Goal: Task Accomplishment & Management: Manage account settings

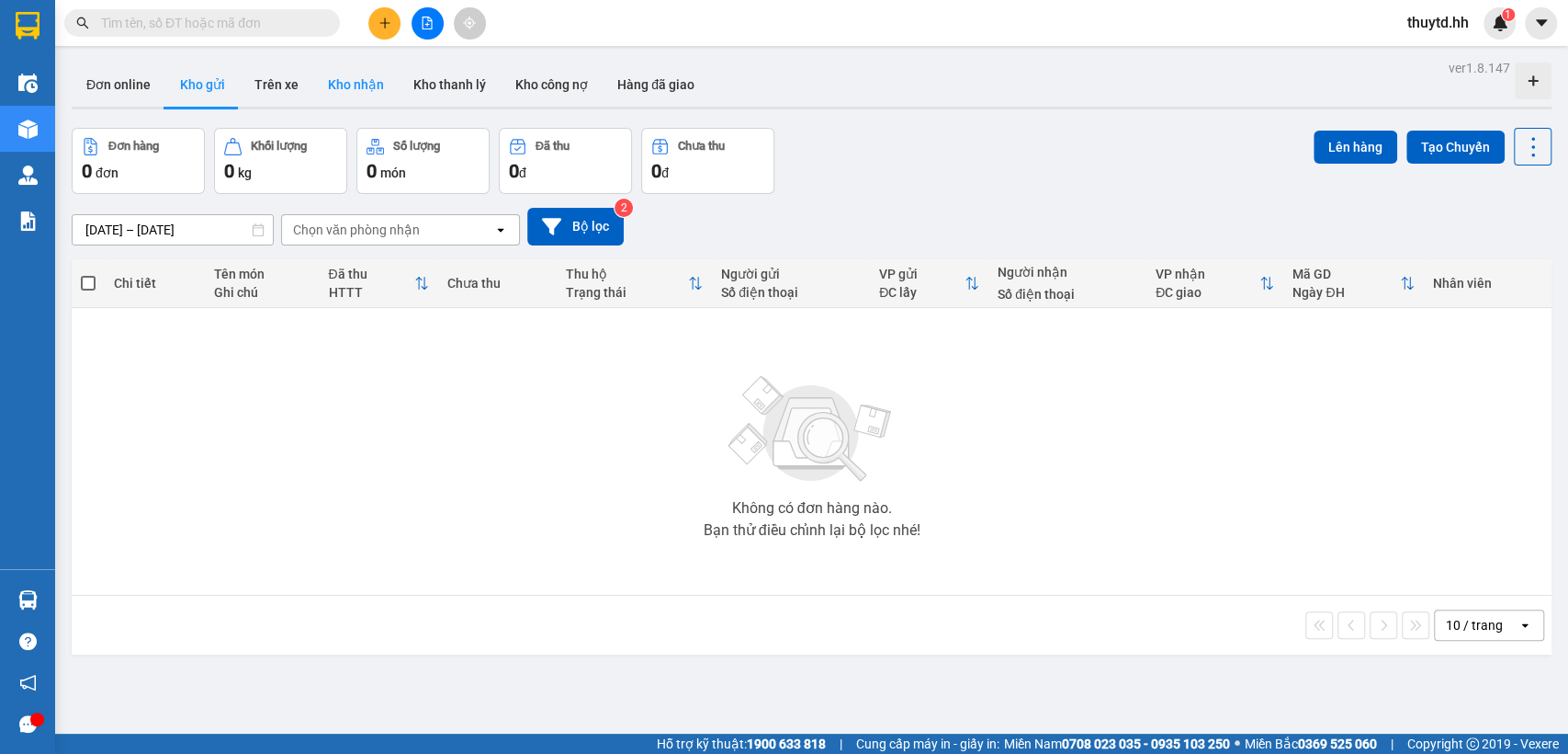
click at [345, 82] on button "Kho nhận" at bounding box center [356, 85] width 86 height 44
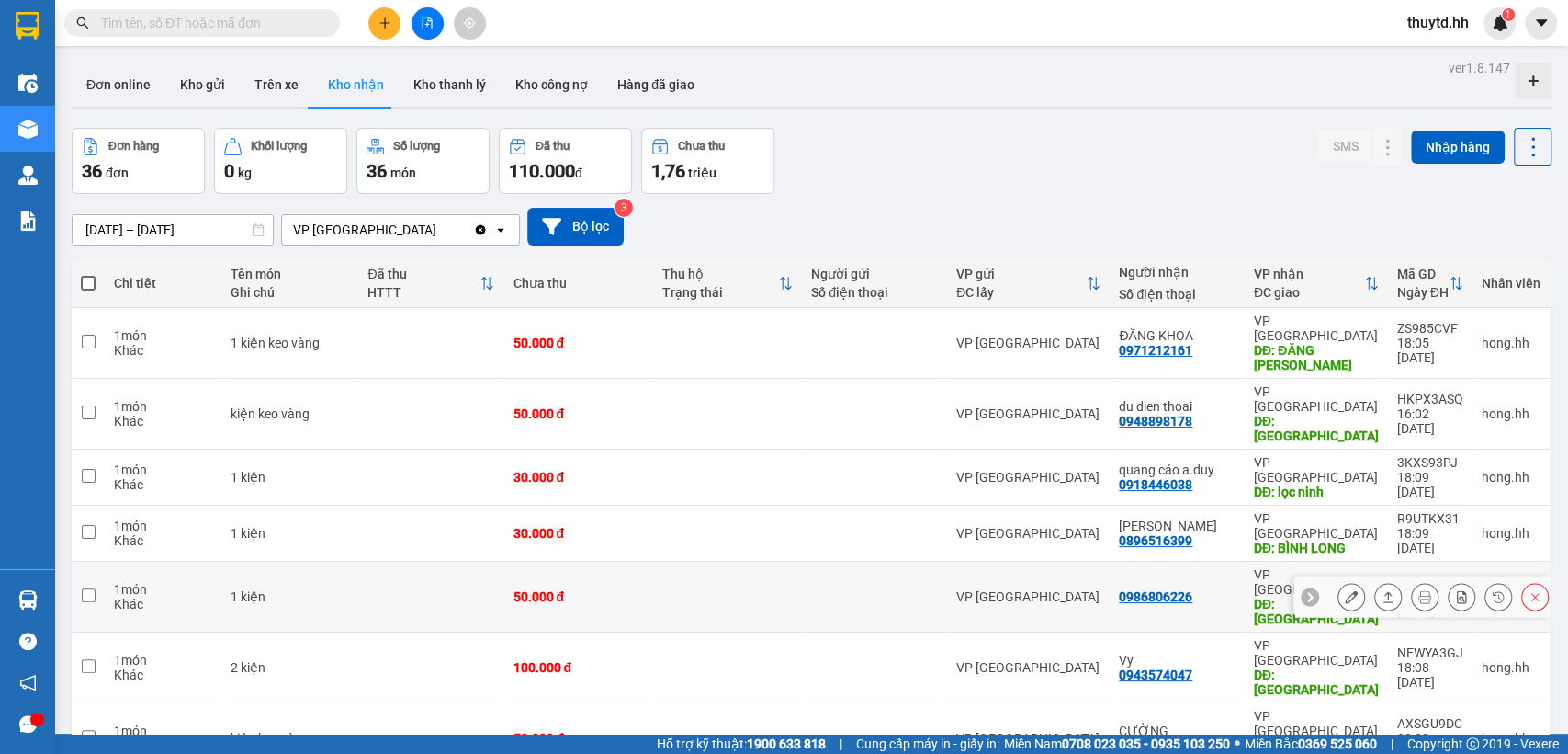
scroll to position [91, 0]
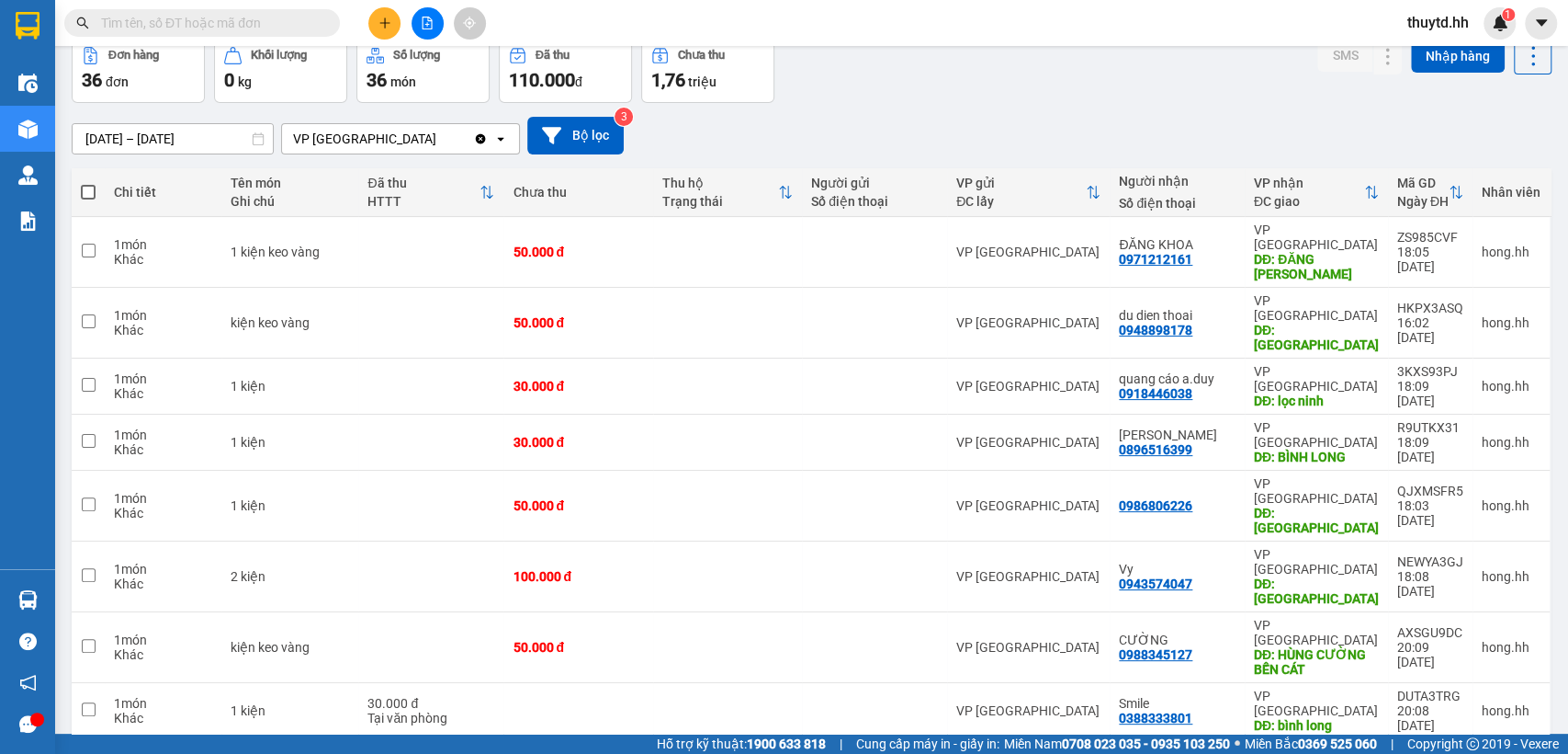
click at [1489, 645] on span "100 / trang" at bounding box center [1466, 648] width 66 height 18
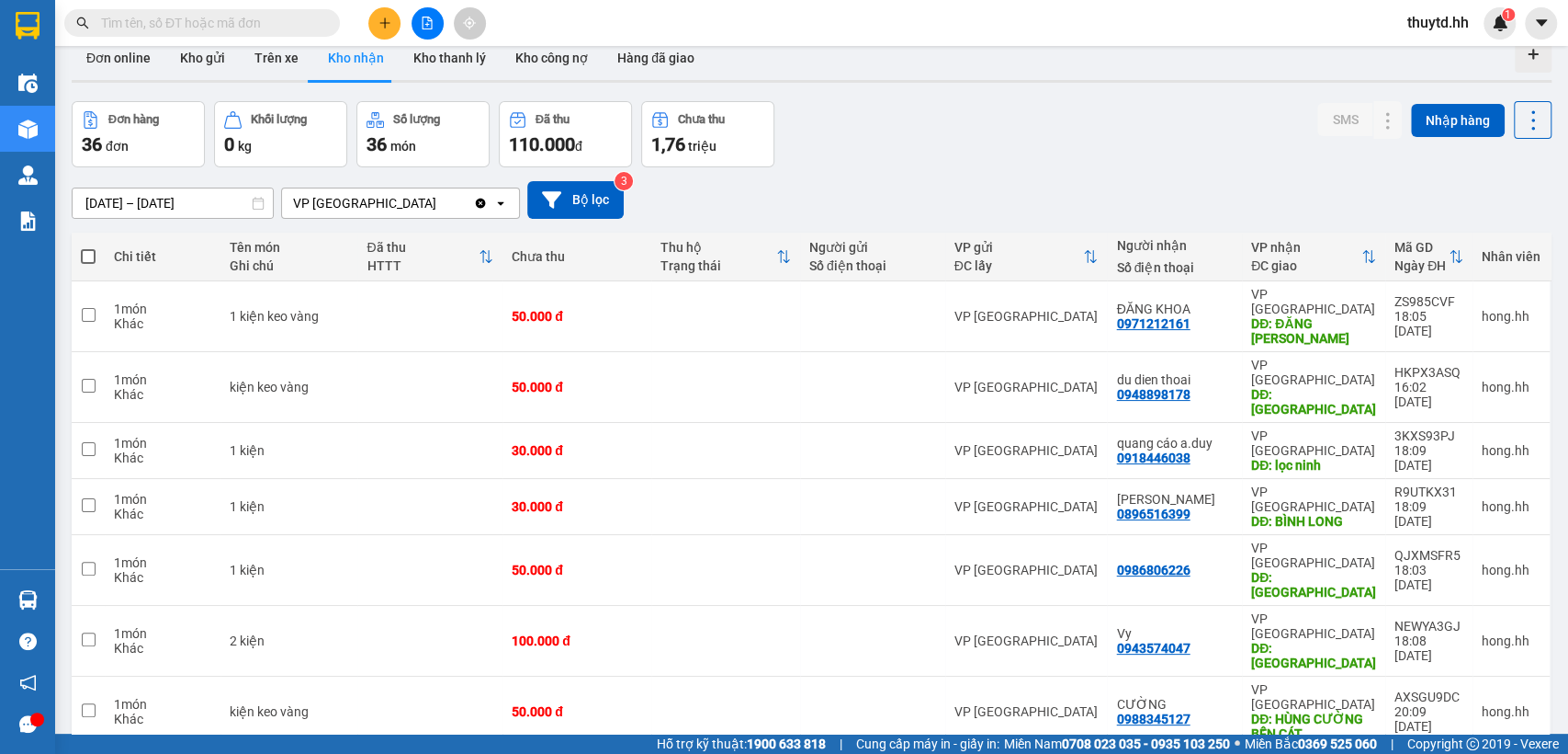
scroll to position [0, 0]
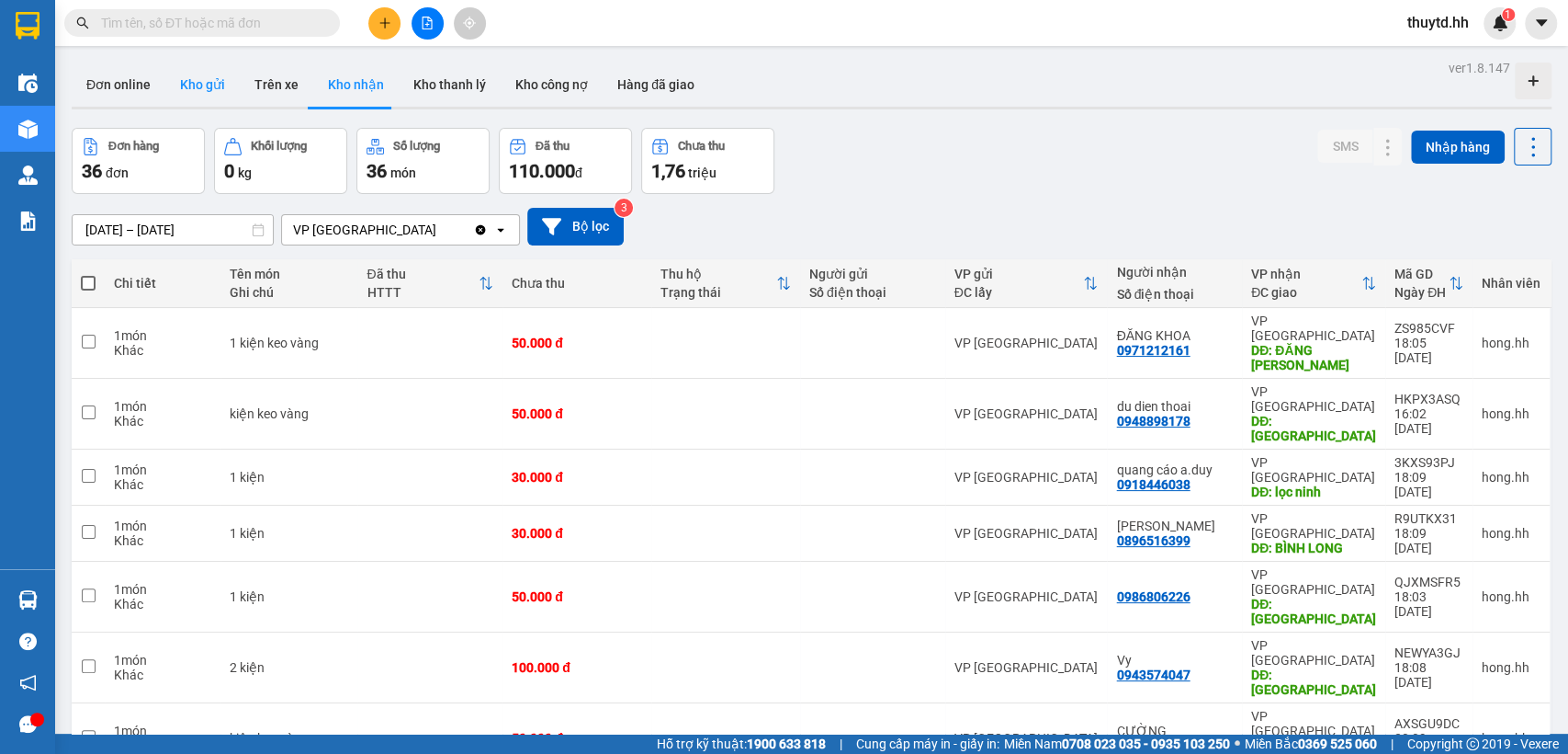
click at [201, 95] on button "Kho gửi" at bounding box center [203, 85] width 75 height 44
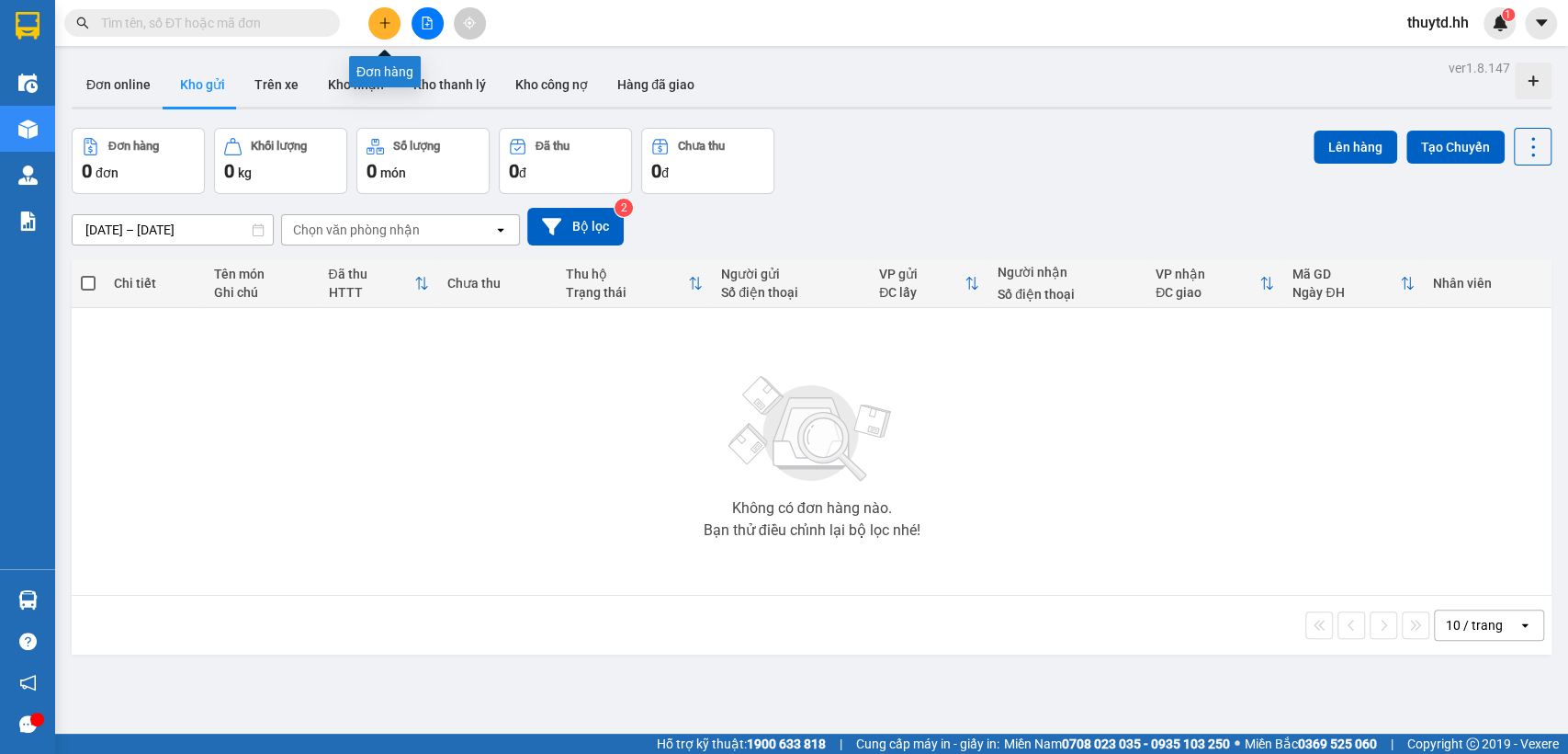
click at [378, 28] on button at bounding box center [384, 23] width 32 height 32
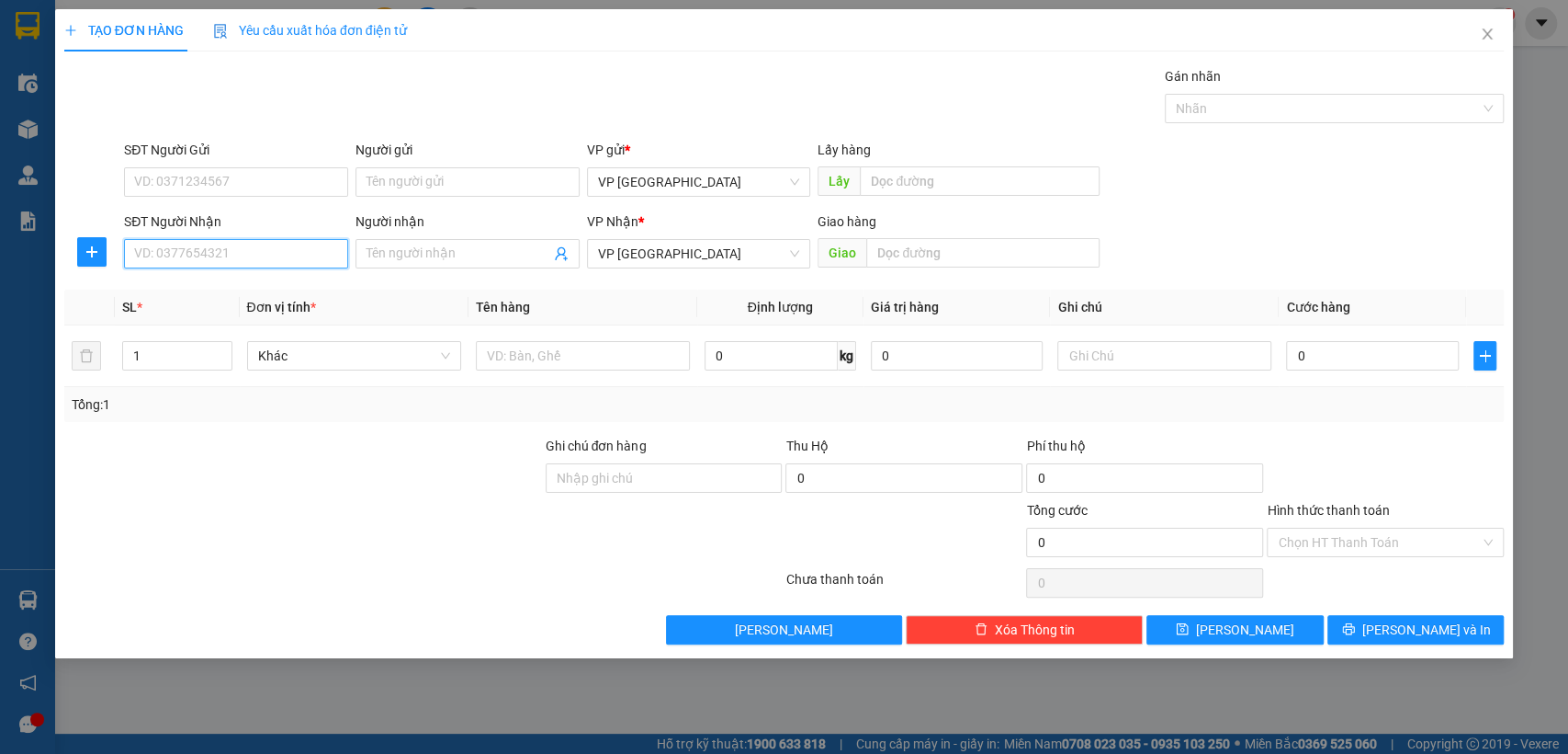
click at [309, 264] on input "SĐT Người Nhận" at bounding box center [236, 253] width 224 height 29
type input "0987315166"
click at [212, 293] on div "0987315166 - thu hà" at bounding box center [236, 290] width 202 height 20
type input "thu hà"
type input "bv 175"
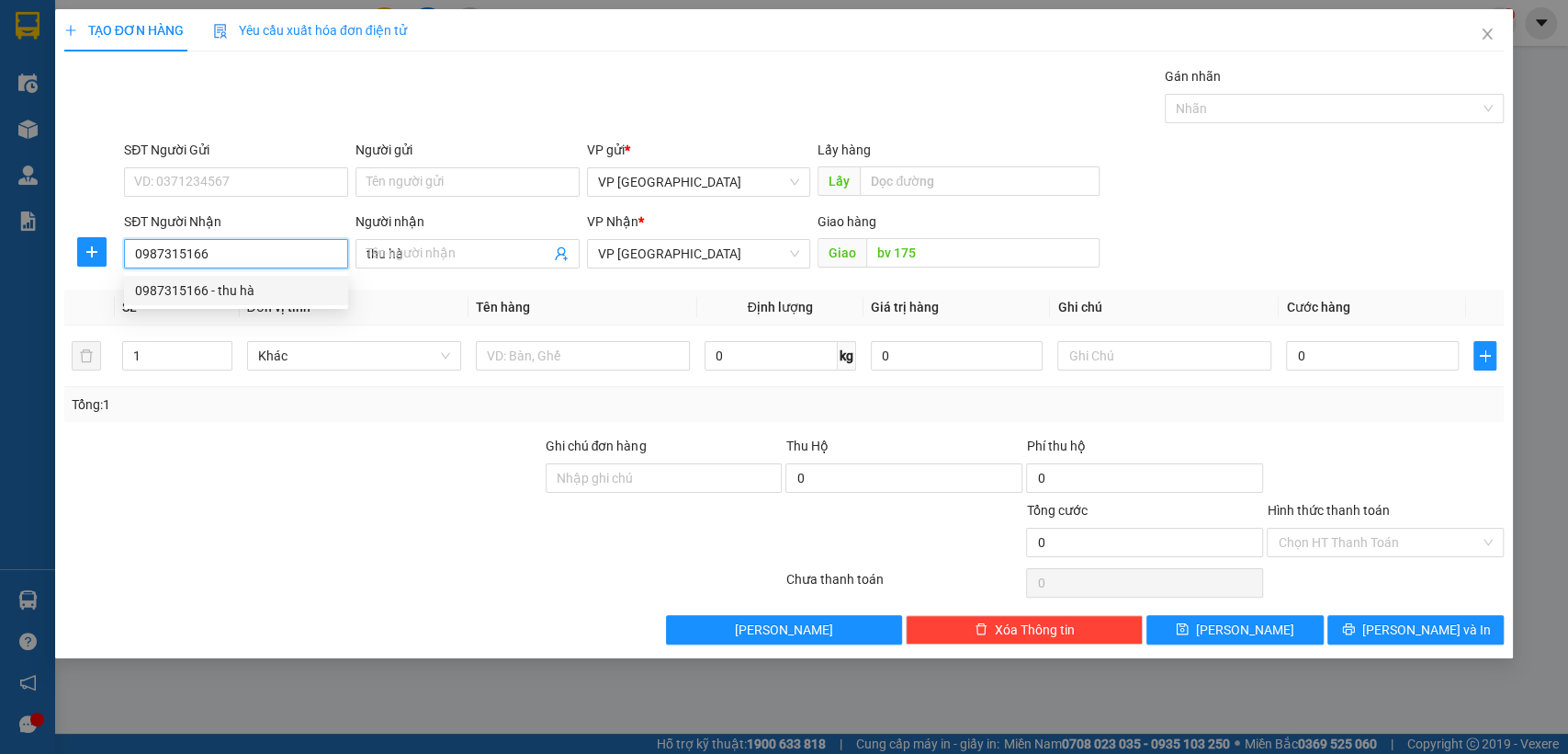
type input "50.000"
type input "0987315166"
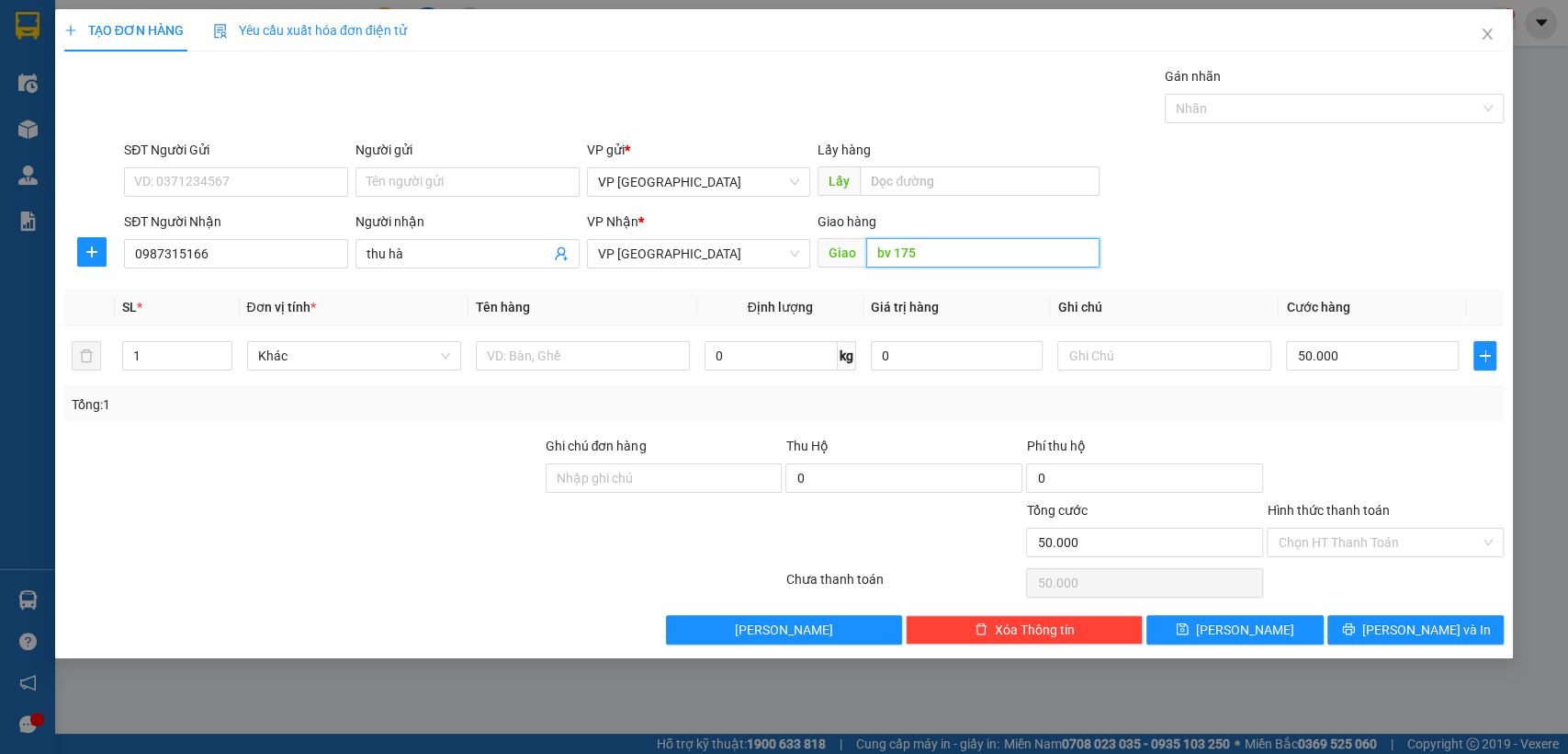
click at [1013, 258] on input "bv 175" at bounding box center [982, 253] width 233 height 29
type input "bv 175 [croi]"
click at [1433, 362] on input "50.000" at bounding box center [1372, 356] width 172 height 29
type input "6"
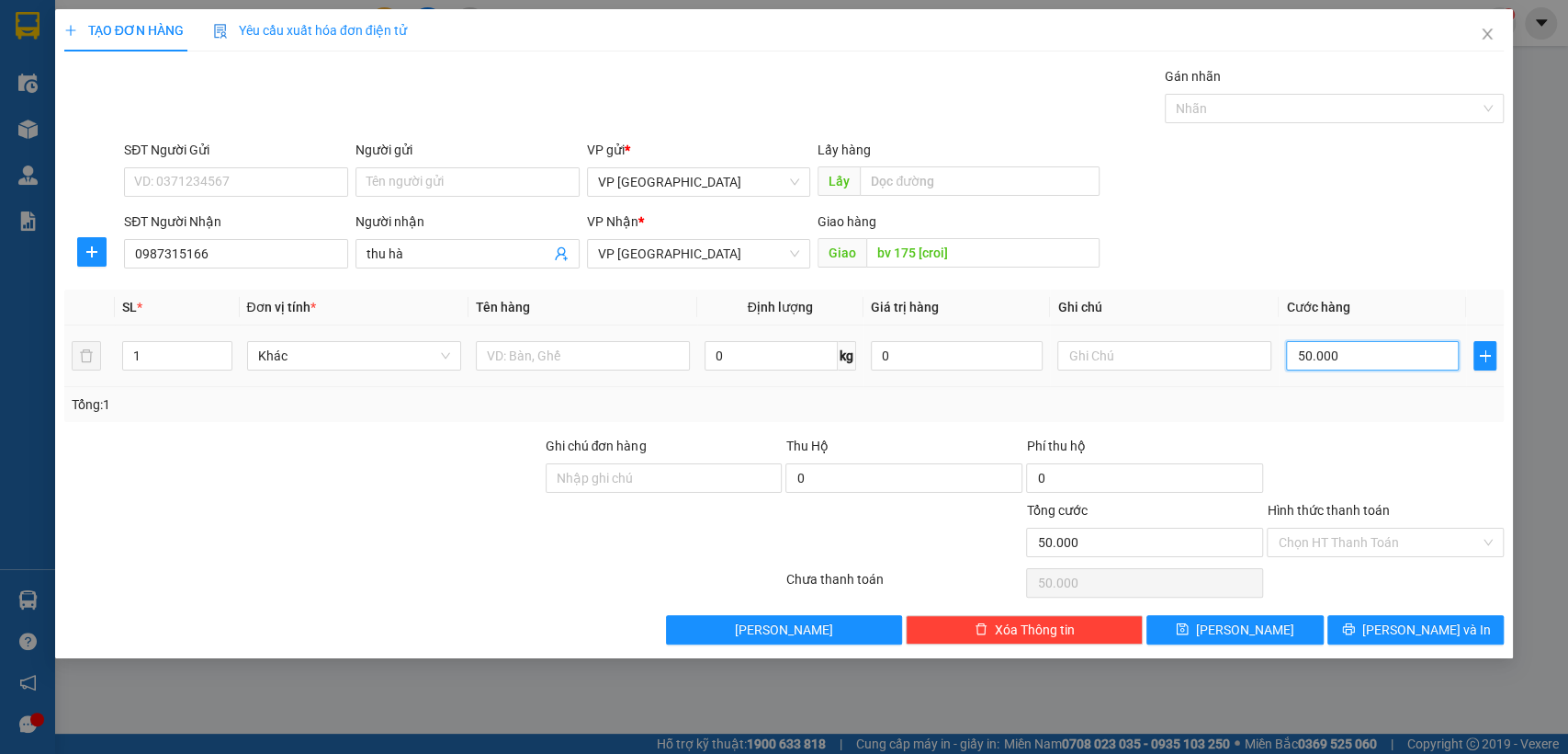
type input "6"
type input "60"
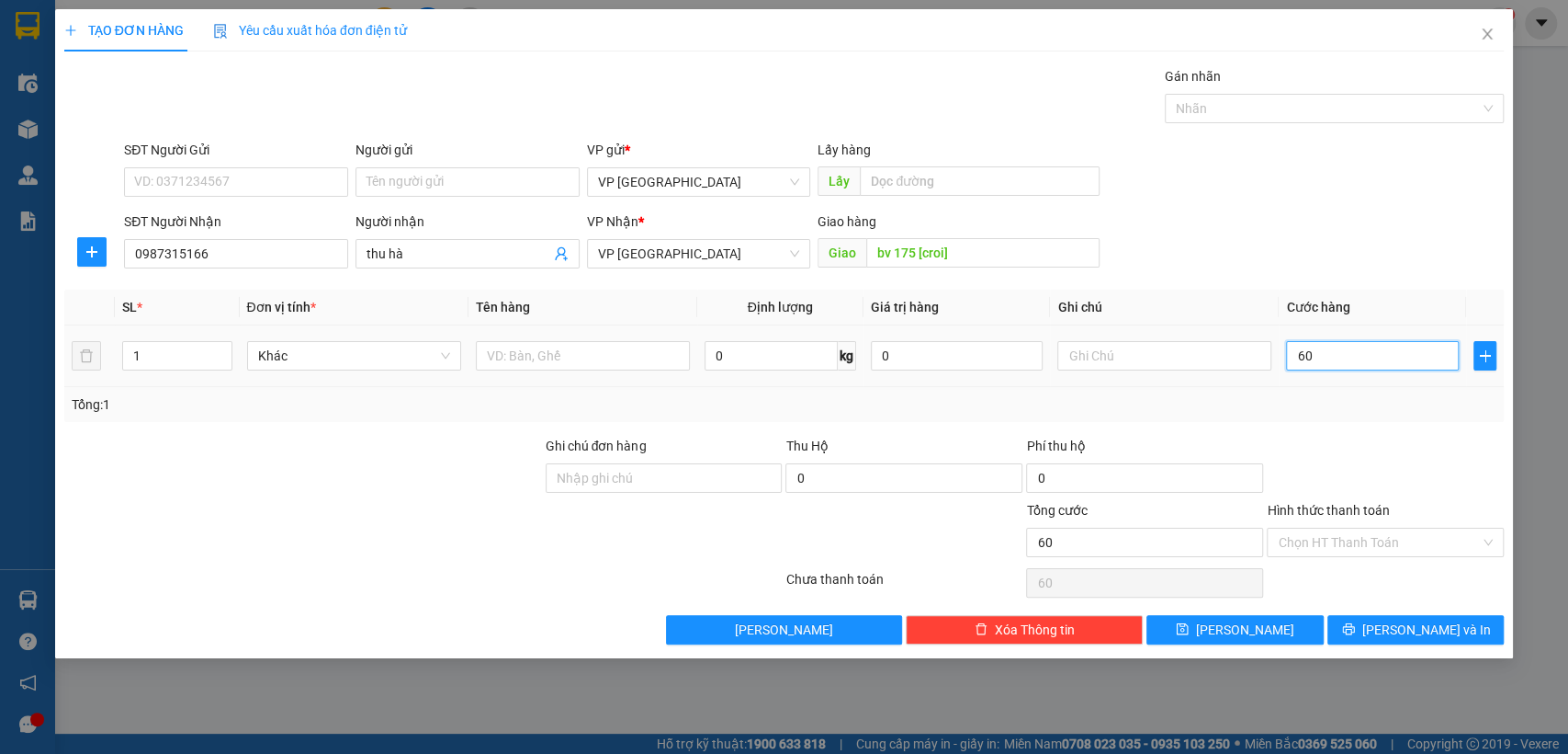
type input "600"
type input "6.000"
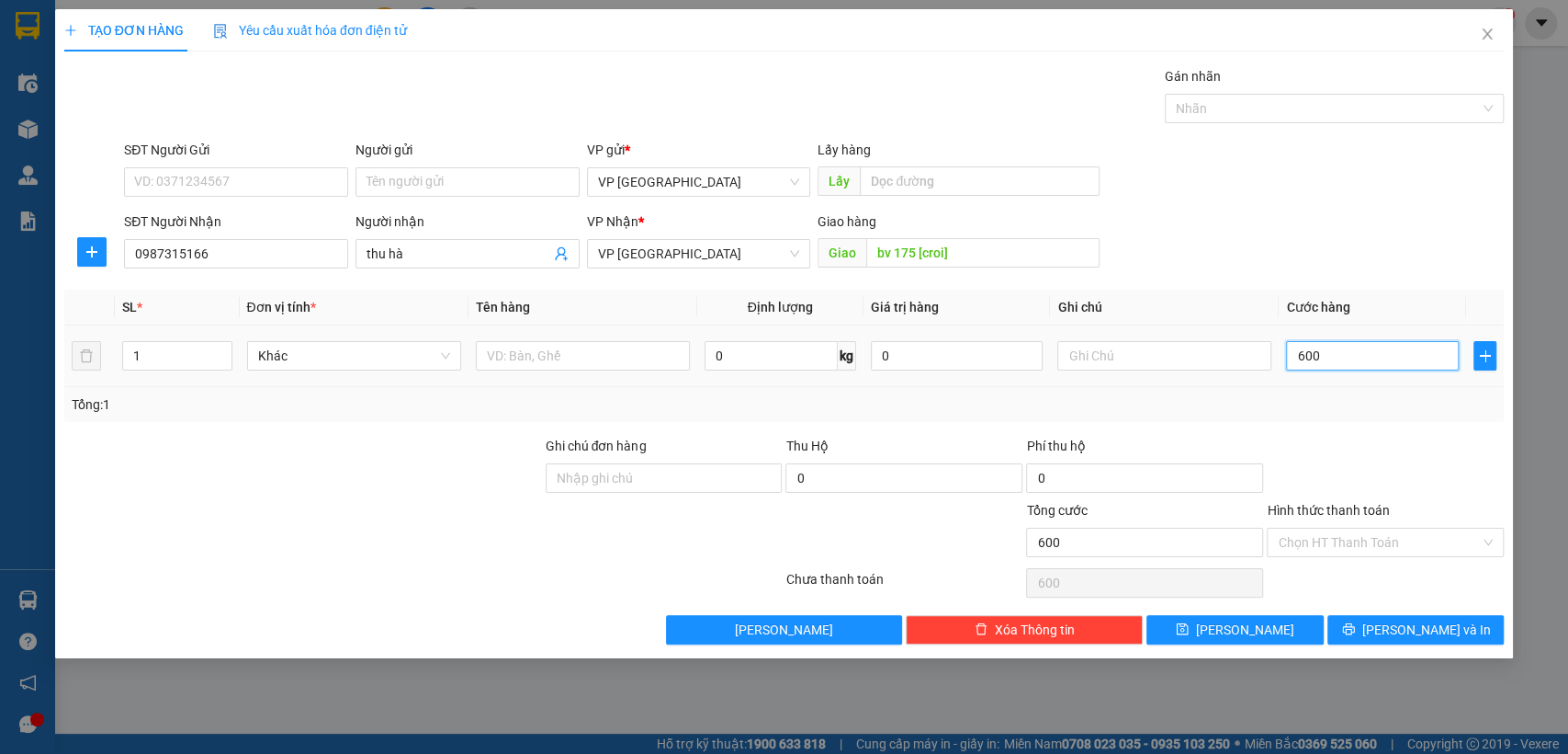
type input "6.000"
type input "60.000"
click at [1237, 360] on input "text" at bounding box center [1164, 356] width 214 height 29
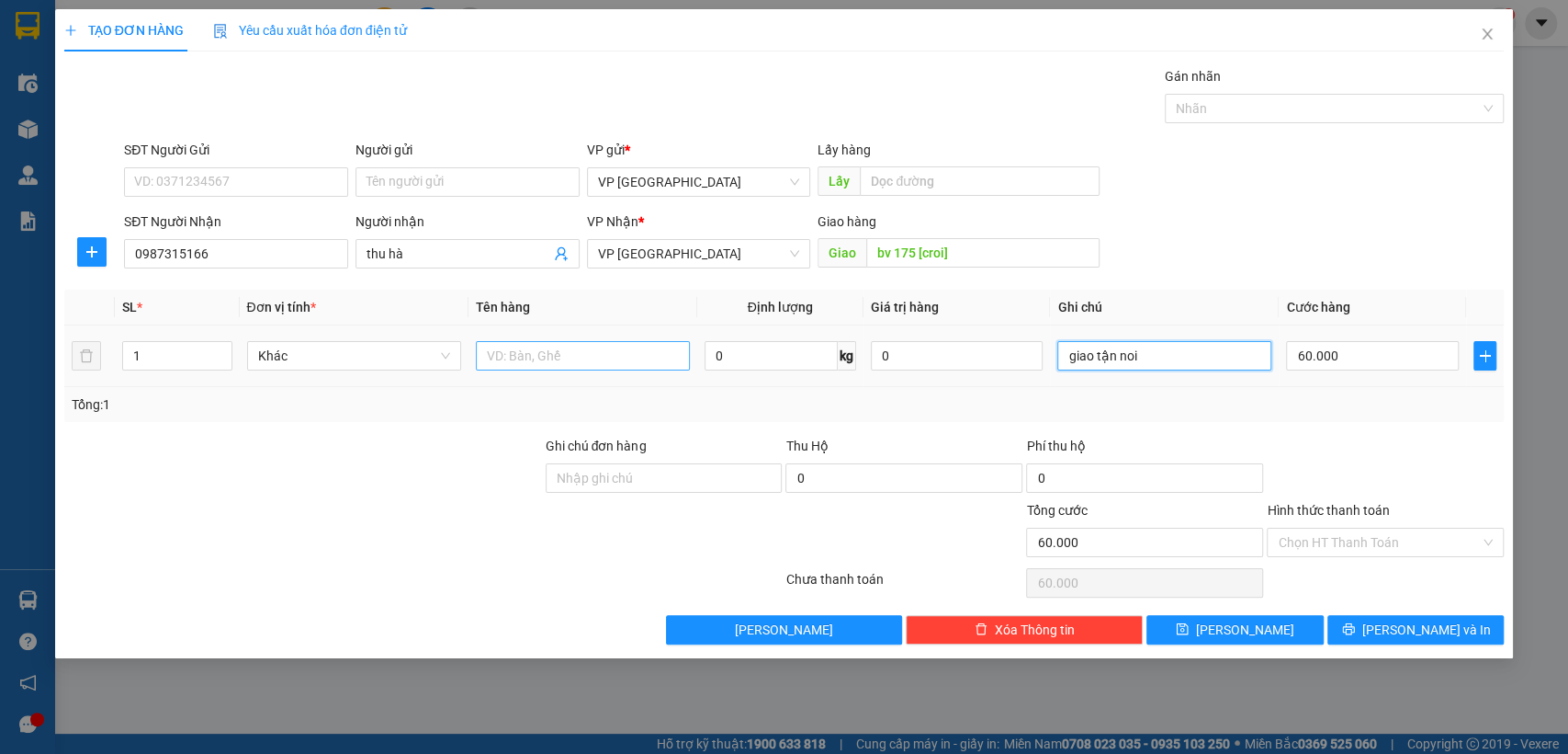
type input "giao tận noi"
click at [518, 358] on input "text" at bounding box center [583, 356] width 214 height 29
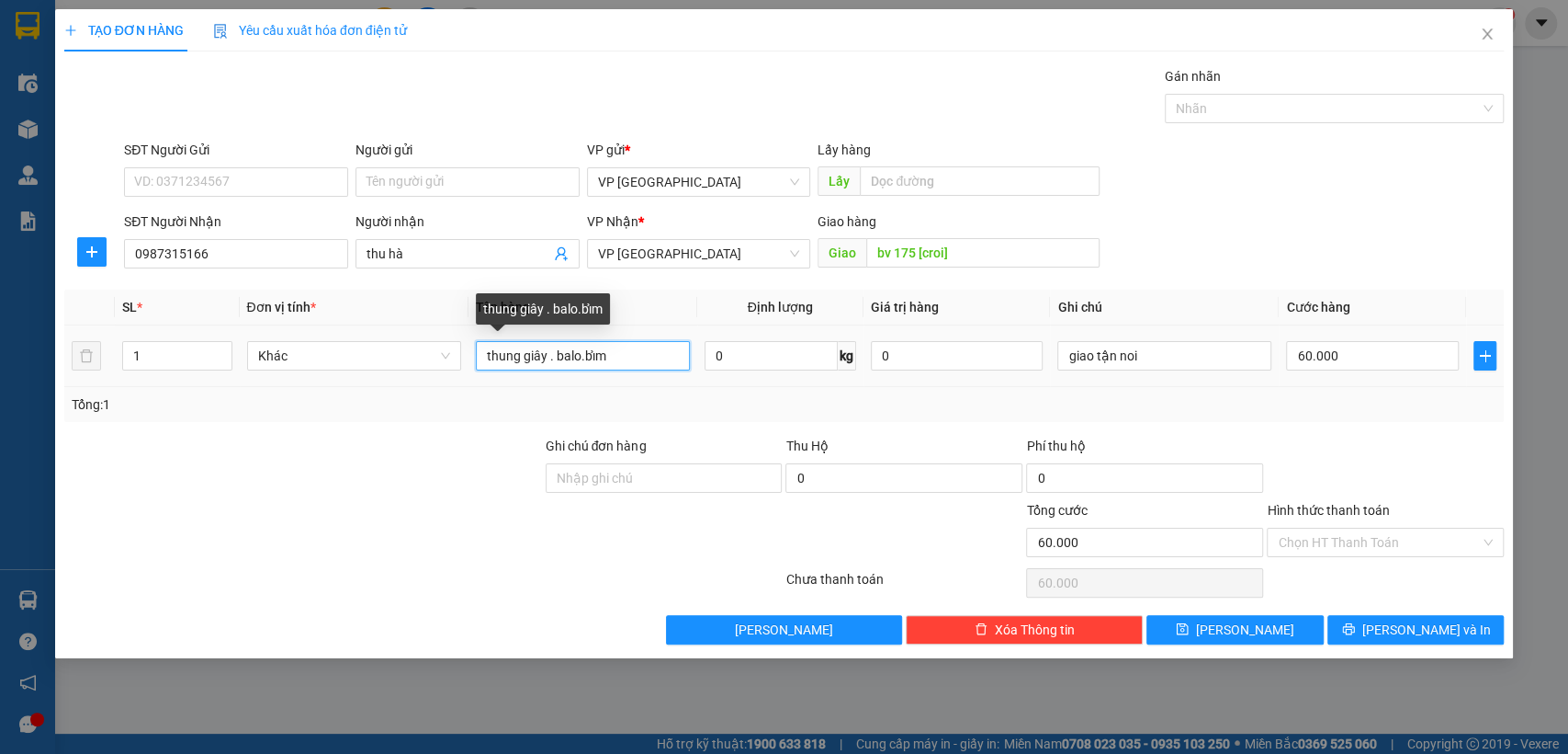
click at [476, 347] on input "thung giây . balo.bỉm" at bounding box center [583, 356] width 214 height 29
type input "3 kiện /thung giây . balo.bỉm"
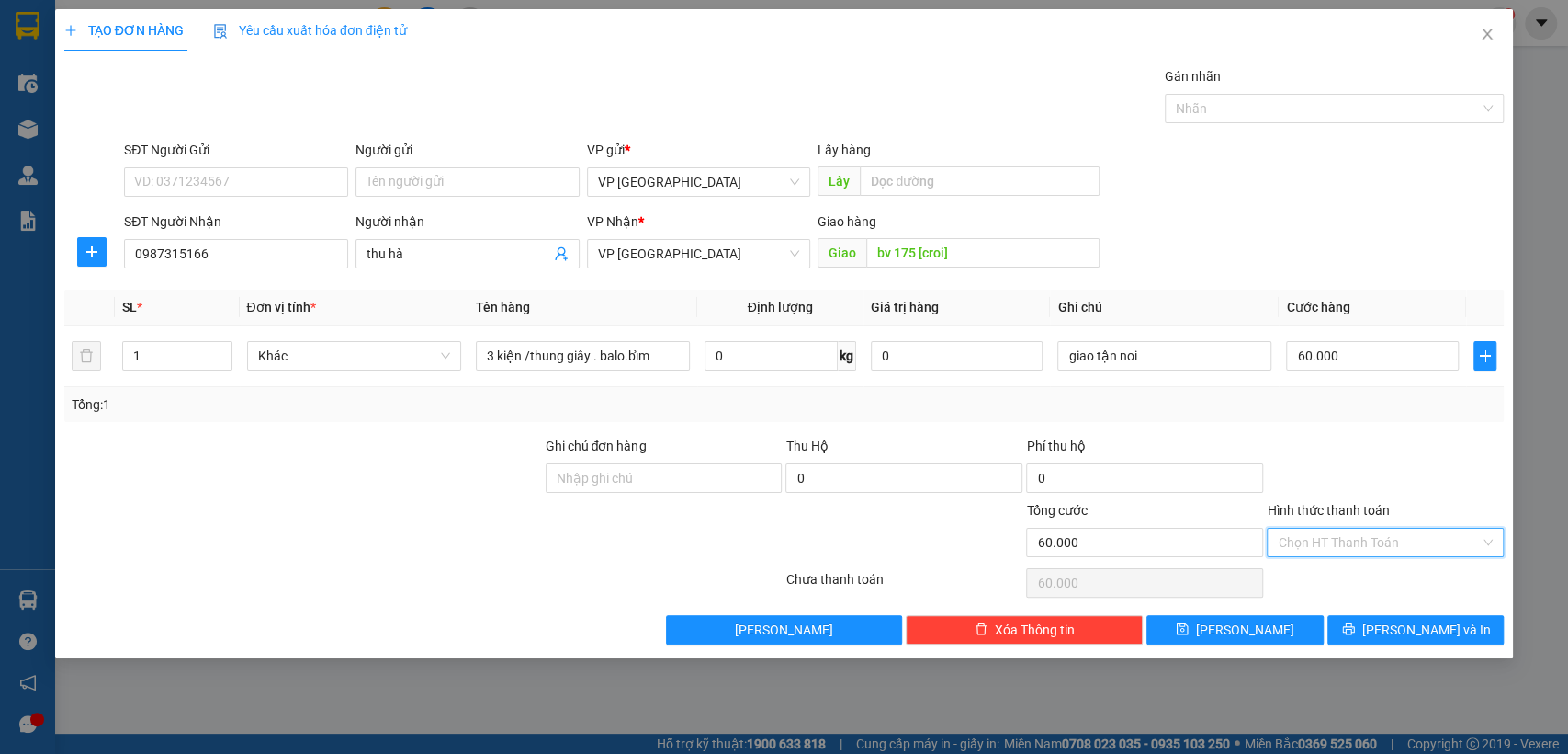
click at [1332, 541] on input "Hình thức thanh toán" at bounding box center [1378, 542] width 202 height 28
click at [1332, 582] on div "Tại văn phòng" at bounding box center [1385, 578] width 215 height 20
type input "0"
click at [1288, 628] on button "[PERSON_NAME]" at bounding box center [1235, 630] width 176 height 29
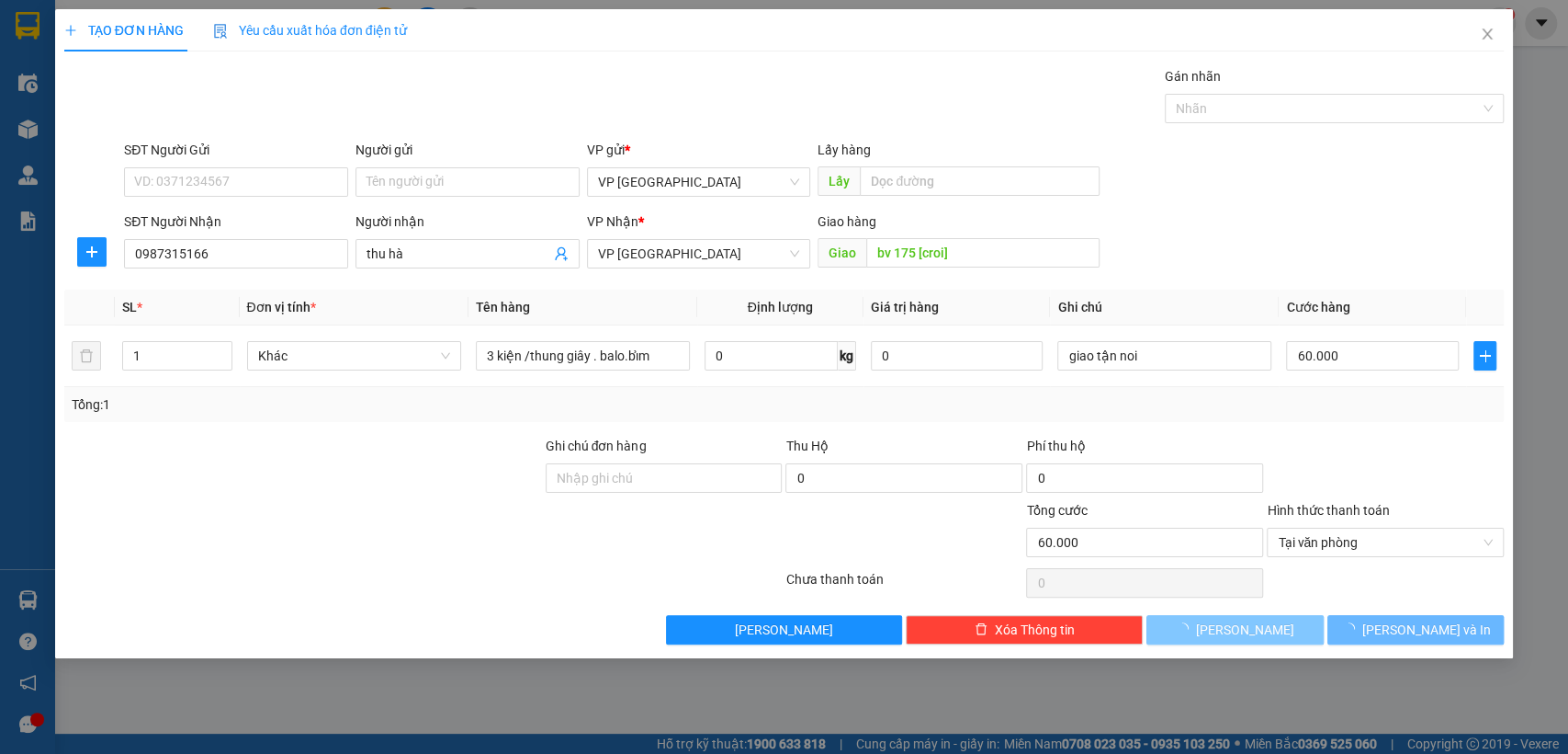
type input "0"
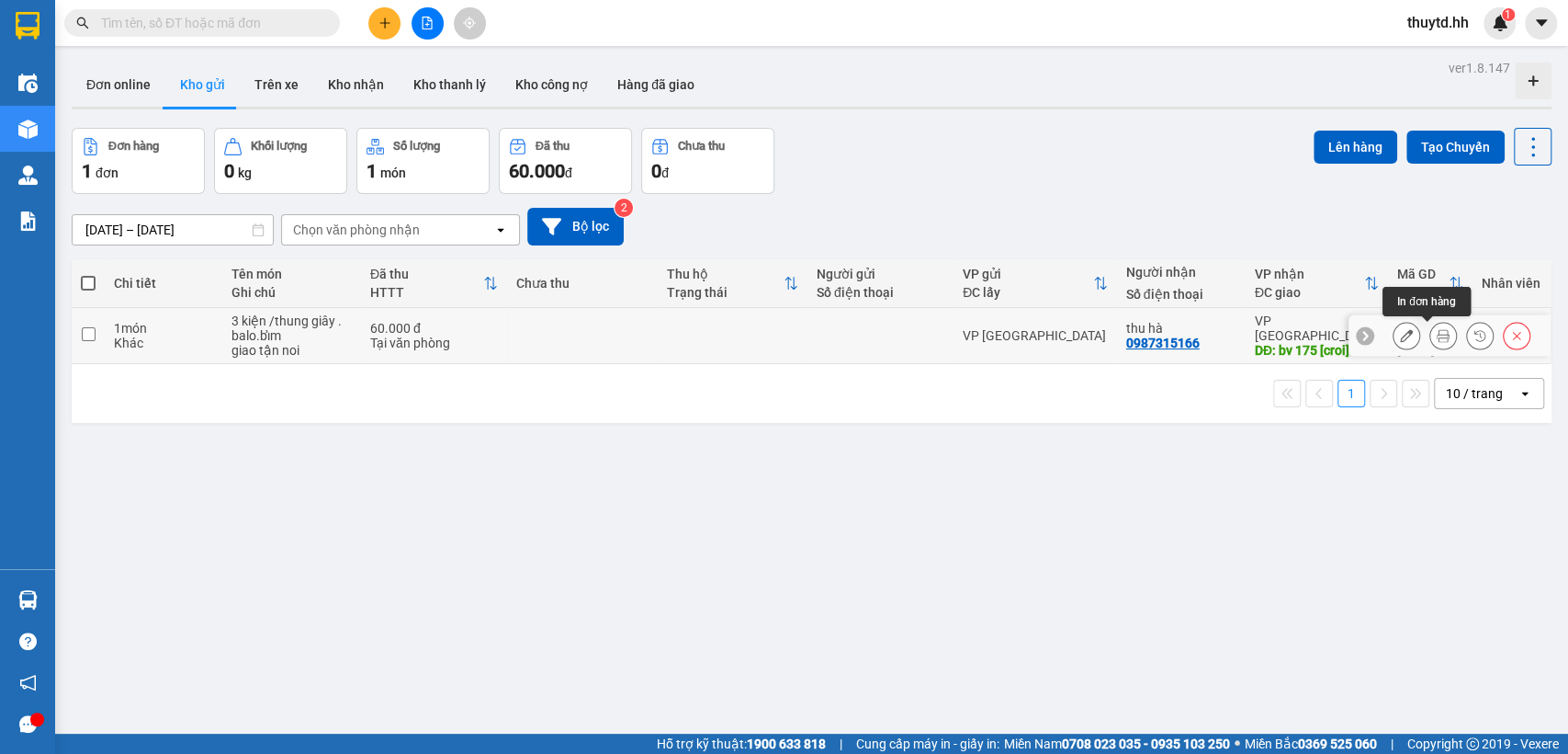
click at [1435, 334] on button at bounding box center [1444, 336] width 26 height 32
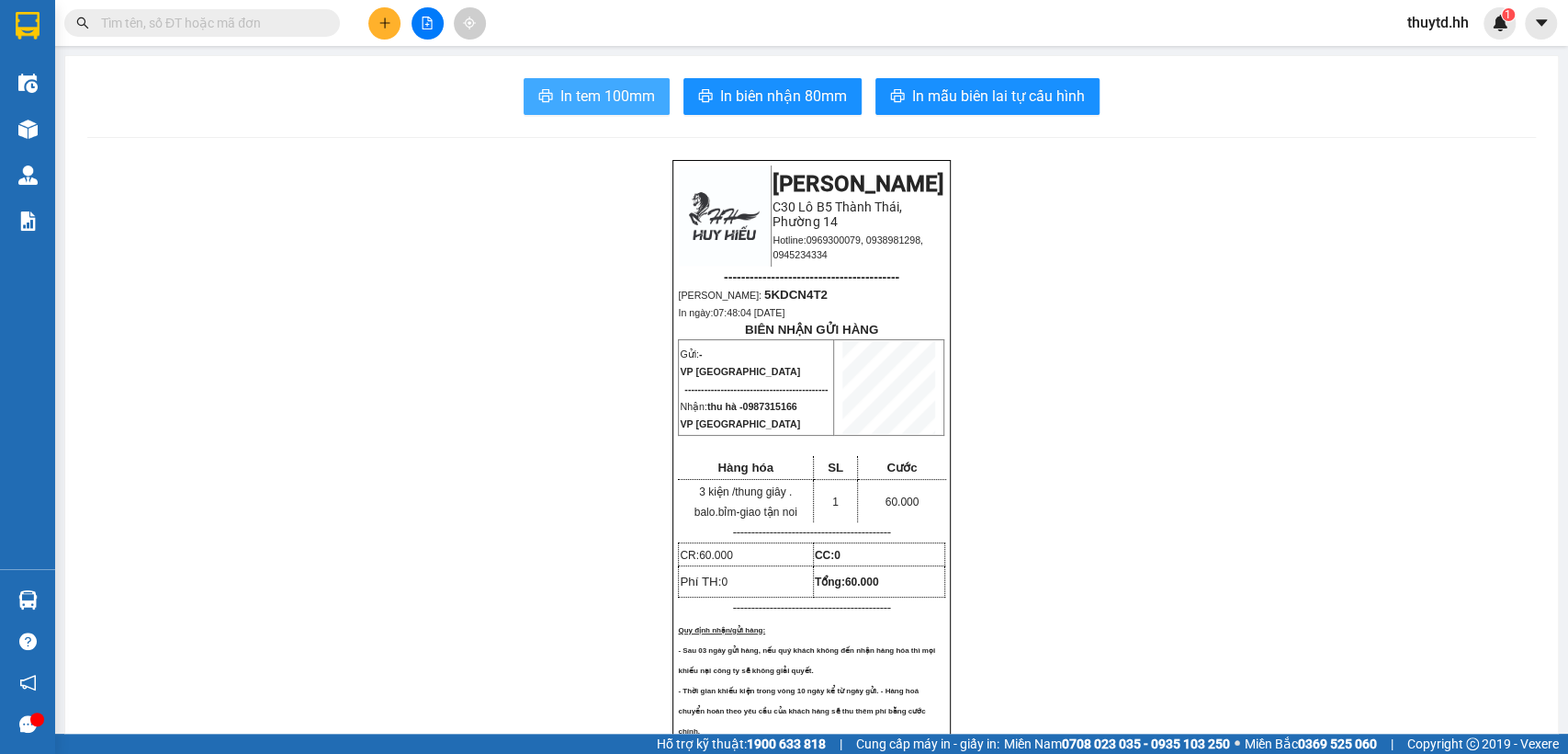
click at [617, 109] on button "In tem 100mm" at bounding box center [596, 97] width 146 height 37
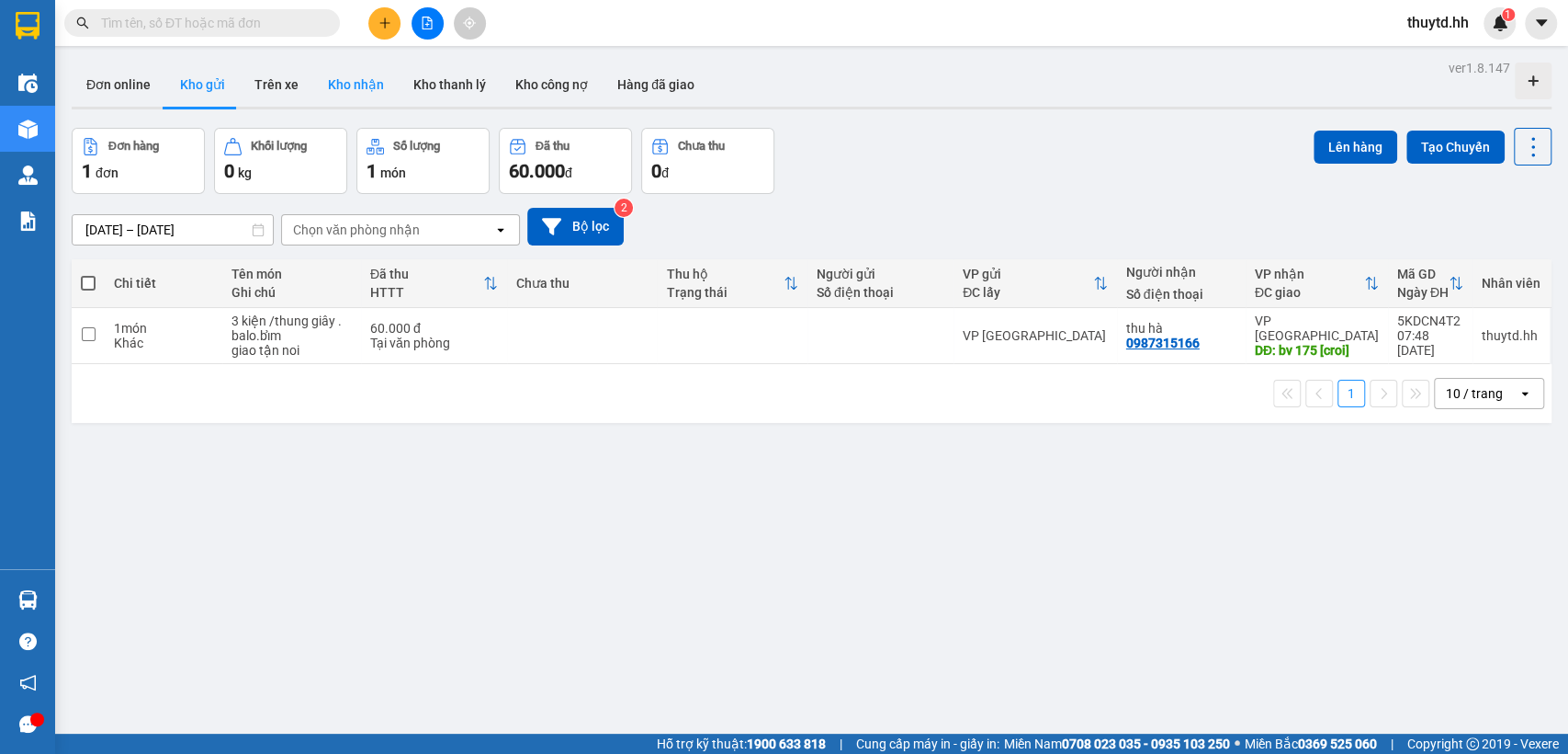
click at [351, 87] on button "Kho nhận" at bounding box center [356, 85] width 86 height 44
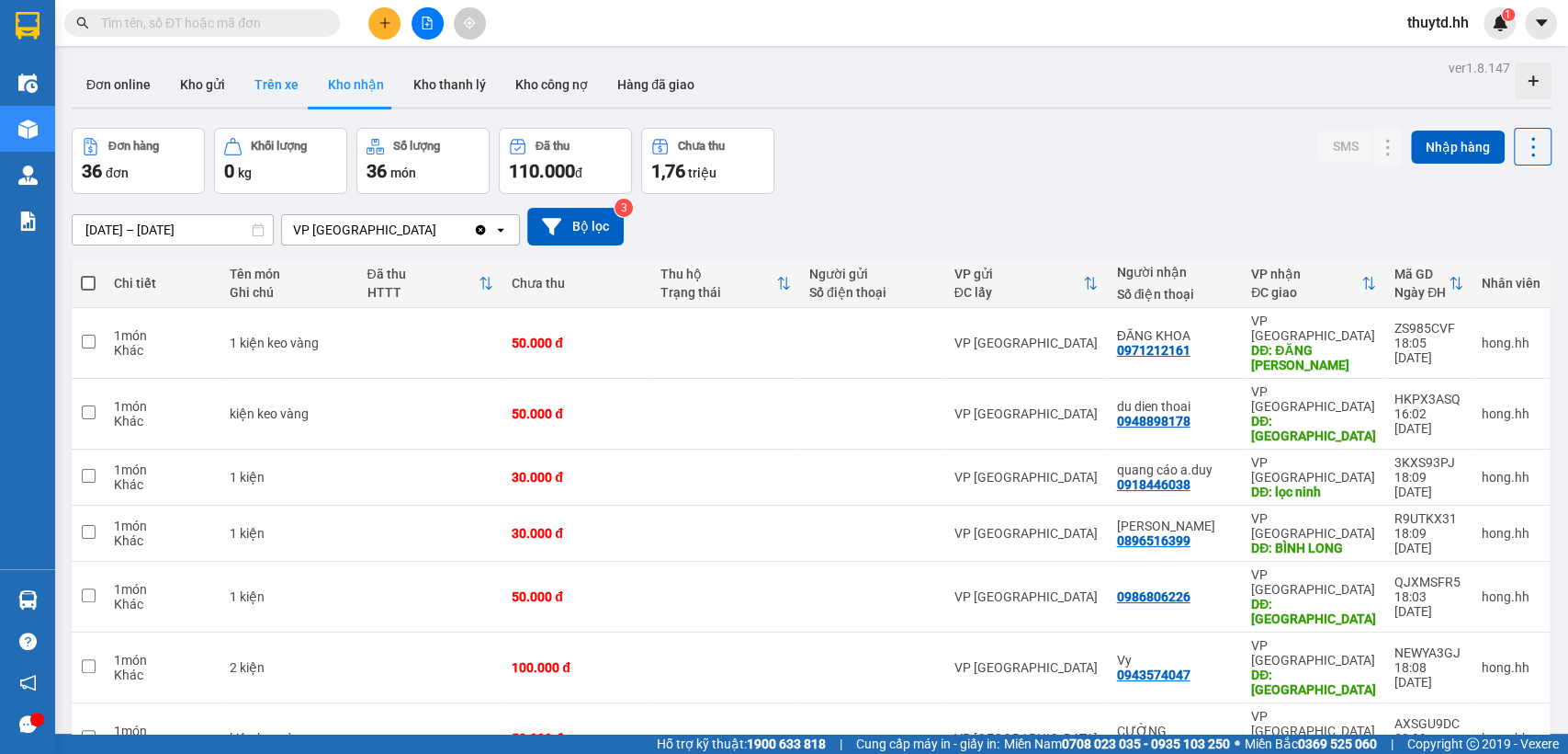
click at [275, 84] on button "Trên xe" at bounding box center [276, 85] width 74 height 44
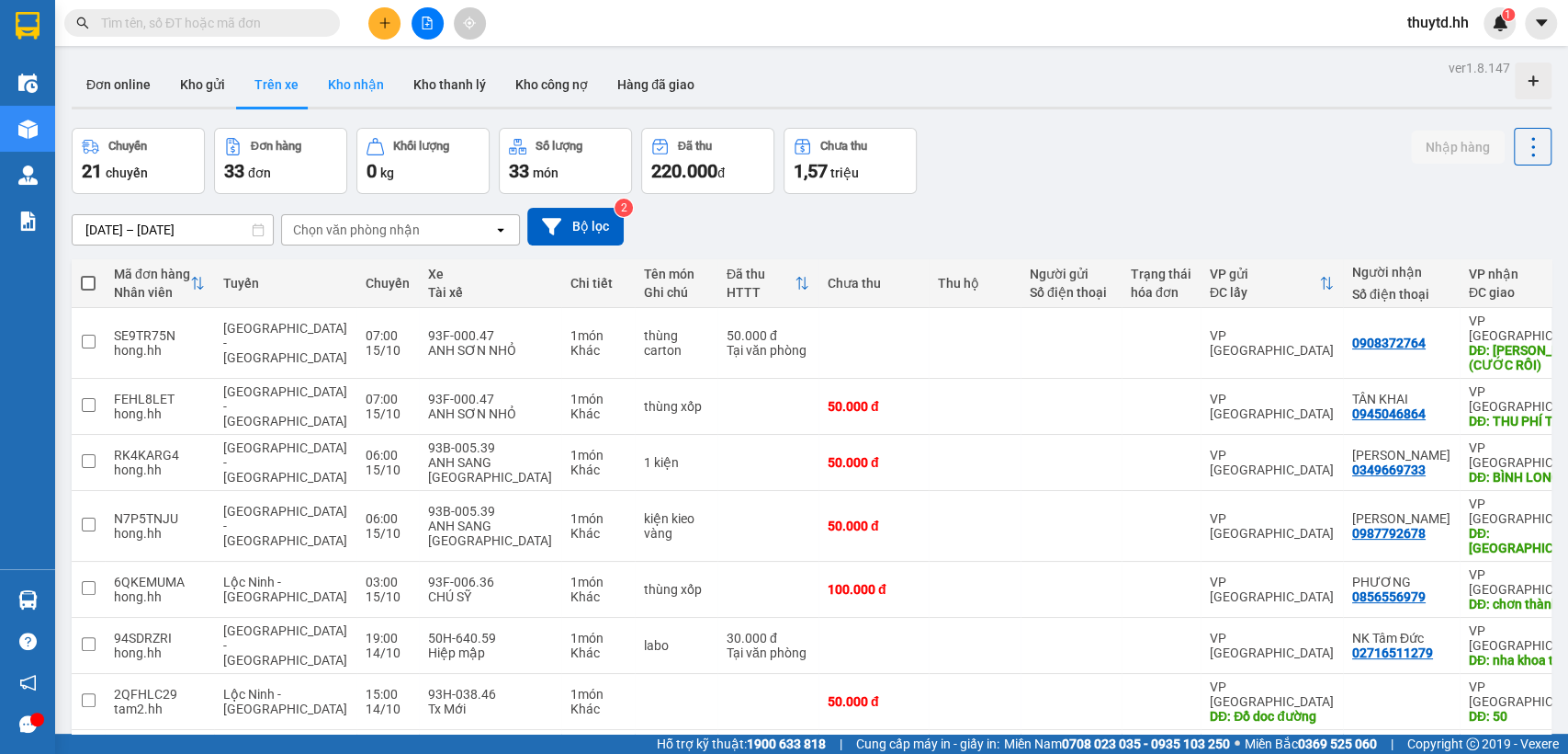
click at [359, 98] on button "Kho nhận" at bounding box center [356, 85] width 86 height 44
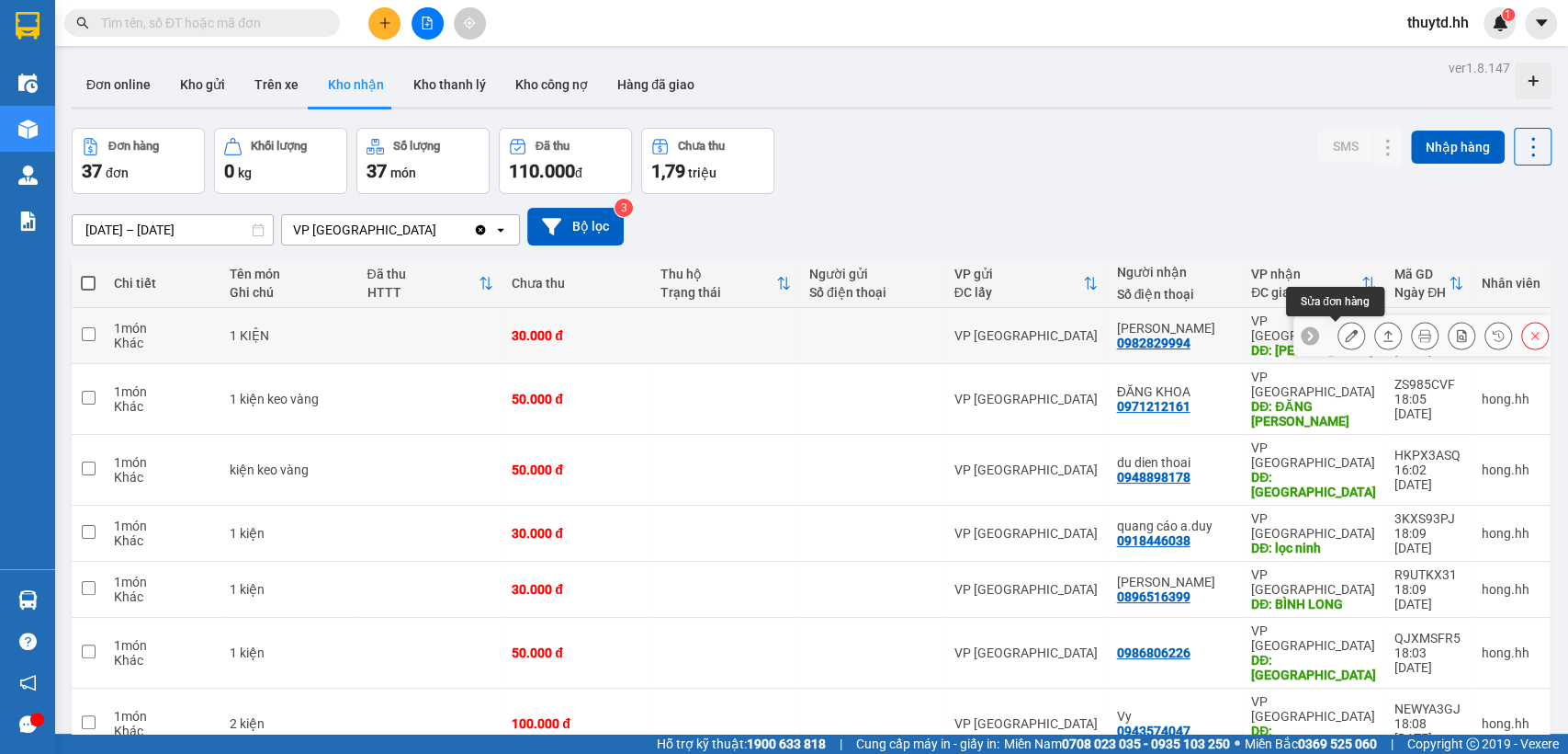
click at [1345, 333] on icon at bounding box center [1352, 336] width 13 height 13
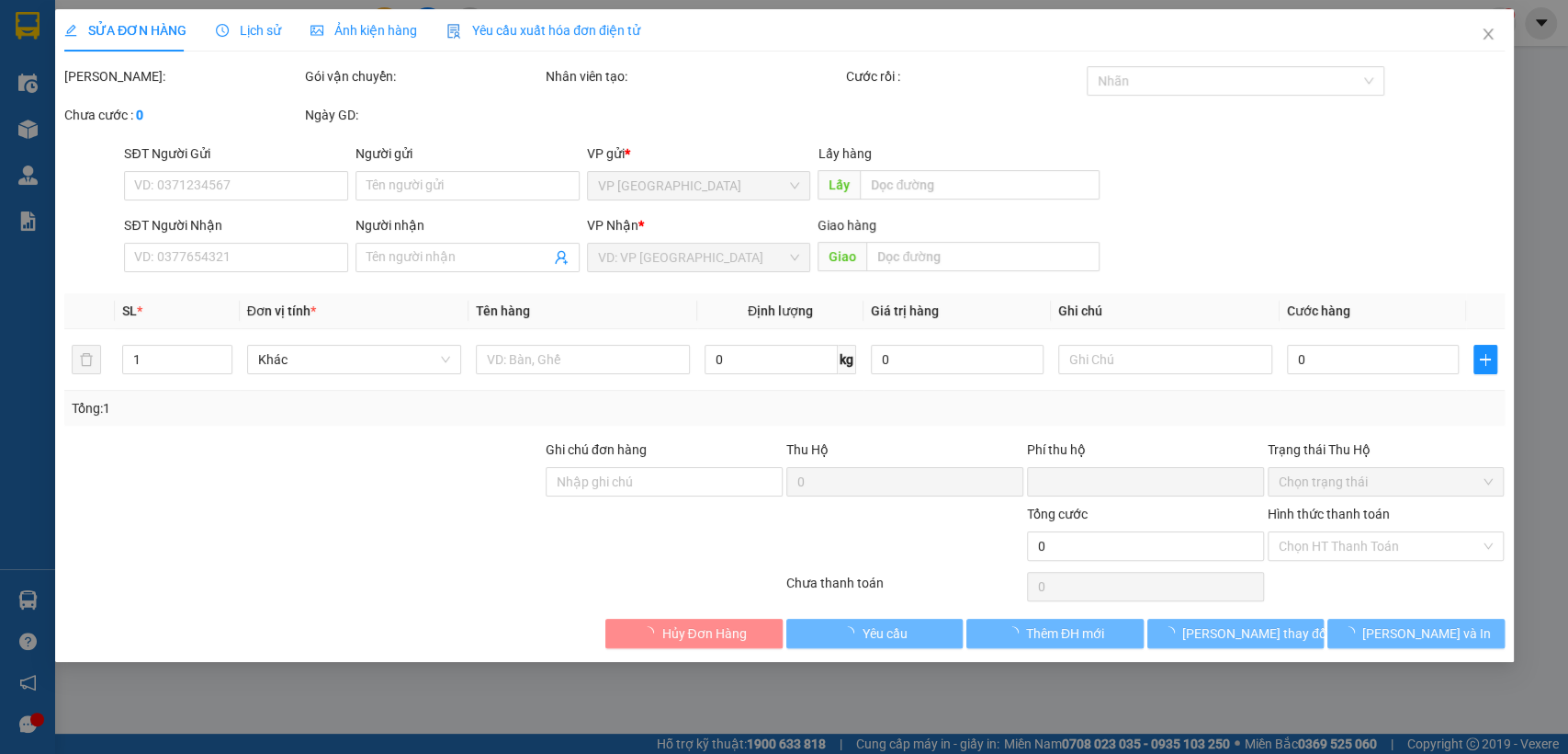
type input "0982829994"
type input "[PERSON_NAME]"
type input "0"
type input "30.000"
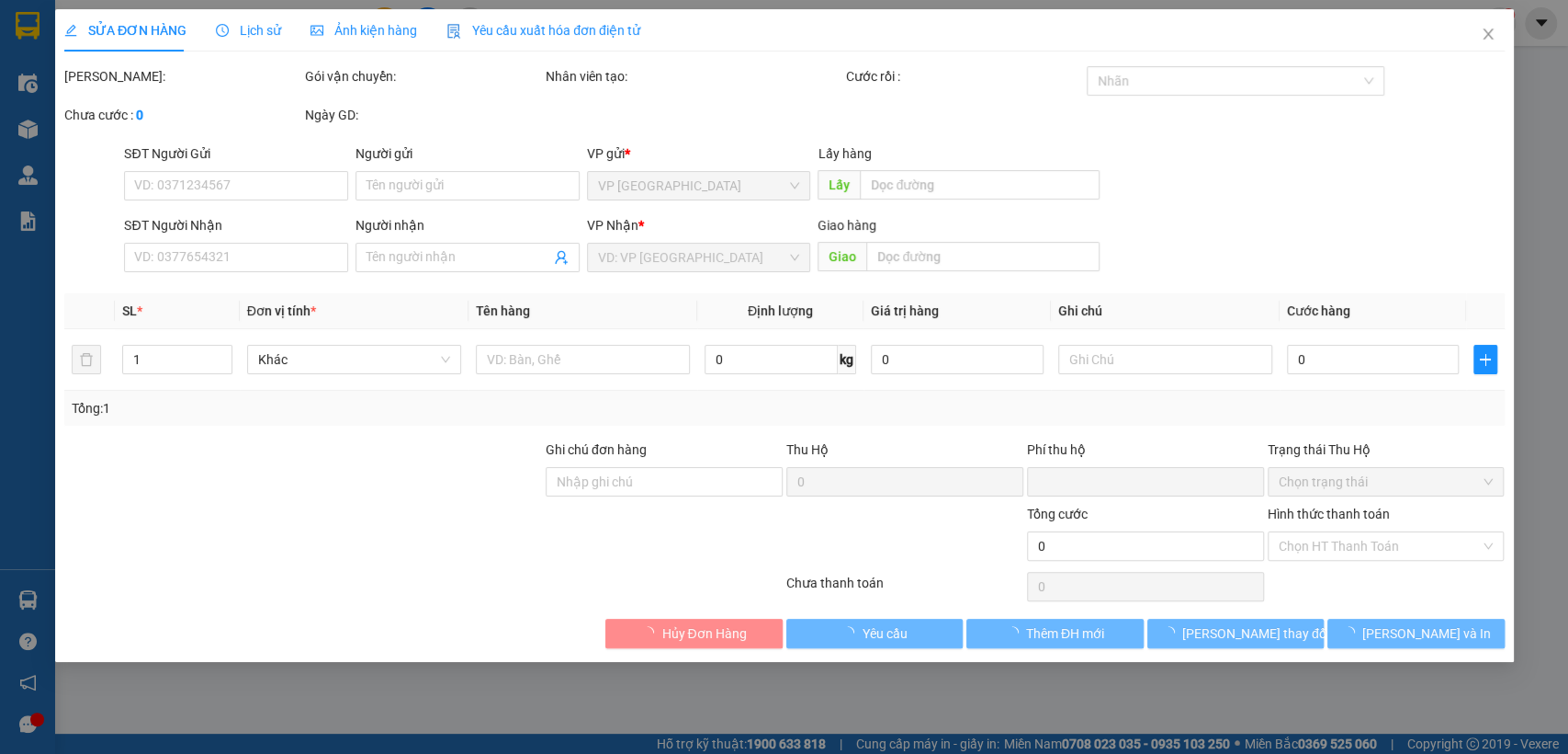
type input "30.000"
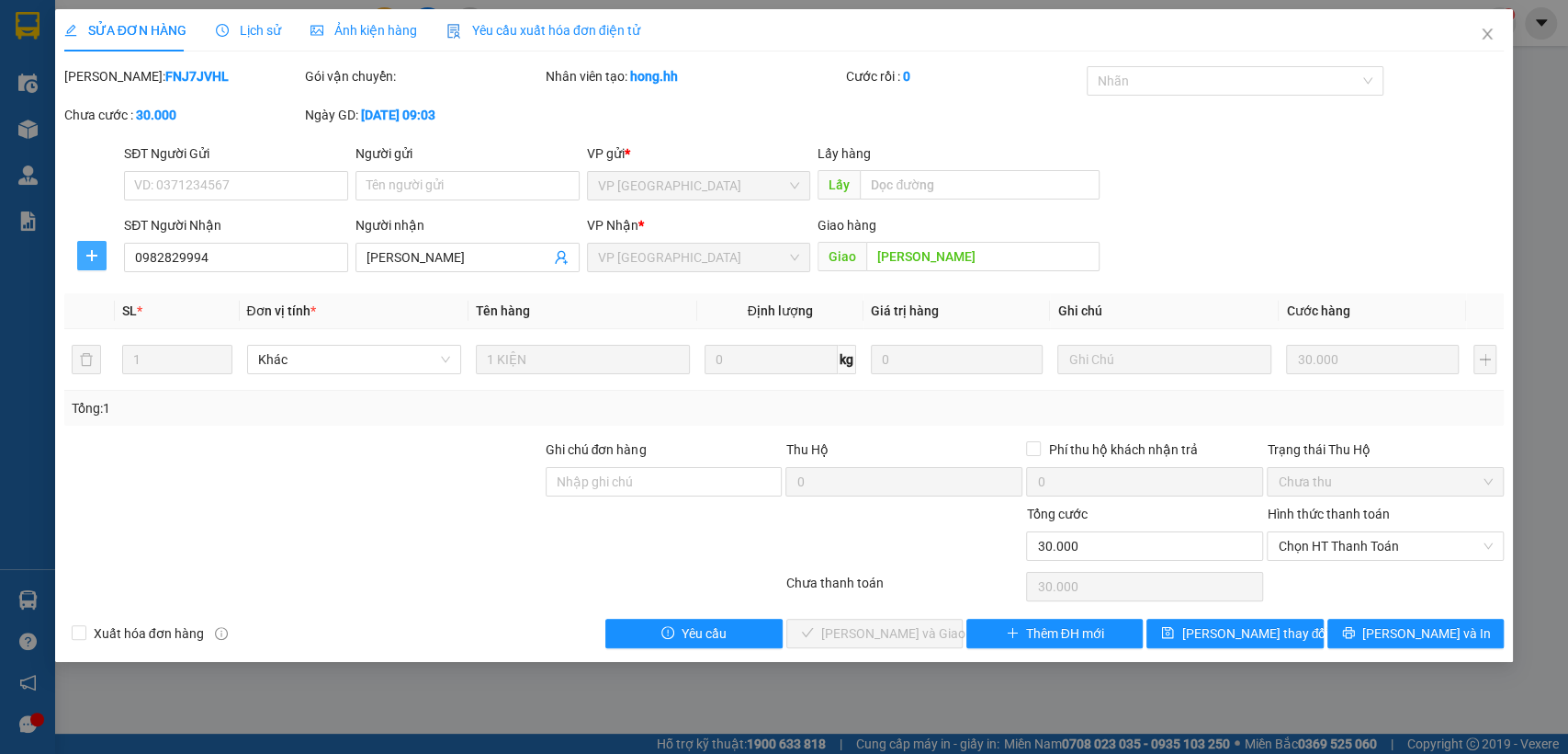
click at [86, 259] on icon "plus" at bounding box center [92, 255] width 15 height 15
click at [117, 325] on span "Chuyển hoàn" at bounding box center [126, 322] width 76 height 20
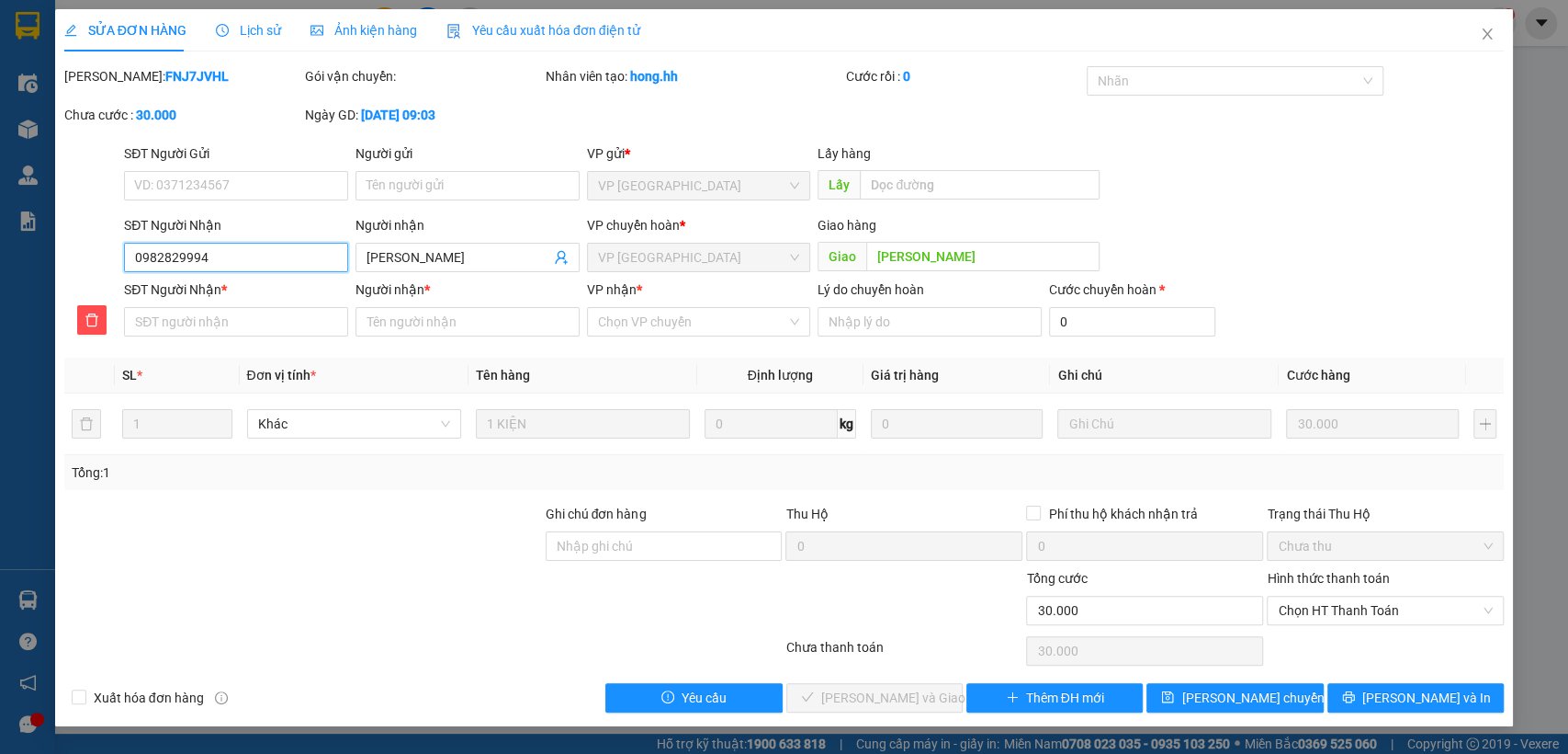
drag, startPoint x: 129, startPoint y: 259, endPoint x: 260, endPoint y: 263, distance: 131.1
click at [276, 257] on input "0982829994" at bounding box center [236, 257] width 224 height 29
paste input "0982829994"
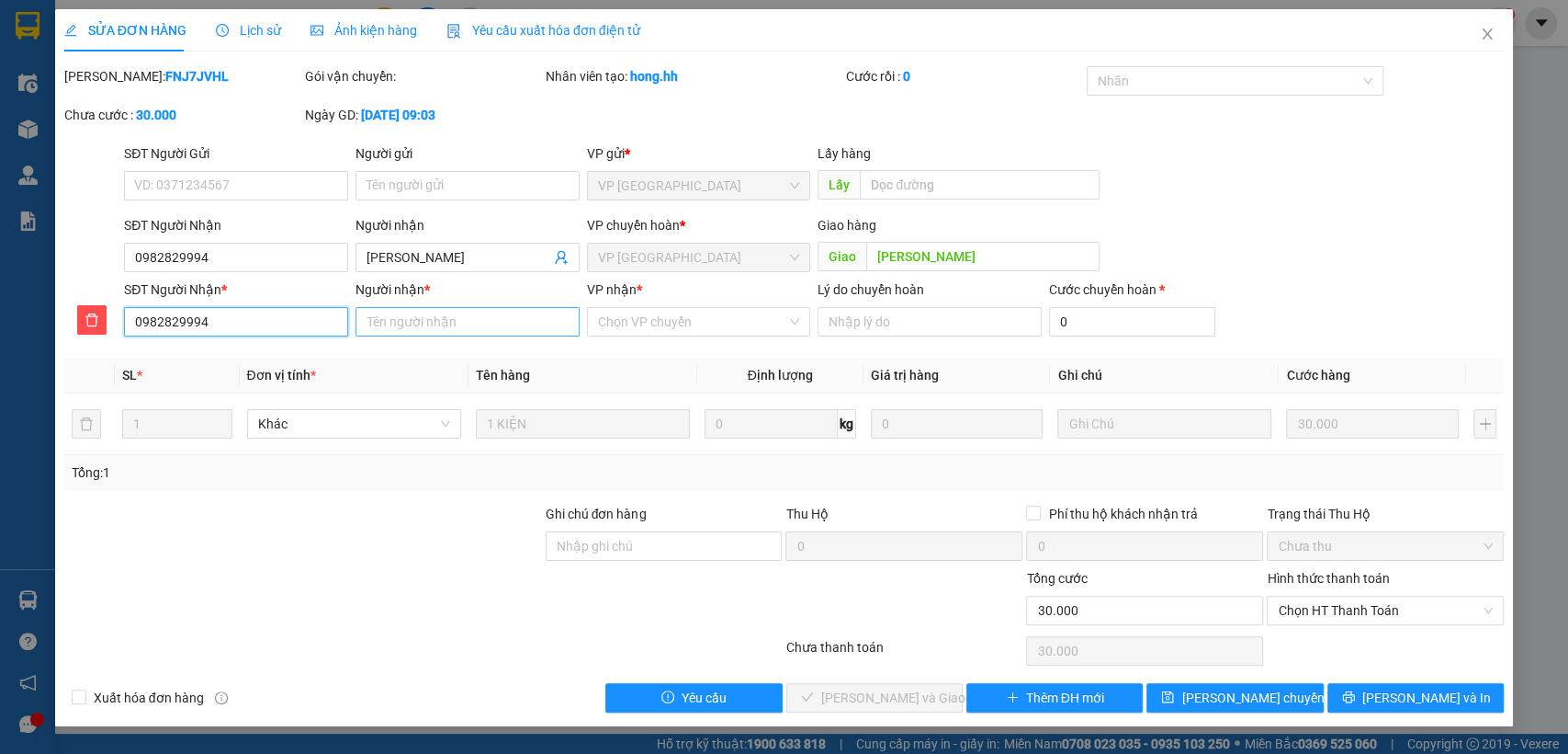
type input "0982829994"
click at [410, 328] on input "Người nhận *" at bounding box center [467, 322] width 224 height 29
type input "[PERSON_NAME]"
click at [679, 325] on input "VP nhận *" at bounding box center [692, 322] width 189 height 28
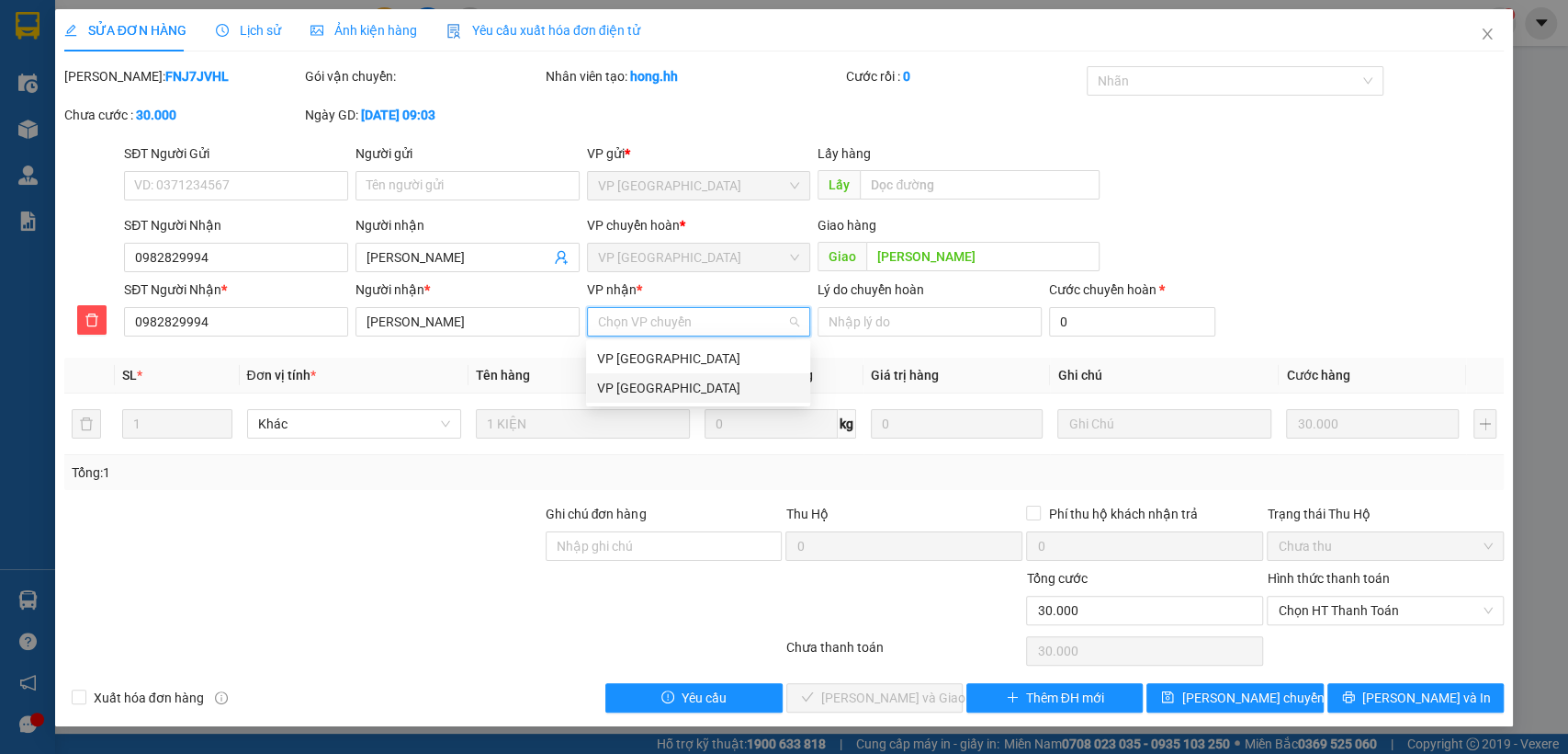
click at [686, 388] on div "VP [GEOGRAPHIC_DATA]" at bounding box center [697, 388] width 202 height 20
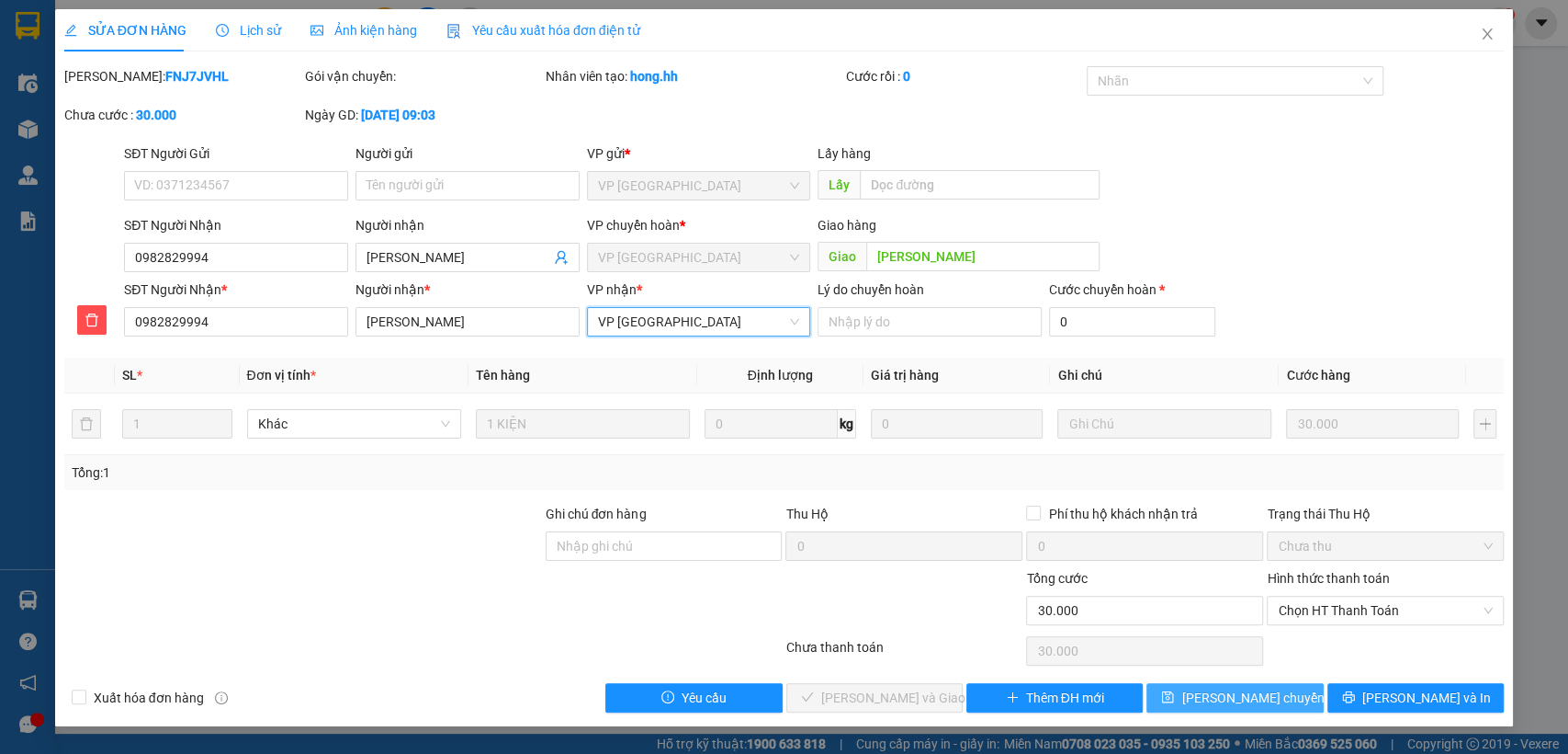
click at [1227, 697] on span "[PERSON_NAME] chuyển hoàn" at bounding box center [1268, 698] width 174 height 20
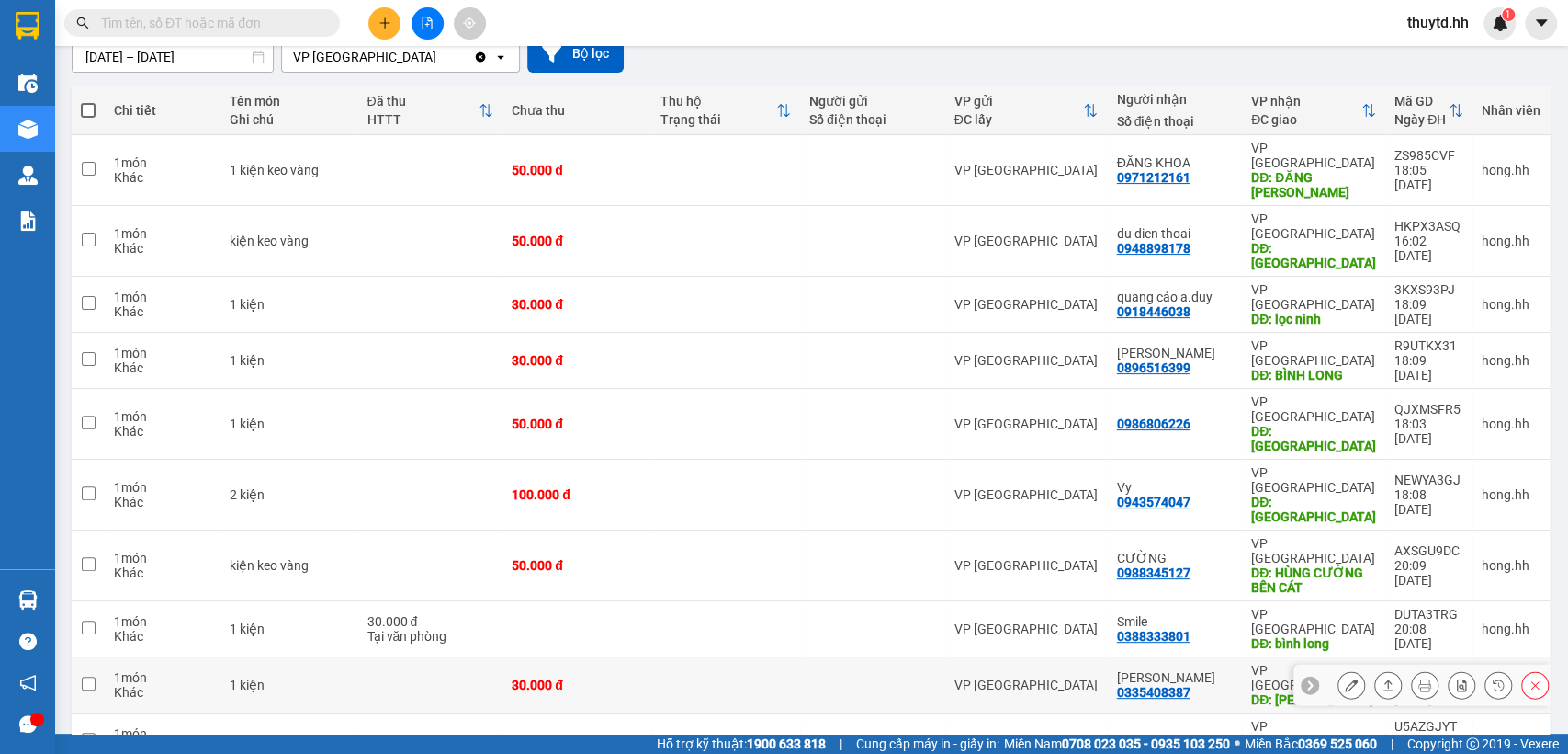
scroll to position [204, 0]
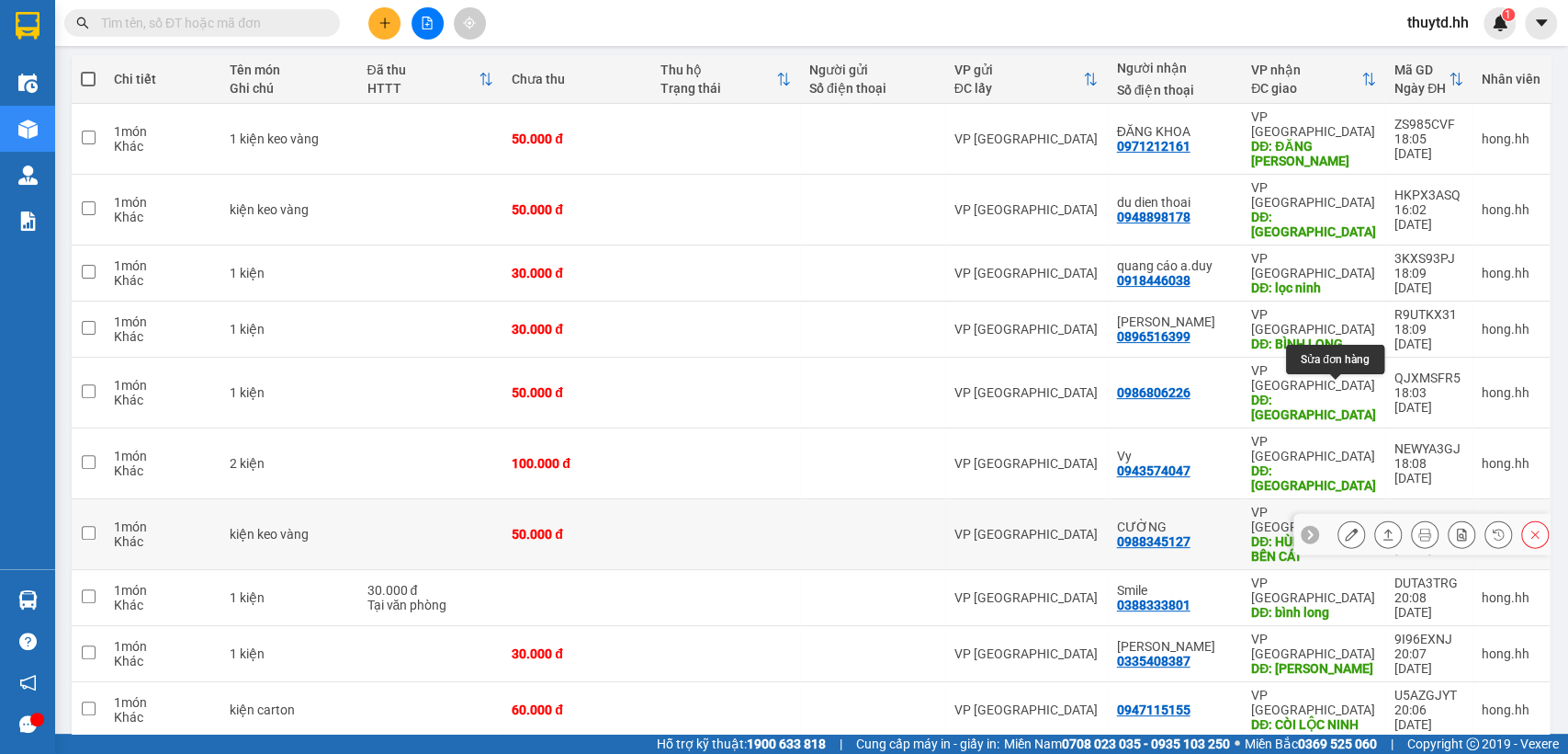
click at [1345, 527] on icon at bounding box center [1352, 534] width 13 height 13
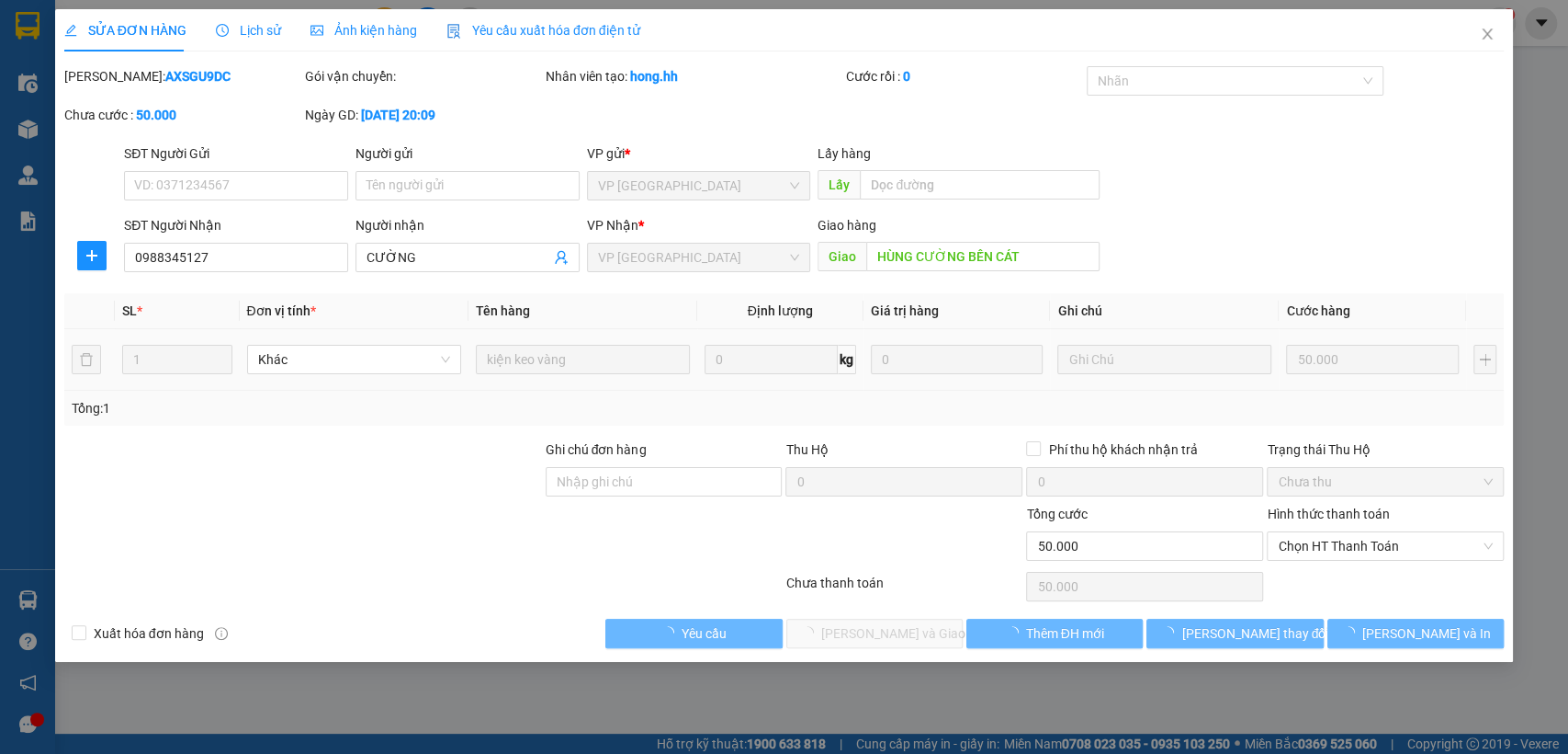
type input "0988345127"
type input "CƯỜNG"
type input "HÙNG CƯỜNG BẾN CÁT"
type input "0"
type input "50.000"
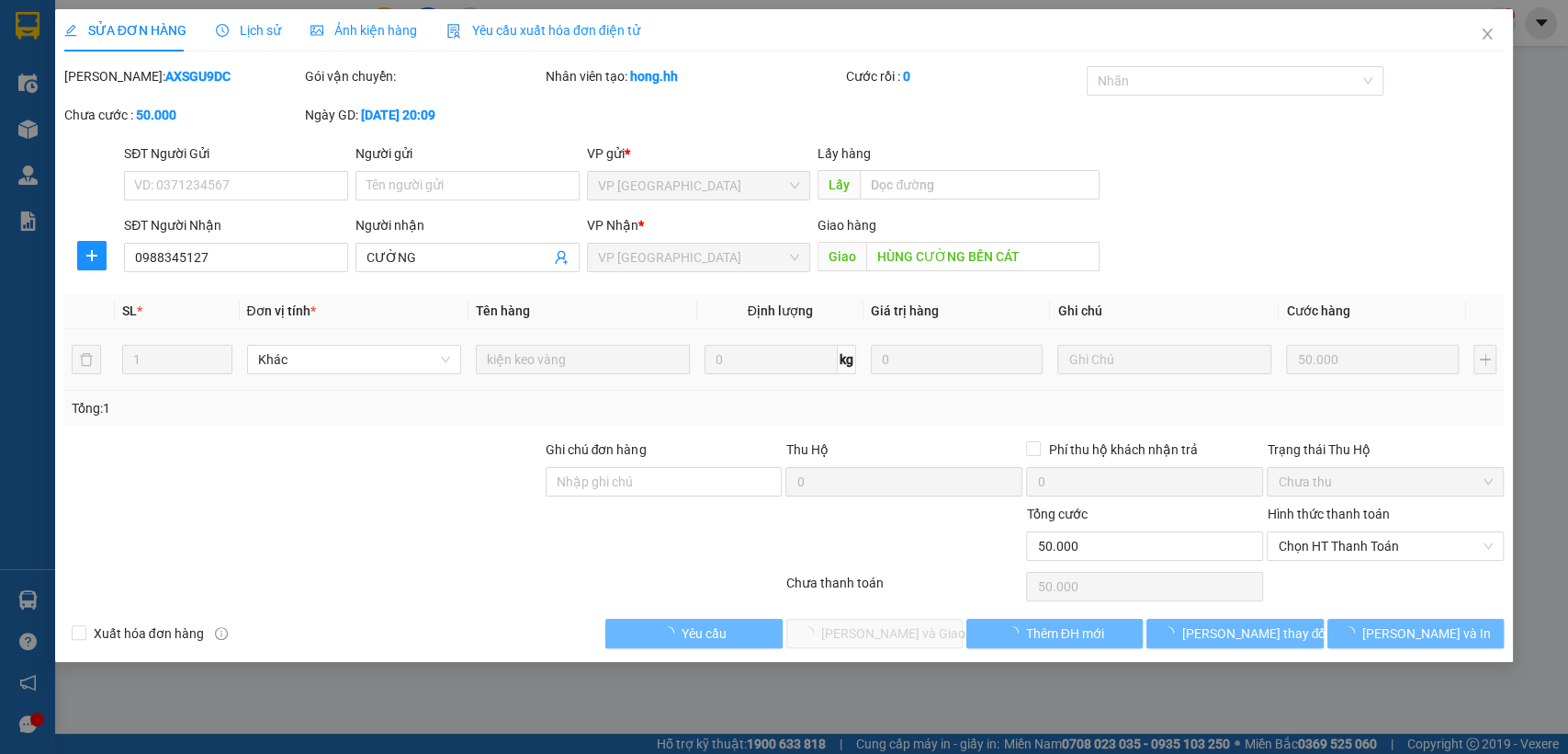
type input "50.000"
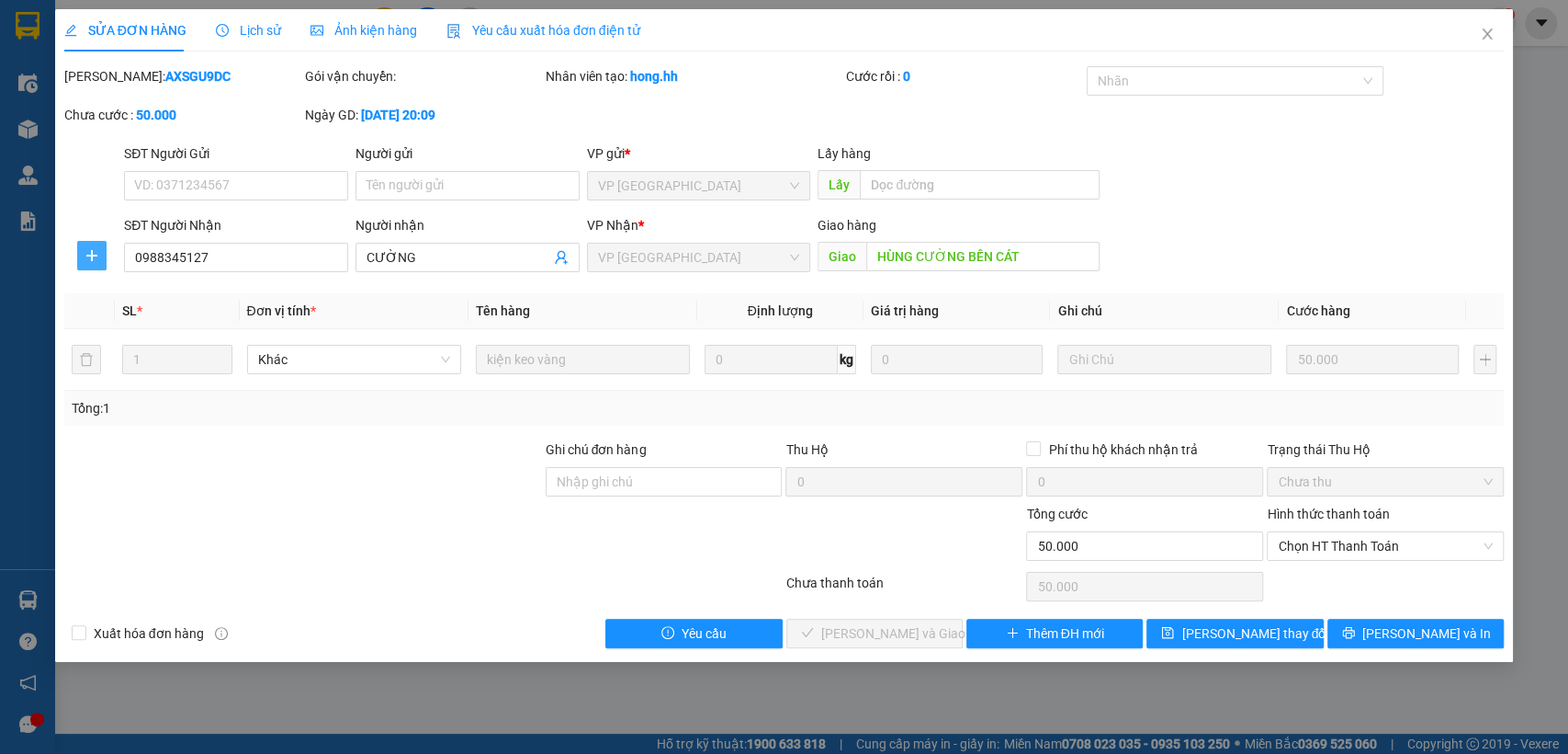
click at [90, 252] on icon "plus" at bounding box center [92, 255] width 15 height 15
click at [115, 329] on span "Chuyển hoàn" at bounding box center [126, 322] width 76 height 20
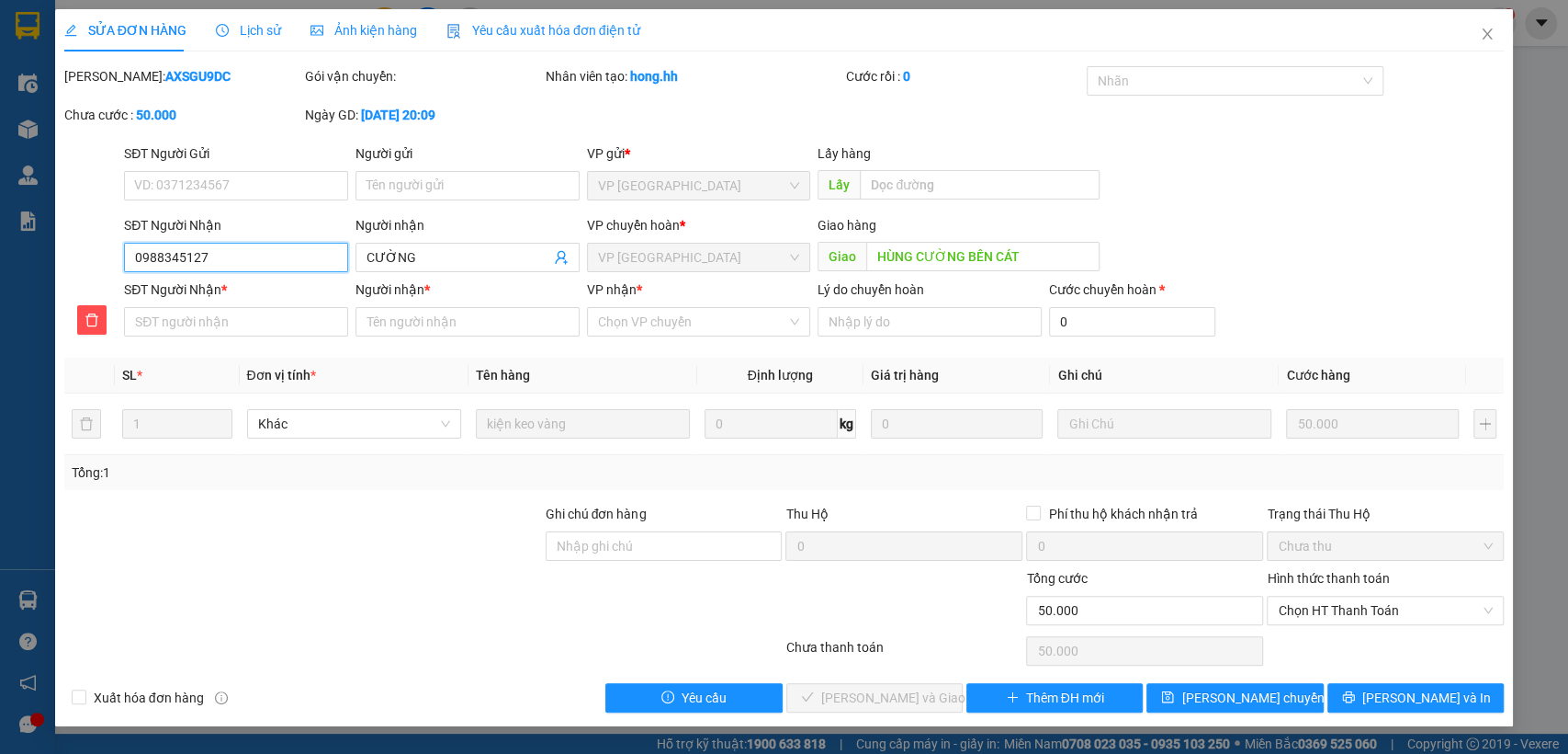
drag, startPoint x: 135, startPoint y: 252, endPoint x: 296, endPoint y: 265, distance: 161.5
click at [296, 265] on input "0988345127" at bounding box center [236, 257] width 224 height 29
paste input "0988345127"
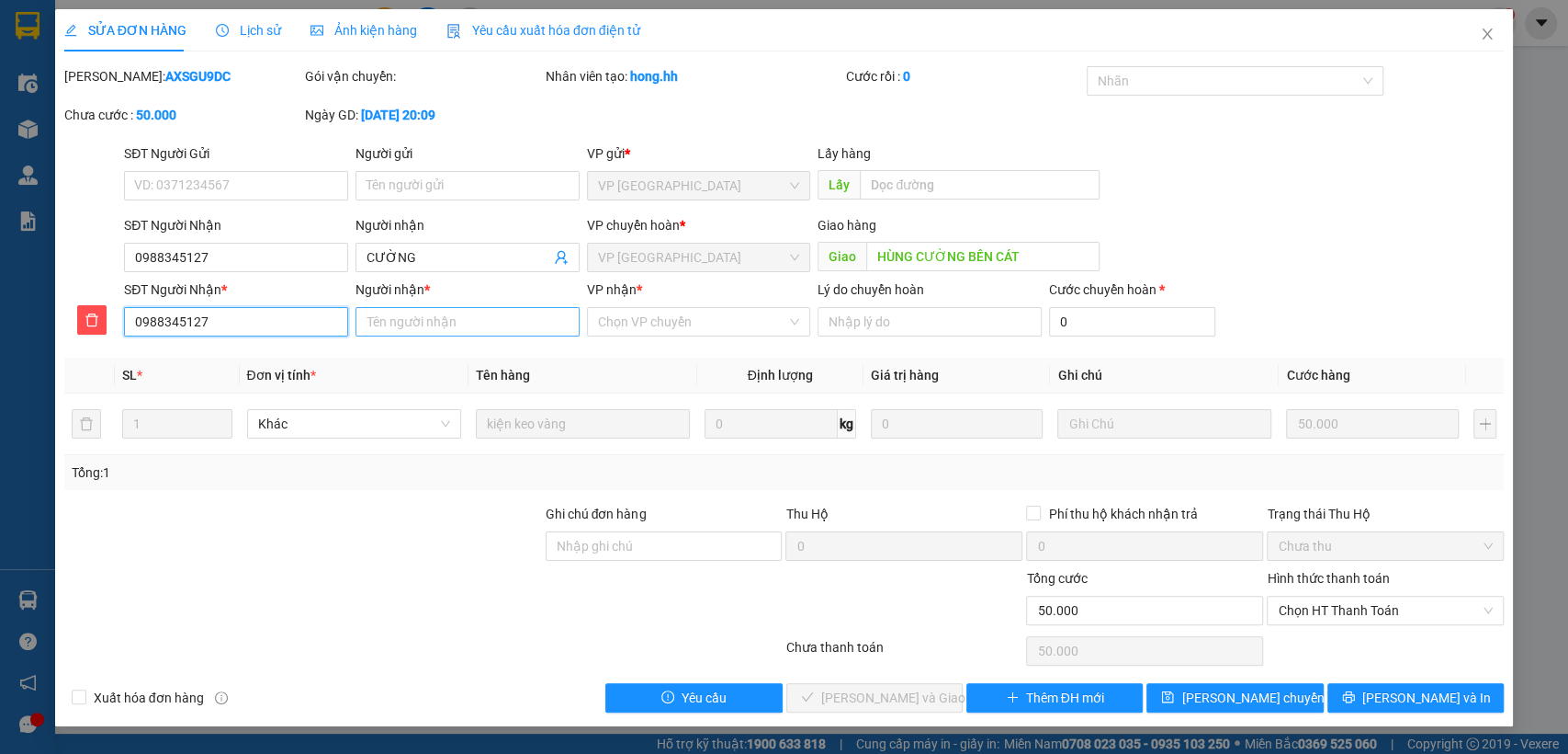
type input "0988345127"
click at [438, 321] on input "Người nhận *" at bounding box center [467, 322] width 224 height 29
type input "hùng cường bến cat"
click at [707, 311] on input "VP nhận *" at bounding box center [692, 322] width 189 height 28
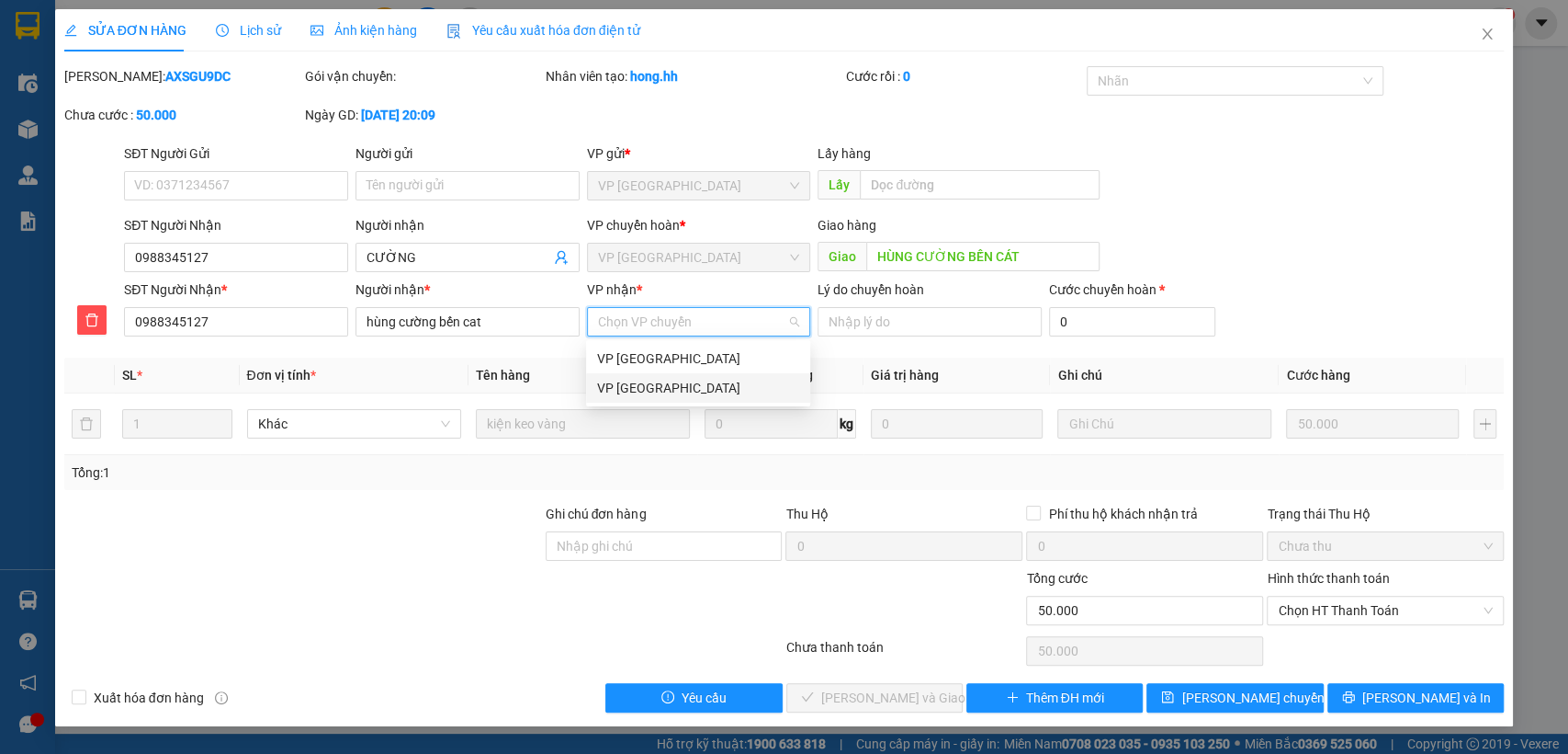
click at [671, 385] on div "VP [GEOGRAPHIC_DATA]" at bounding box center [697, 388] width 202 height 20
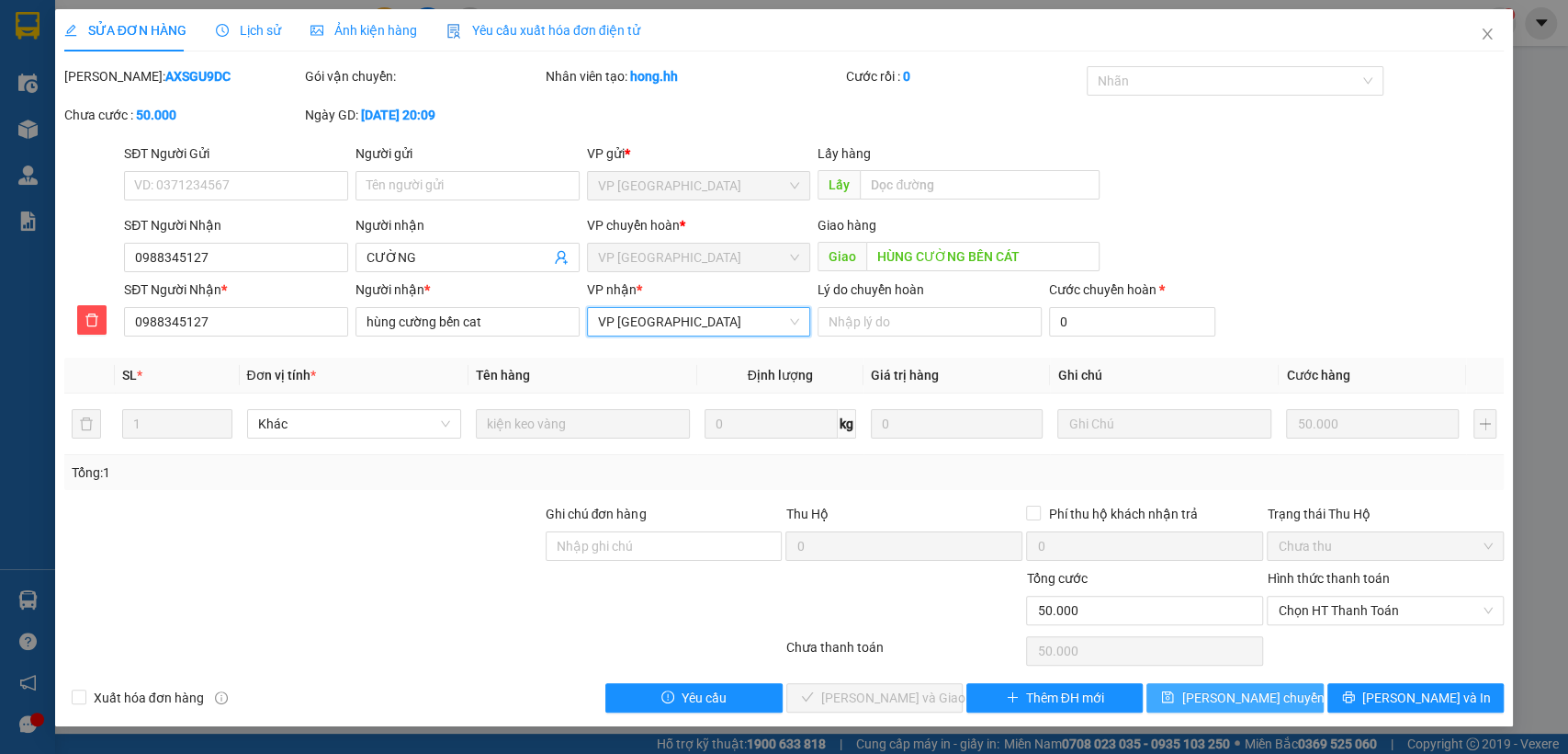
click at [1205, 689] on span "[PERSON_NAME] chuyển hoàn" at bounding box center [1268, 698] width 174 height 20
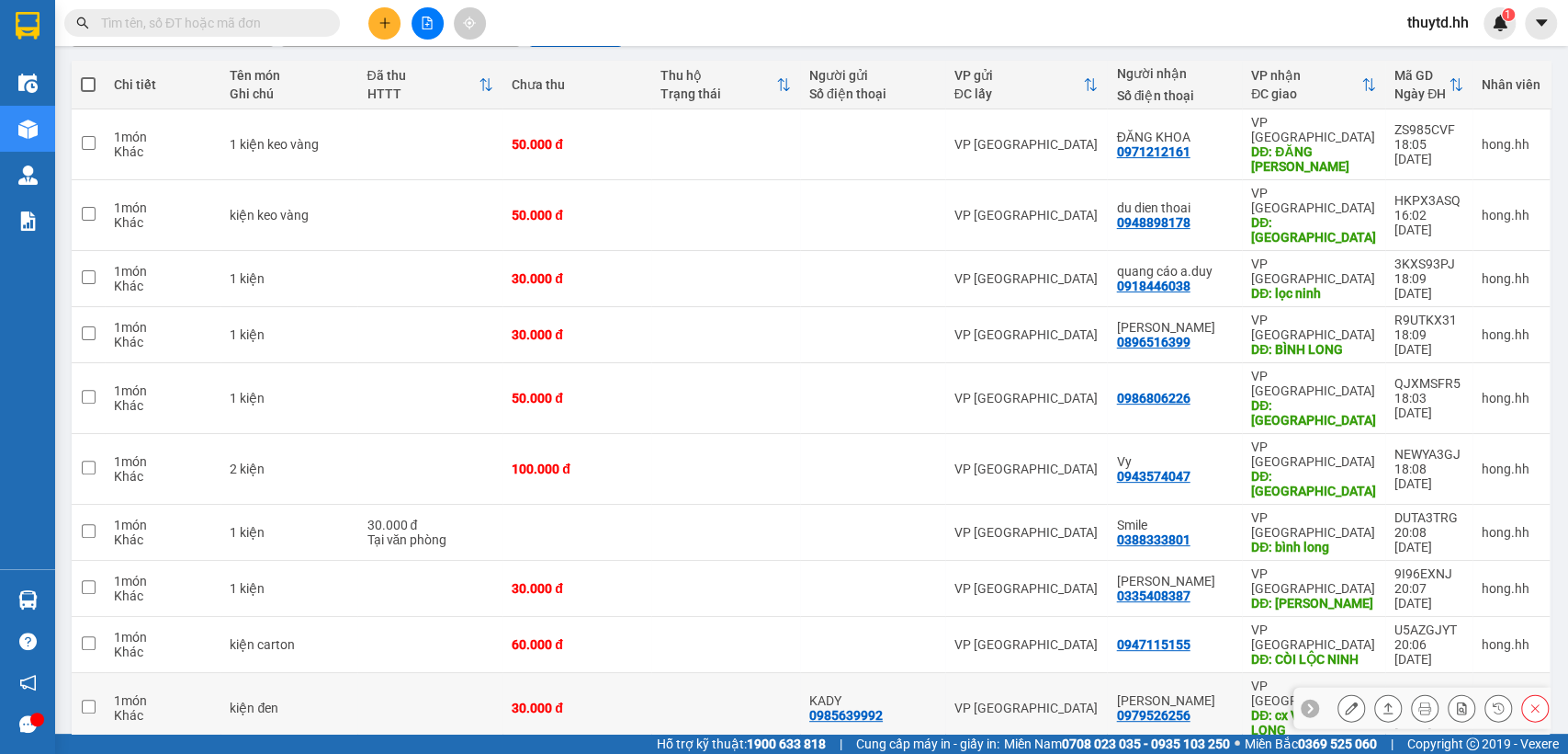
scroll to position [204, 0]
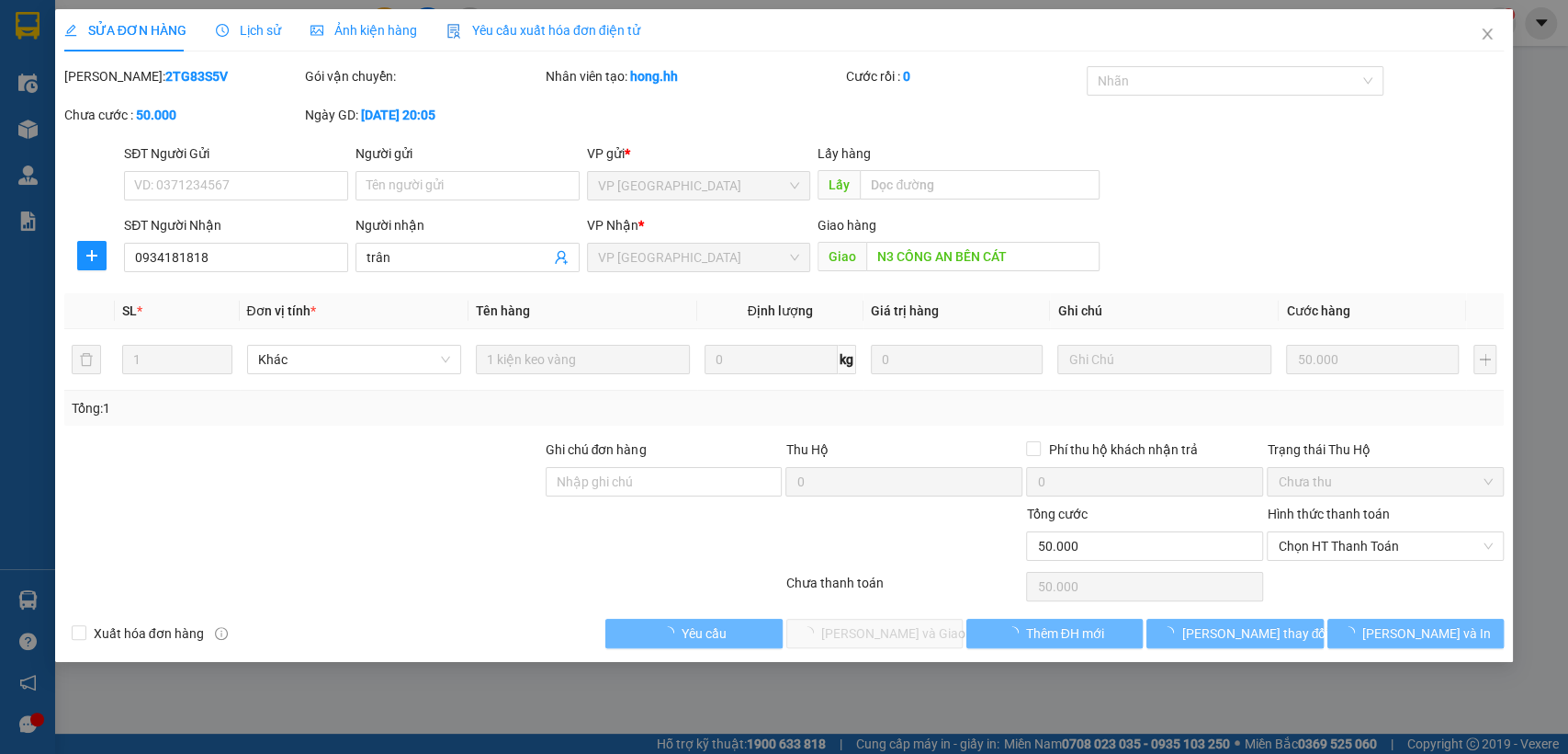
type input "0934181818"
type input "trân"
type input "N3 CÔNG AN BẾN CÁT"
type input "0"
type input "50.000"
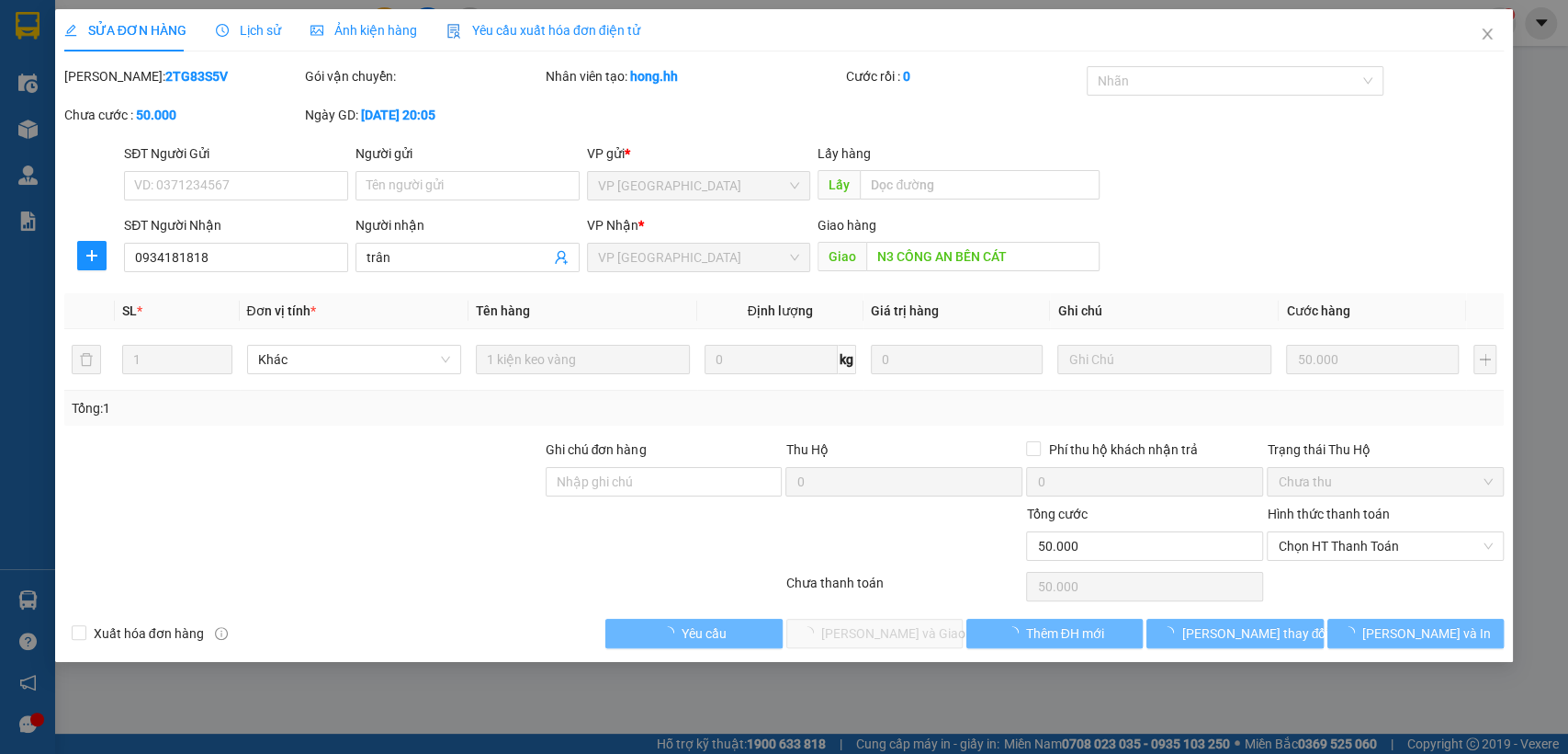
type input "50.000"
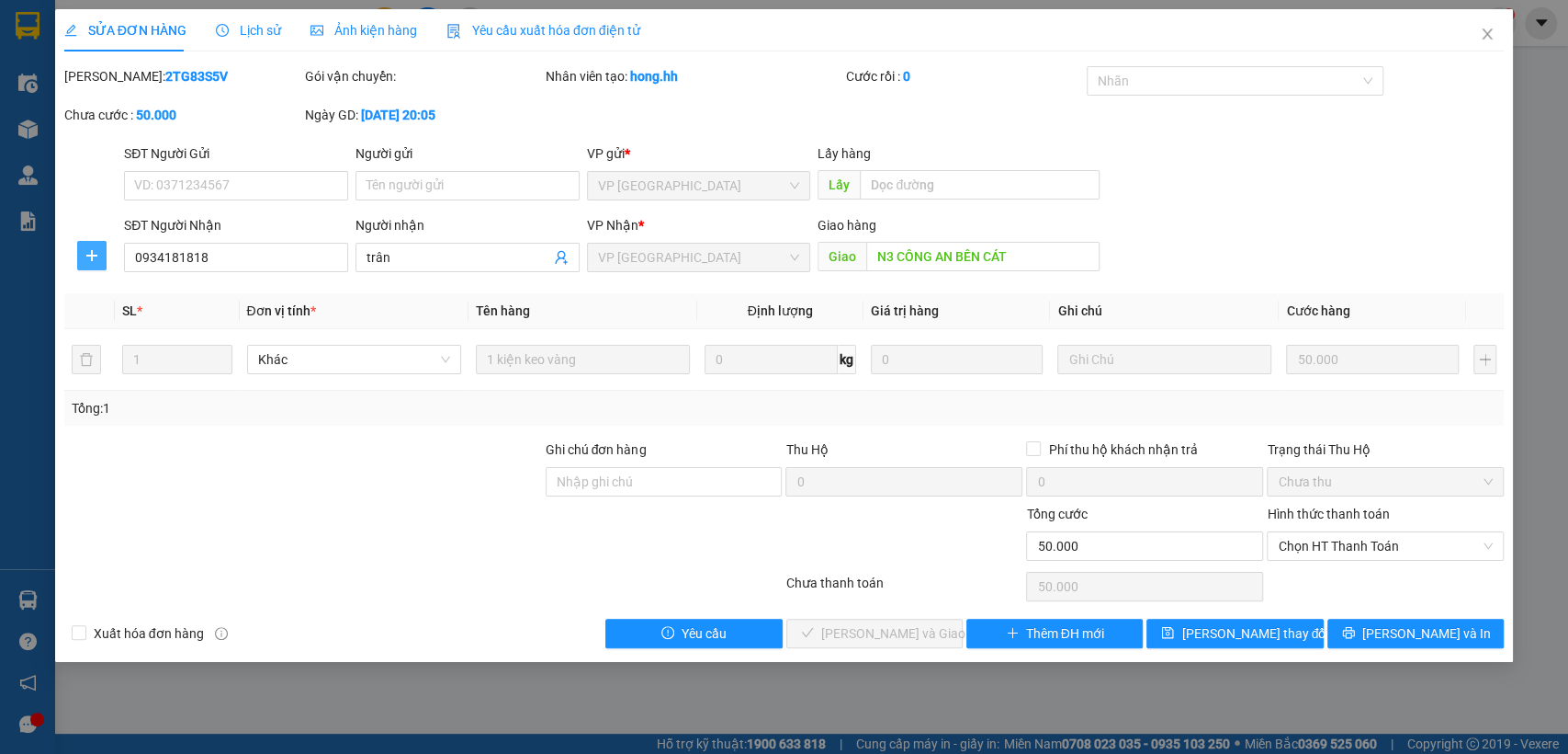
click at [91, 264] on button "button" at bounding box center [92, 255] width 29 height 29
click at [125, 328] on span "Chuyển hoàn" at bounding box center [126, 322] width 76 height 20
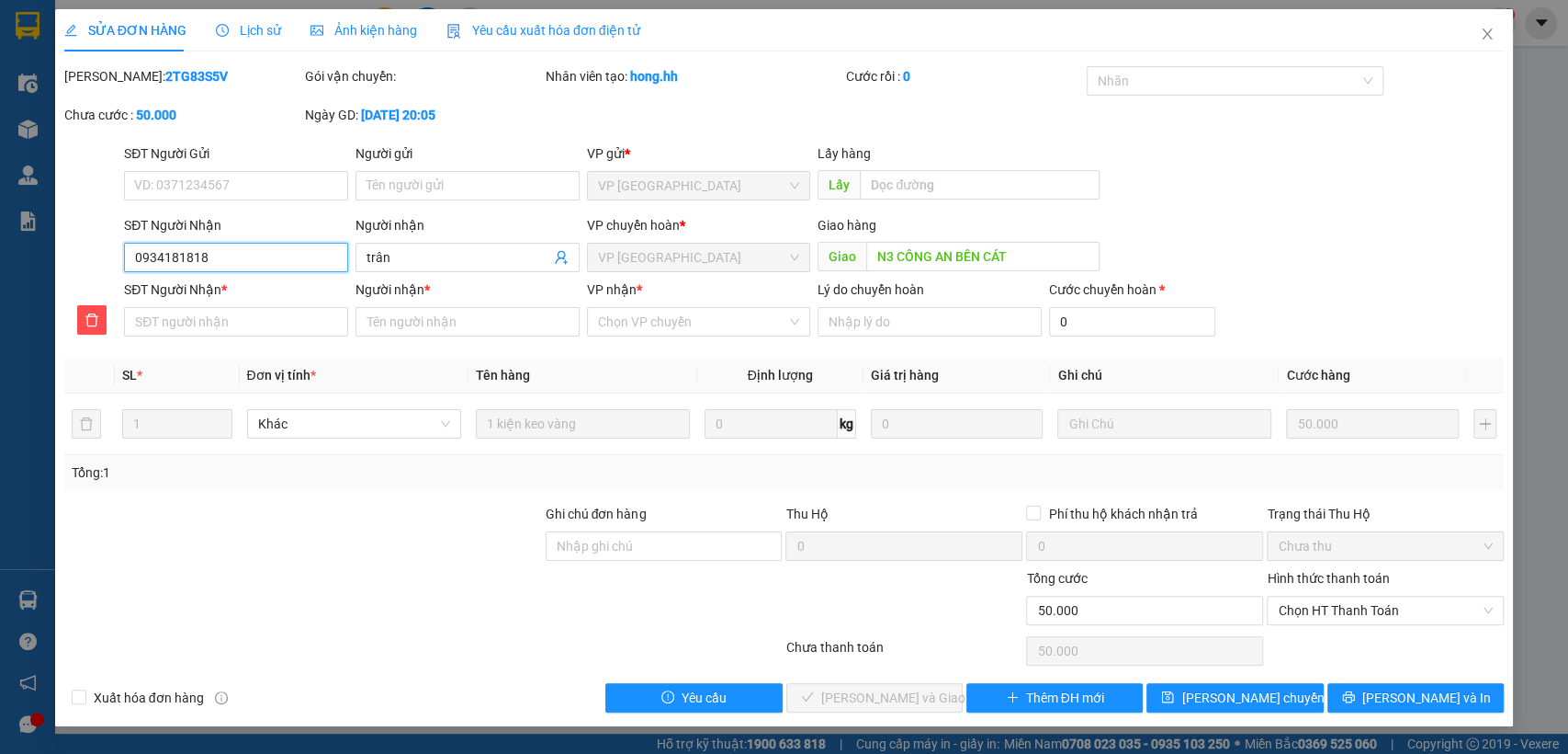
drag, startPoint x: 132, startPoint y: 255, endPoint x: 223, endPoint y: 265, distance: 91.5
click at [223, 265] on input "0934181818" at bounding box center [236, 257] width 224 height 29
paste input "0934181818"
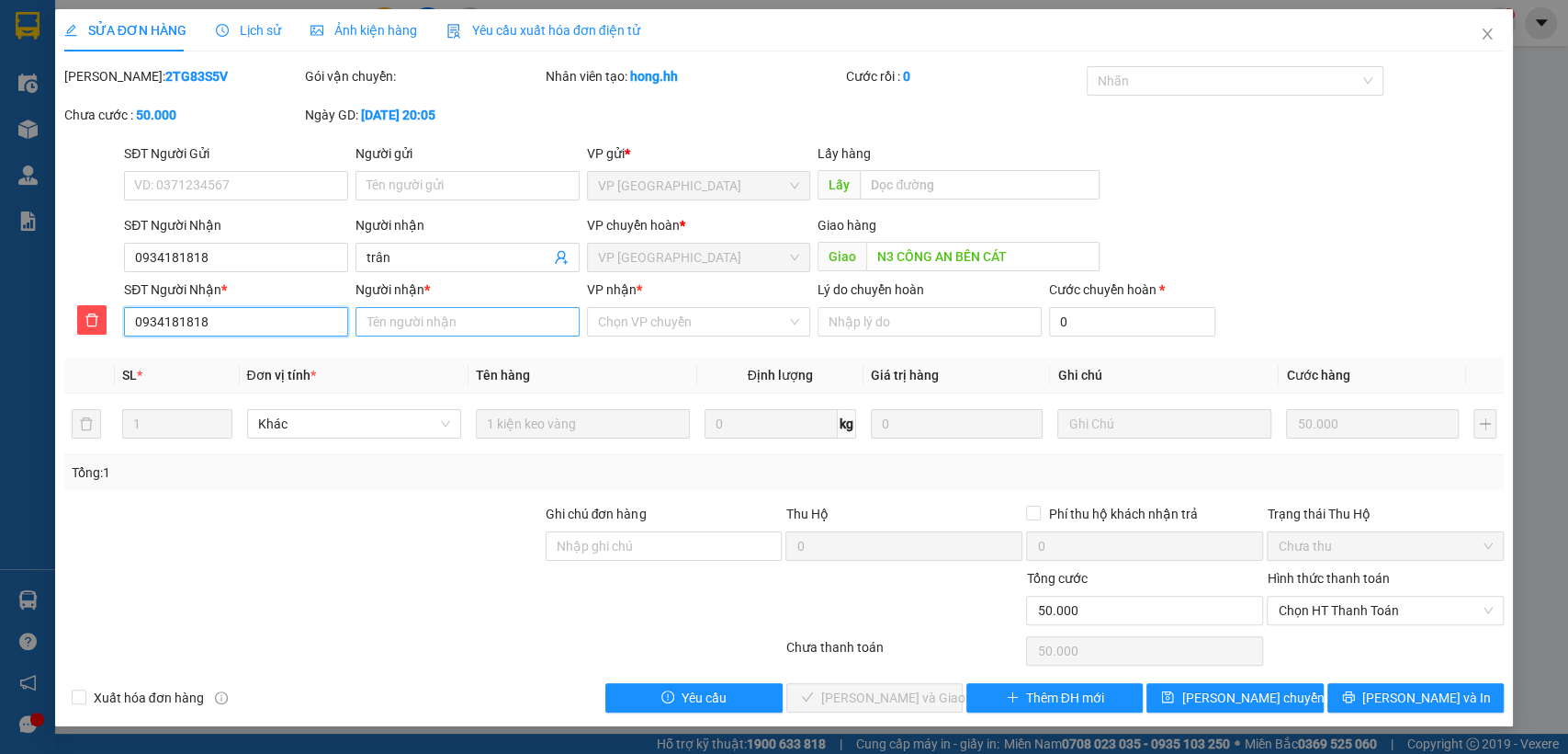
type input "0934181818"
click at [409, 324] on input "Người nhận *" at bounding box center [467, 322] width 224 height 29
type input "trân"
click at [661, 324] on input "VP nhận *" at bounding box center [692, 322] width 189 height 28
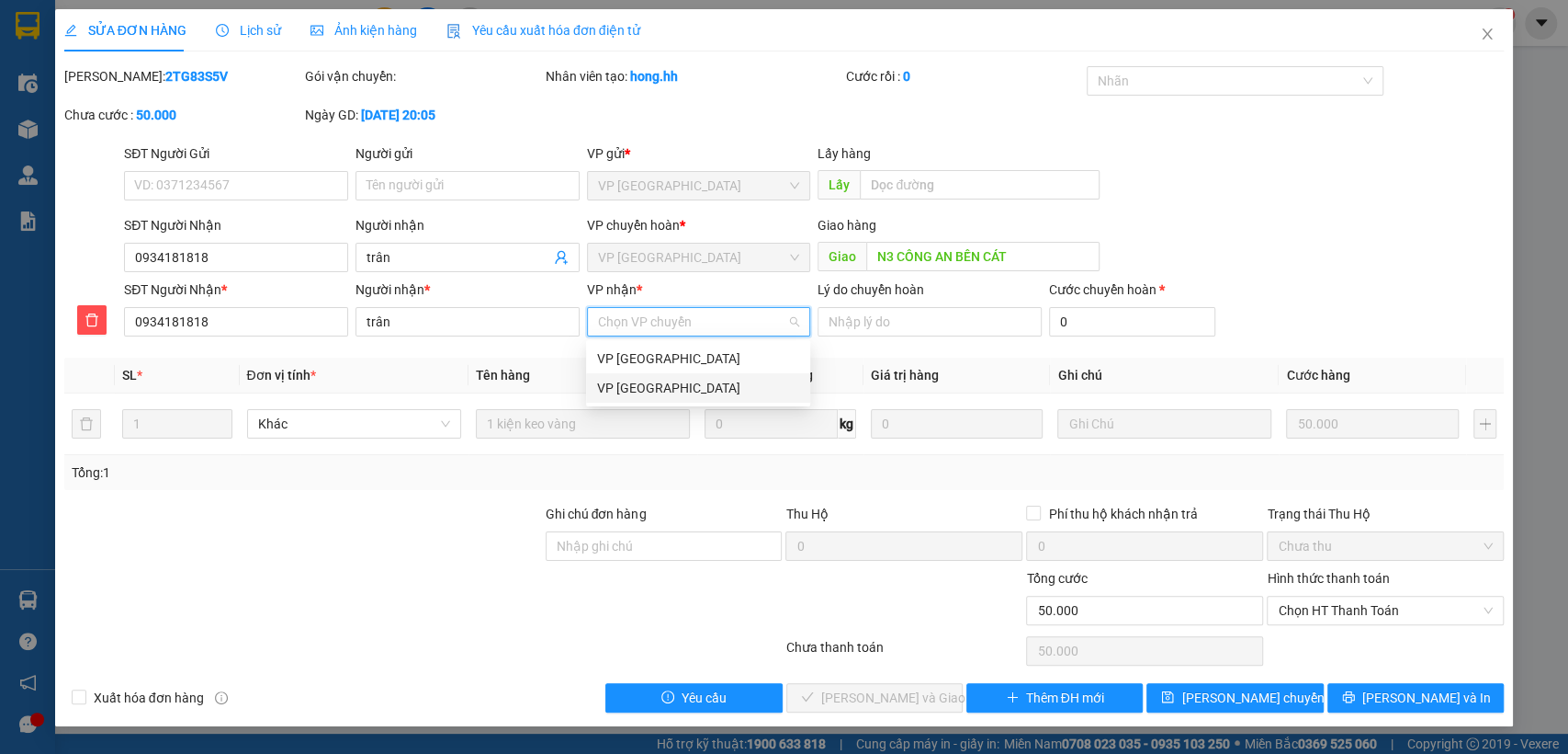
click at [644, 387] on div "VP [GEOGRAPHIC_DATA]" at bounding box center [697, 388] width 202 height 20
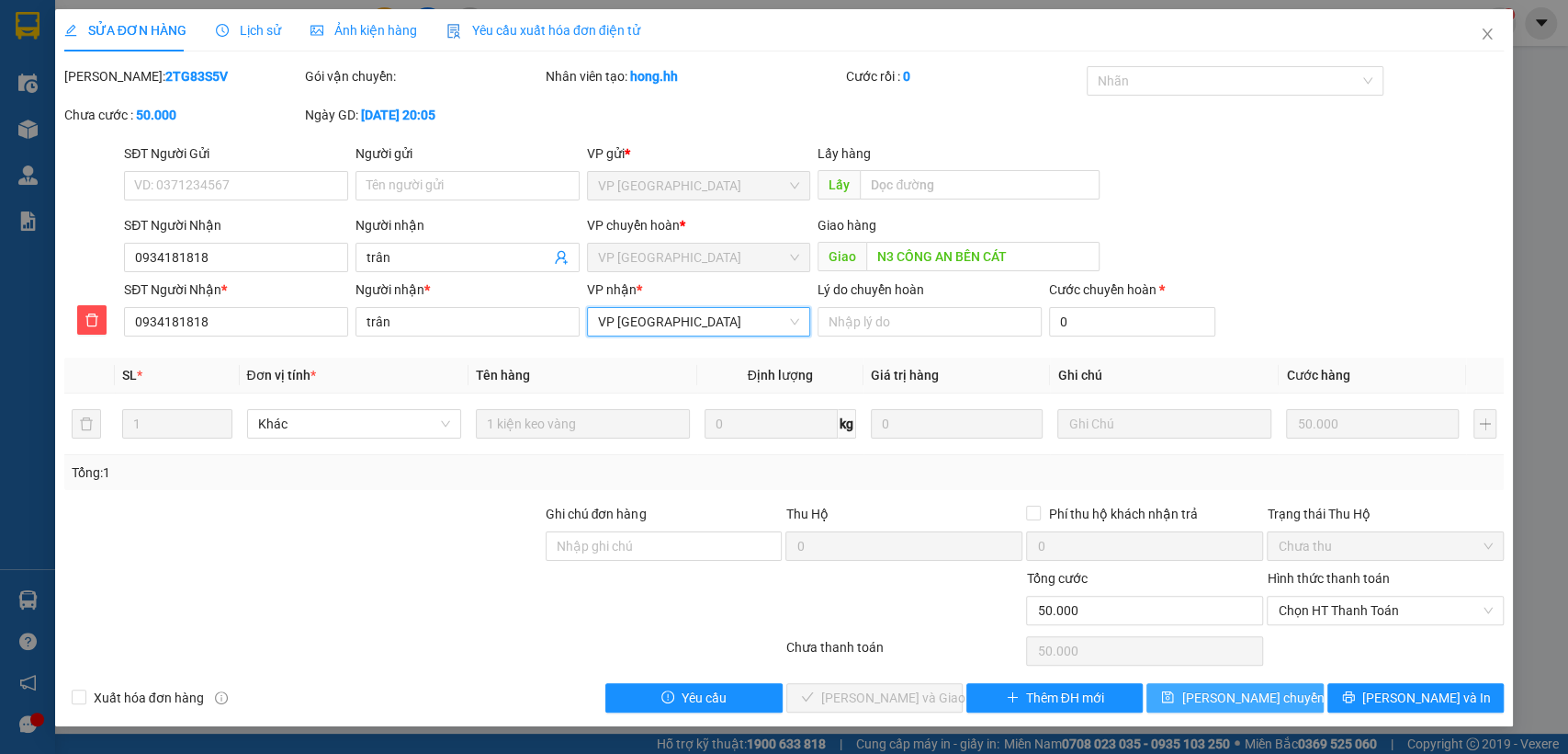
click at [1203, 688] on span "[PERSON_NAME] chuyển hoàn" at bounding box center [1268, 698] width 174 height 20
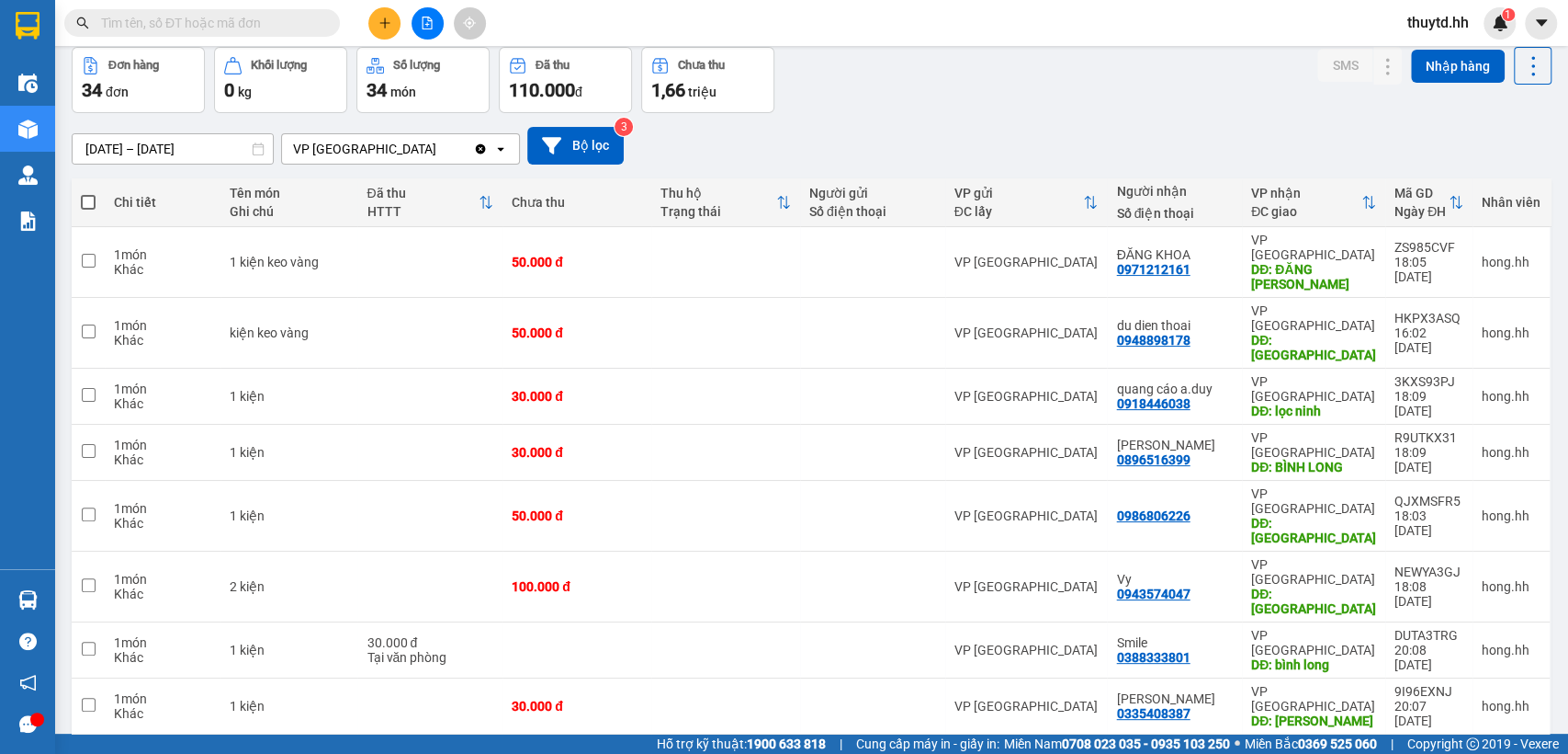
scroll to position [102, 0]
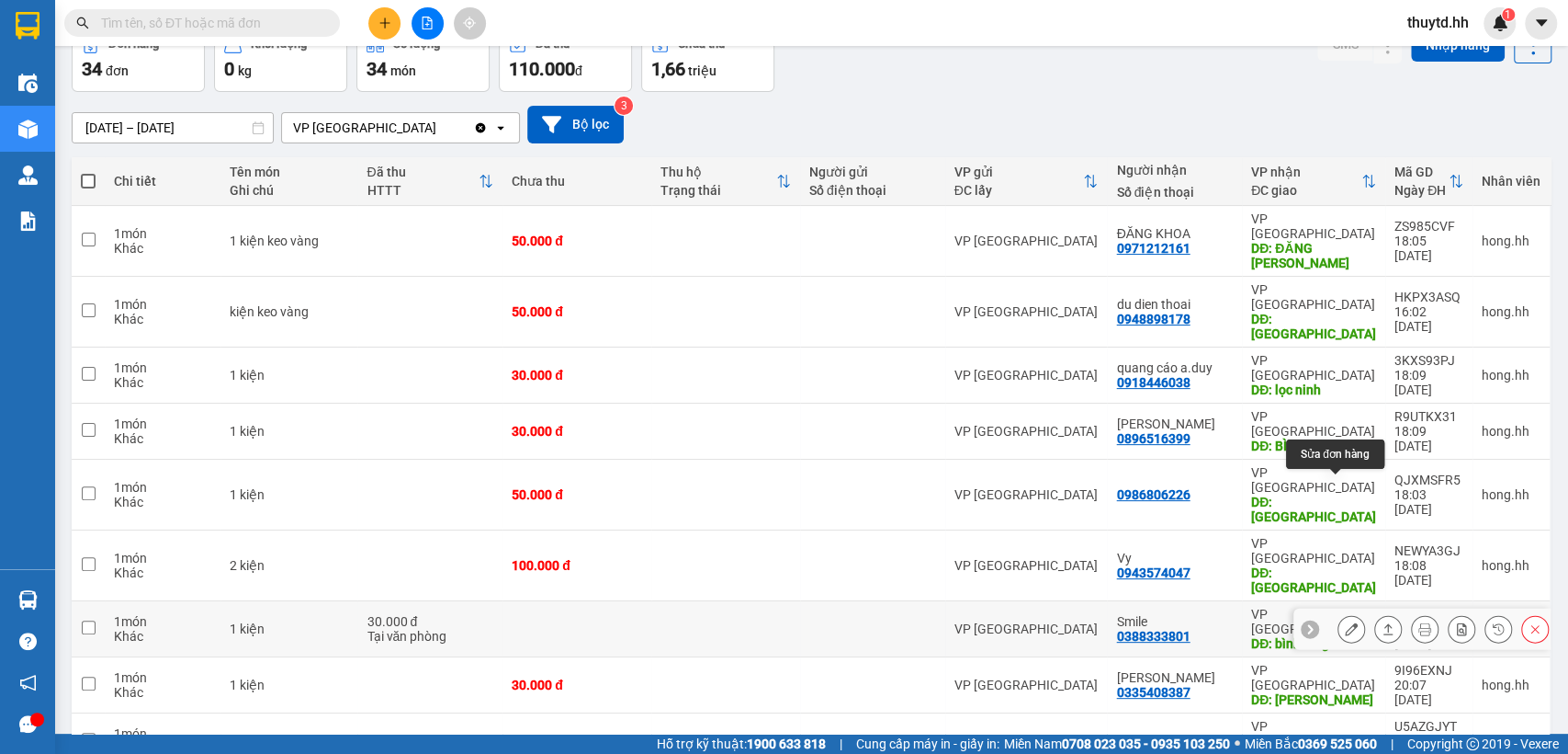
click at [1342, 613] on button at bounding box center [1352, 629] width 26 height 32
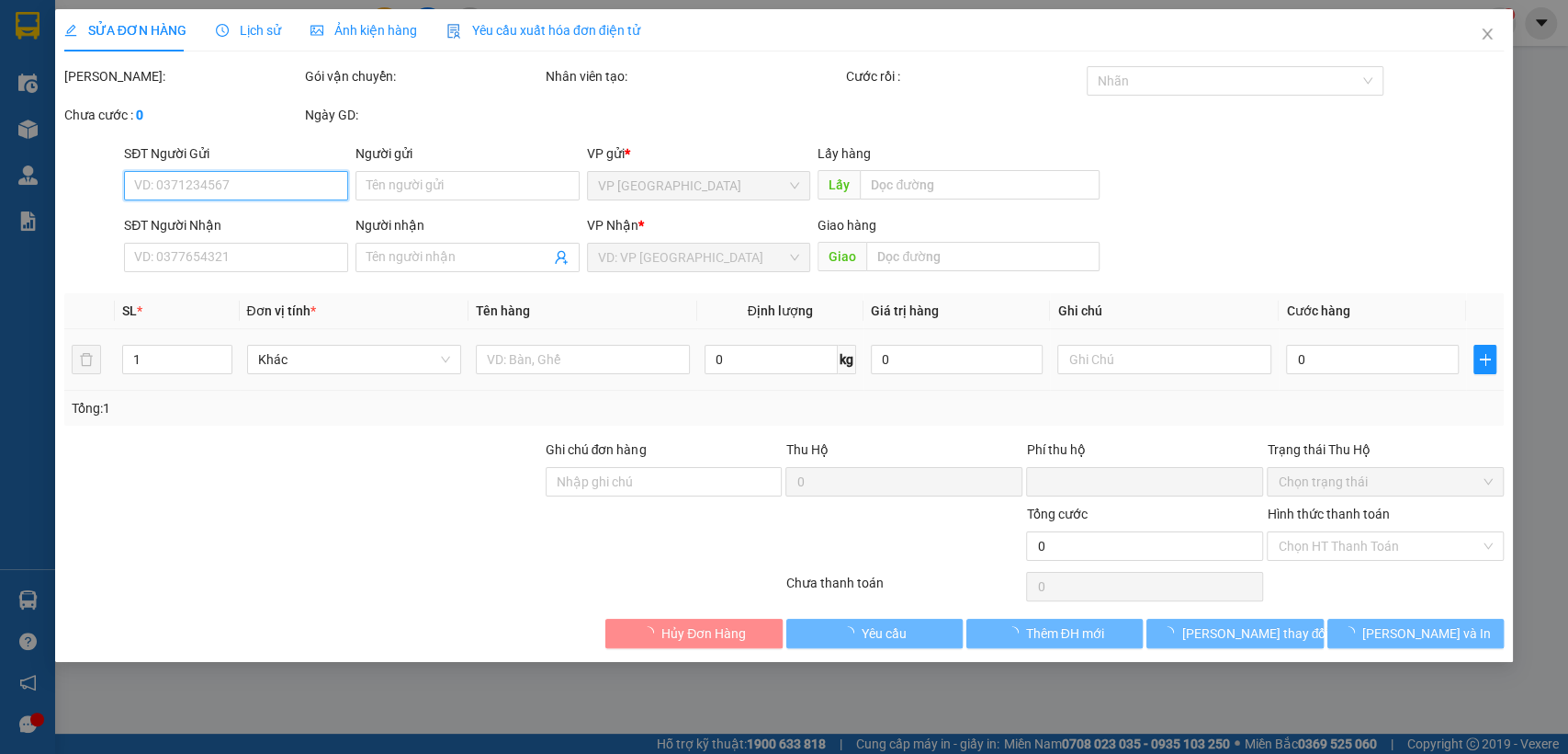
type input "0388333801"
type input "Smile"
type input "bình long"
type input "0"
type input "30.000"
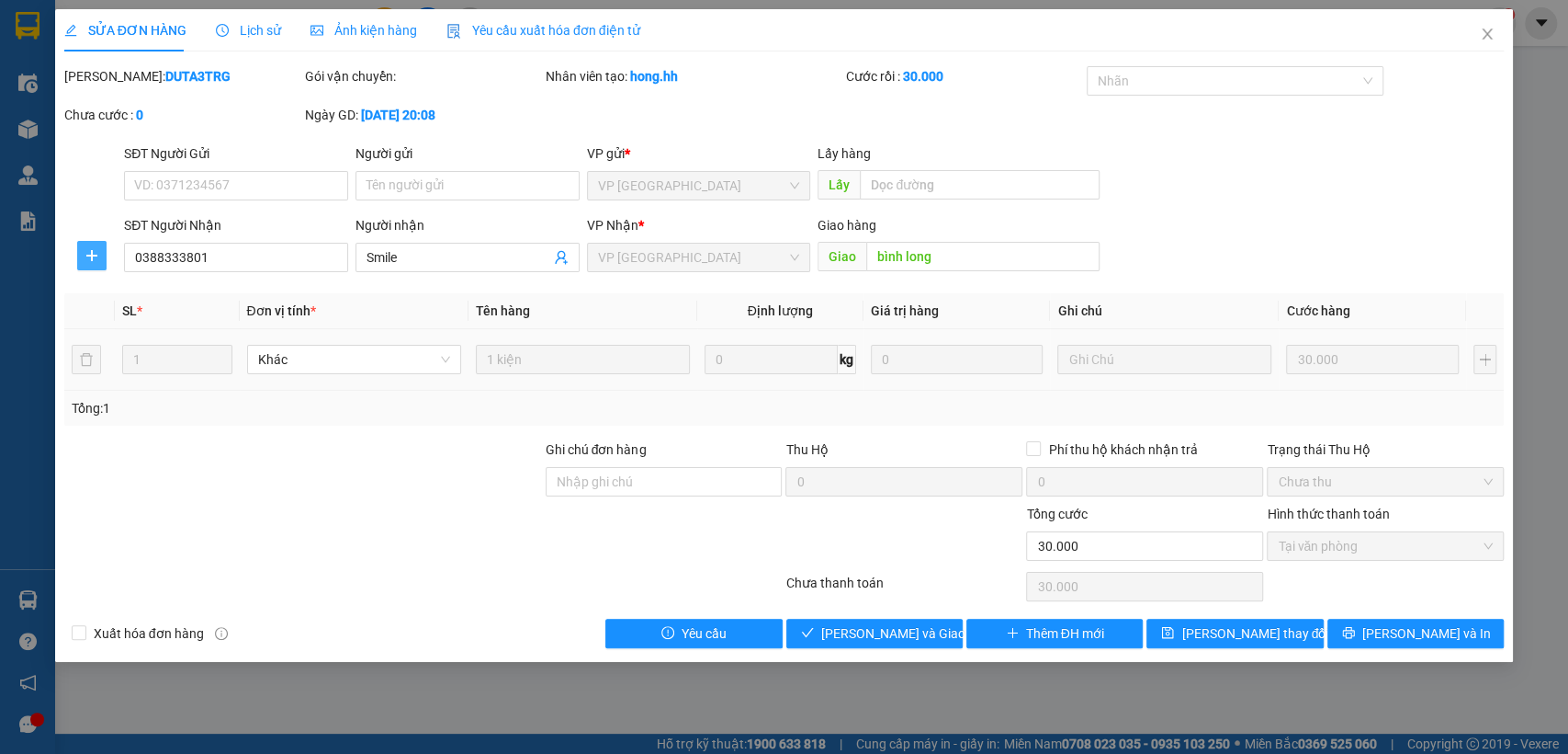
click at [88, 258] on icon "plus" at bounding box center [92, 255] width 15 height 15
click at [116, 322] on span "Chuyển hoàn" at bounding box center [126, 322] width 76 height 20
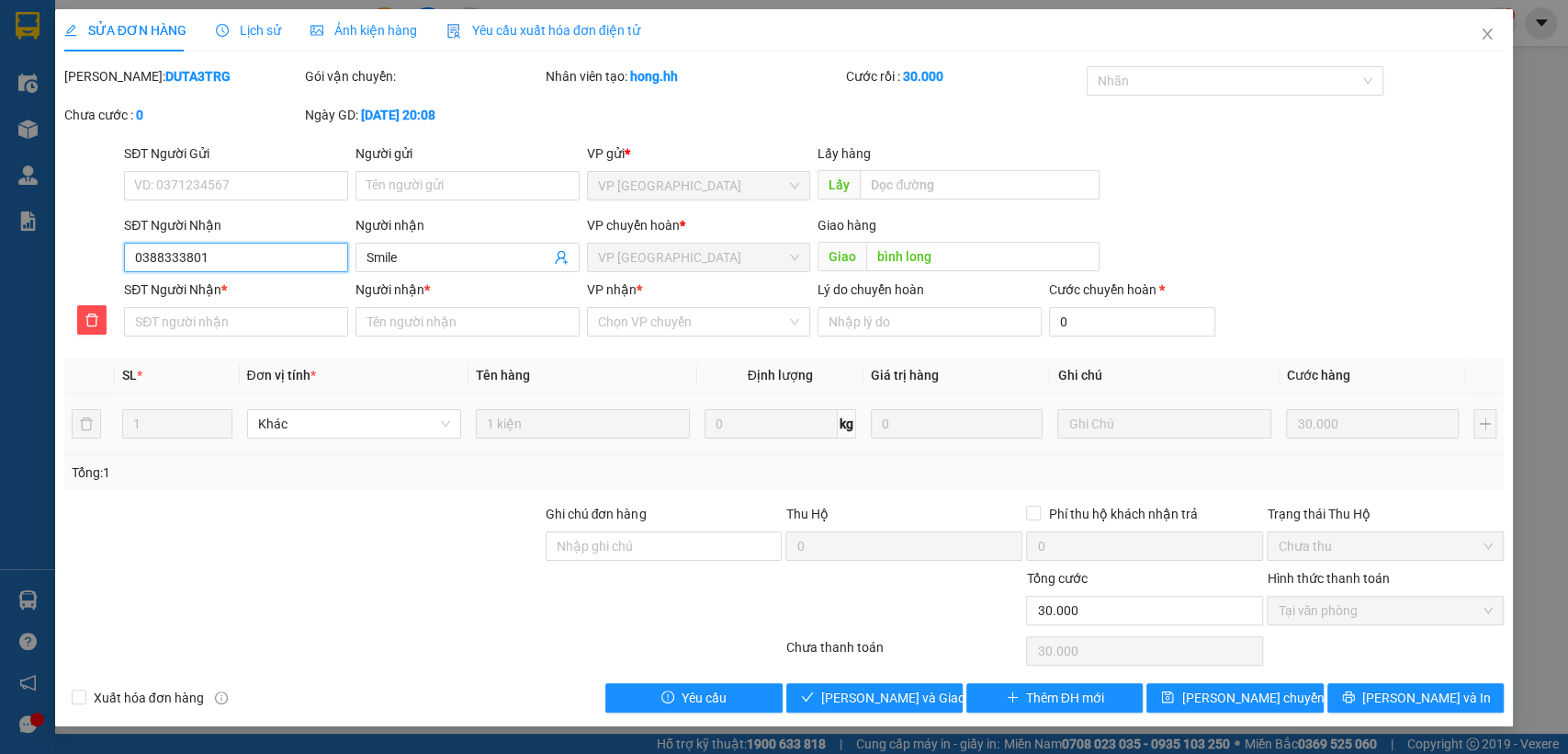
drag, startPoint x: 133, startPoint y: 257, endPoint x: 227, endPoint y: 254, distance: 94.0
click at [239, 254] on input "0388333801" at bounding box center [236, 257] width 224 height 29
paste input "0388333801"
type input "0"
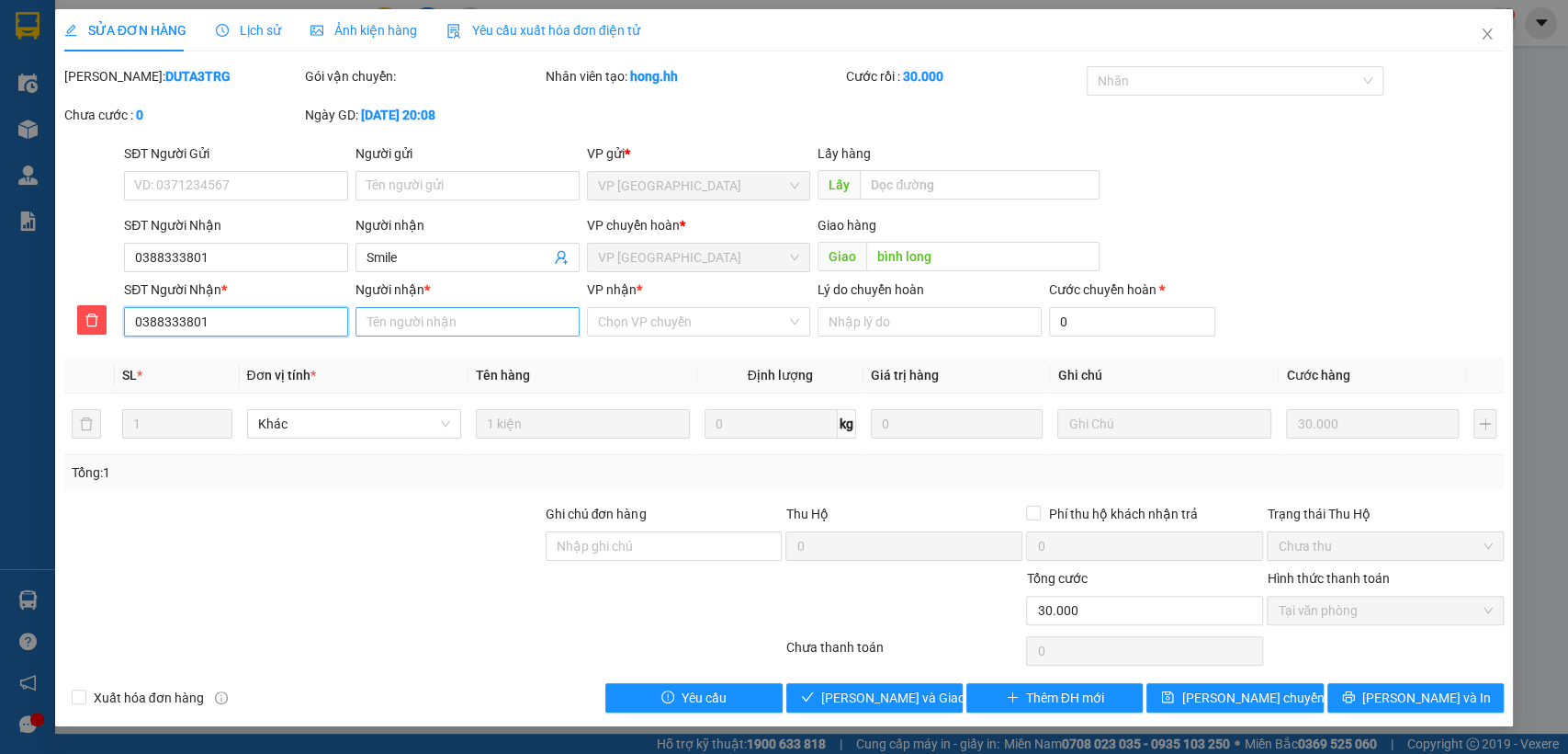
type input "0388333801"
click at [428, 326] on input "Người nhận *" at bounding box center [467, 322] width 224 height 29
type input "smile"
click at [680, 324] on input "VP nhận *" at bounding box center [692, 322] width 189 height 28
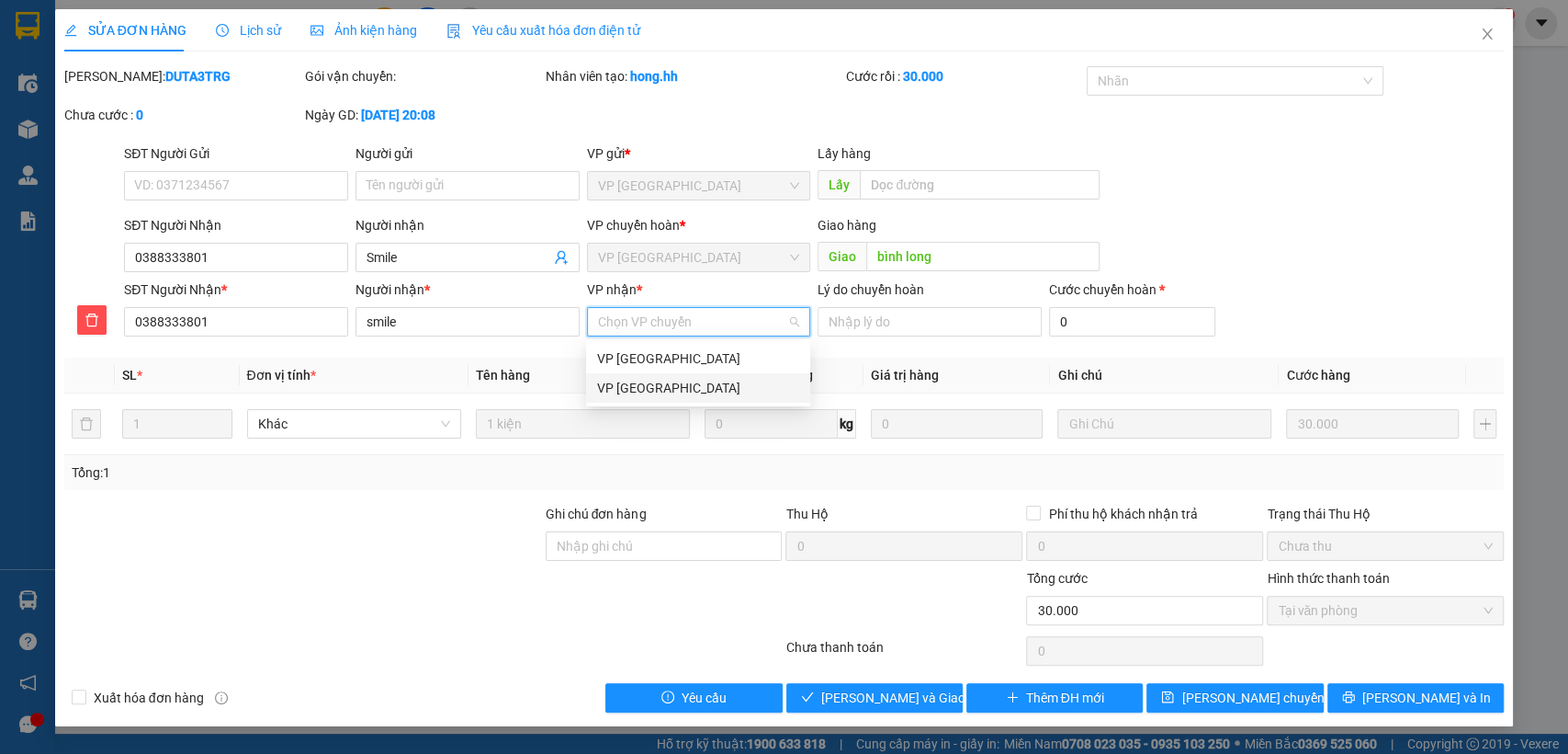
click at [654, 389] on div "VP [GEOGRAPHIC_DATA]" at bounding box center [697, 388] width 202 height 20
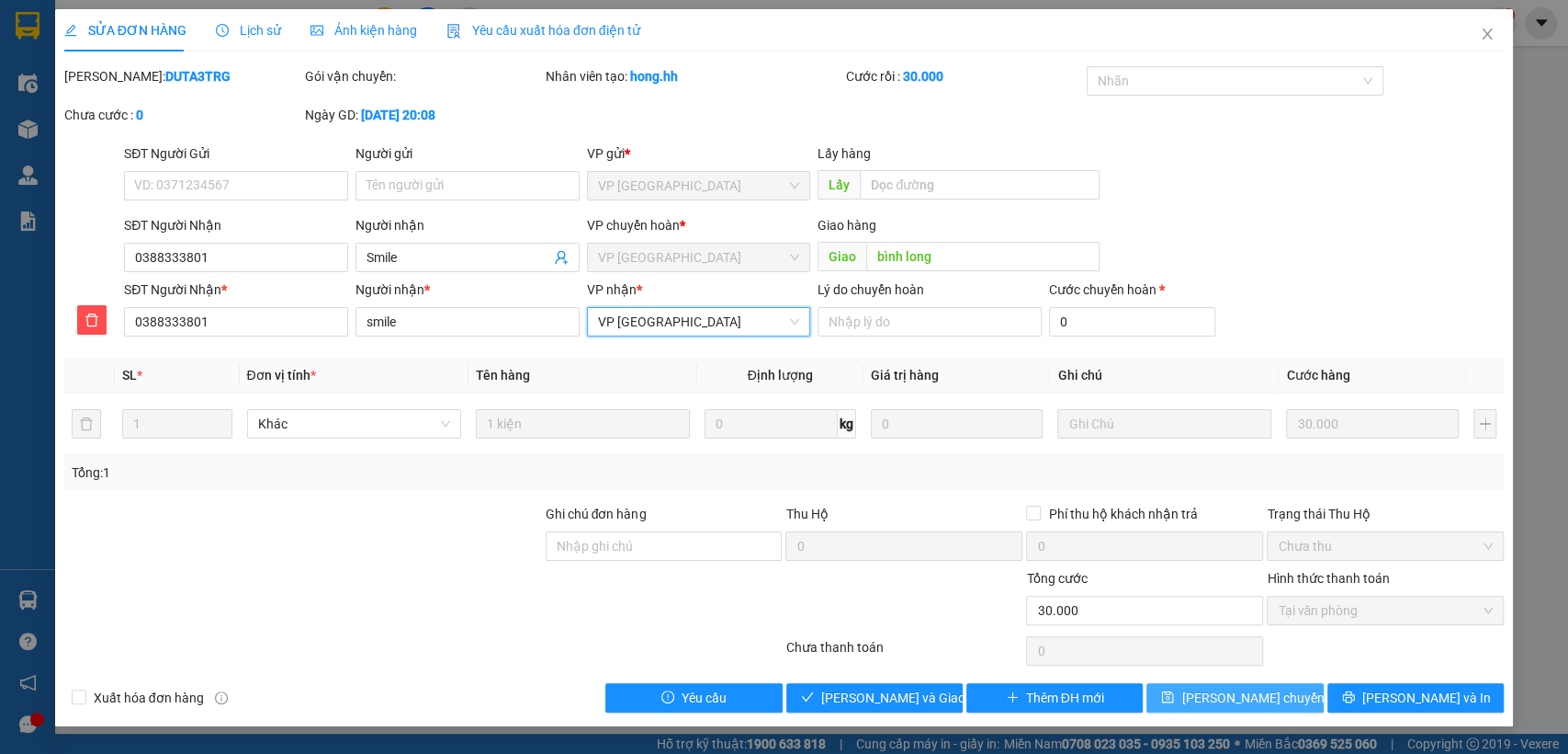
click at [1248, 696] on span "[PERSON_NAME] chuyển hoàn" at bounding box center [1268, 698] width 174 height 20
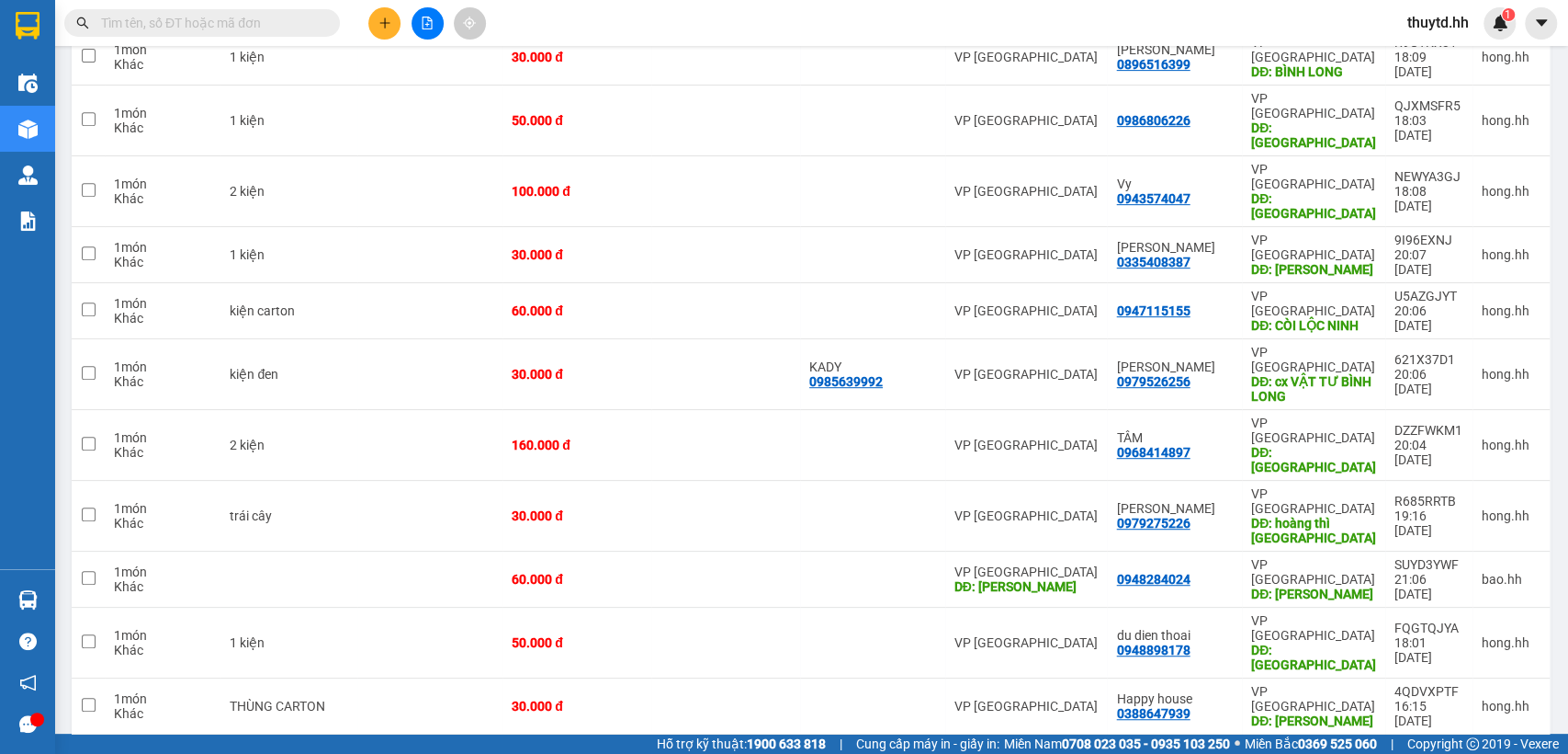
scroll to position [612, 0]
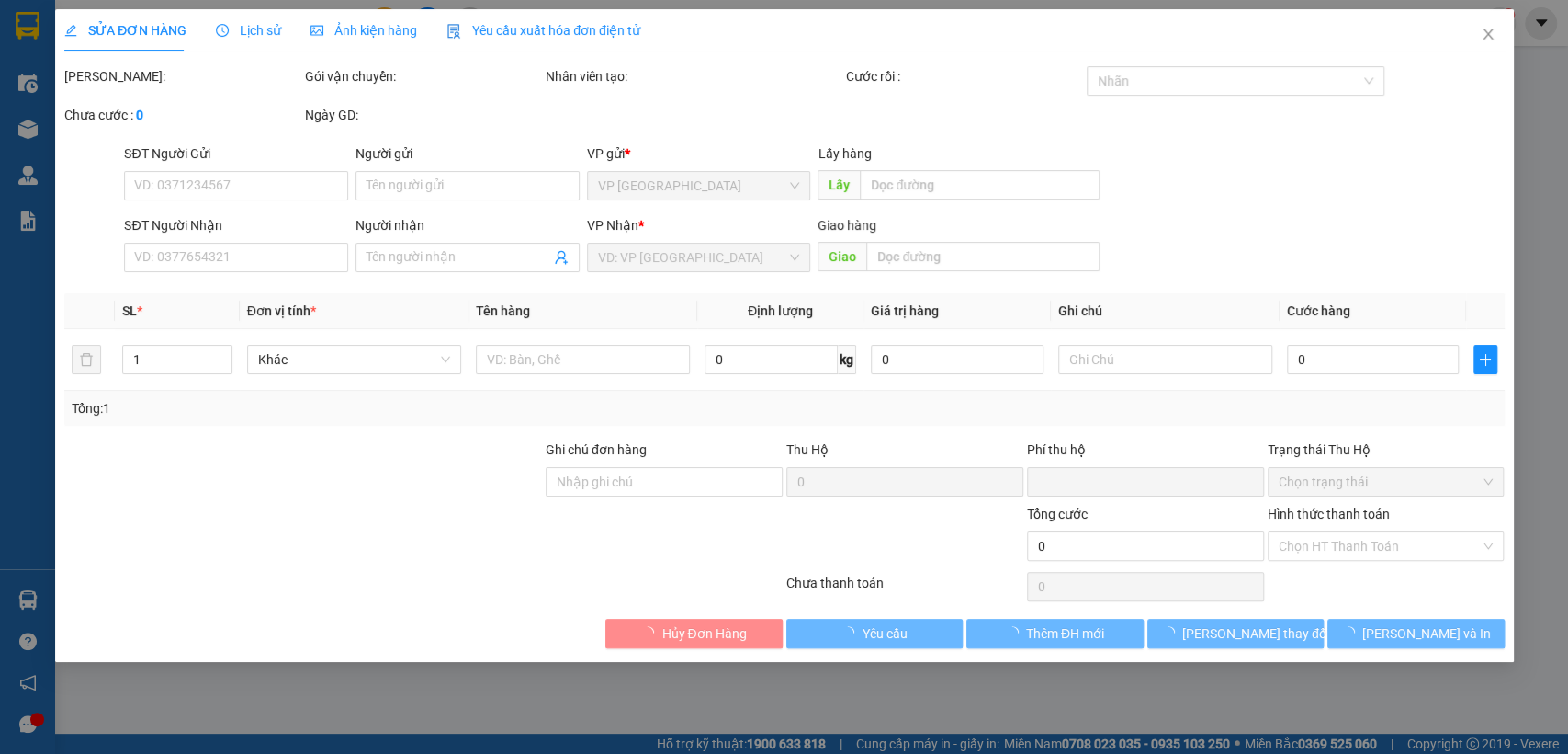
type input "0373599999"
type input "bich trắng"
type input "bình long"
type input "0"
type input "30.000"
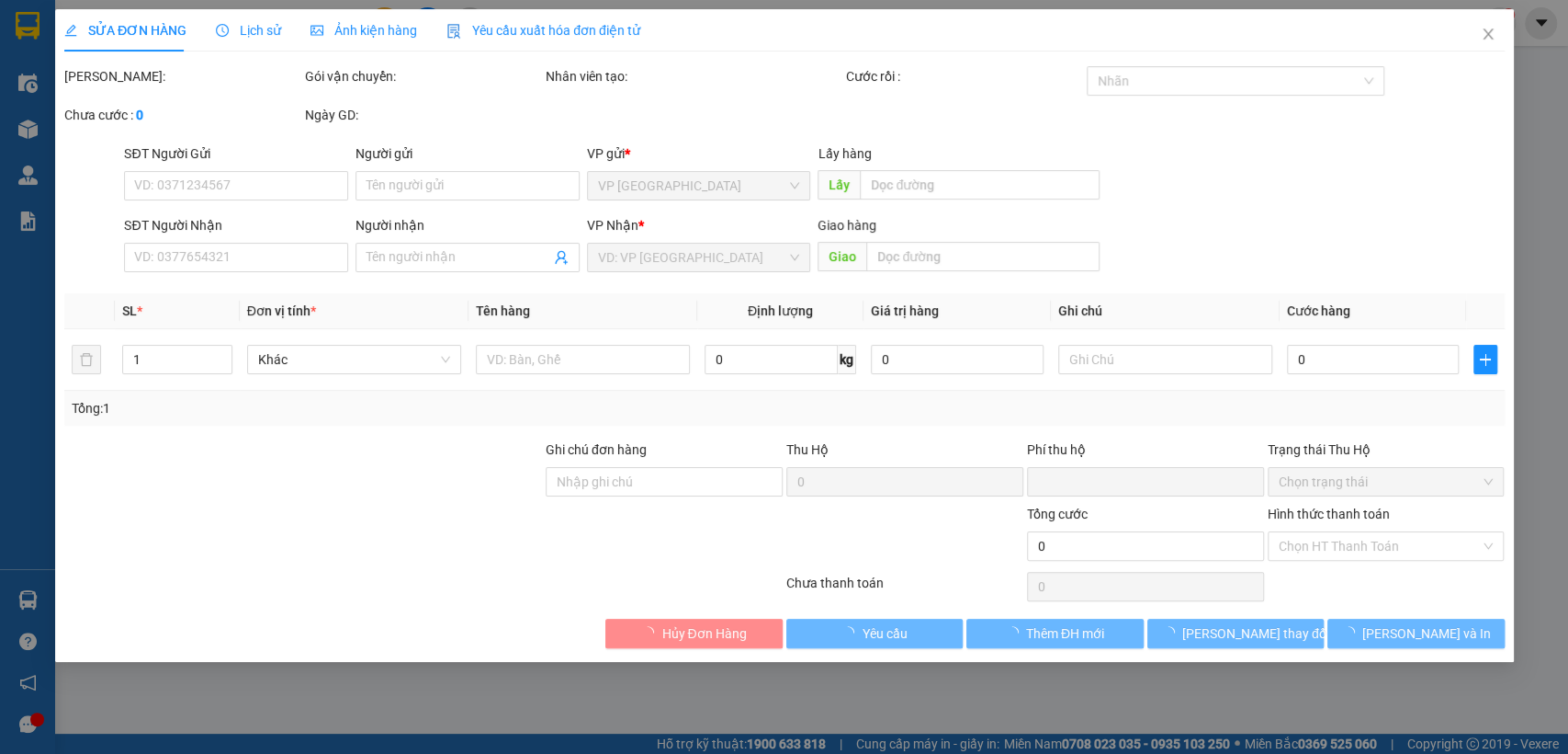
type input "30.000"
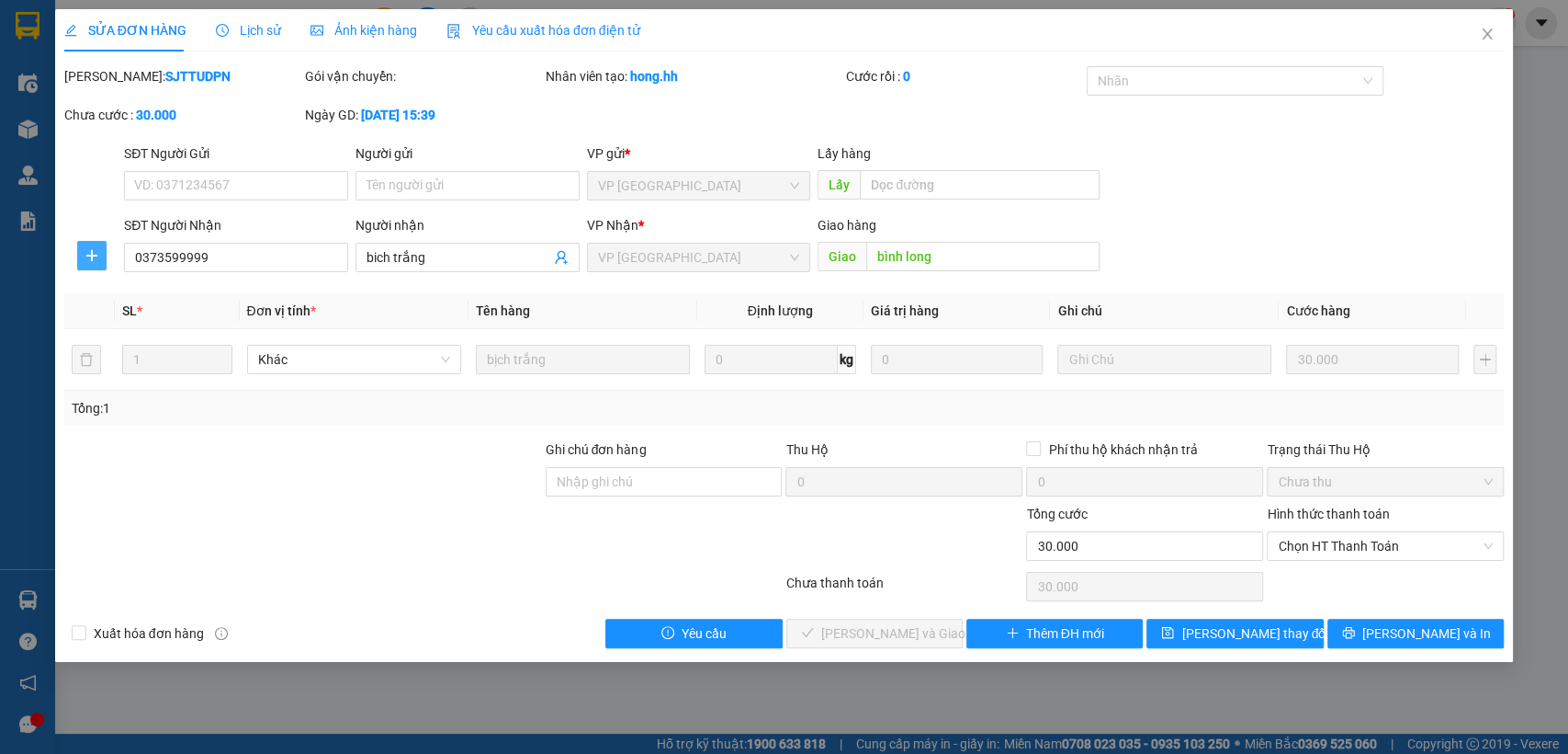
click at [90, 259] on icon "plus" at bounding box center [92, 255] width 15 height 15
click at [94, 324] on span "Chuyển hoàn" at bounding box center [126, 322] width 76 height 20
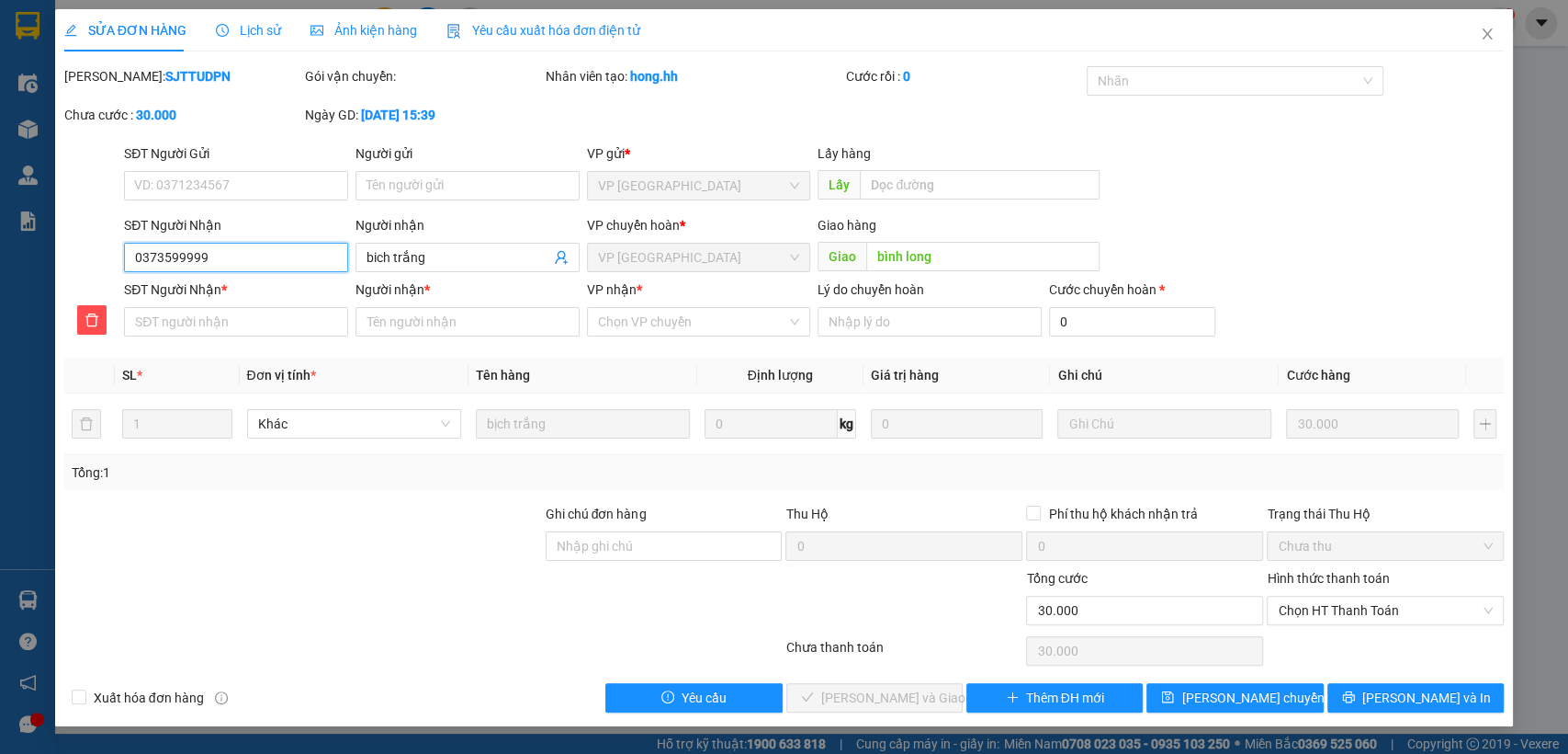
drag, startPoint x: 133, startPoint y: 257, endPoint x: 280, endPoint y: 276, distance: 148.2
click at [280, 276] on div "SĐT Người Nhận 0373599999 0373599999" at bounding box center [236, 247] width 224 height 65
paste input "0373599999"
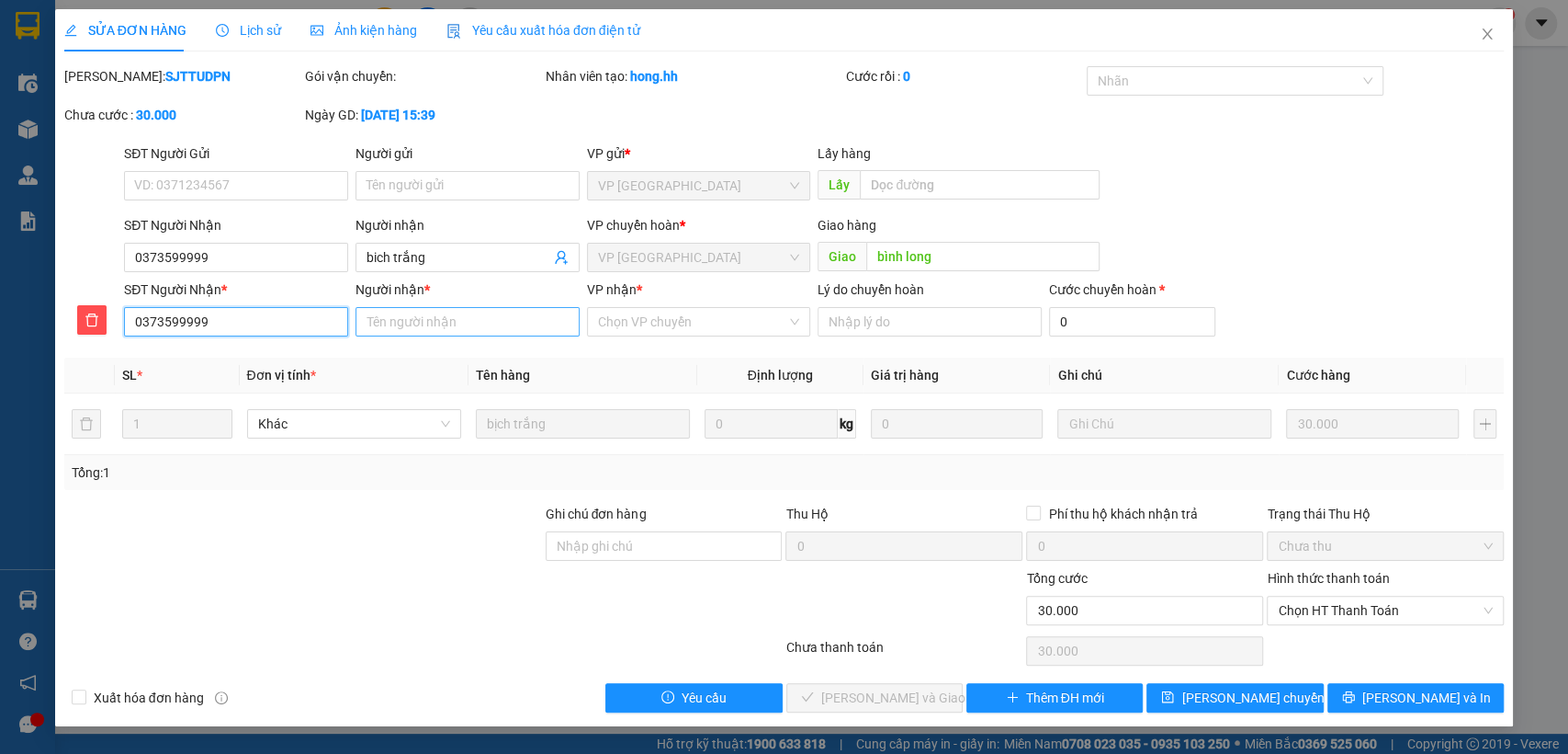
type input "0373599999"
click at [385, 320] on input "Người nhận *" at bounding box center [467, 322] width 224 height 29
type input "bịch trang"
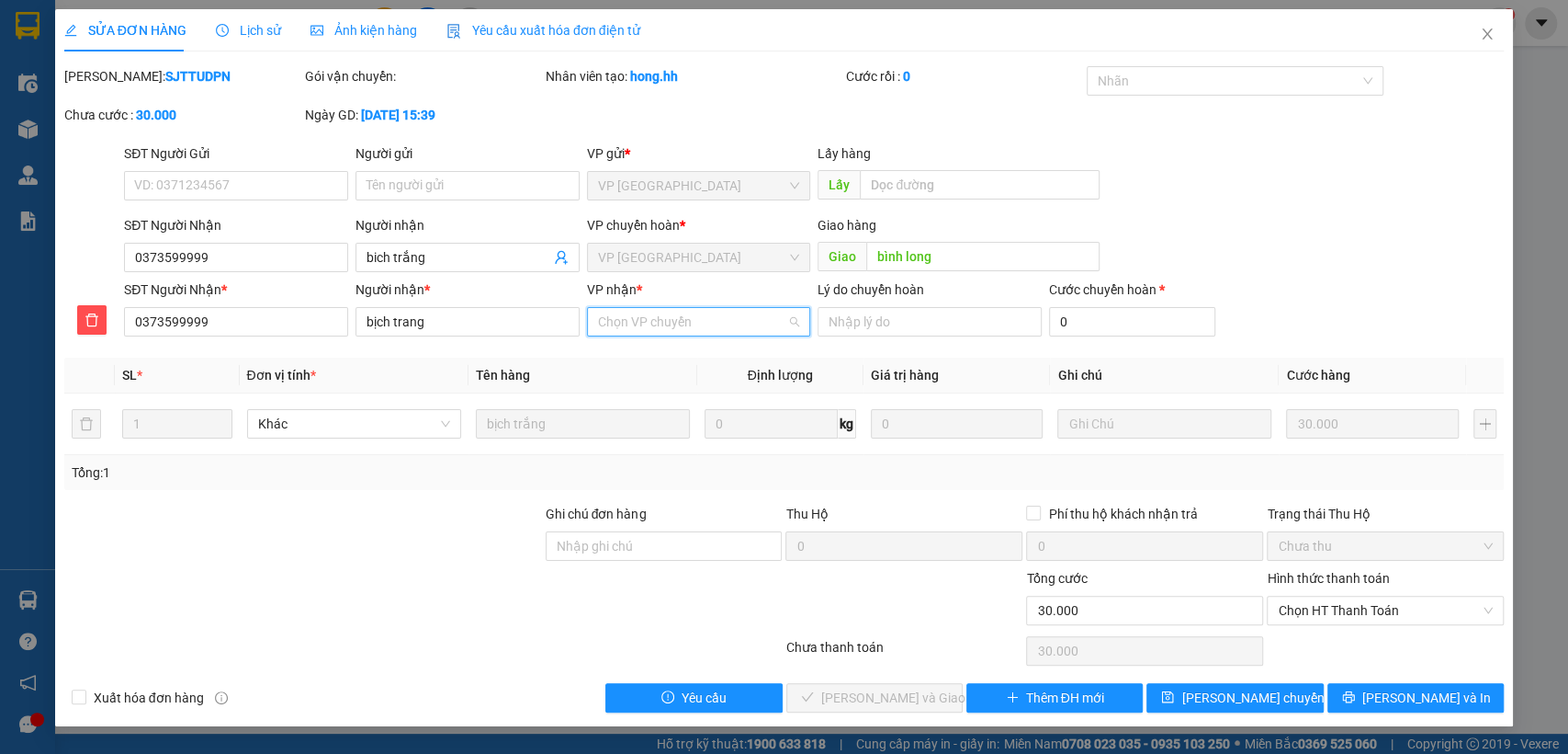
click at [732, 327] on input "VP nhận *" at bounding box center [692, 322] width 189 height 28
click at [664, 399] on div "VP [GEOGRAPHIC_DATA]" at bounding box center [697, 388] width 224 height 29
click at [1235, 697] on span "[PERSON_NAME] chuyển hoàn" at bounding box center [1268, 698] width 174 height 20
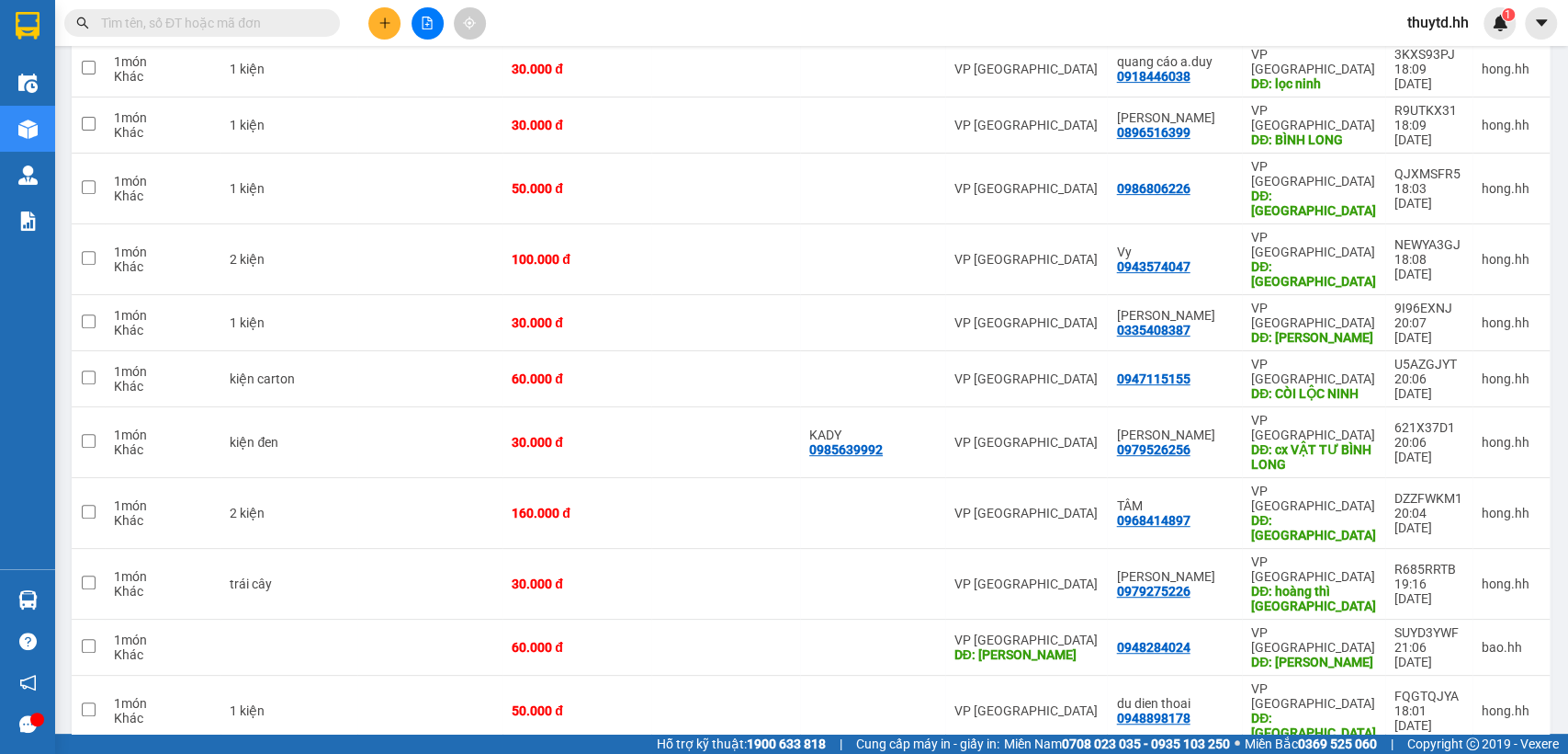
scroll to position [510, 0]
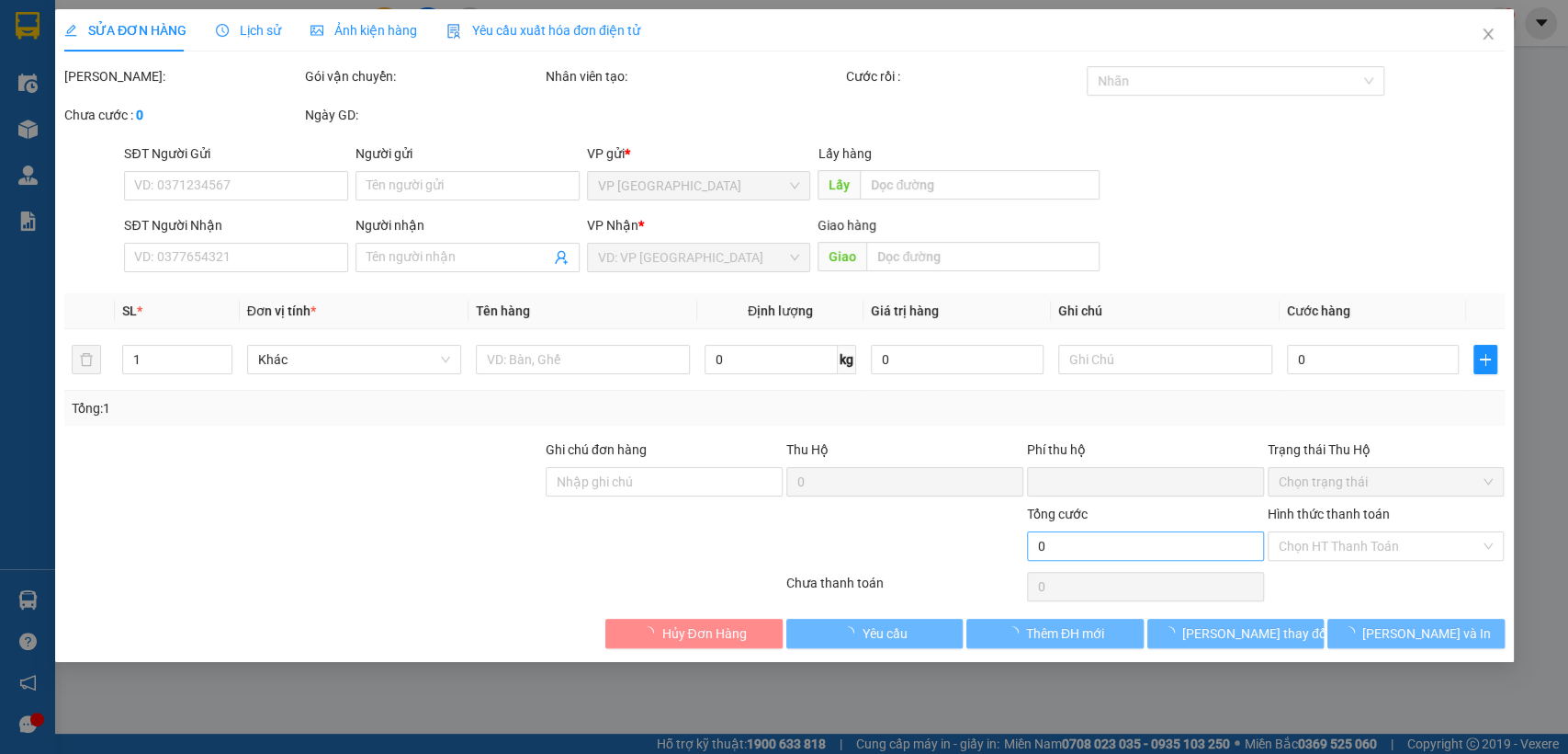
type input "0961617071"
type input "THANH"
type input "THỚI HÒA BẾN CÁT"
type input "0"
type input "50.000"
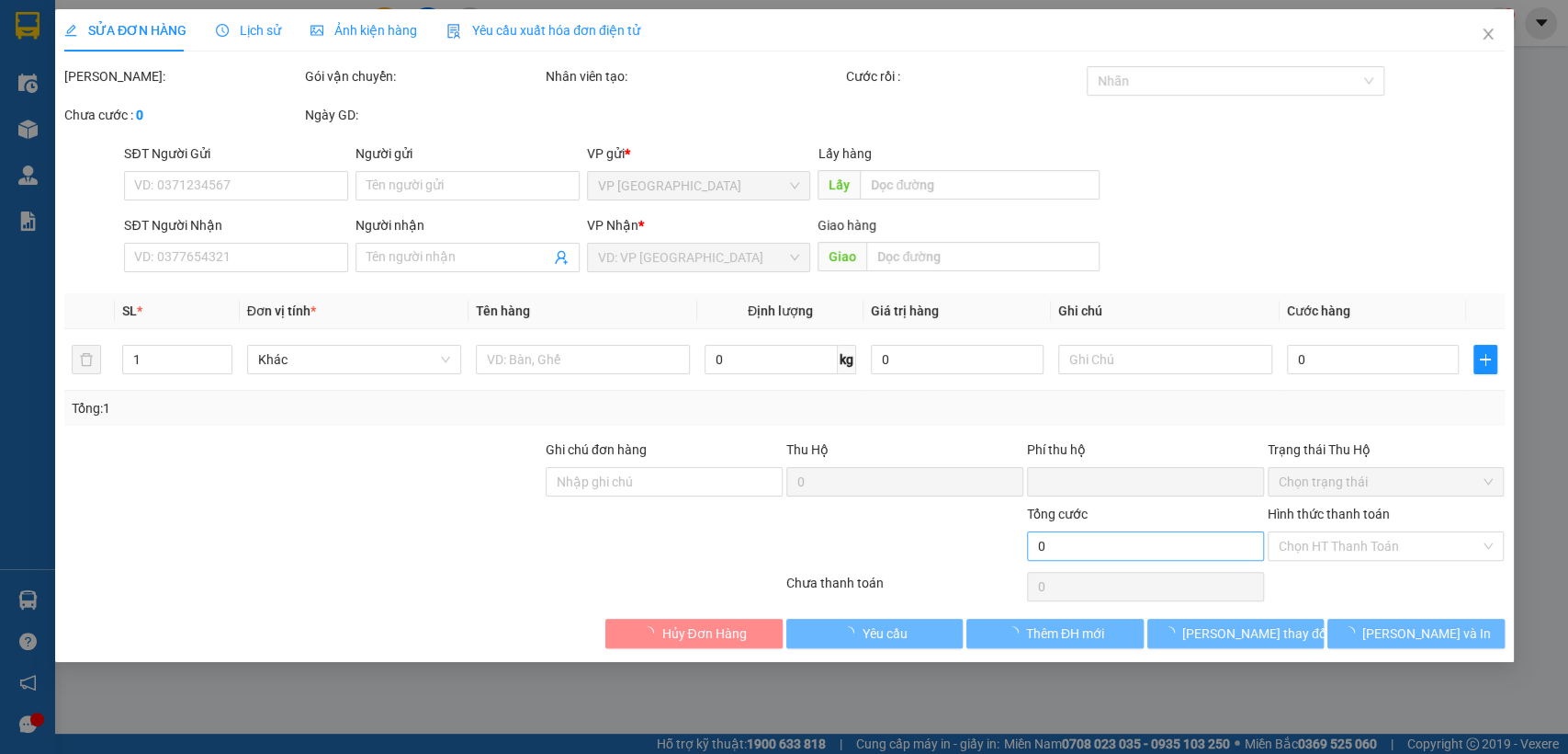
type input "50.000"
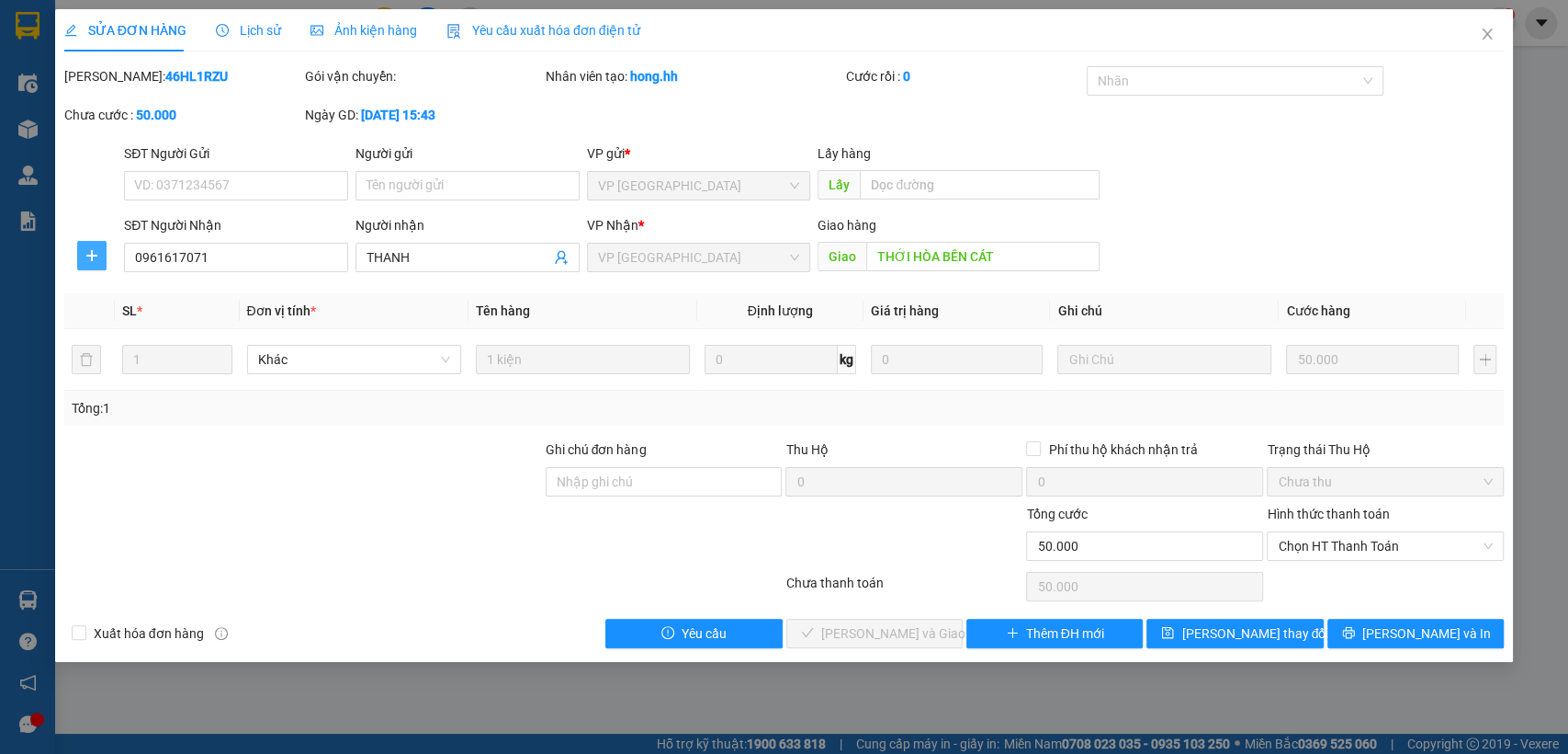
click at [102, 258] on span "plus" at bounding box center [92, 255] width 28 height 15
click at [123, 317] on span "Chuyển hoàn" at bounding box center [126, 322] width 76 height 20
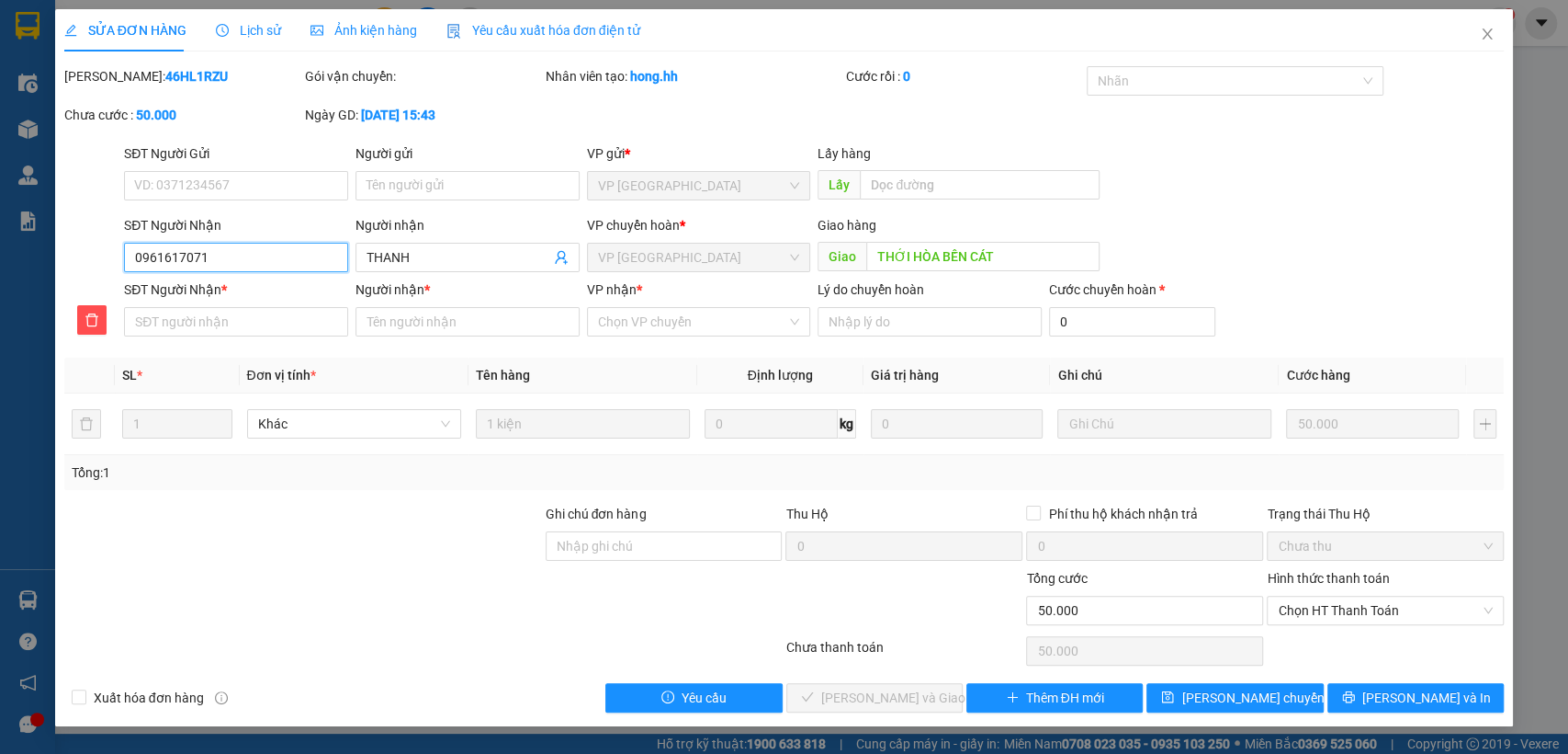
drag, startPoint x: 128, startPoint y: 253, endPoint x: 229, endPoint y: 254, distance: 101.0
click at [229, 254] on input "0961617071" at bounding box center [236, 257] width 224 height 29
paste input "0961617071"
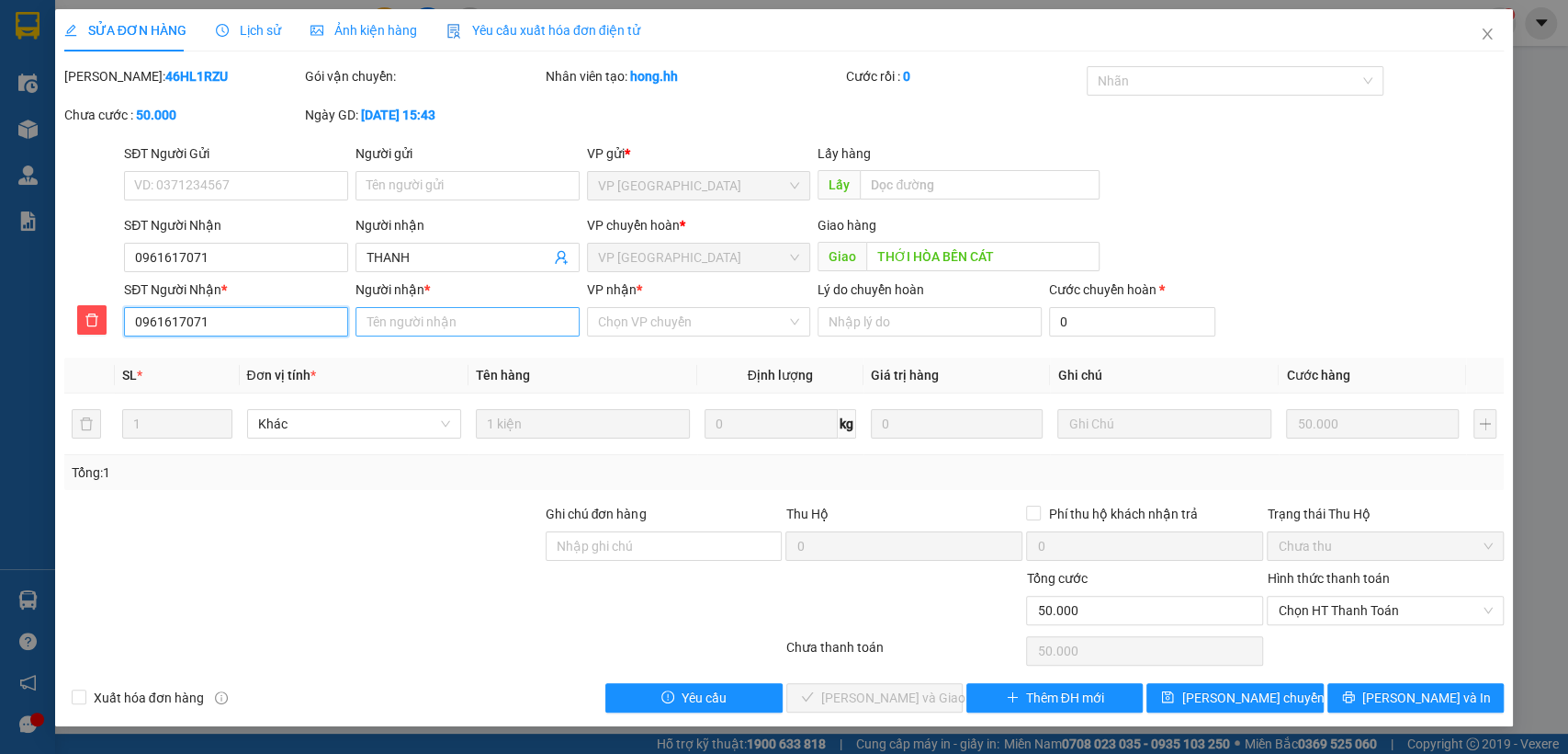
type input "0961617071"
click at [422, 318] on input "Người nhận *" at bounding box center [467, 322] width 224 height 29
type input "thanh"
click at [696, 325] on input "VP nhận *" at bounding box center [692, 322] width 189 height 28
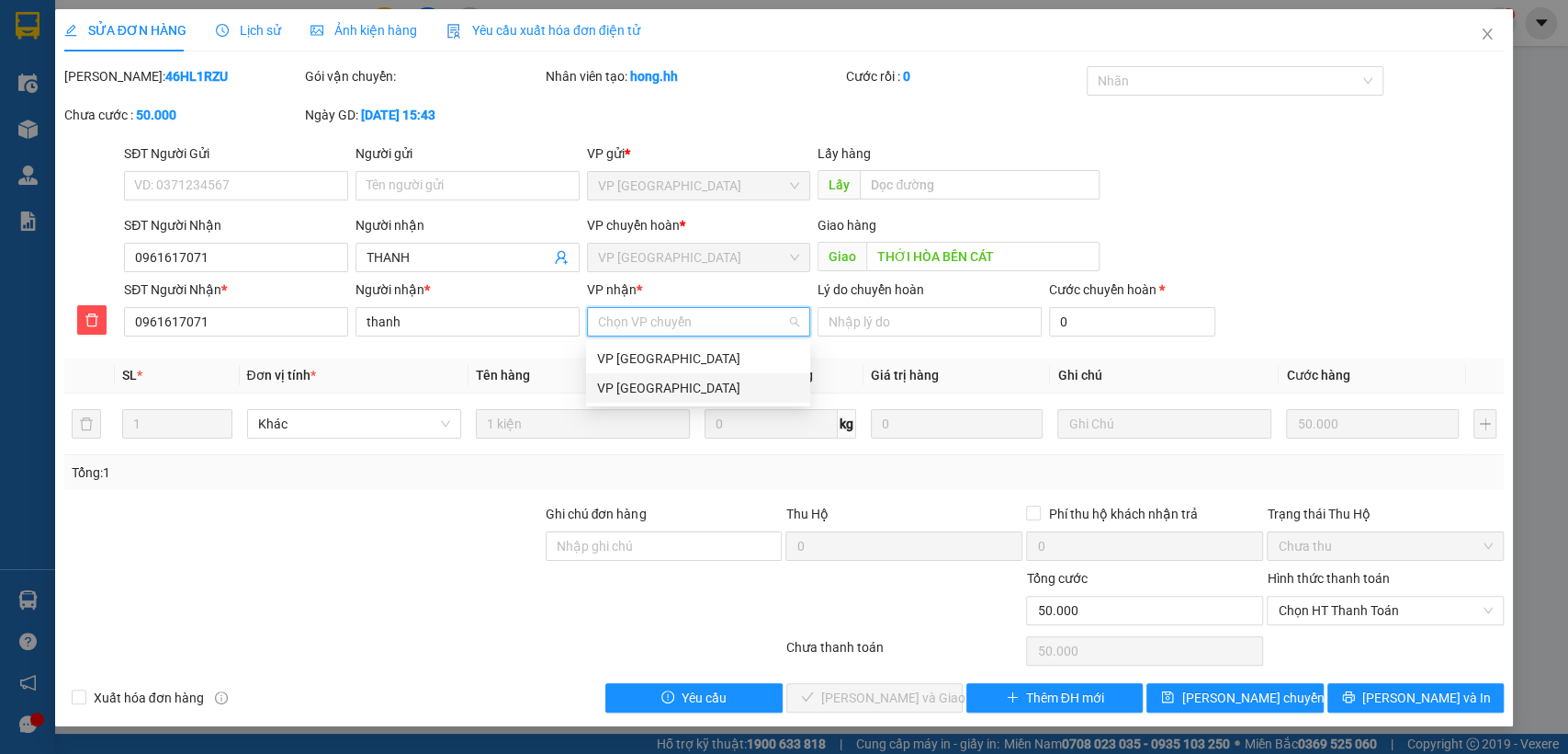
click at [696, 389] on div "VP [GEOGRAPHIC_DATA]" at bounding box center [697, 388] width 202 height 20
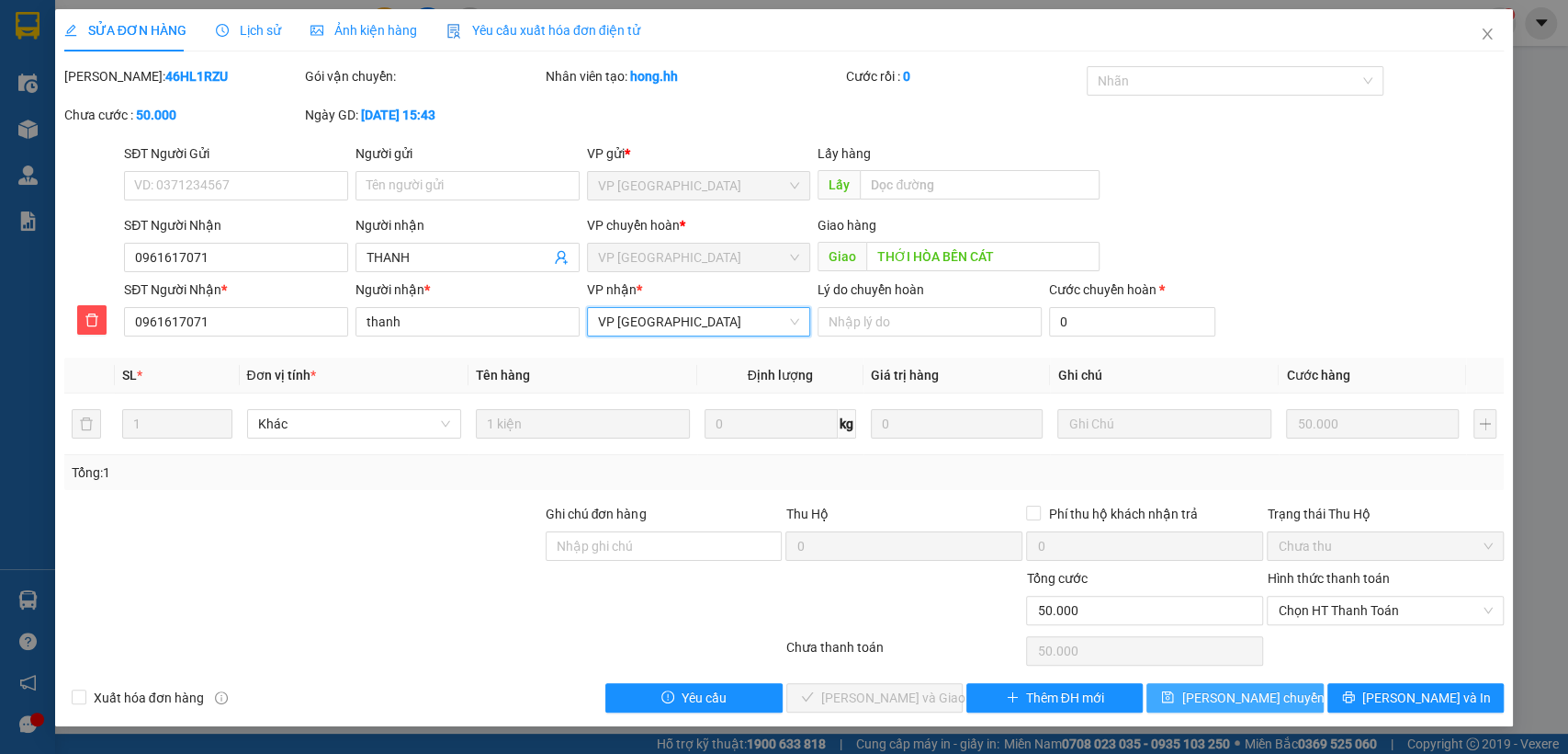
click at [1292, 703] on span "[PERSON_NAME] chuyển hoàn" at bounding box center [1268, 698] width 174 height 20
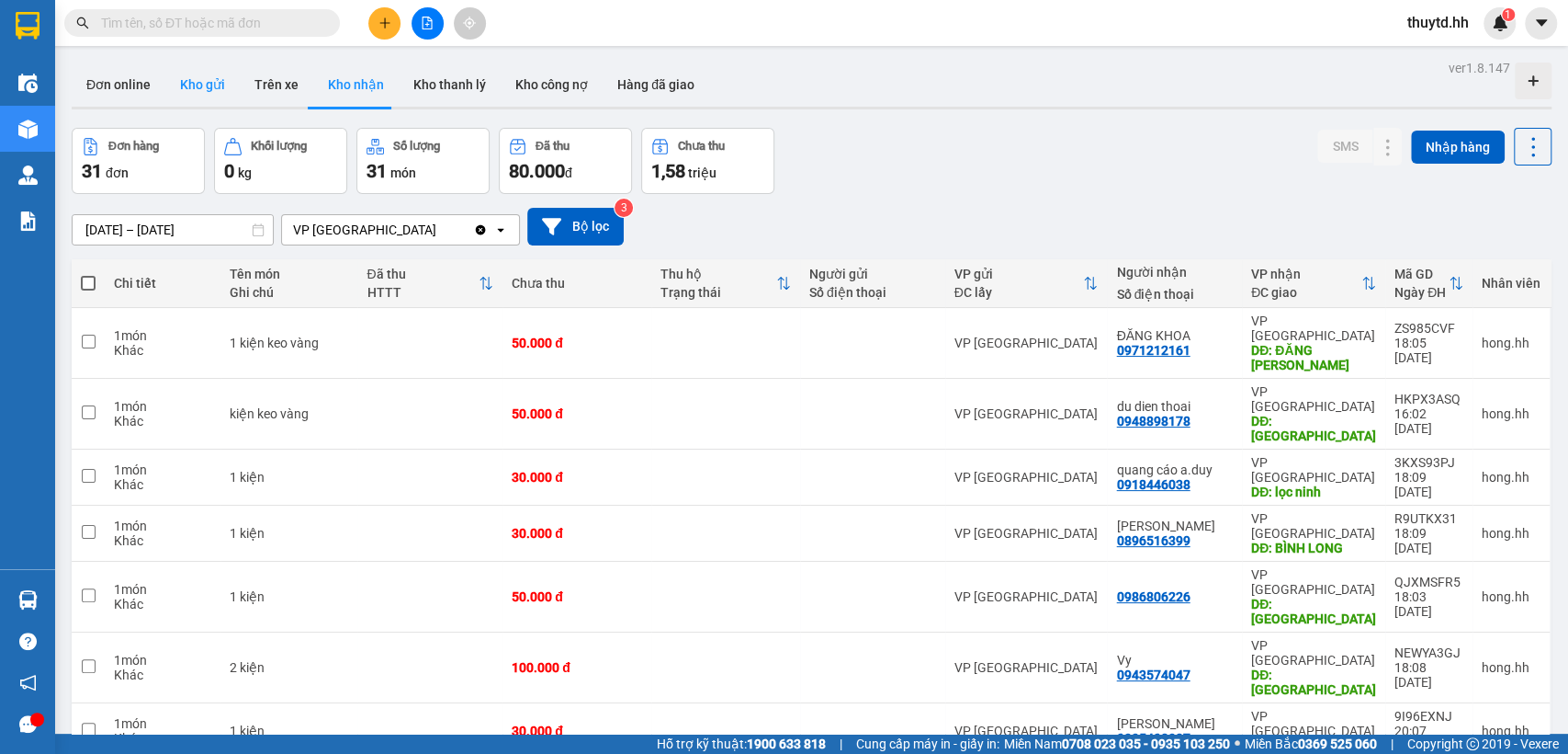
click at [204, 91] on button "Kho gửi" at bounding box center [203, 85] width 75 height 44
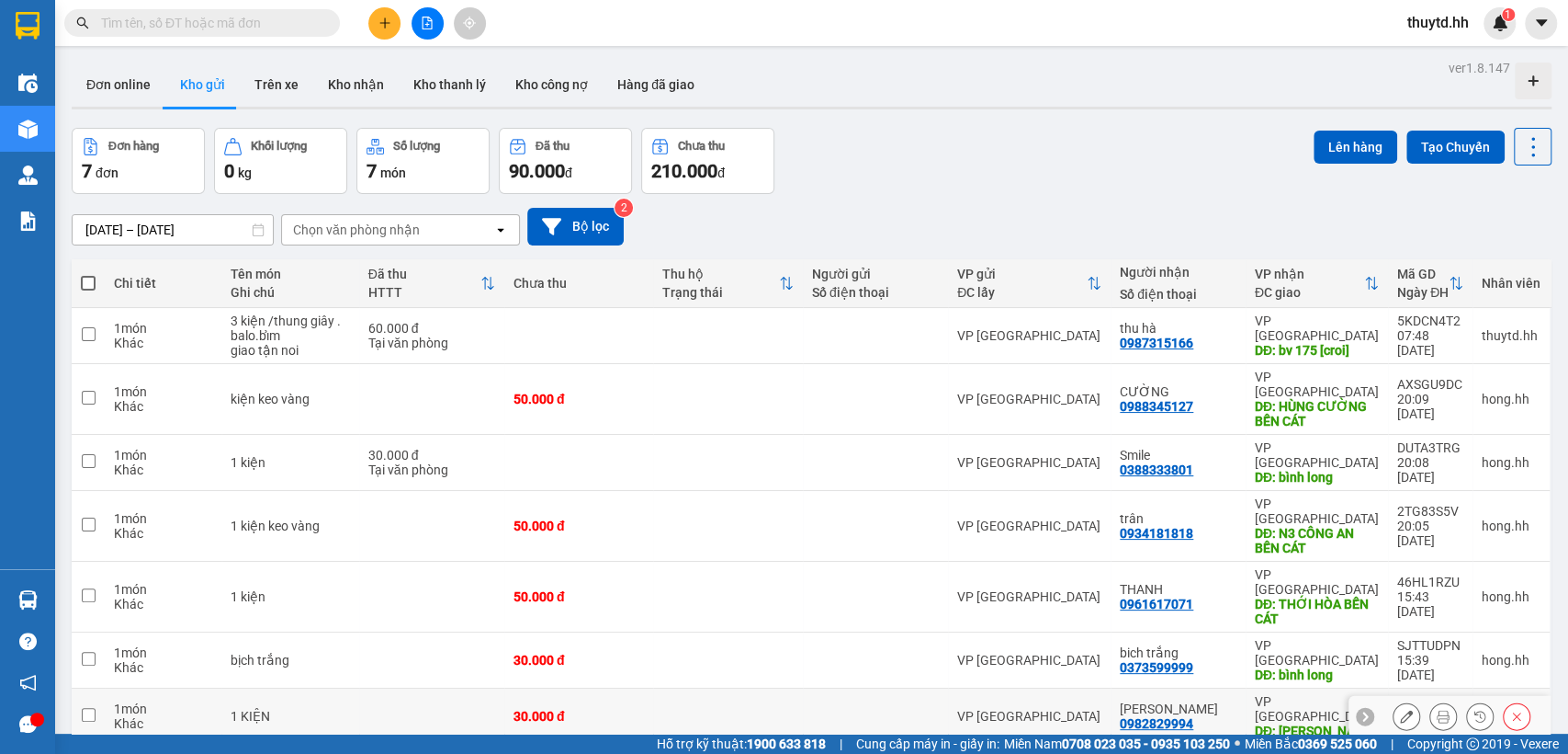
click at [844, 709] on div at bounding box center [876, 716] width 127 height 15
checkbox input "true"
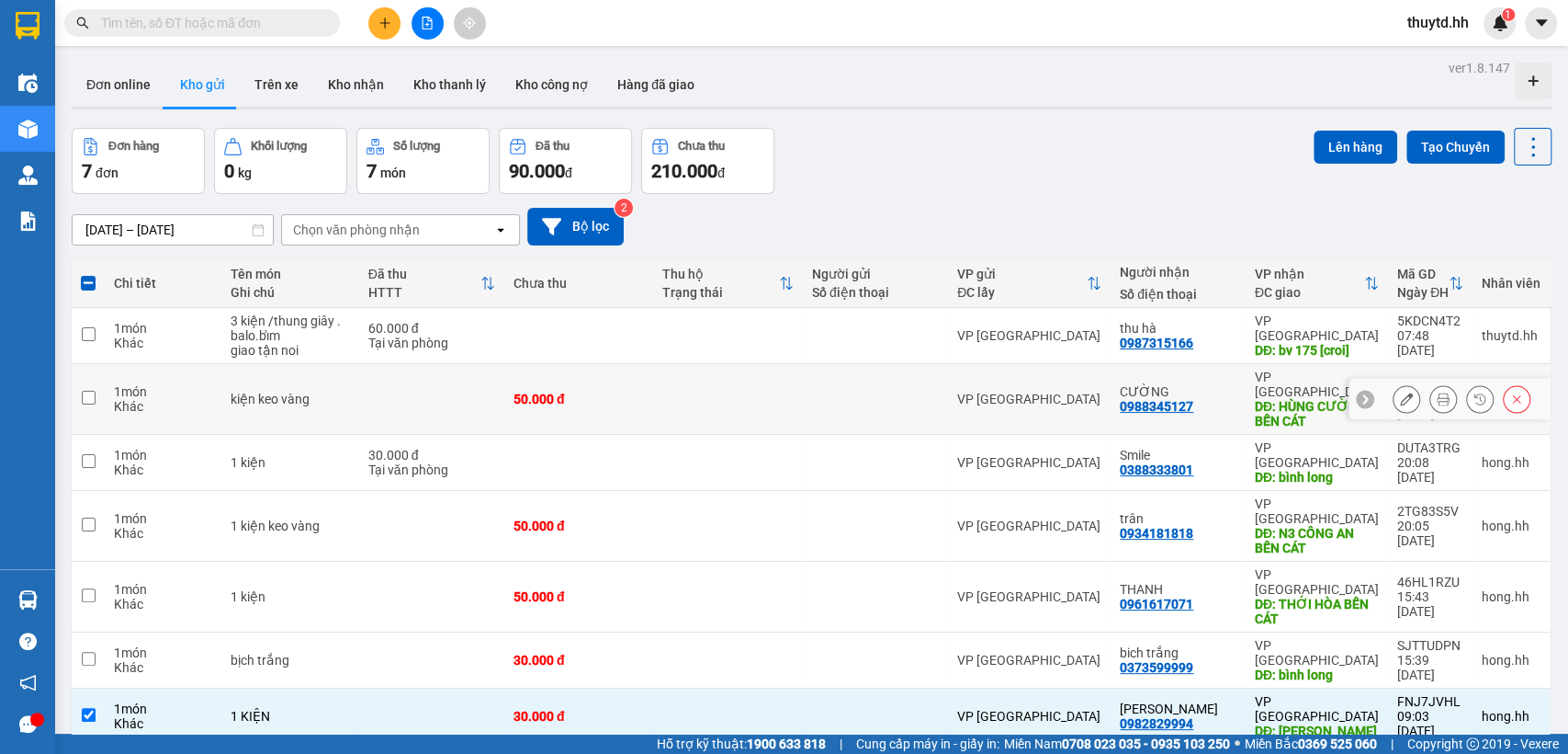
click at [831, 396] on div at bounding box center [876, 399] width 127 height 15
checkbox input "true"
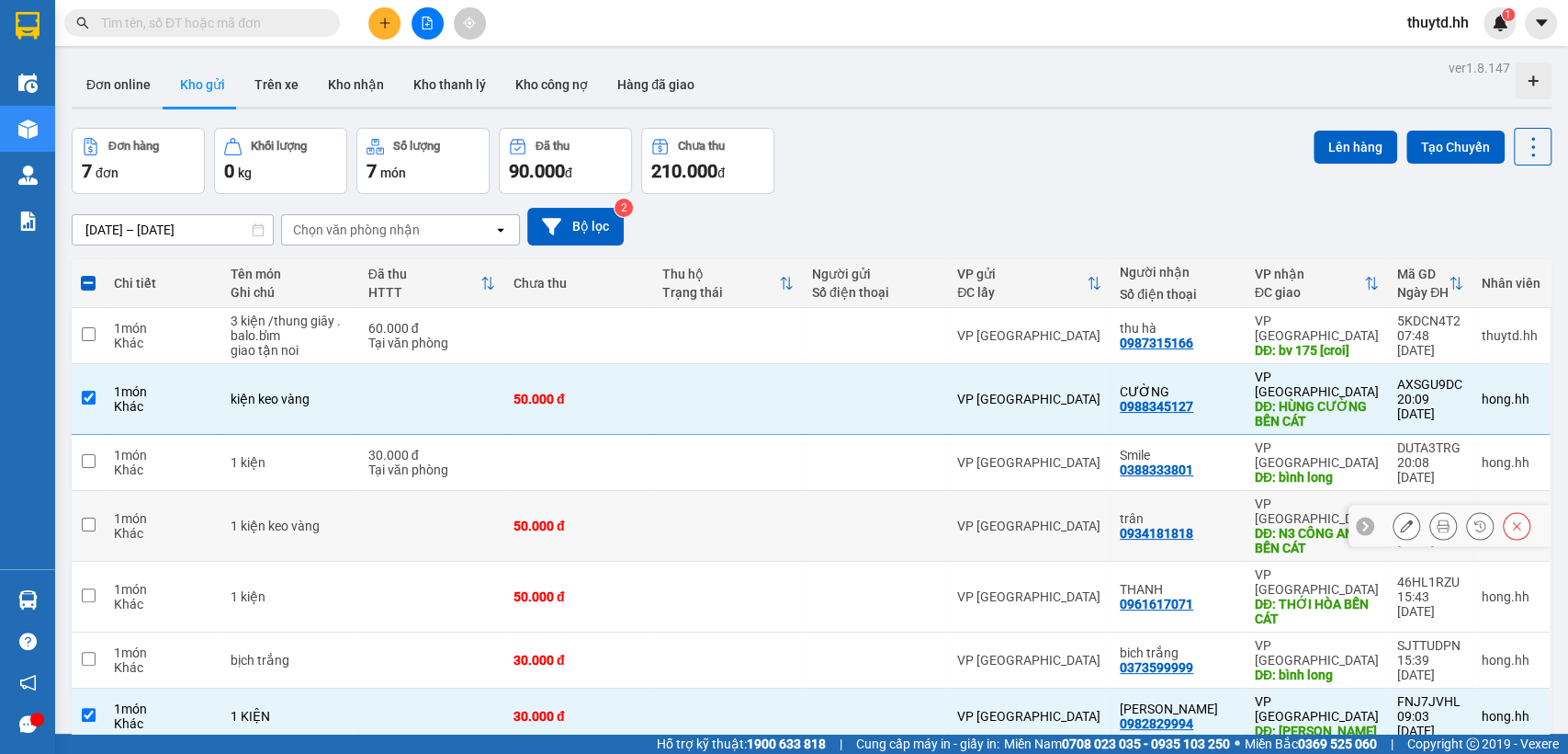
click at [889, 518] on div at bounding box center [876, 525] width 127 height 15
checkbox input "true"
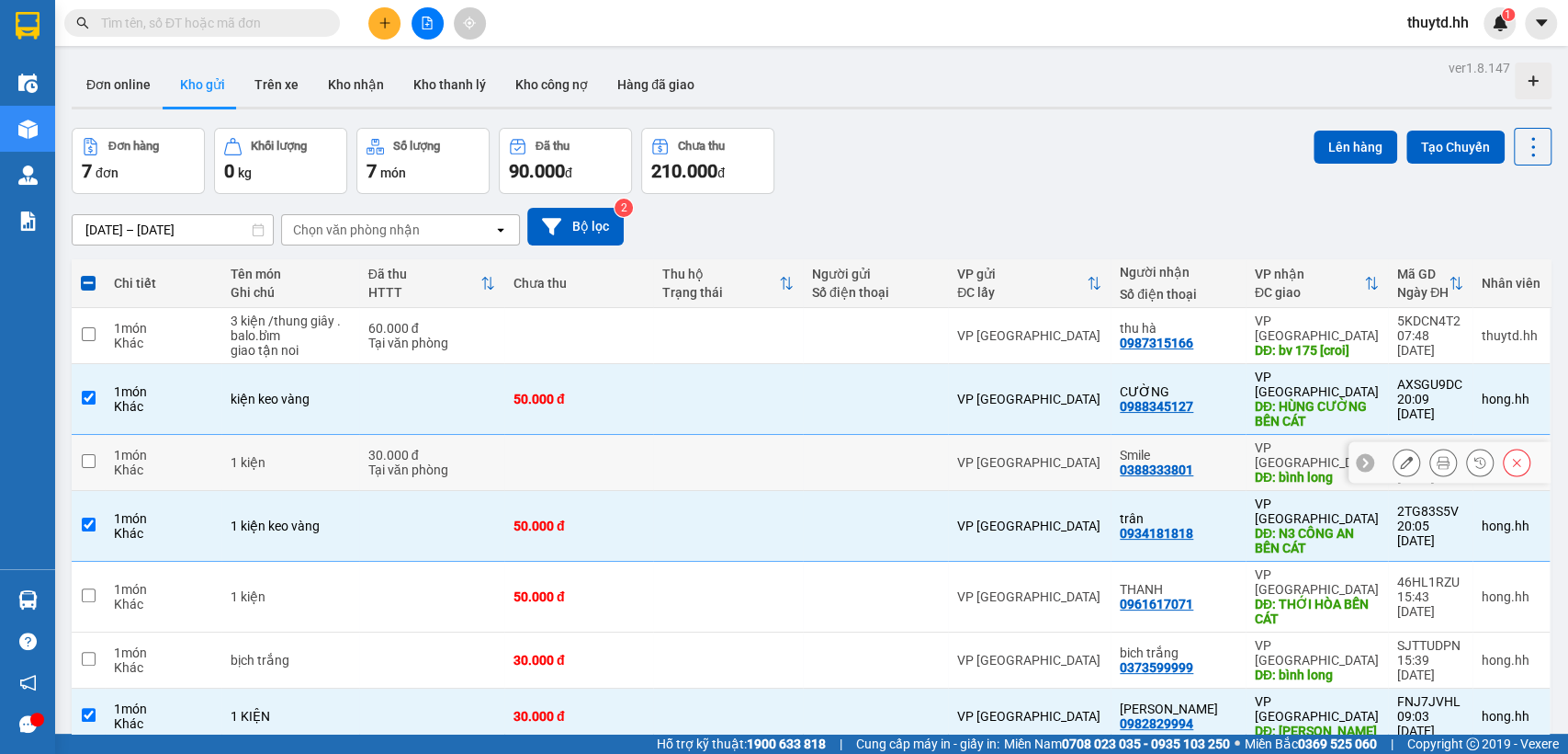
click at [824, 455] on div at bounding box center [876, 463] width 127 height 15
checkbox input "true"
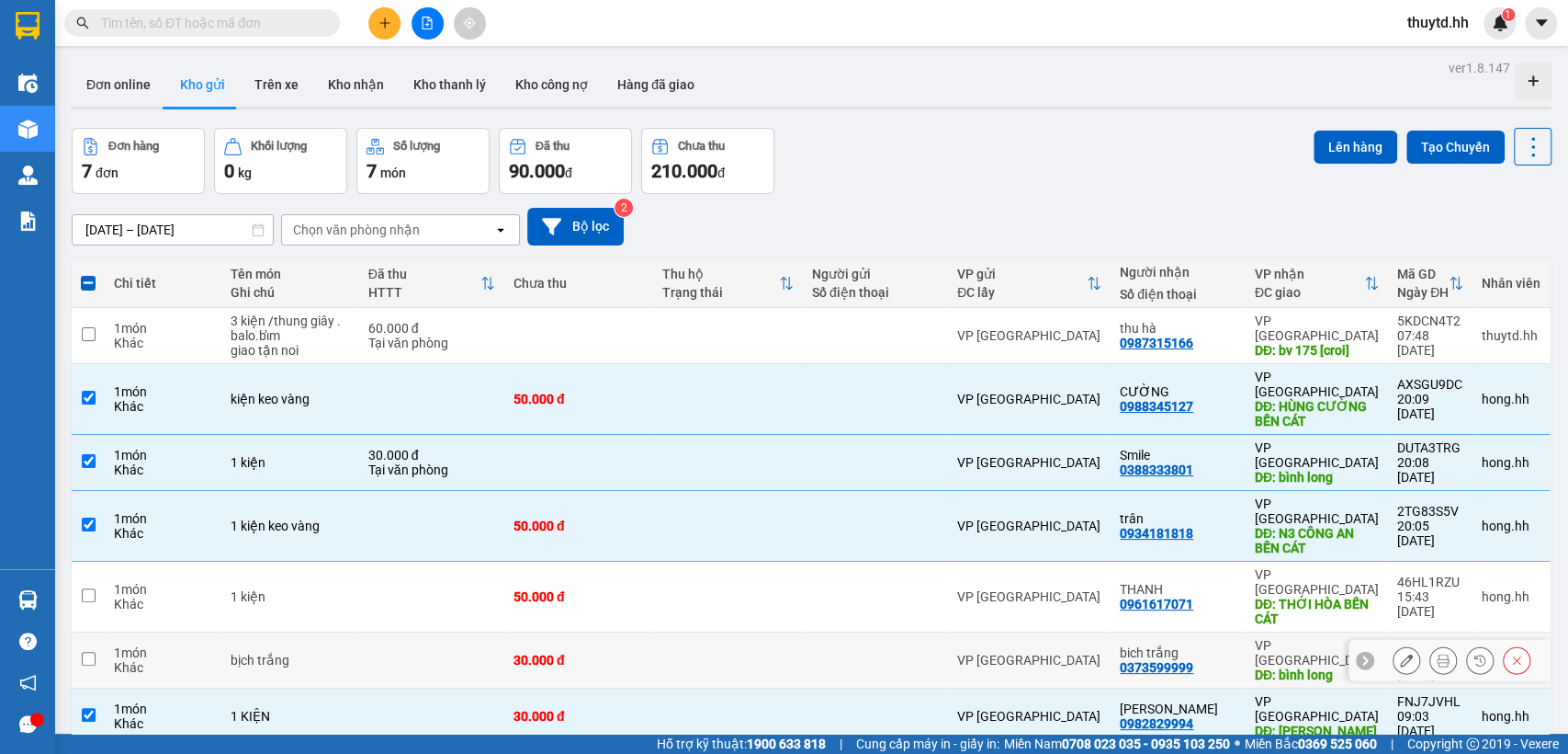
click at [767, 632] on td at bounding box center [728, 660] width 149 height 56
checkbox input "true"
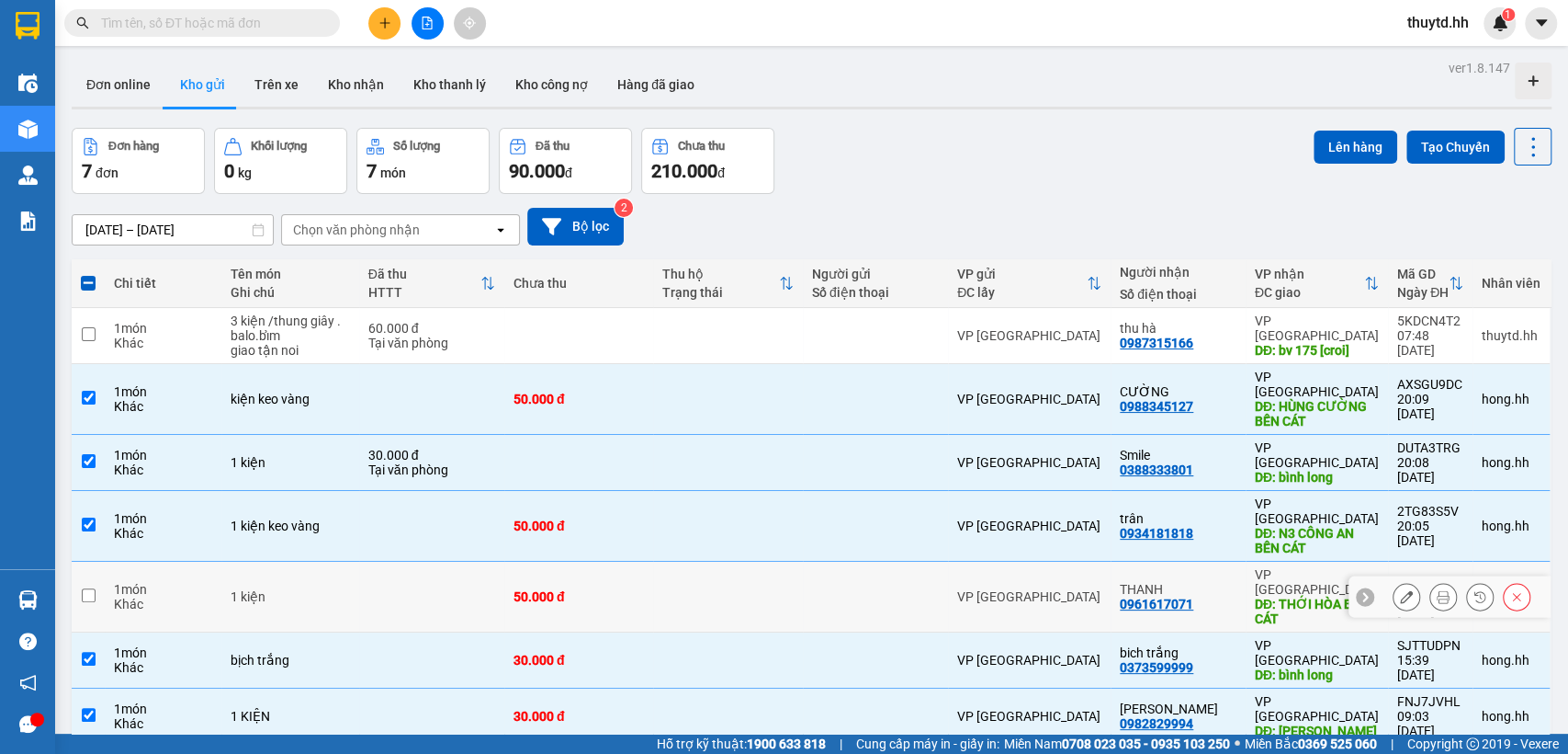
click at [843, 561] on td at bounding box center [876, 596] width 146 height 71
checkbox input "true"
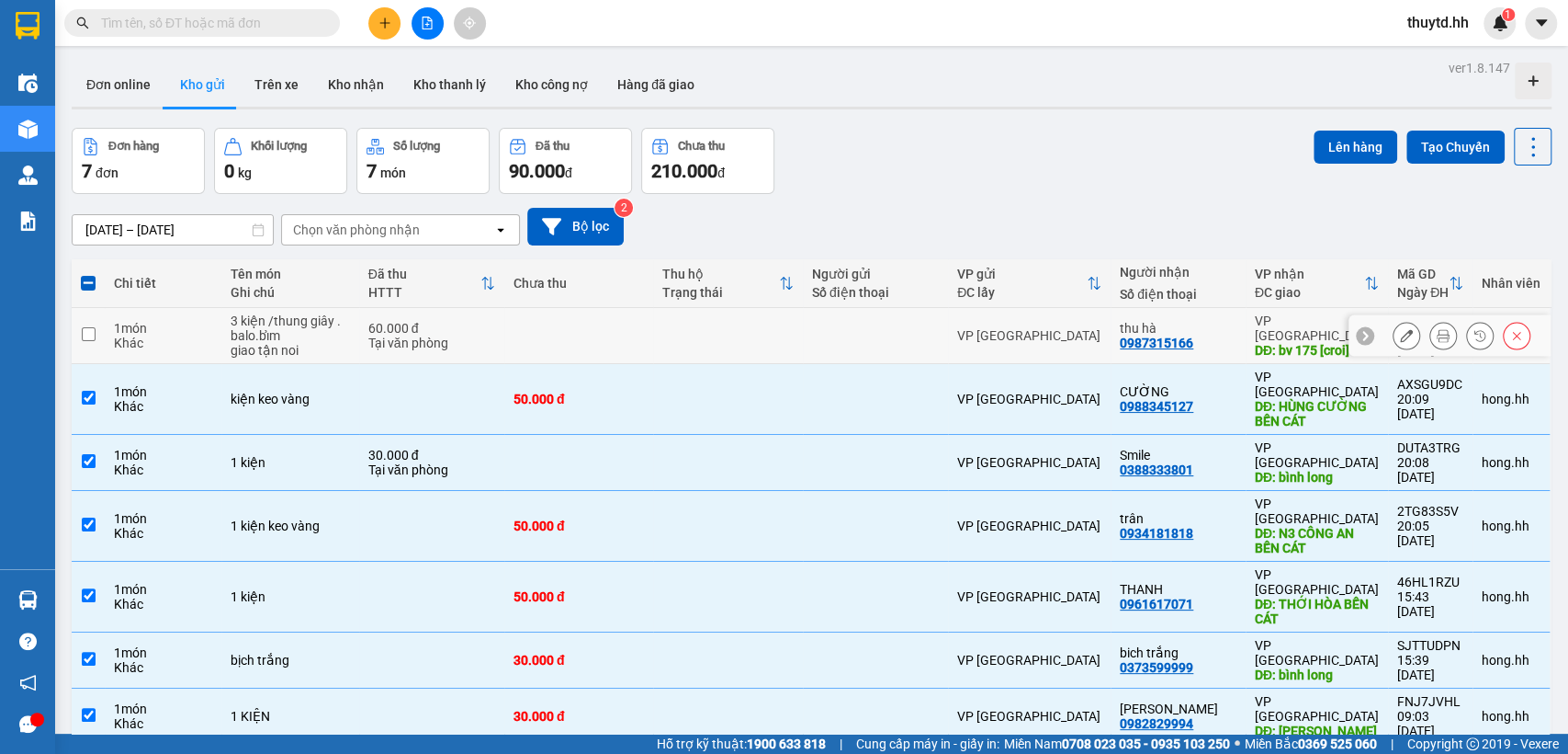
click at [815, 333] on div at bounding box center [876, 336] width 127 height 15
checkbox input "true"
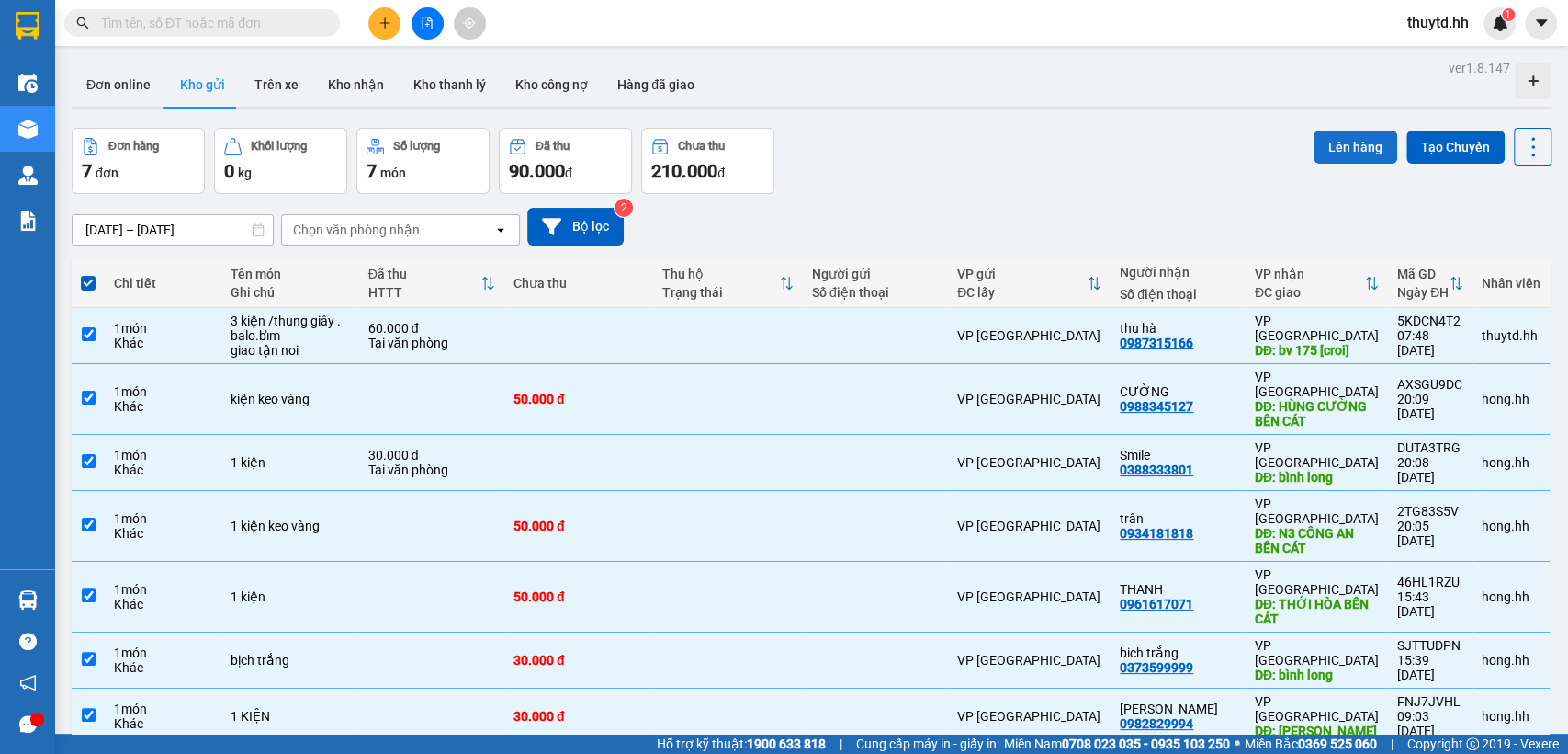
click at [1339, 144] on button "Lên hàng" at bounding box center [1355, 147] width 84 height 33
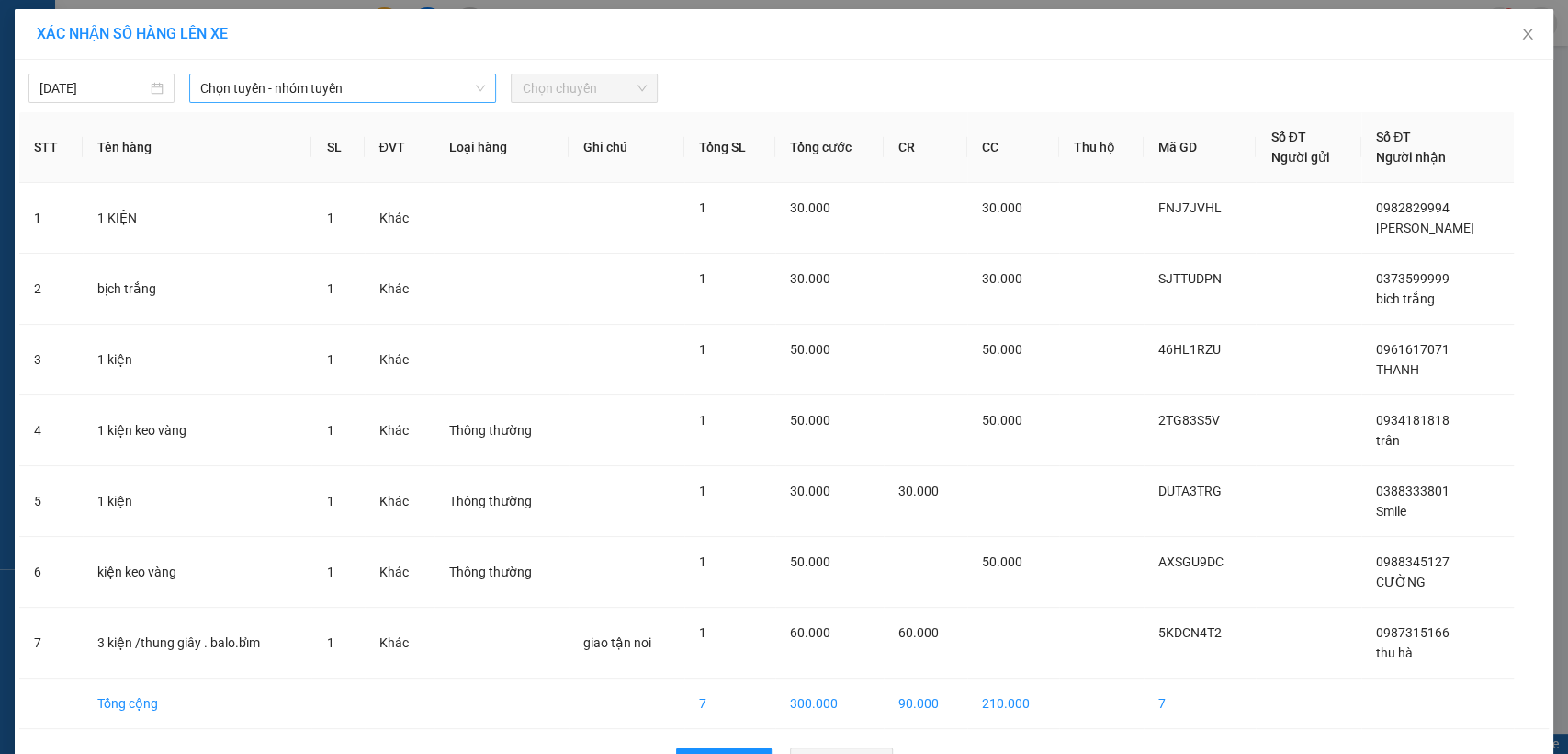
click at [439, 93] on span "Chọn tuyến - nhóm tuyến" at bounding box center [342, 88] width 285 height 28
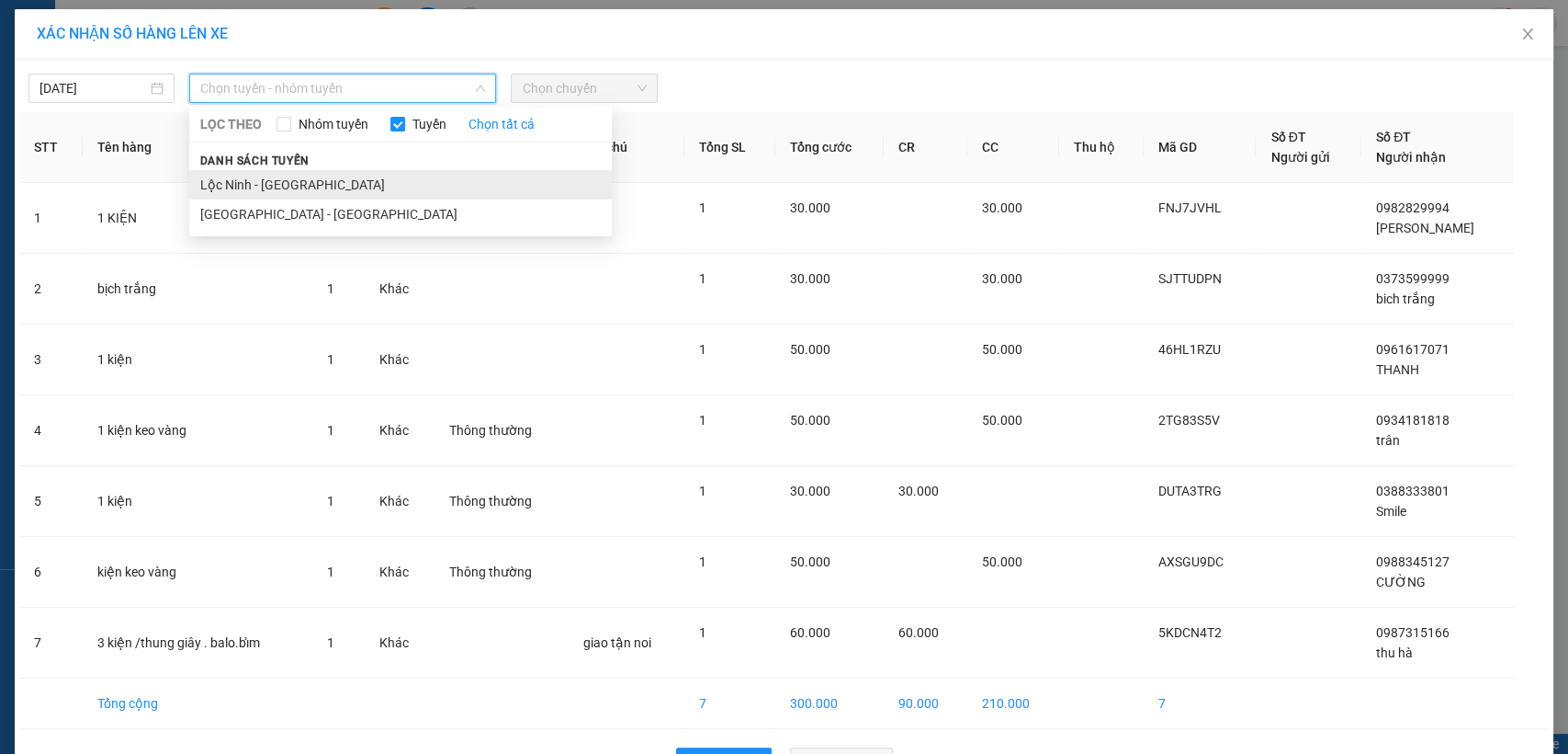
click at [236, 182] on li "Lộc Ninh - [GEOGRAPHIC_DATA]" at bounding box center [400, 184] width 423 height 29
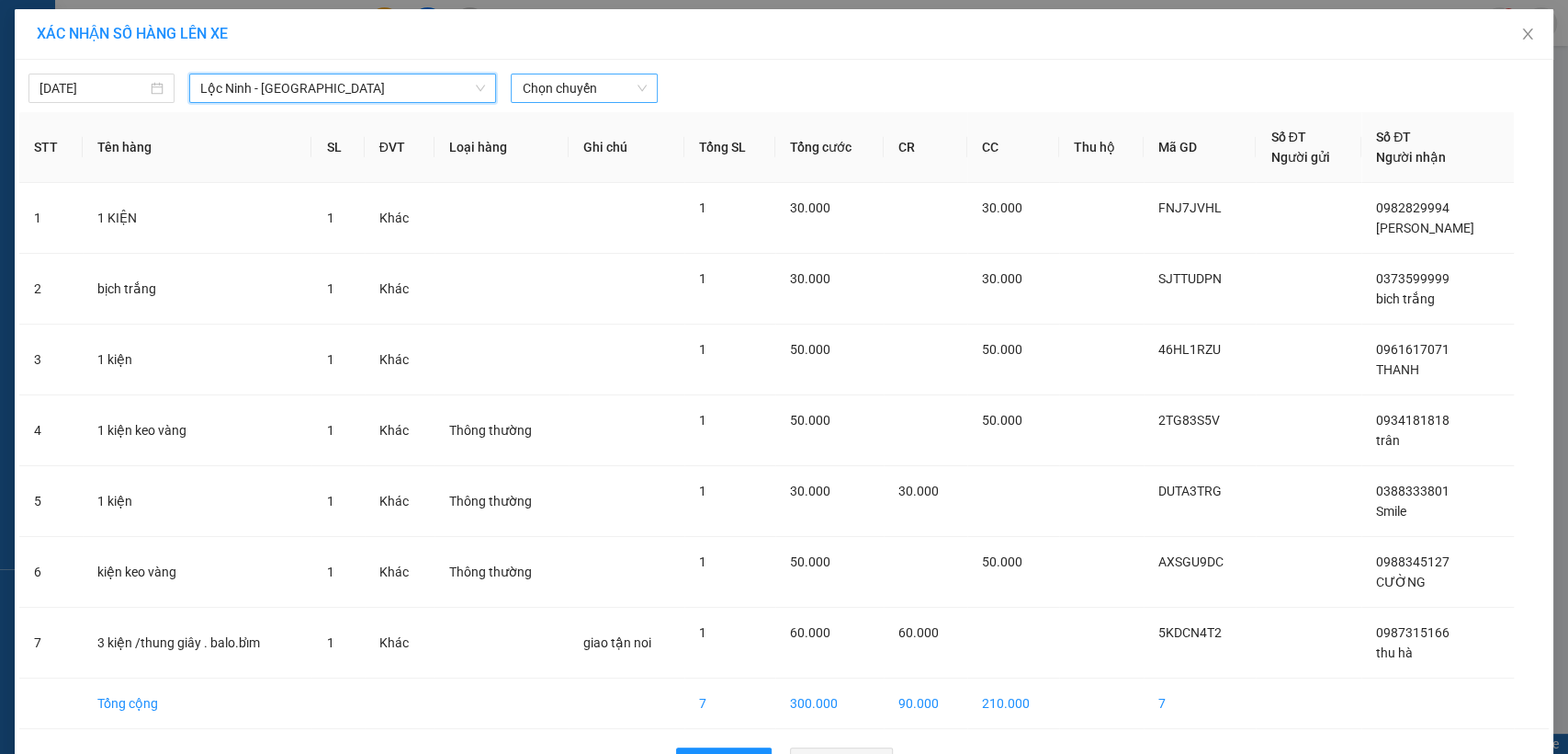
click at [563, 90] on span "Chọn chuyến" at bounding box center [583, 88] width 124 height 28
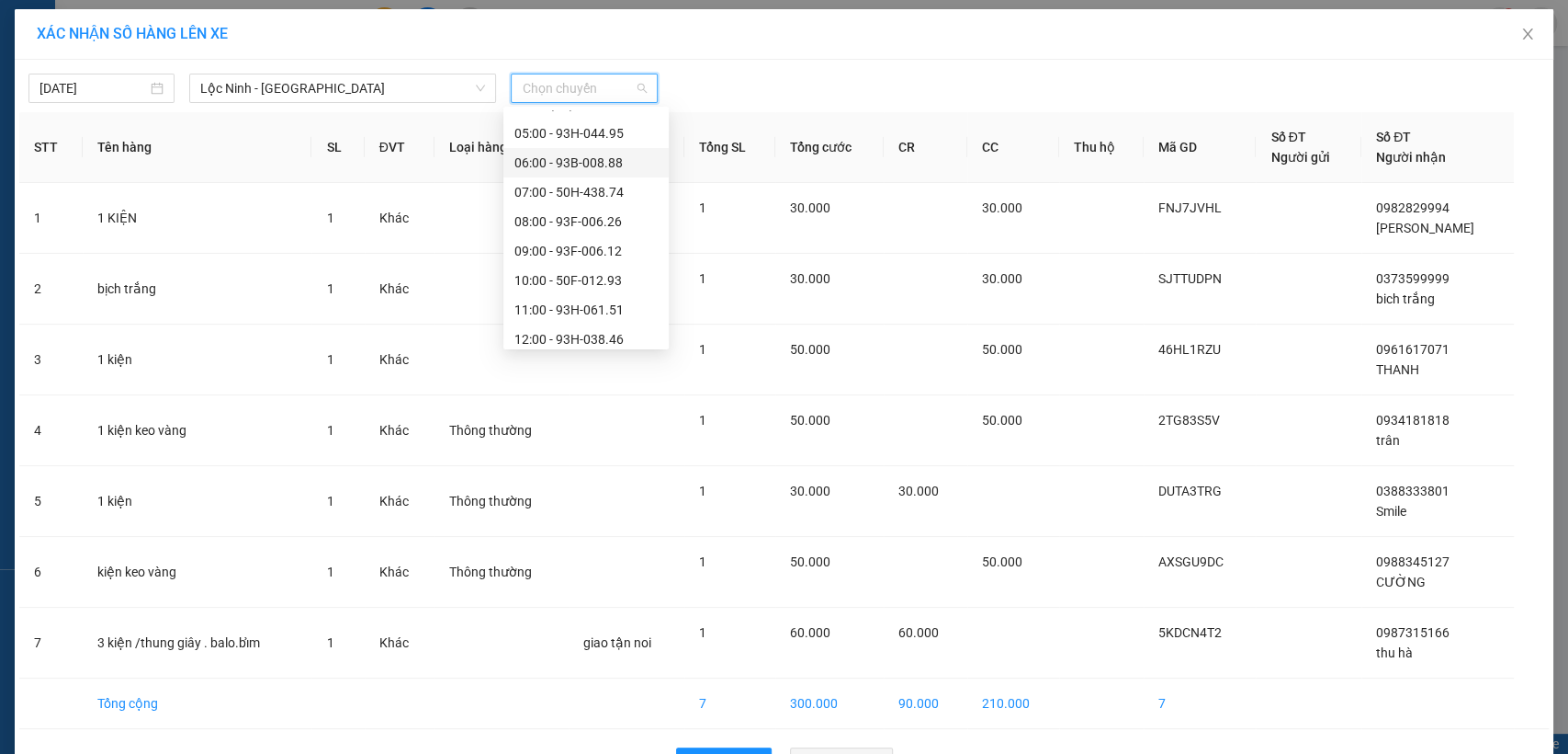
scroll to position [204, 0]
click at [568, 180] on div "08:00 - 93F-006.26" at bounding box center [586, 185] width 144 height 20
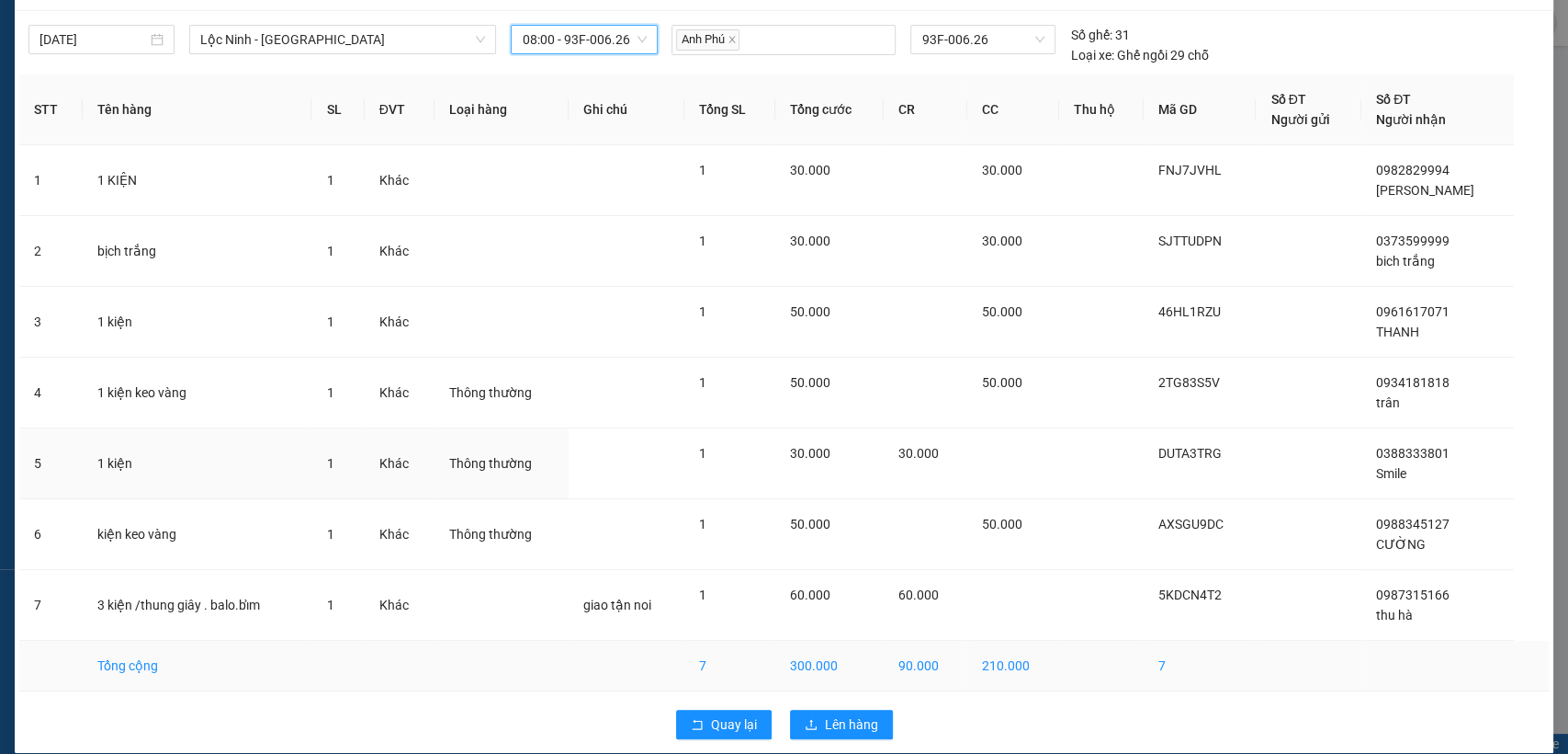
scroll to position [69, 0]
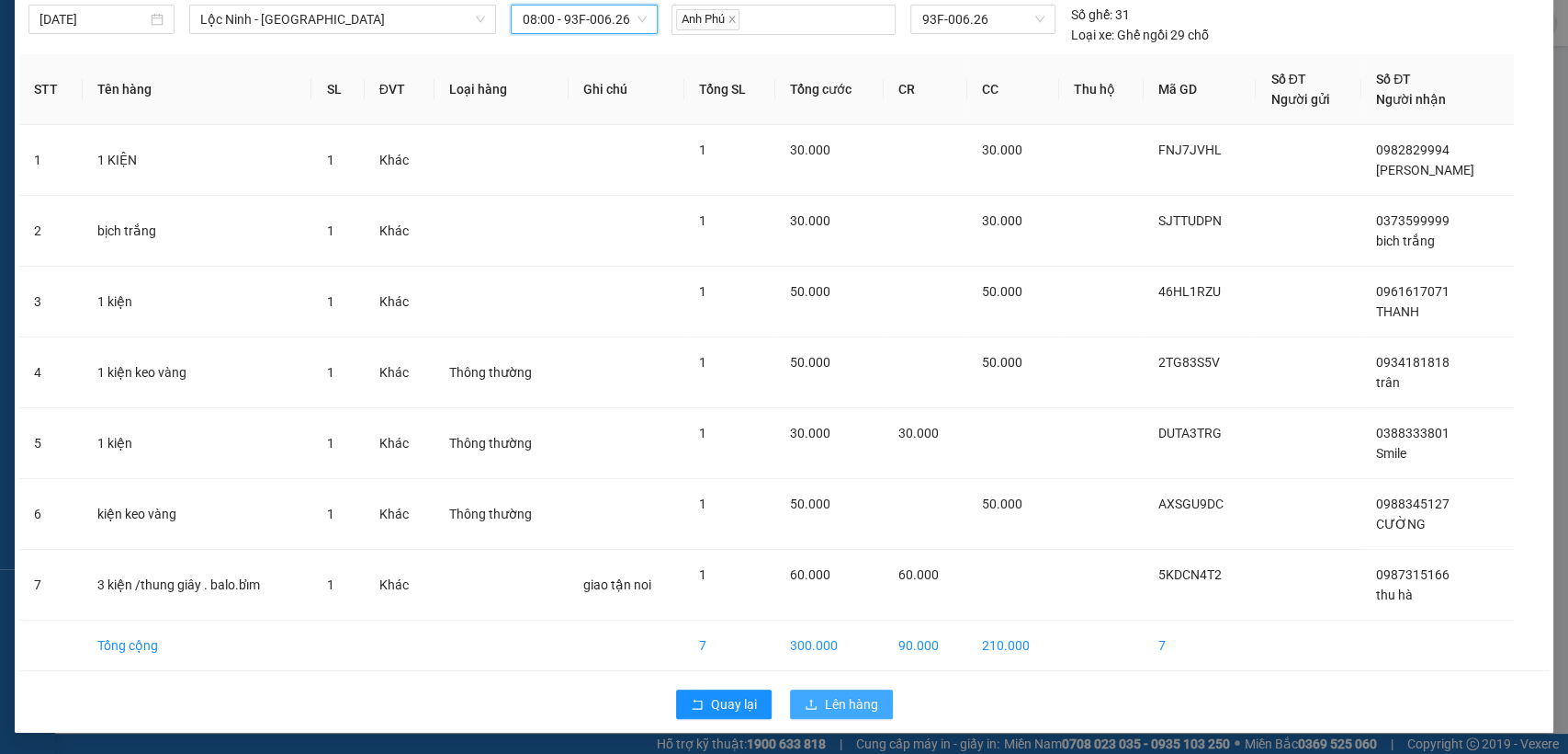
click at [832, 708] on span "Lên hàng" at bounding box center [852, 704] width 53 height 20
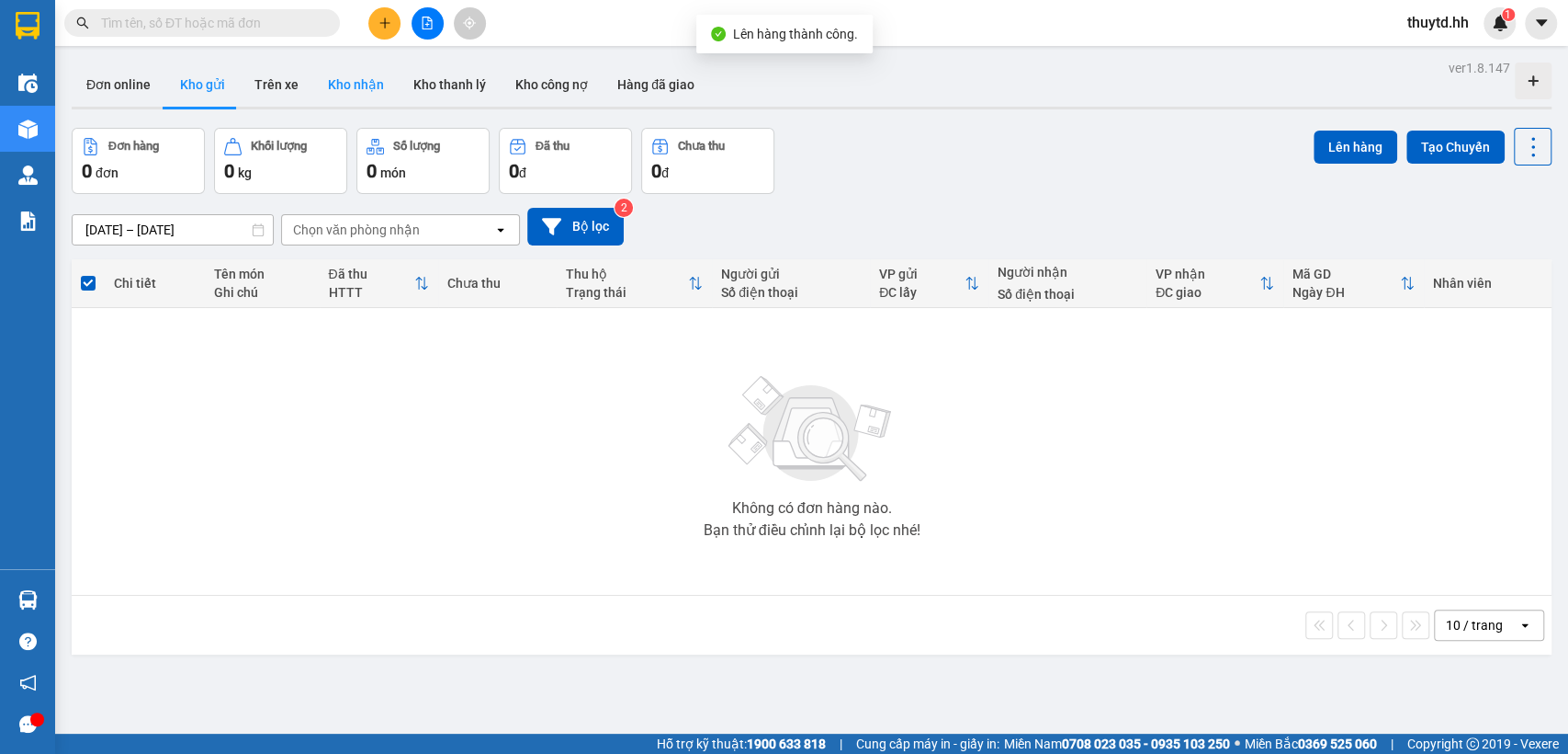
click at [368, 82] on button "Kho nhận" at bounding box center [356, 85] width 86 height 44
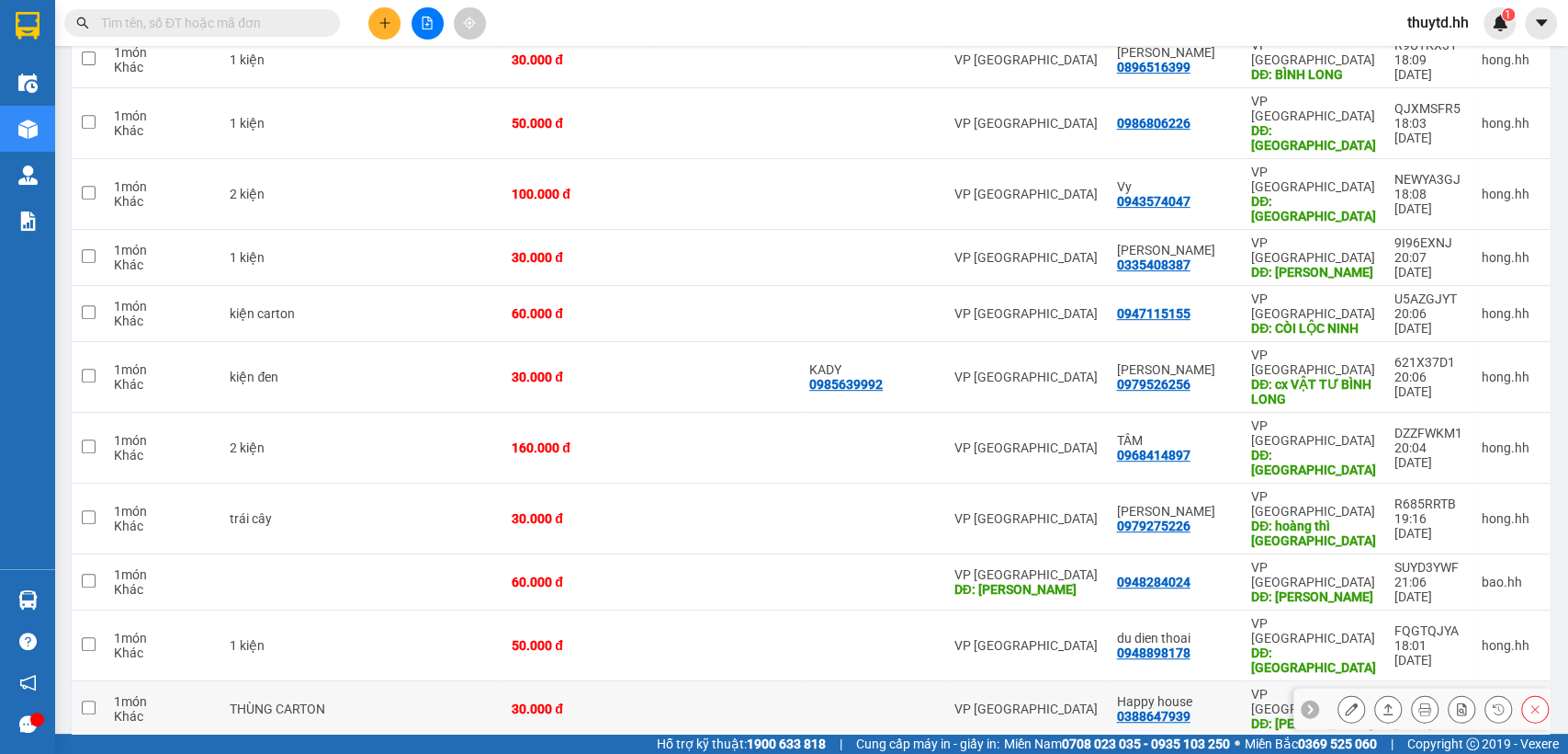
scroll to position [510, 0]
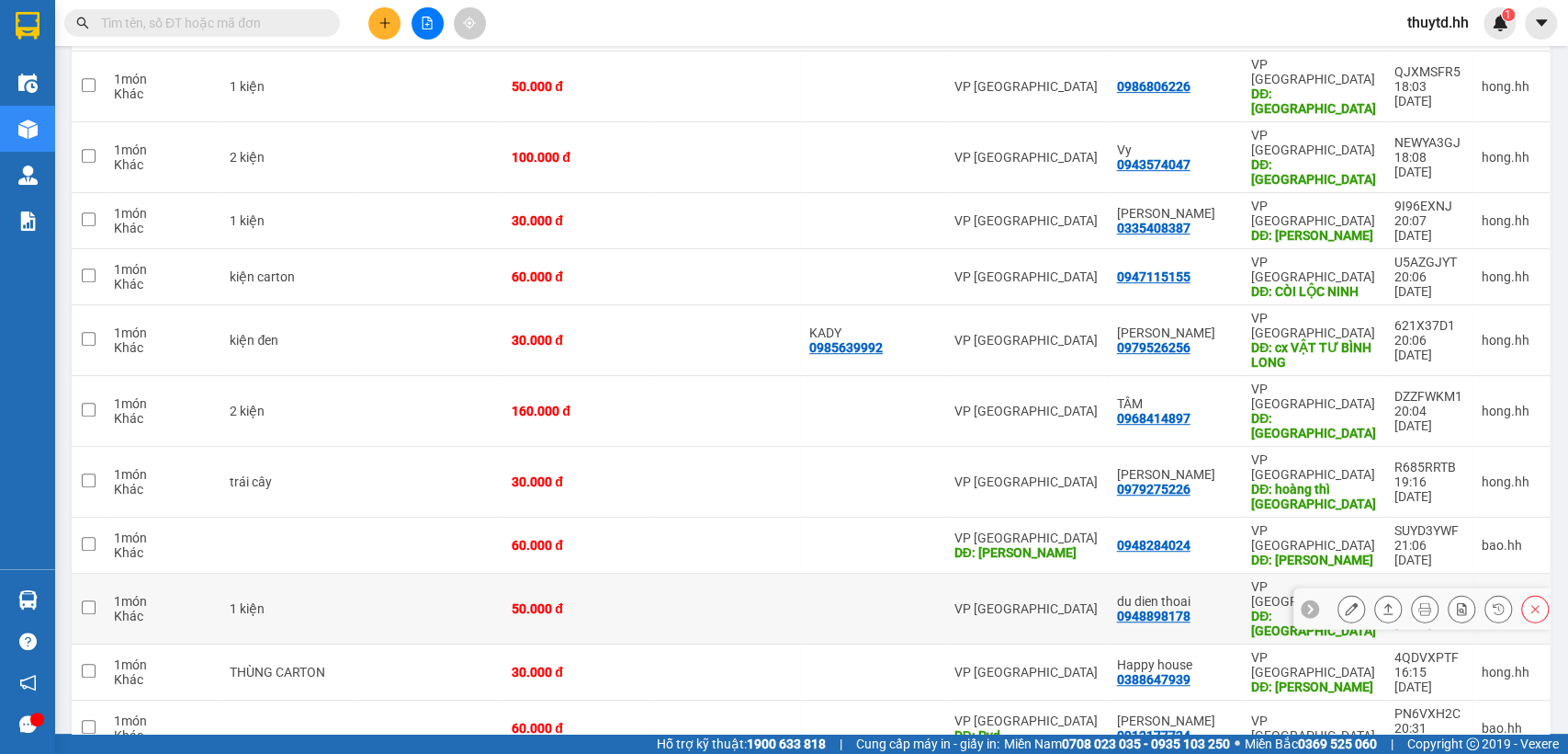
click at [1345, 593] on button at bounding box center [1352, 608] width 26 height 32
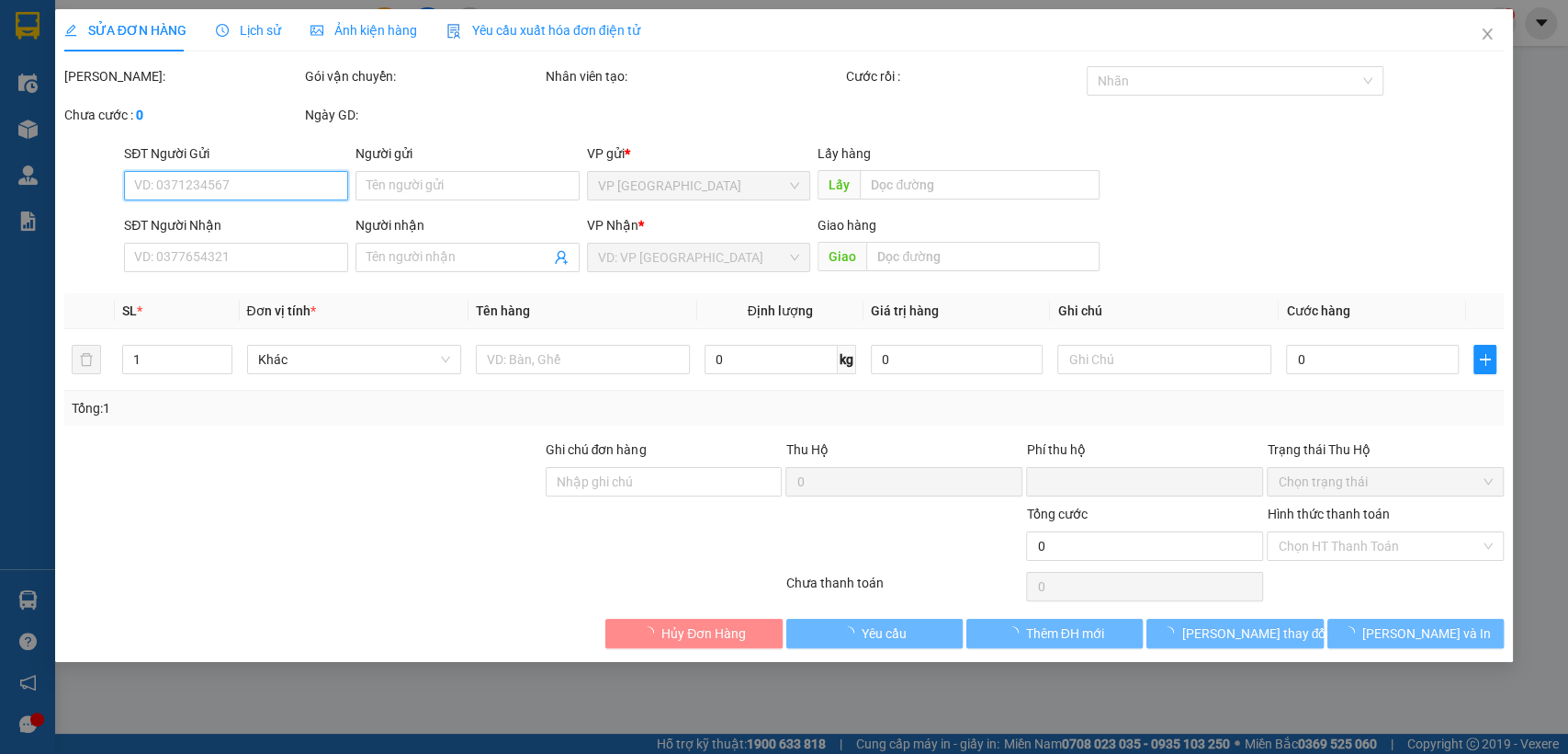
type input "0948898178"
type input "du dien thoai"
type input "[GEOGRAPHIC_DATA]"
type input "0"
type input "50.000"
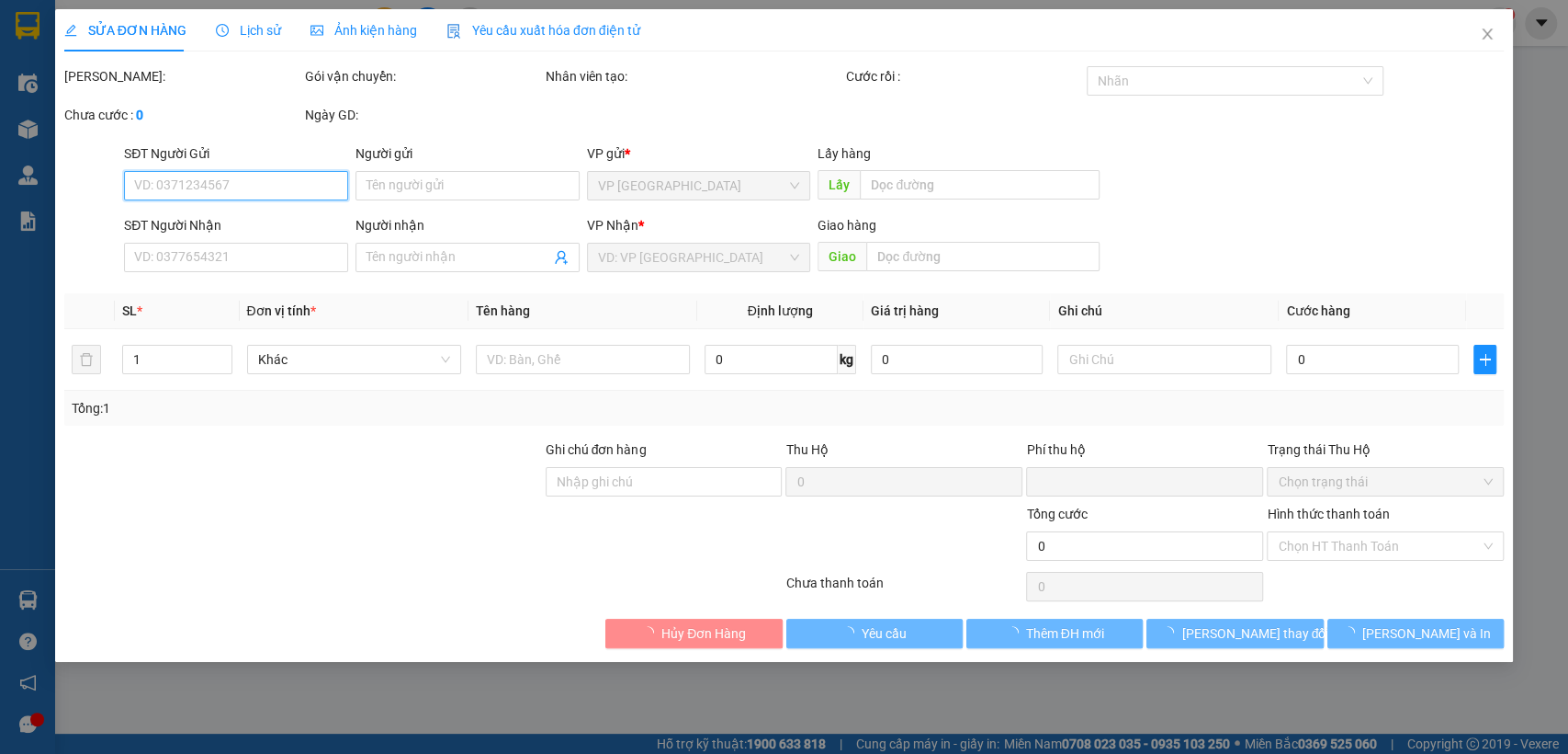
type input "50.000"
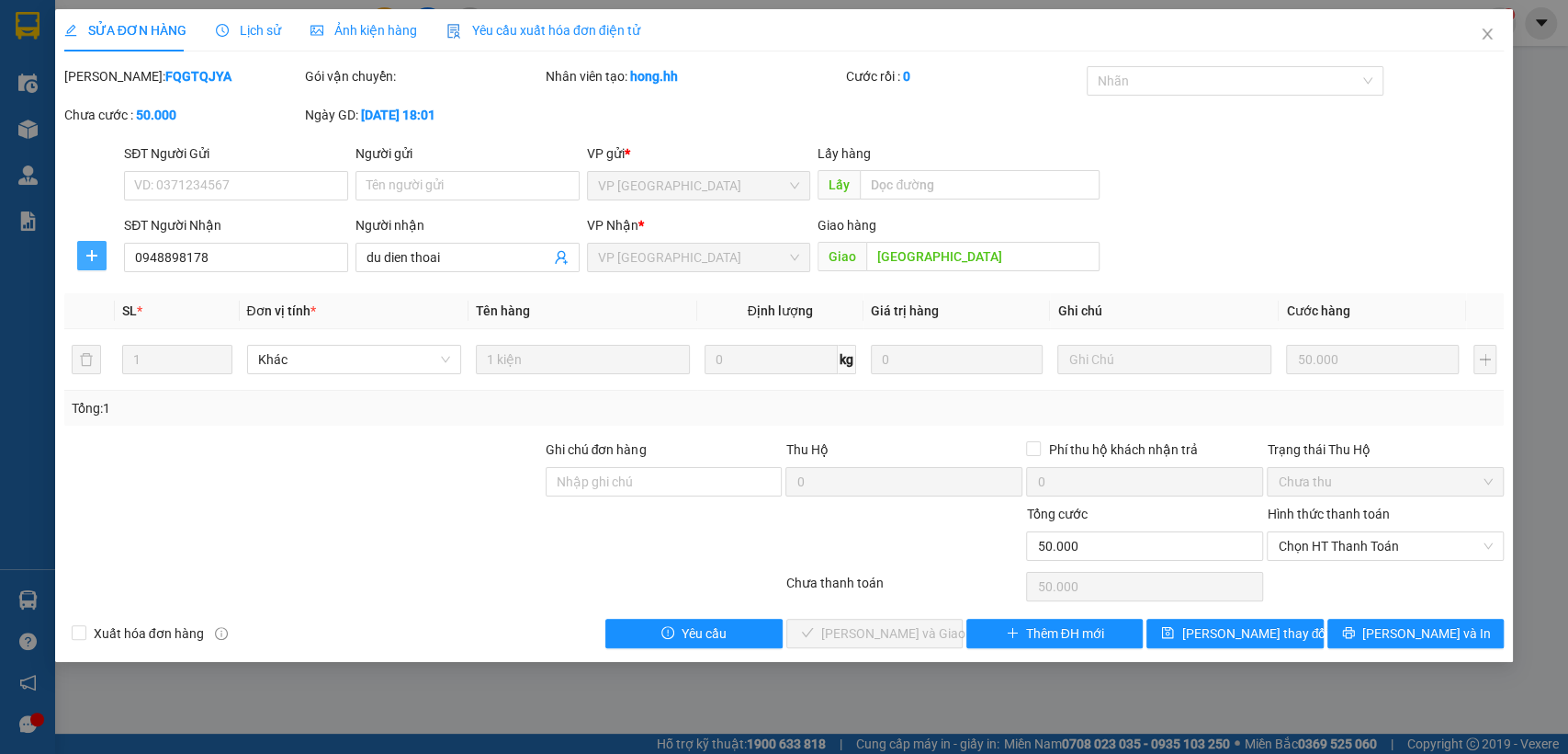
click at [96, 261] on icon "plus" at bounding box center [92, 255] width 15 height 15
click at [106, 324] on span "Chuyển hoàn" at bounding box center [126, 322] width 76 height 20
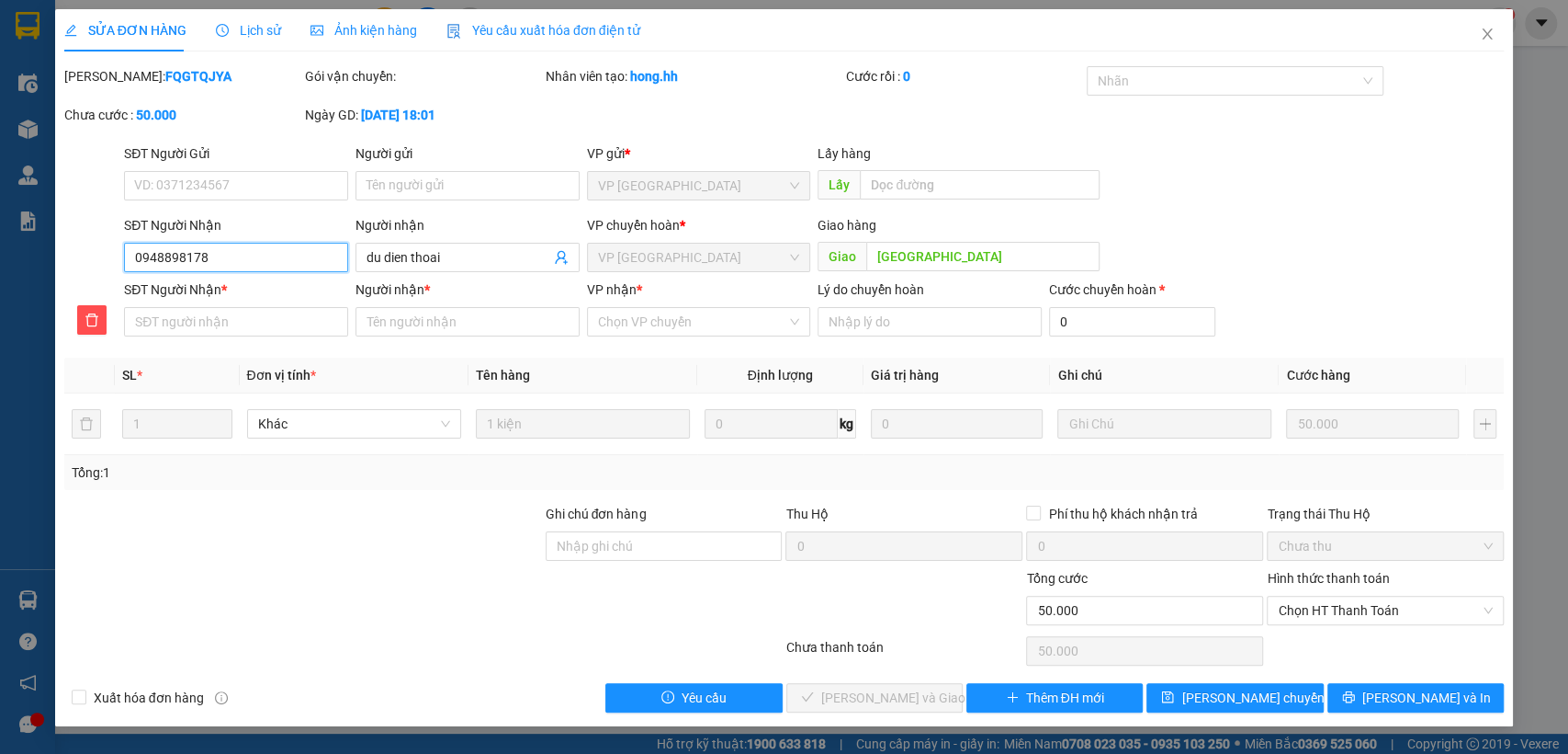
drag, startPoint x: 135, startPoint y: 258, endPoint x: 242, endPoint y: 260, distance: 107.0
click at [243, 260] on input "0948898178" at bounding box center [236, 257] width 224 height 29
paste input "0948898178"
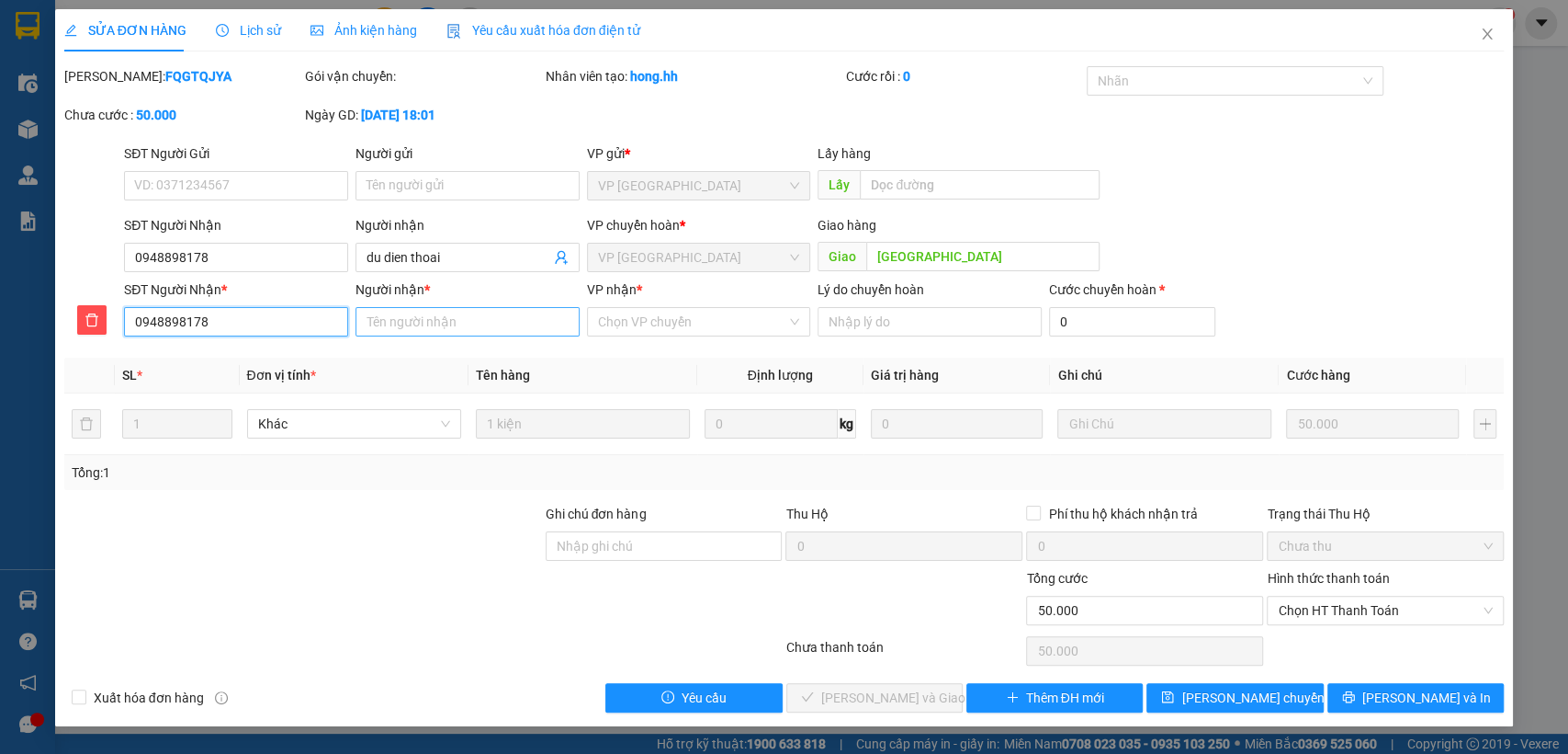
type input "0948898178"
click at [473, 324] on input "Người nhận *" at bounding box center [467, 322] width 224 height 29
type input "du"
click at [650, 330] on input "VP nhận *" at bounding box center [692, 322] width 189 height 28
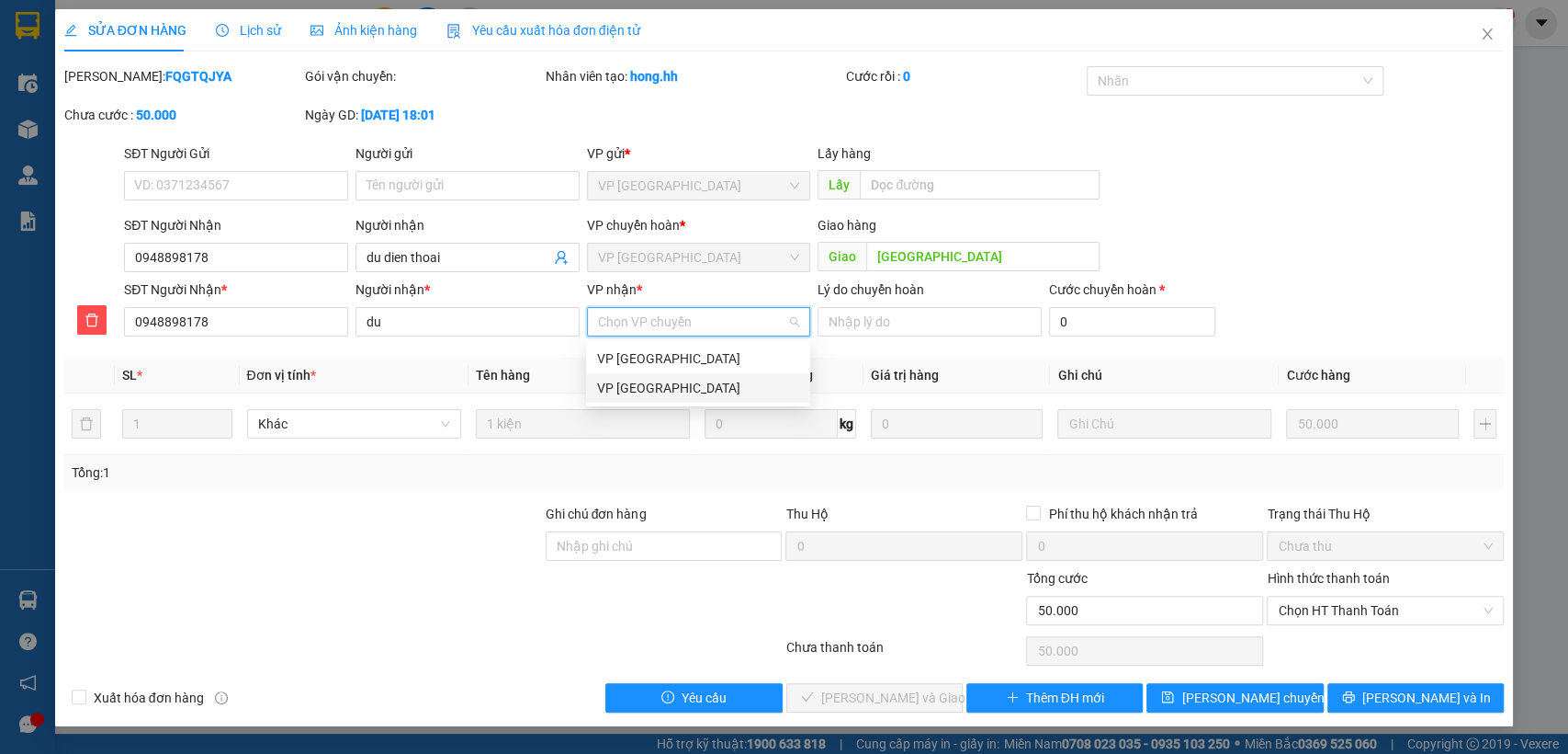
click at [647, 385] on div "VP [GEOGRAPHIC_DATA]" at bounding box center [697, 388] width 202 height 20
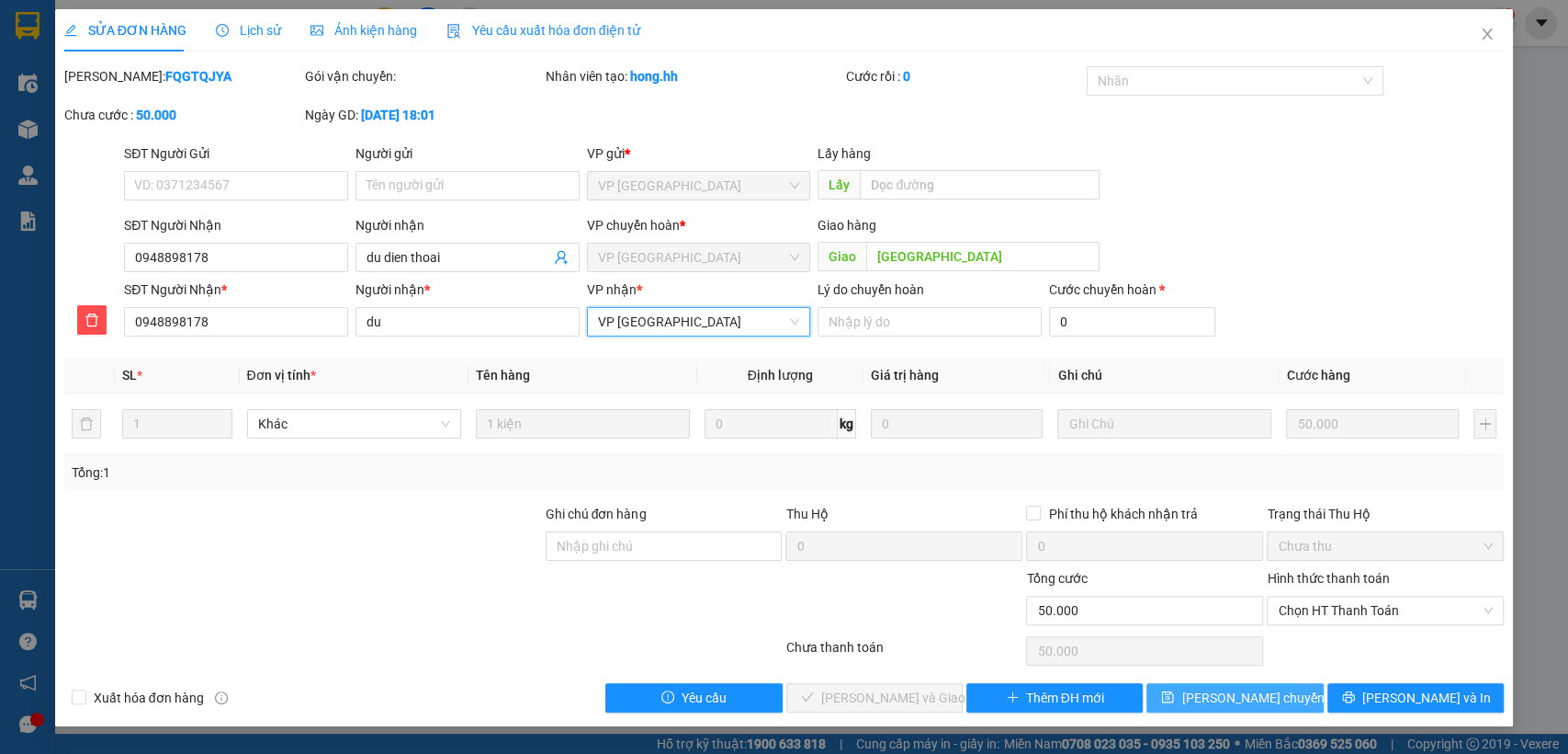
click at [1198, 689] on span "[PERSON_NAME] chuyển hoàn" at bounding box center [1268, 698] width 174 height 20
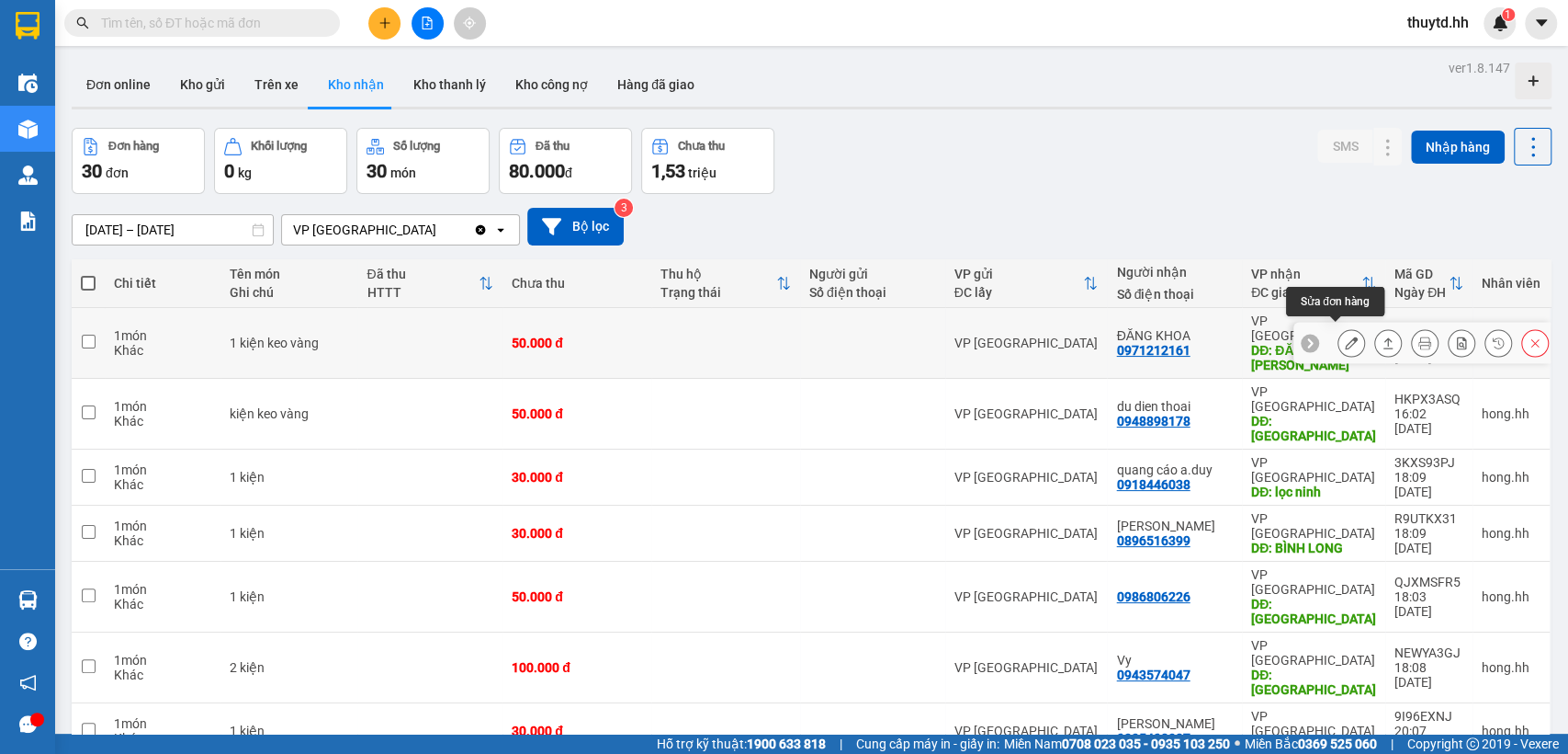
click at [1345, 336] on icon at bounding box center [1352, 343] width 13 height 13
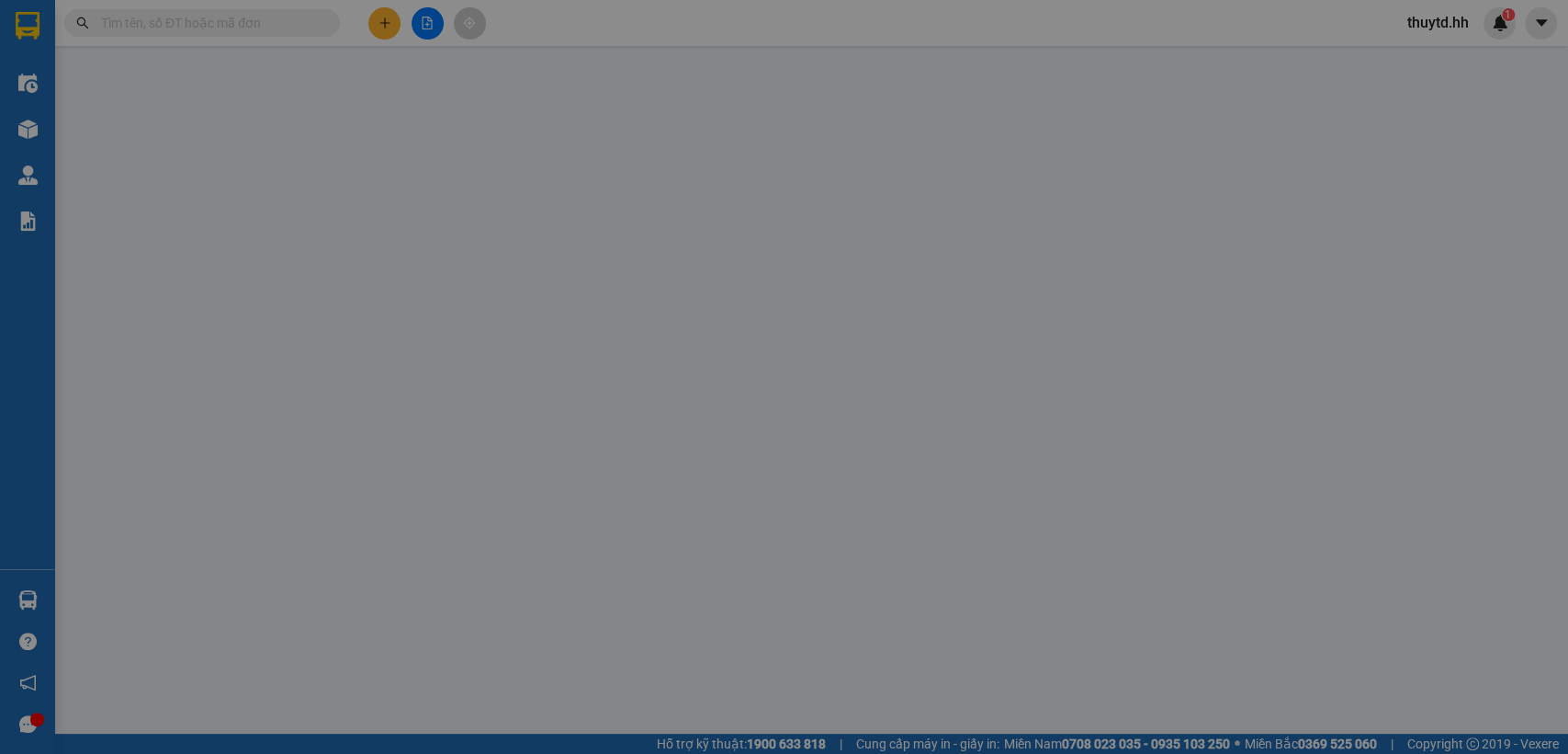
type input "0971212161"
type input "ĐĂNG KHOA"
type input "ĐĂNG KHOA LỘC NINH"
type input "0"
type input "50.000"
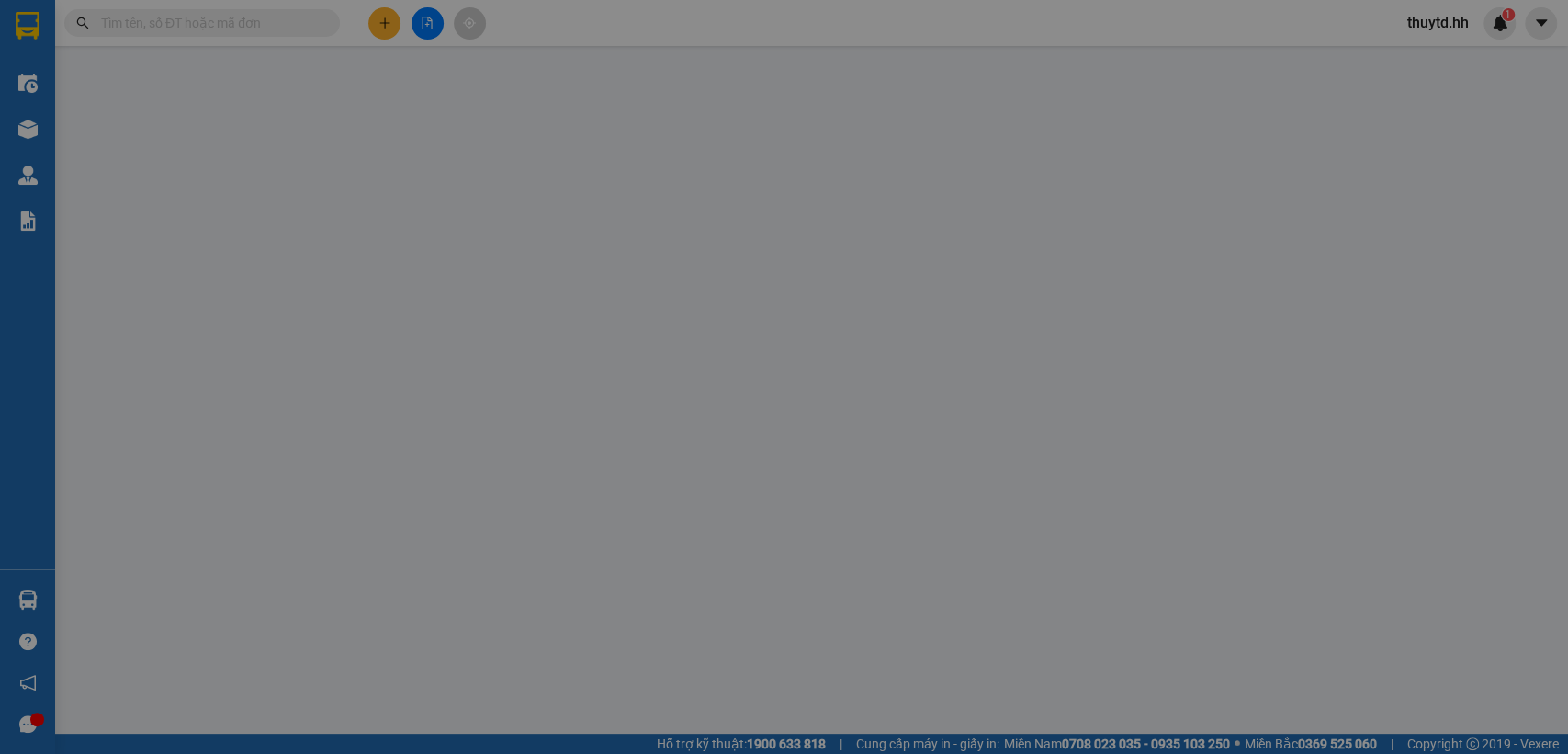
type input "50.000"
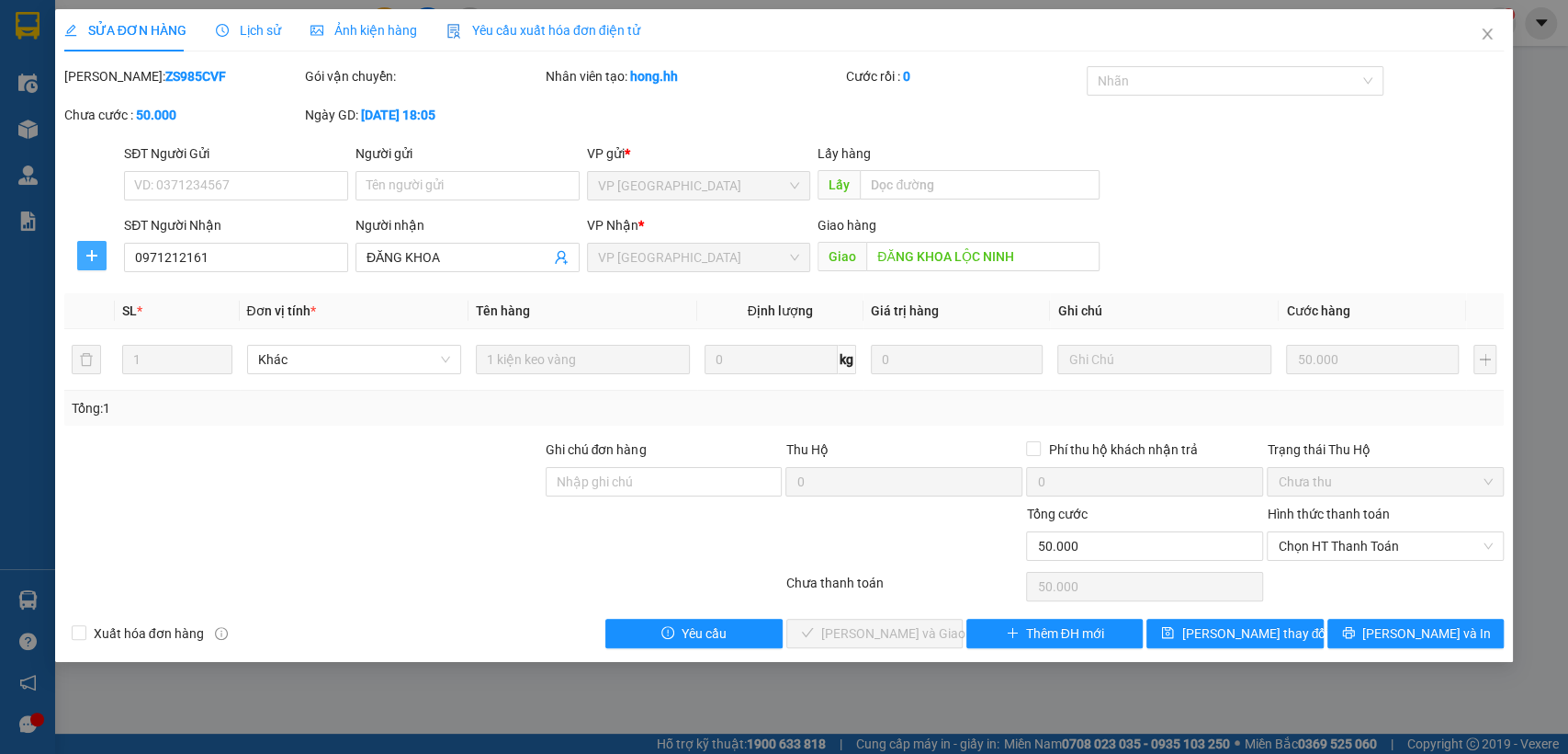
click at [88, 259] on icon "plus" at bounding box center [92, 255] width 15 height 15
click at [107, 325] on span "Chuyển hoàn" at bounding box center [126, 322] width 76 height 20
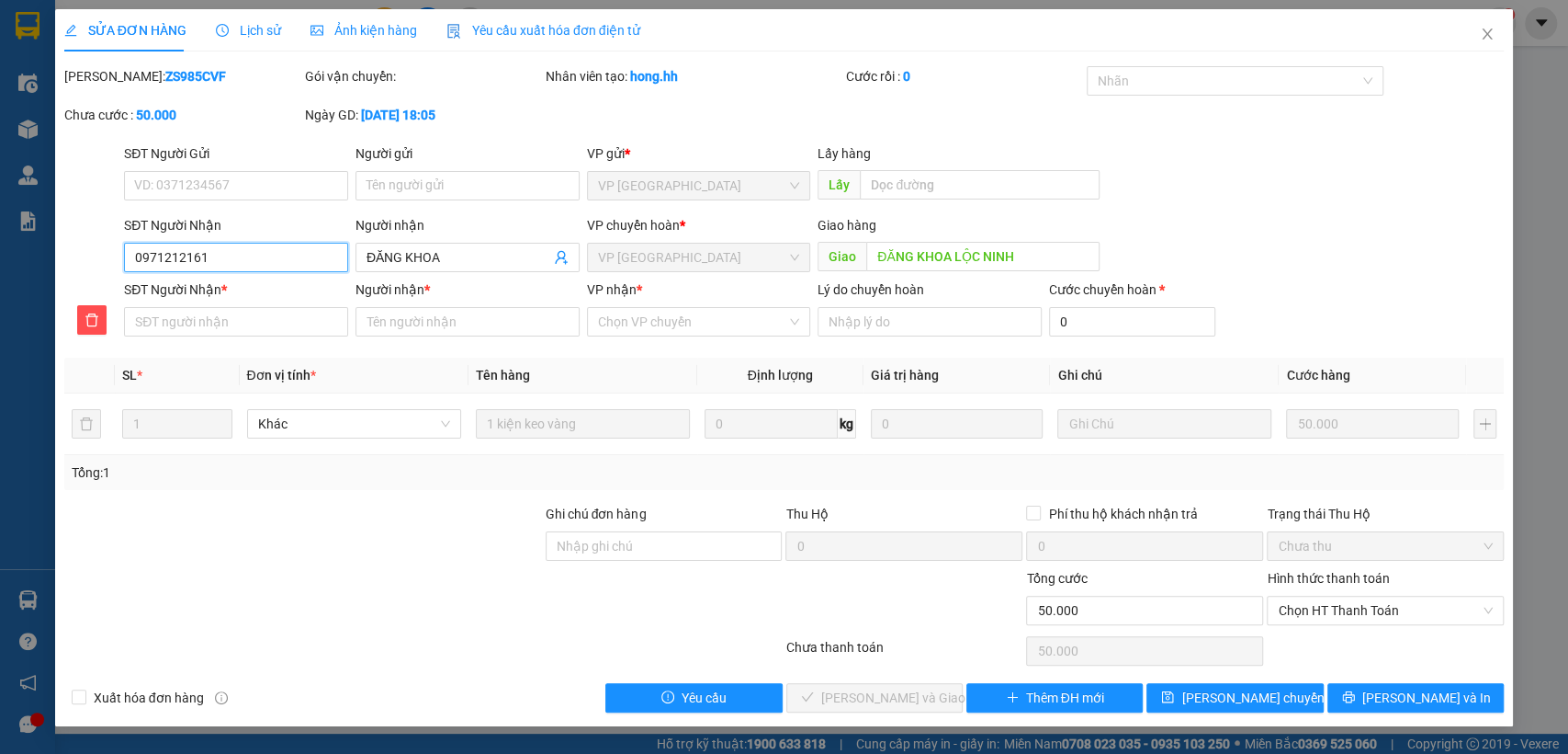
drag, startPoint x: 130, startPoint y: 259, endPoint x: 261, endPoint y: 255, distance: 131.1
click at [280, 257] on input "0971212161" at bounding box center [236, 257] width 224 height 29
paste input "0971212161"
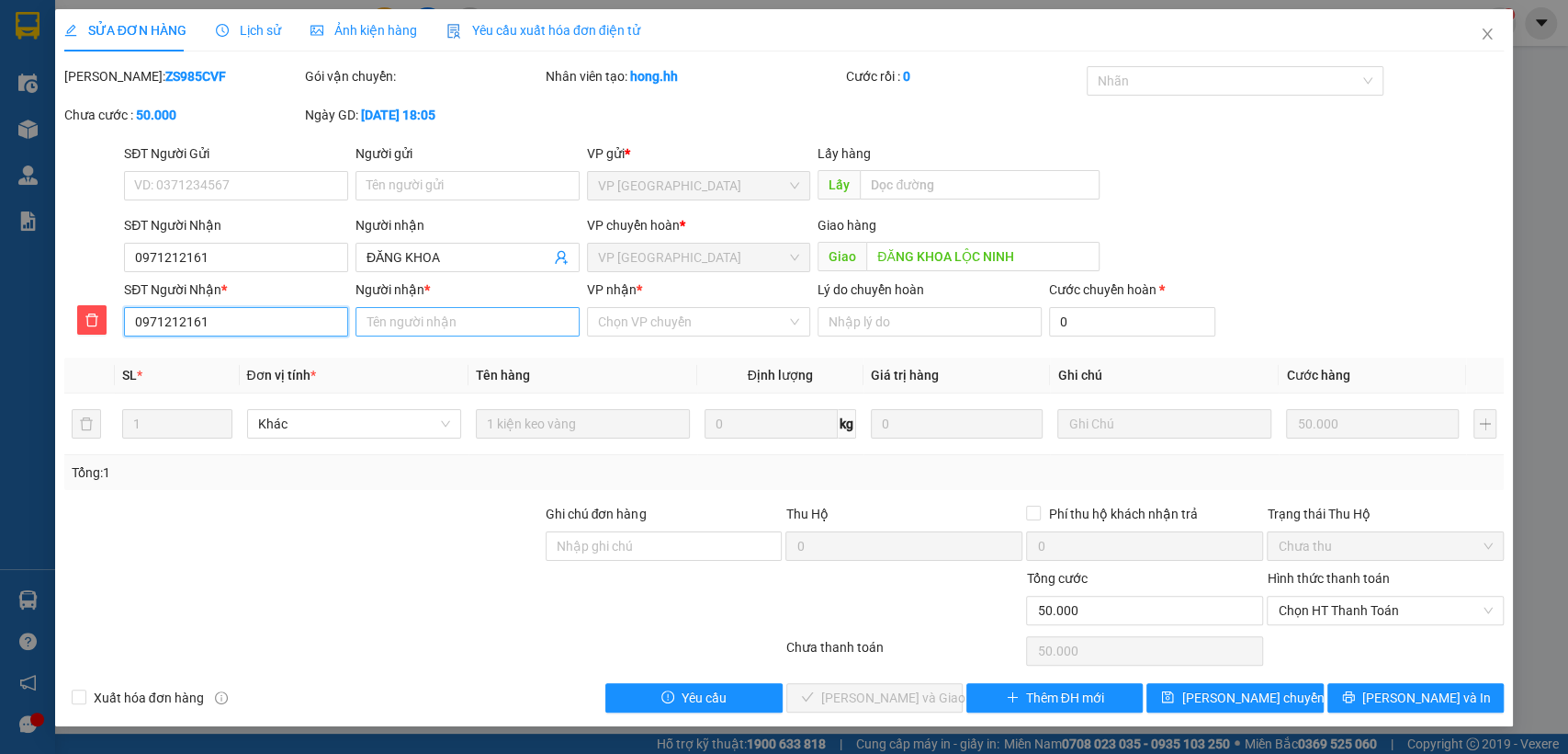
type input "0971212161"
click at [441, 311] on input "Người nhận *" at bounding box center [467, 322] width 224 height 29
type input "dang khoa"
click at [708, 321] on input "VP nhận *" at bounding box center [692, 322] width 189 height 28
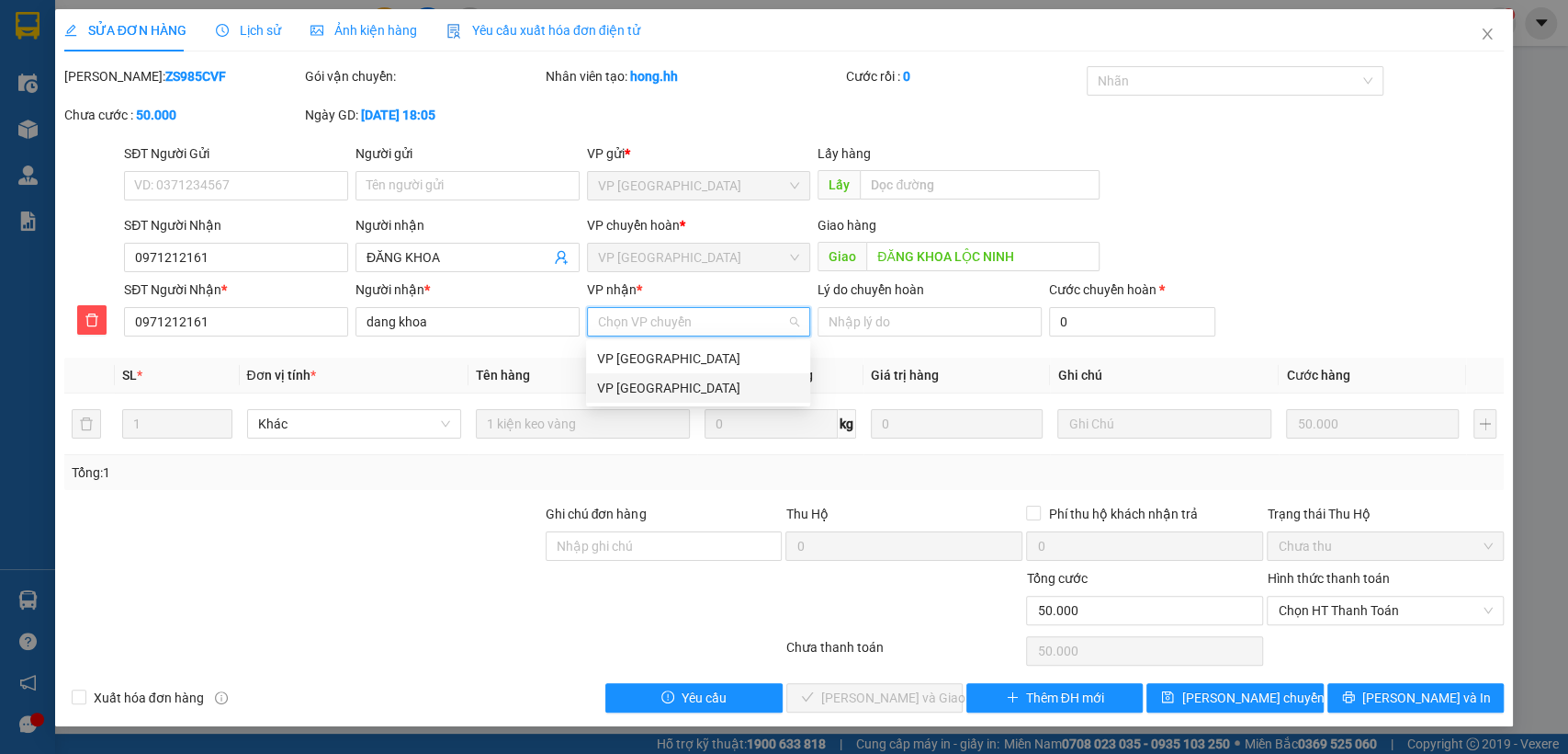
click at [673, 392] on div "VP [GEOGRAPHIC_DATA]" at bounding box center [697, 388] width 202 height 20
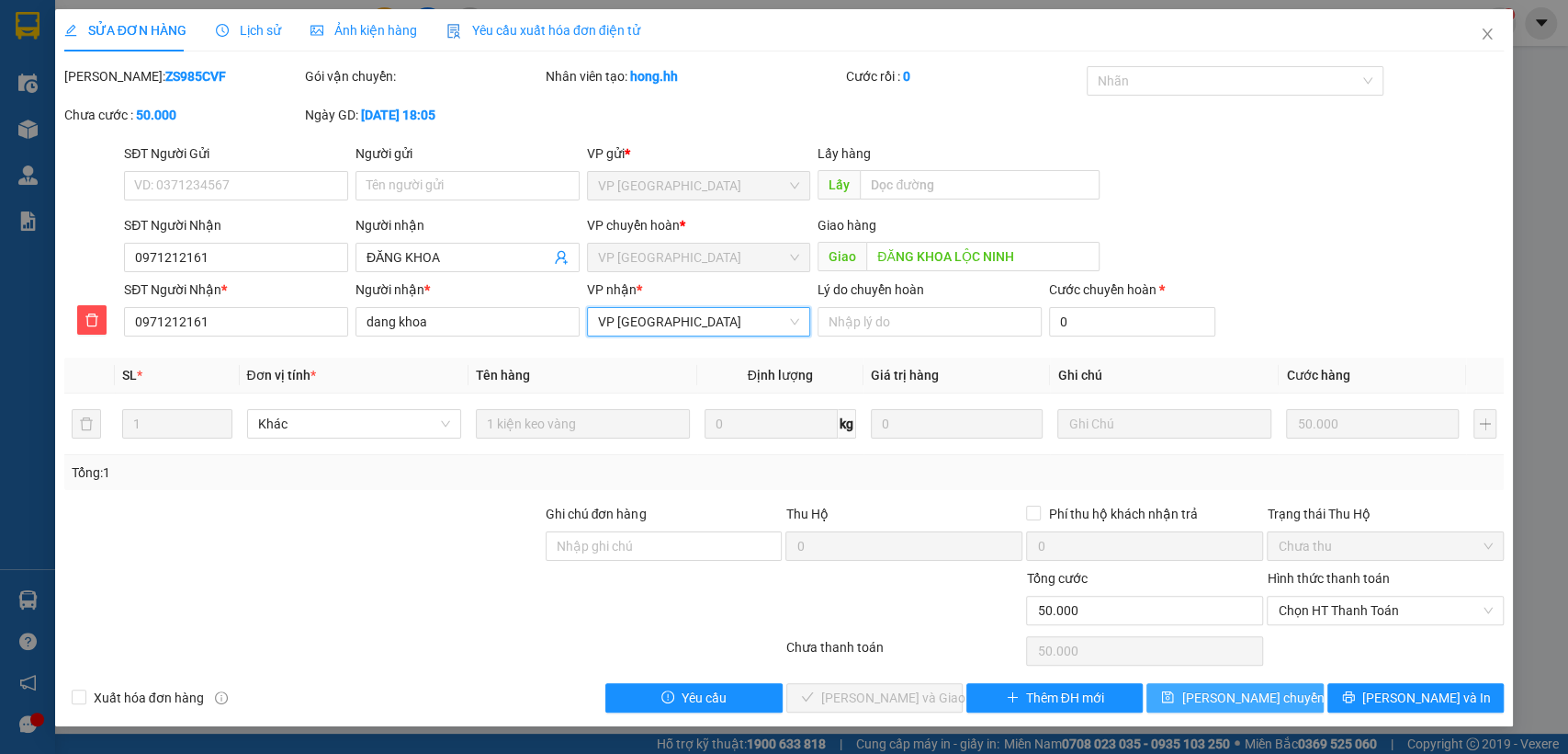
click at [1207, 694] on span "[PERSON_NAME] chuyển hoàn" at bounding box center [1268, 698] width 174 height 20
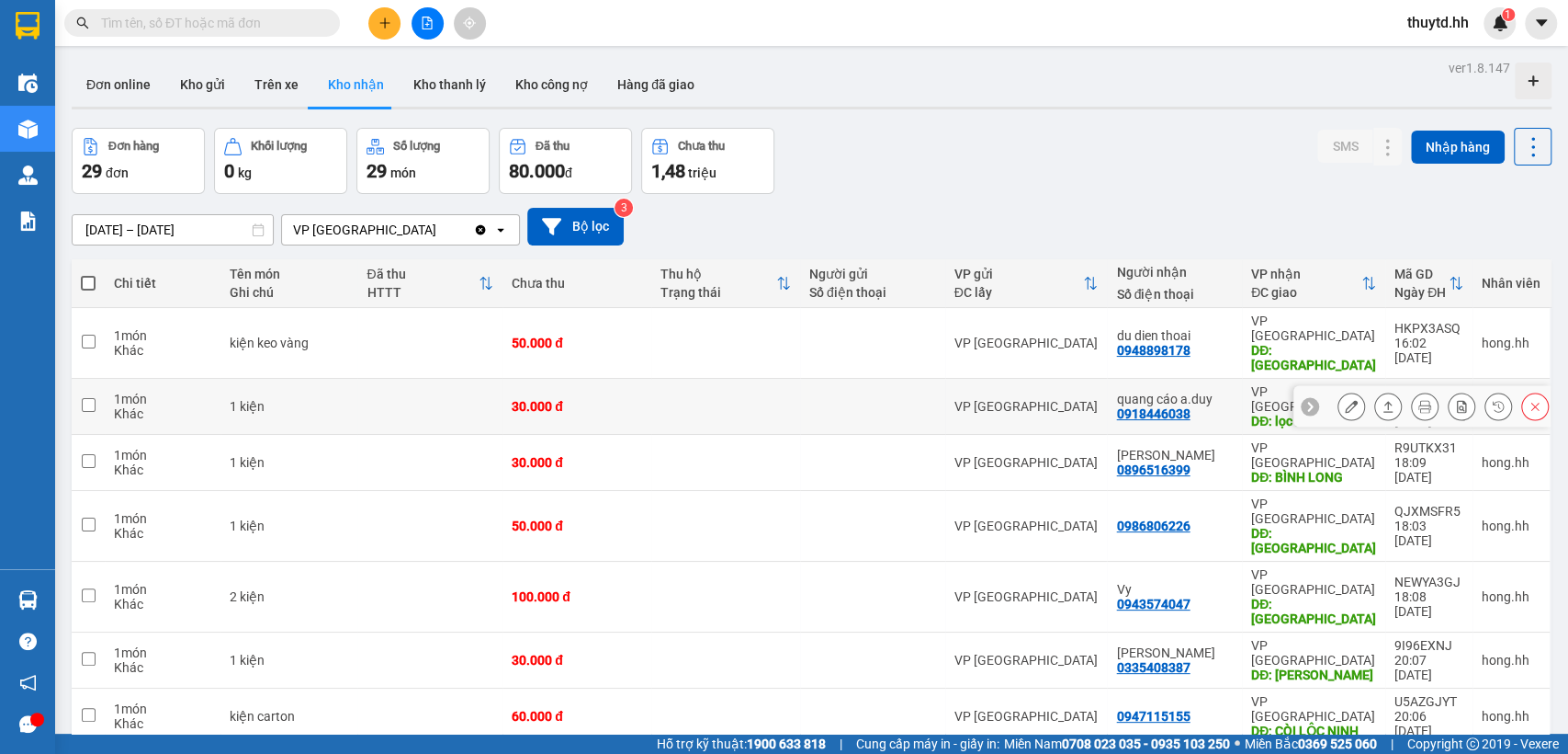
click at [1345, 400] on icon at bounding box center [1352, 406] width 13 height 13
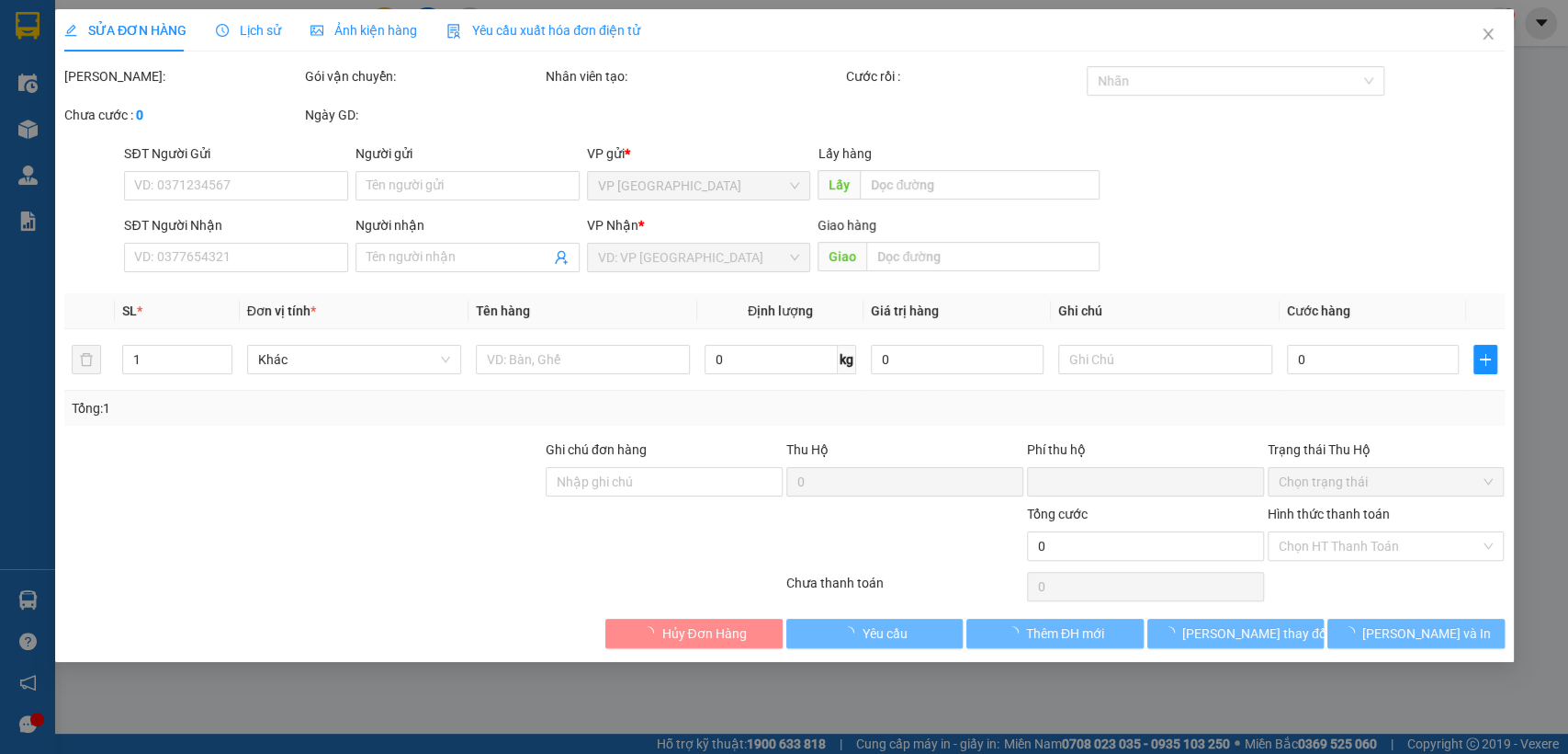
type input "0918446038"
type input "quang cáo a.duy"
type input "lọc ninh"
type input "0"
type input "30.000"
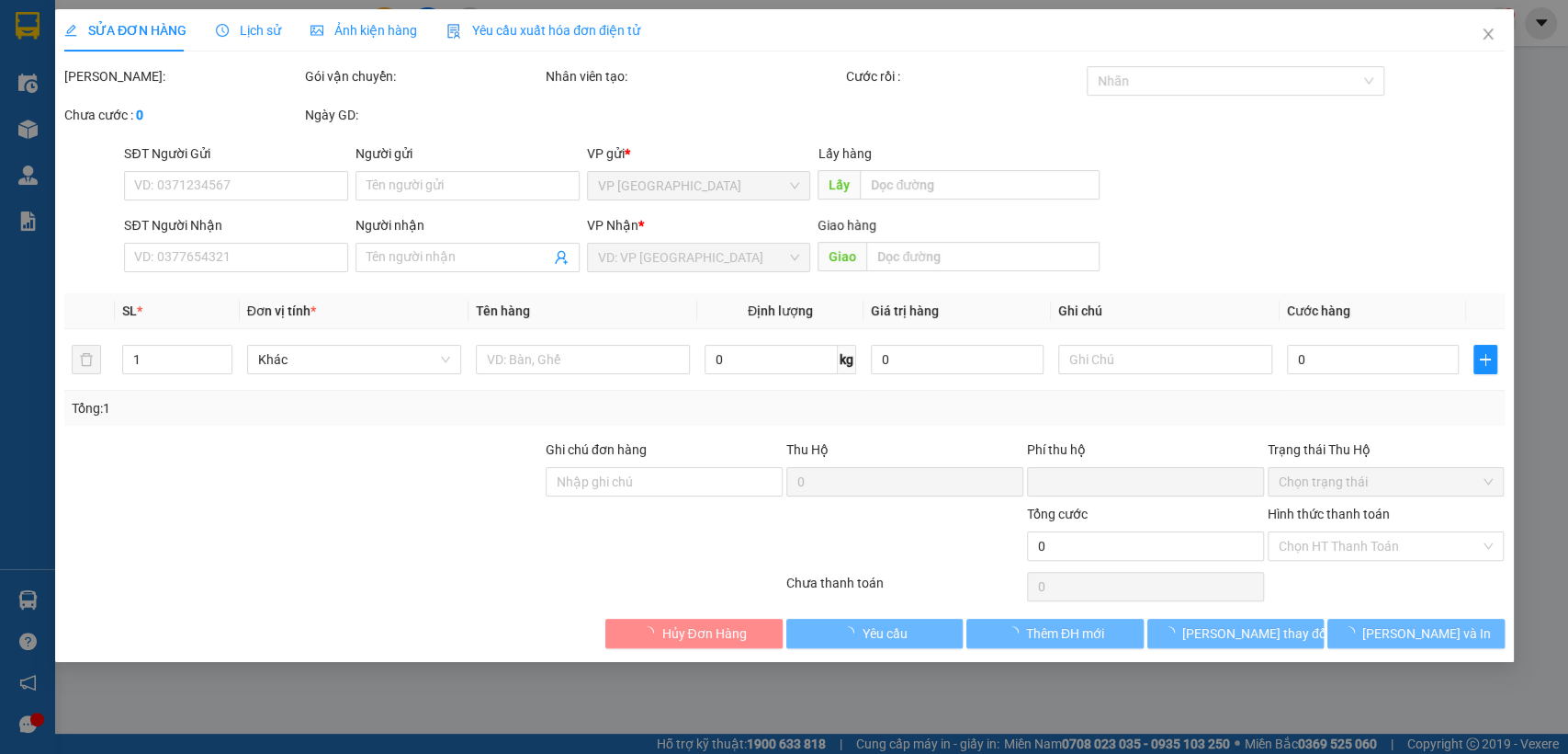
type input "30.000"
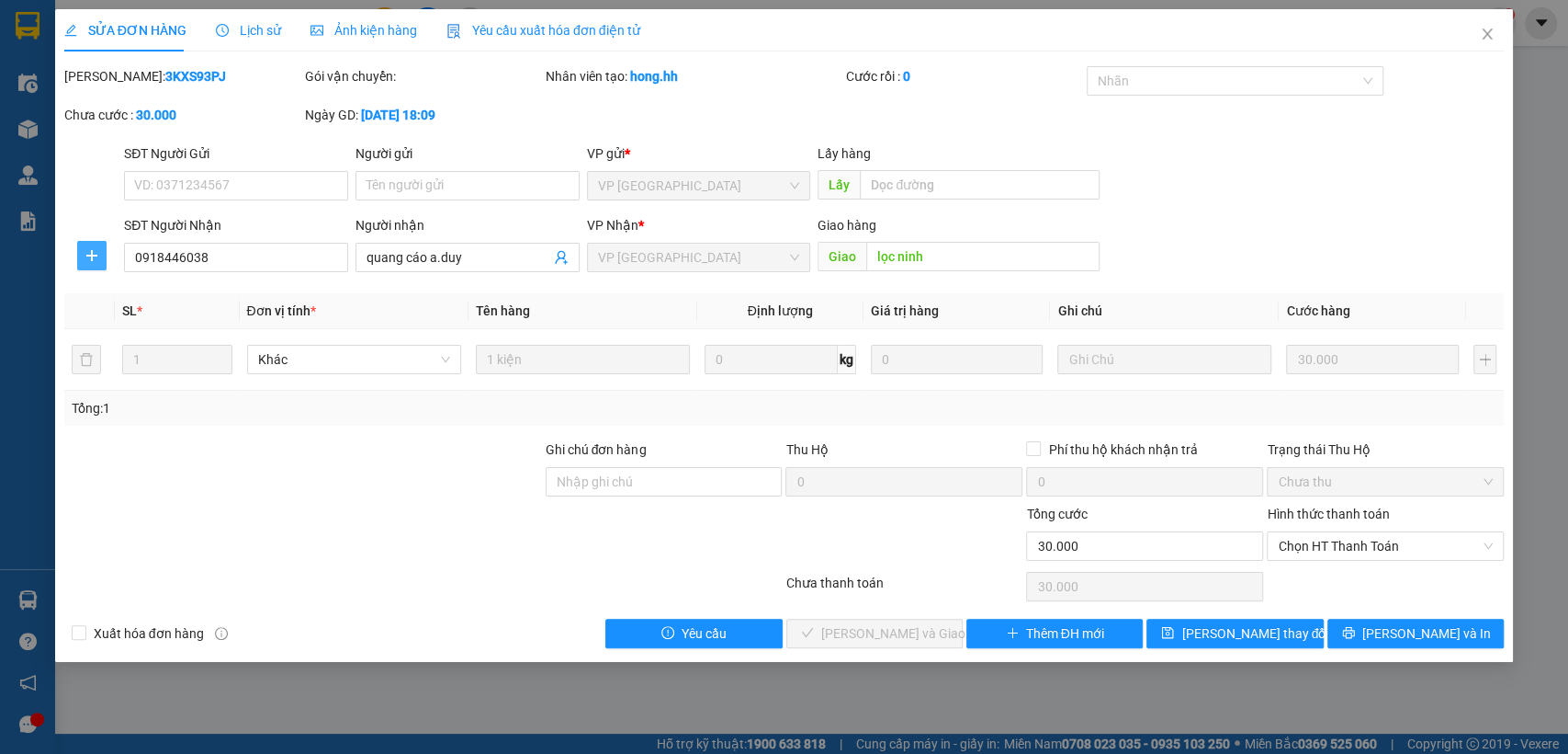
click at [100, 257] on span "plus" at bounding box center [92, 255] width 28 height 15
click at [103, 318] on span "Chuyển hoàn" at bounding box center [126, 322] width 76 height 20
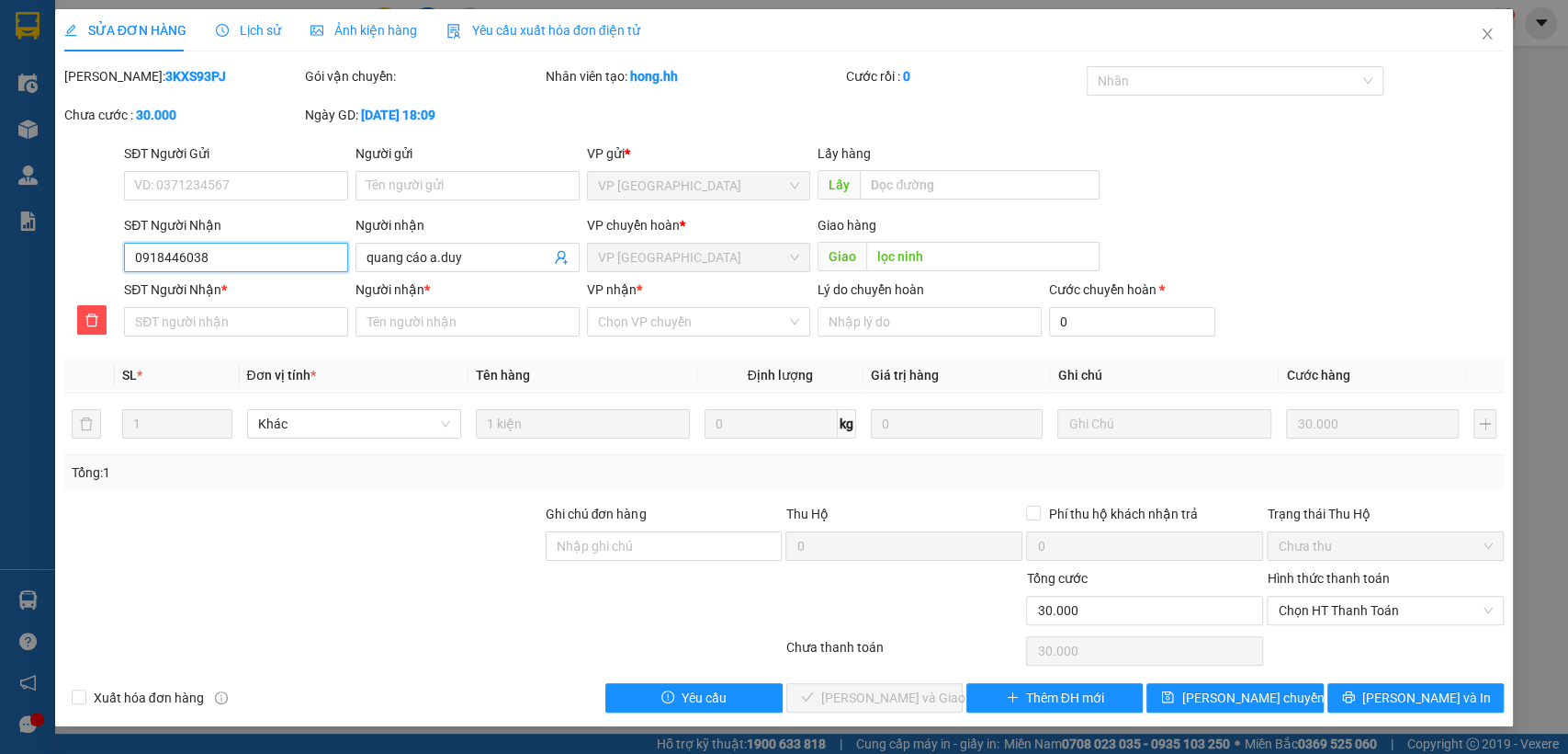
drag, startPoint x: 133, startPoint y: 259, endPoint x: 220, endPoint y: 257, distance: 87.0
click at [220, 257] on input "0918446038" at bounding box center [236, 257] width 224 height 29
paste input "0918446038"
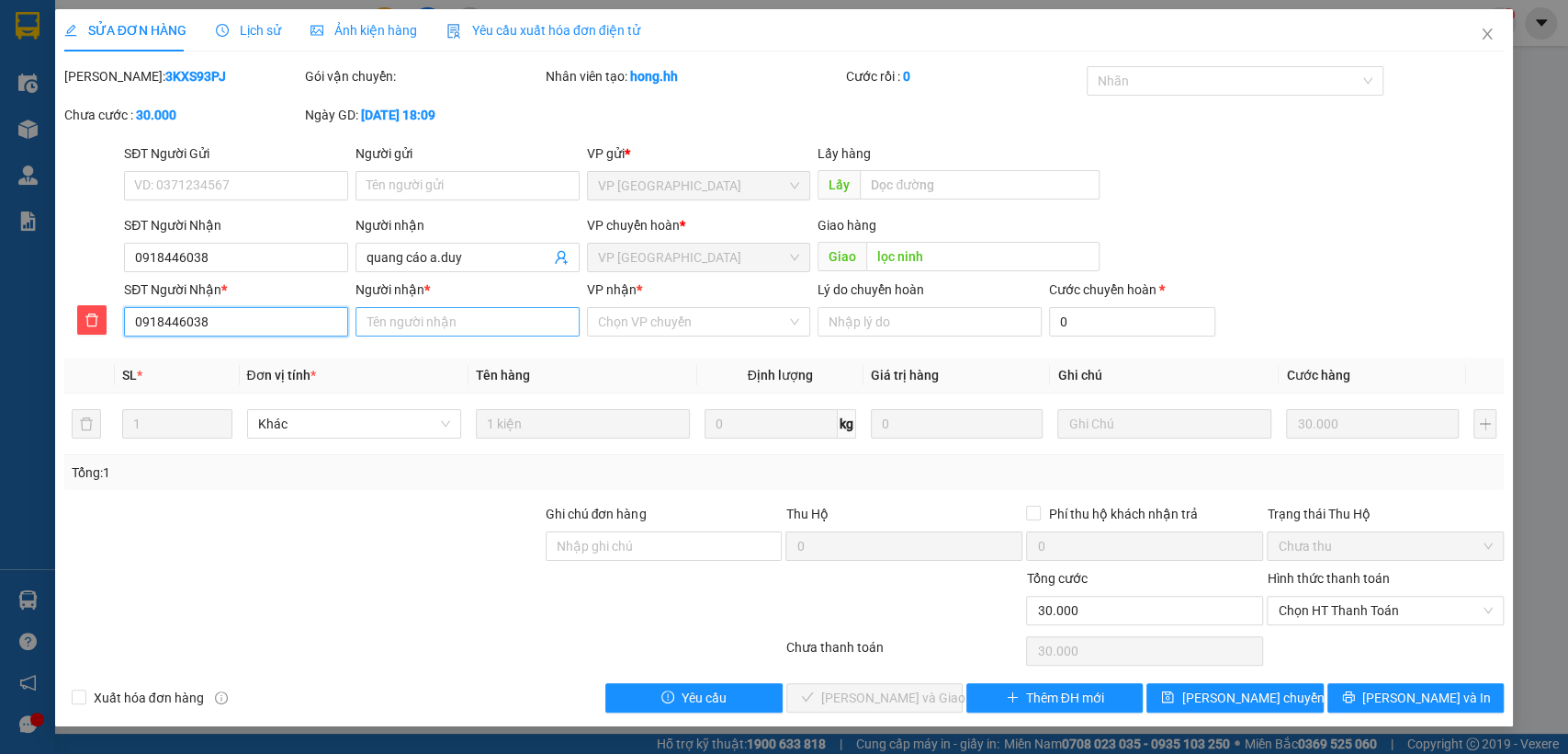
type input "0918446038"
click at [466, 334] on input "Người nhận *" at bounding box center [467, 322] width 224 height 29
type input "quang [PERSON_NAME]"
click at [681, 305] on div "VP nhận *" at bounding box center [698, 293] width 224 height 28
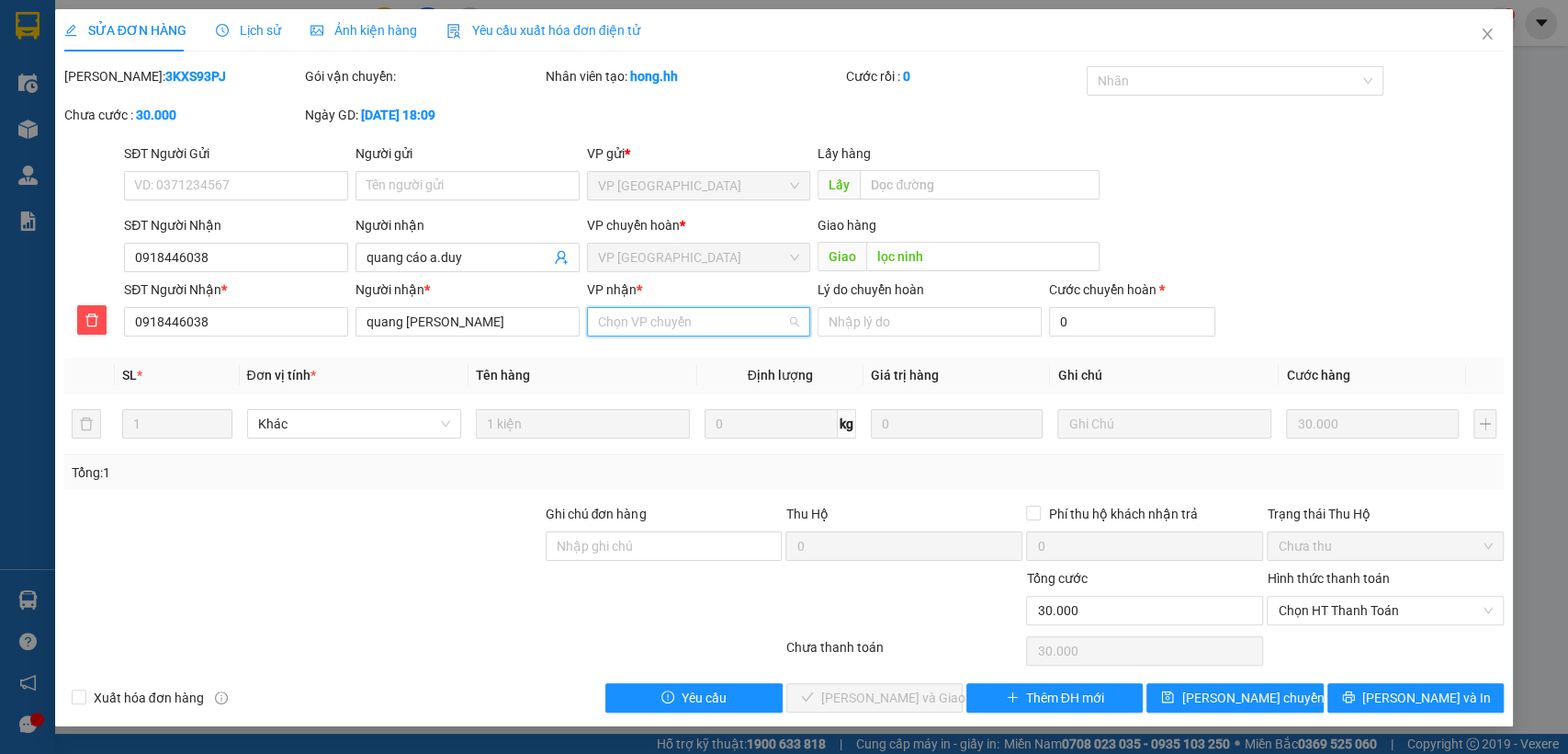
click at [685, 320] on input "VP nhận *" at bounding box center [692, 322] width 189 height 28
click at [653, 383] on div "VP [GEOGRAPHIC_DATA]" at bounding box center [697, 388] width 202 height 20
click at [1257, 701] on span "[PERSON_NAME] chuyển hoàn" at bounding box center [1268, 698] width 174 height 20
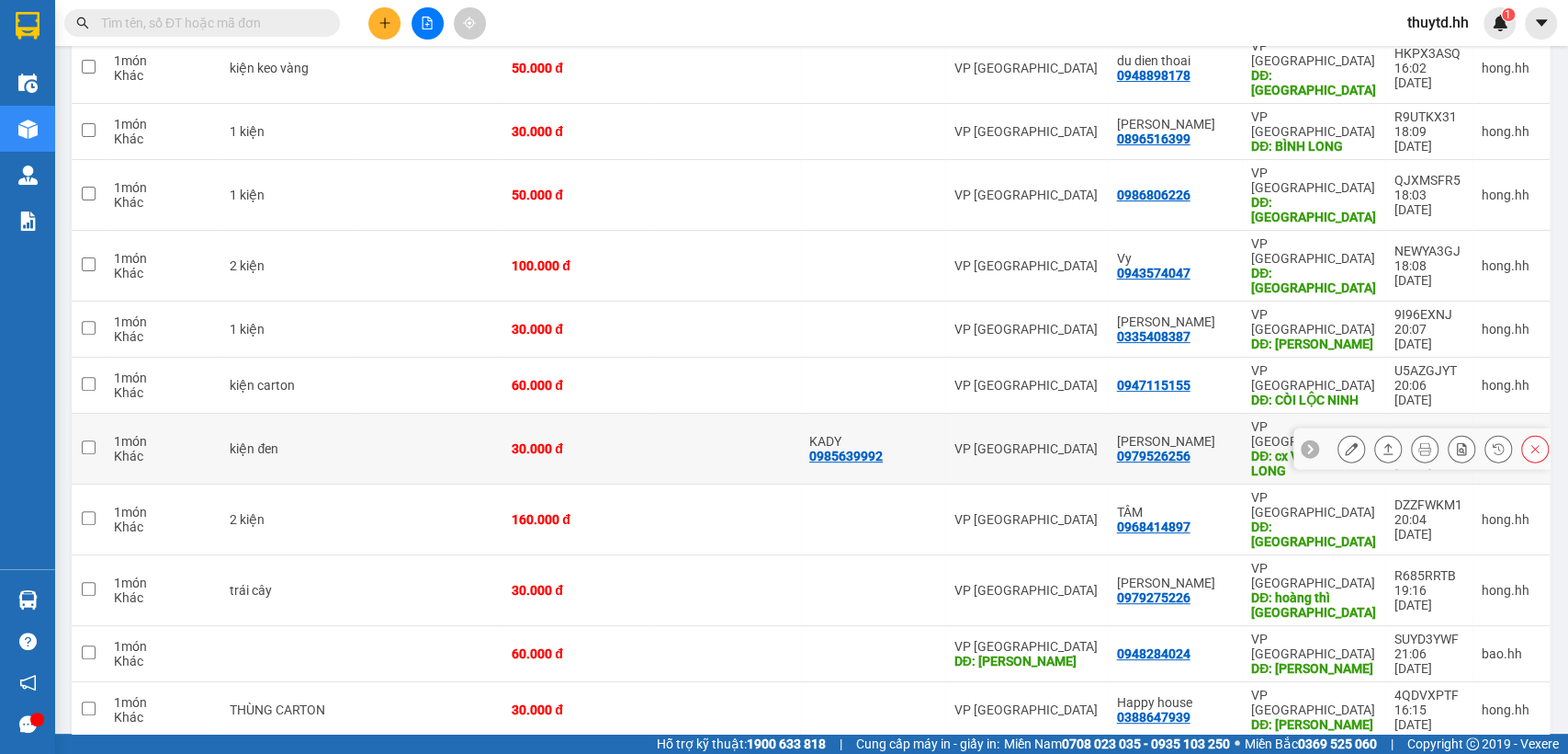
scroll to position [306, 0]
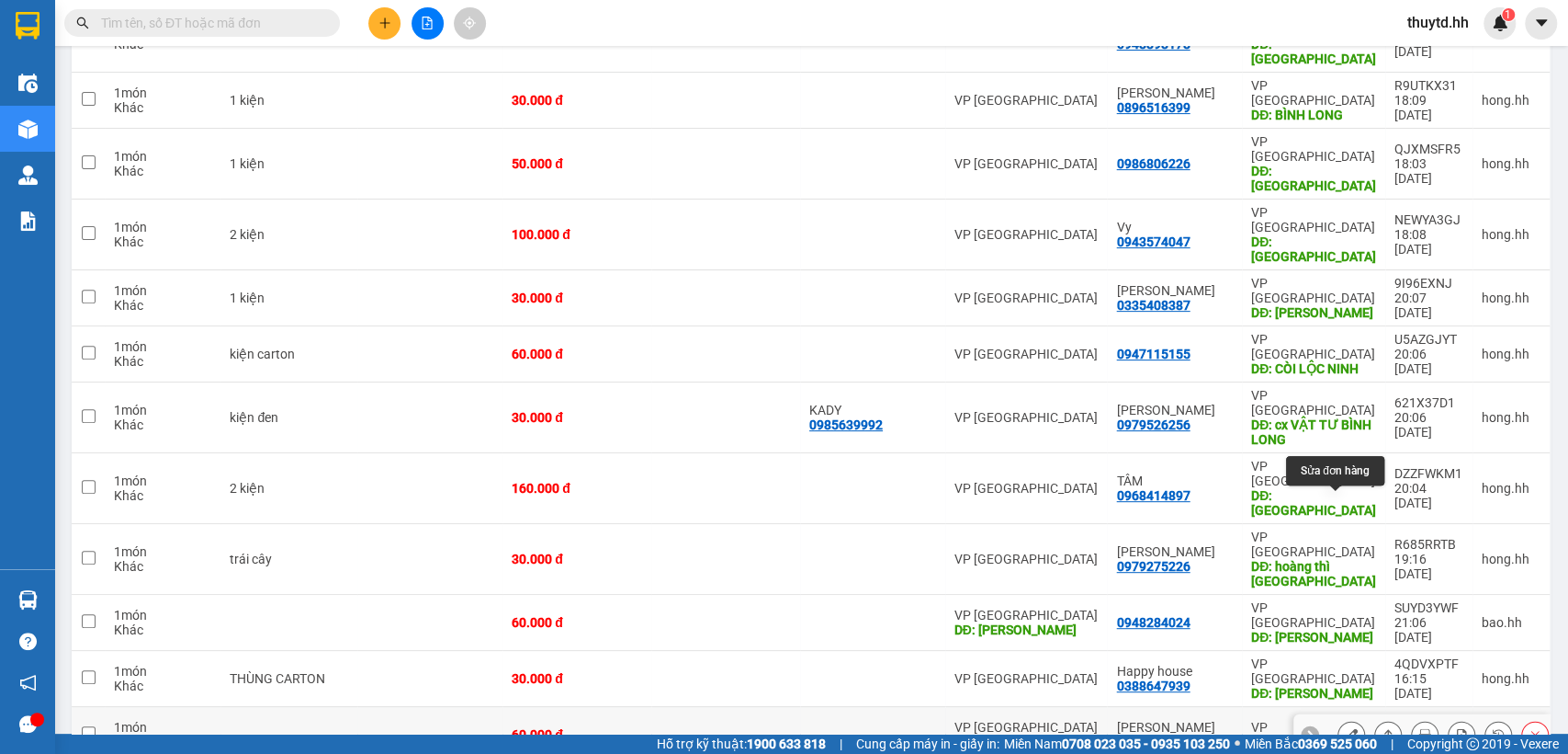
click at [1345, 728] on icon at bounding box center [1352, 735] width 13 height 13
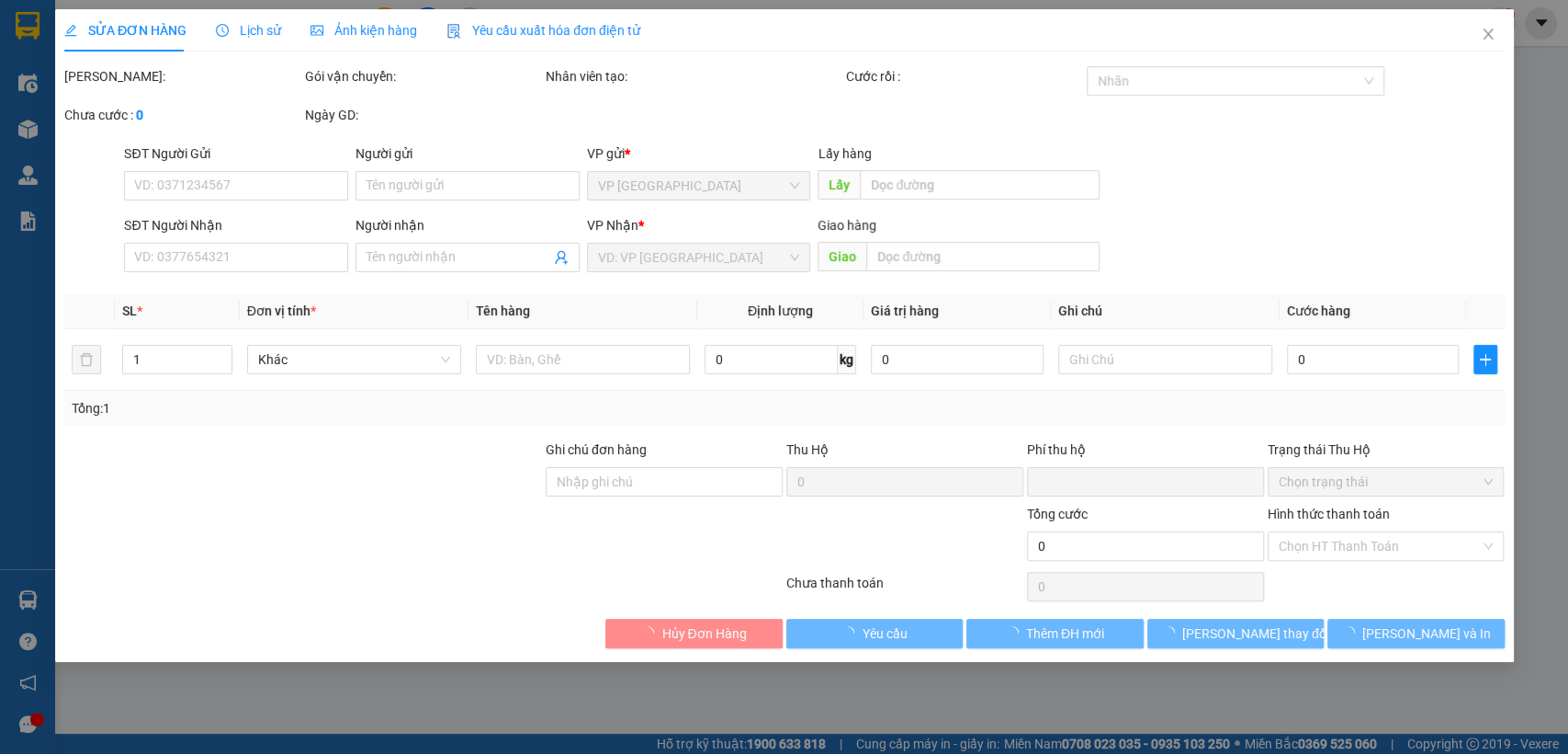
type input "Pvd"
type input "0913177724"
type input "[PERSON_NAME]"
type input "Cước 30k + ứng 30k"
type input "0"
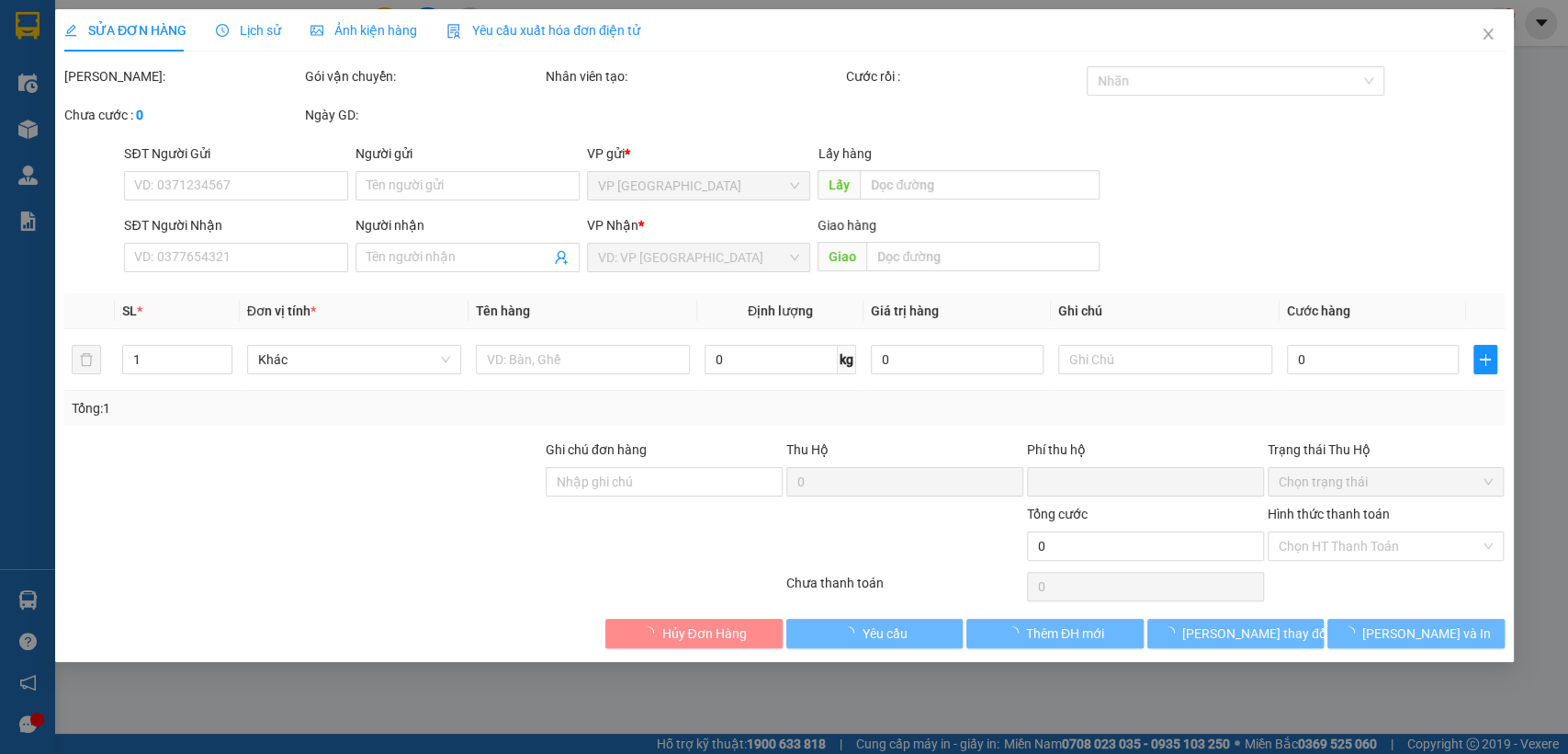
type input "60.000"
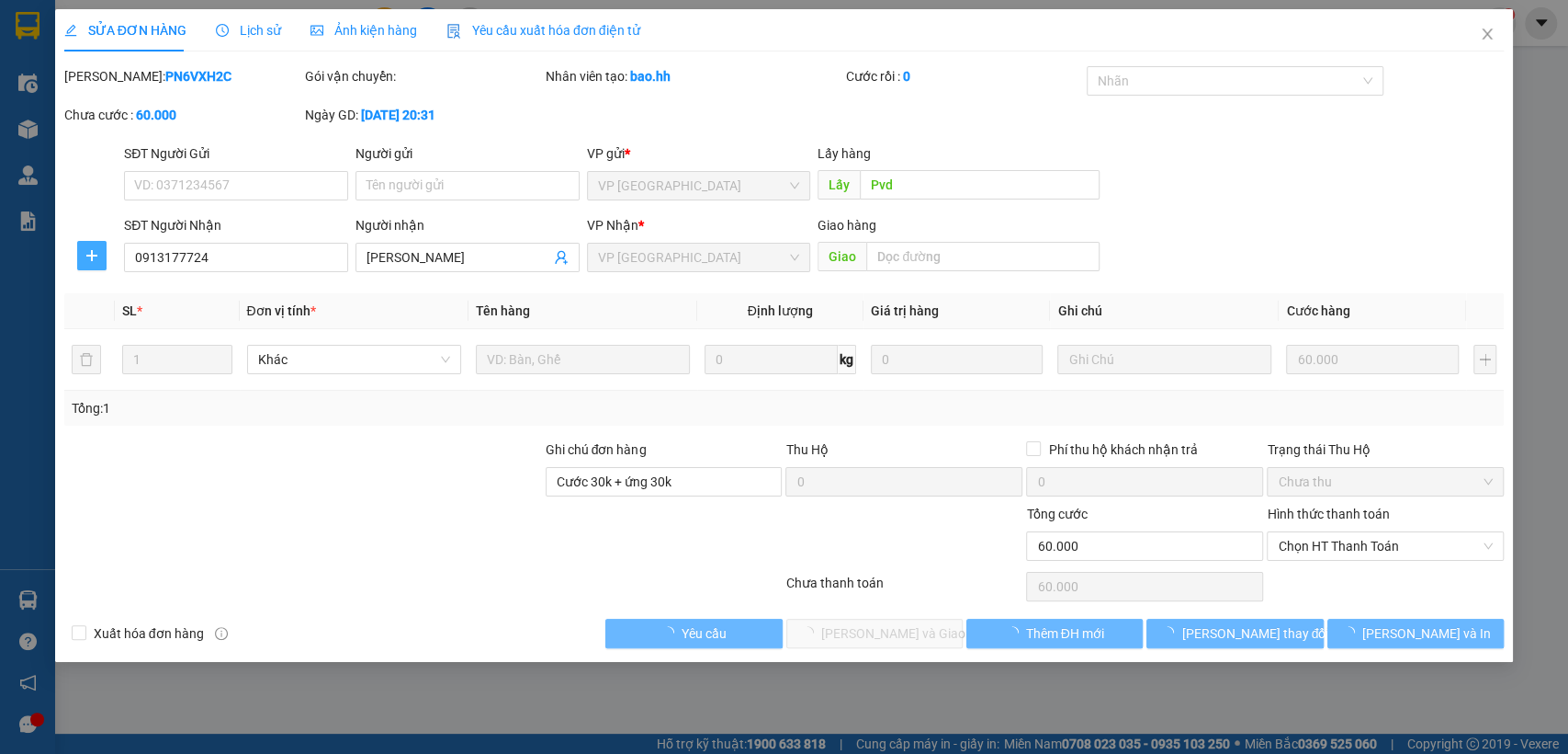
click at [87, 252] on icon "plus" at bounding box center [92, 255] width 15 height 15
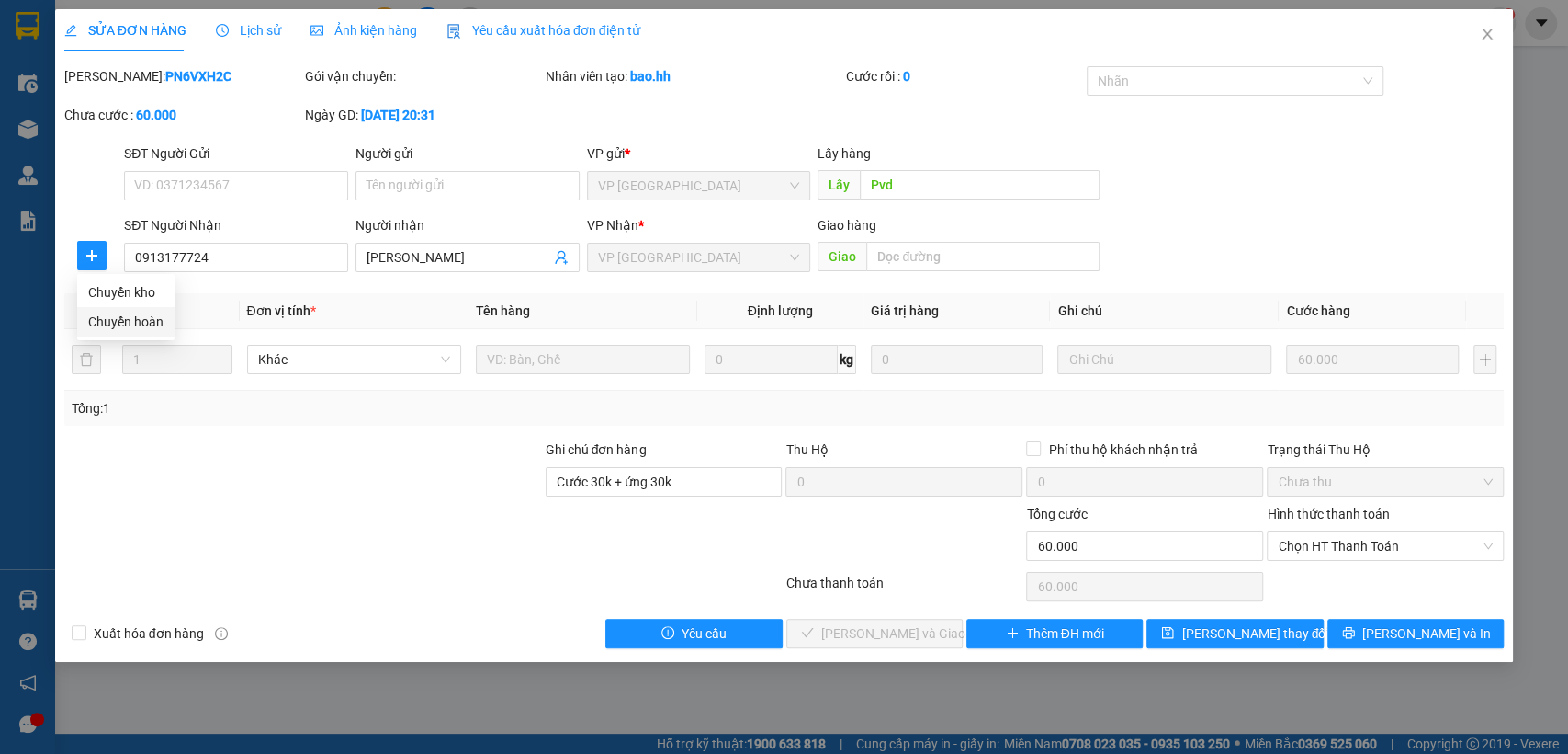
click at [115, 321] on span "Chuyển hoàn" at bounding box center [126, 322] width 76 height 20
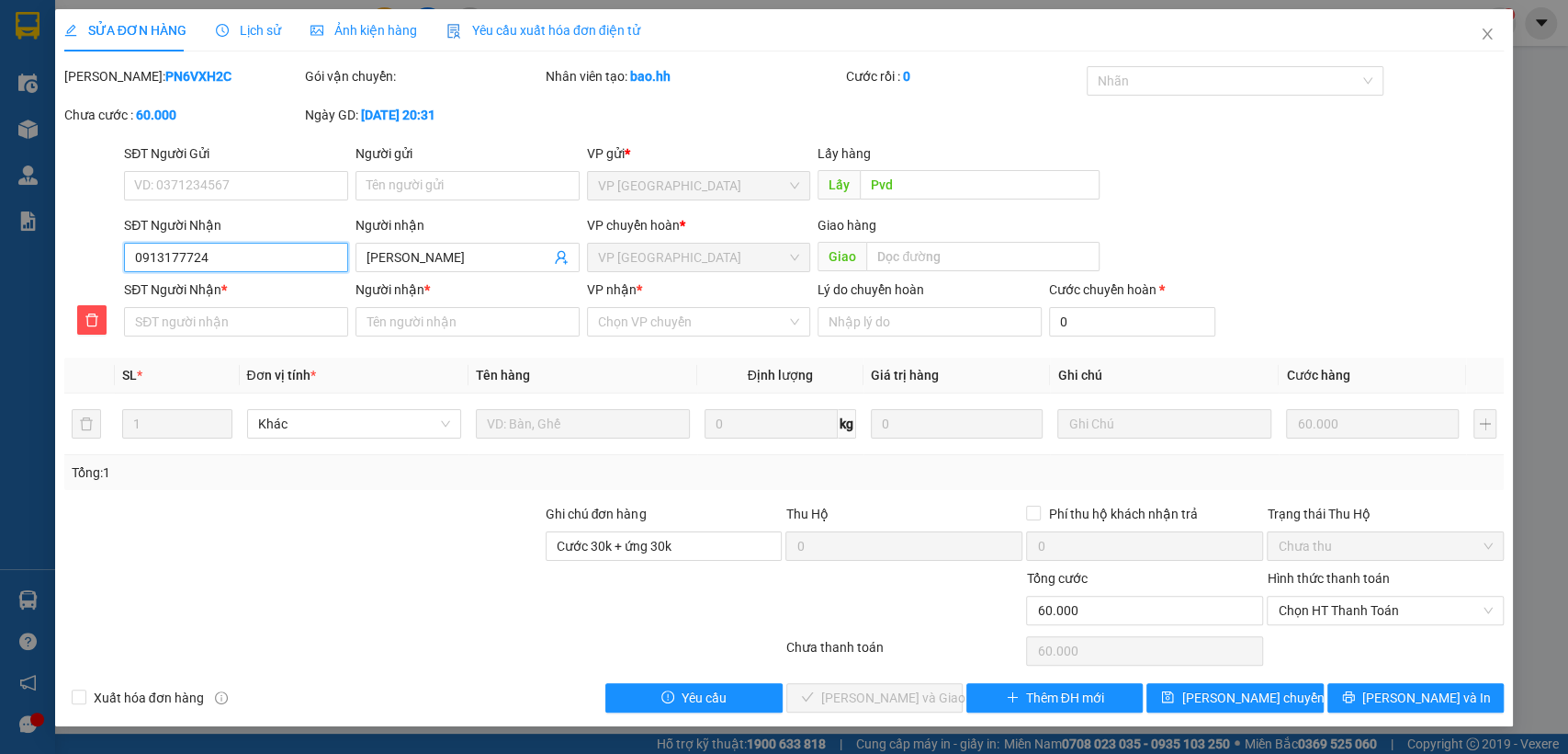
drag, startPoint x: 136, startPoint y: 250, endPoint x: 261, endPoint y: 266, distance: 126.0
click at [261, 266] on input "0913177724" at bounding box center [236, 257] width 224 height 29
paste input "0913177724"
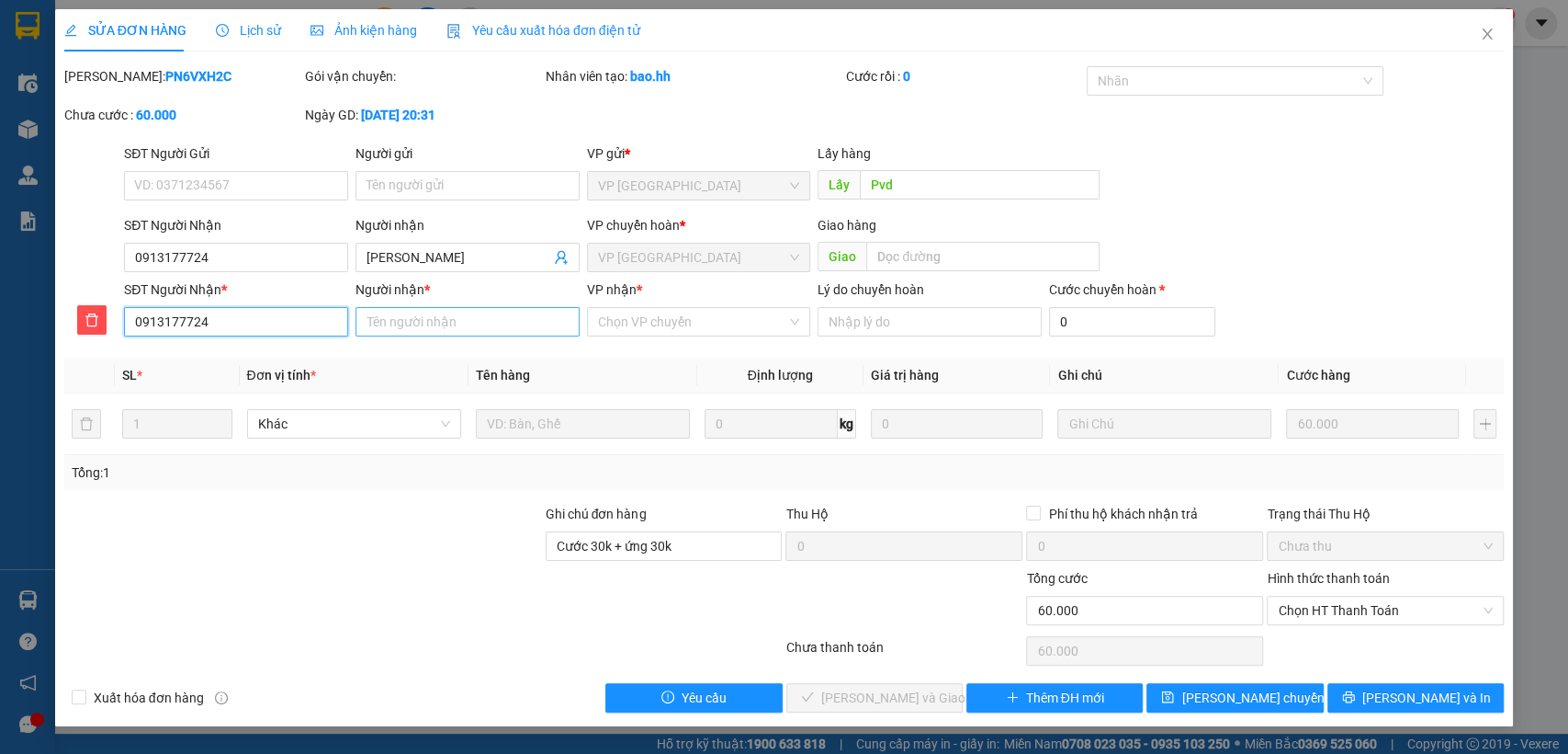
type input "0913177724"
click at [465, 321] on input "Người nhận *" at bounding box center [467, 322] width 224 height 29
type input "ke phong"
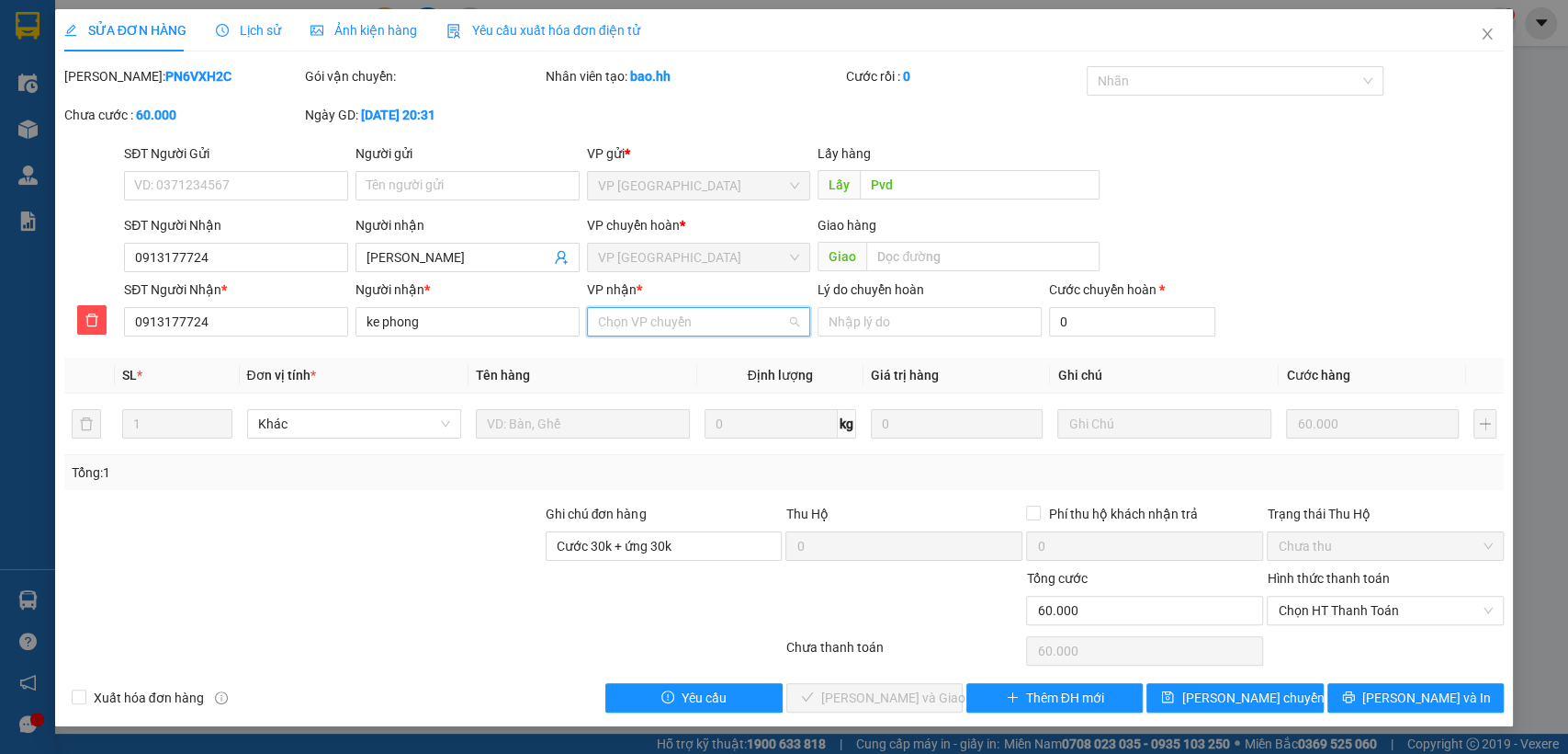
click at [670, 320] on input "VP nhận *" at bounding box center [692, 322] width 189 height 28
click at [668, 386] on div "VP [GEOGRAPHIC_DATA]" at bounding box center [697, 388] width 202 height 20
click at [1214, 689] on span "[PERSON_NAME] chuyển hoàn" at bounding box center [1268, 698] width 174 height 20
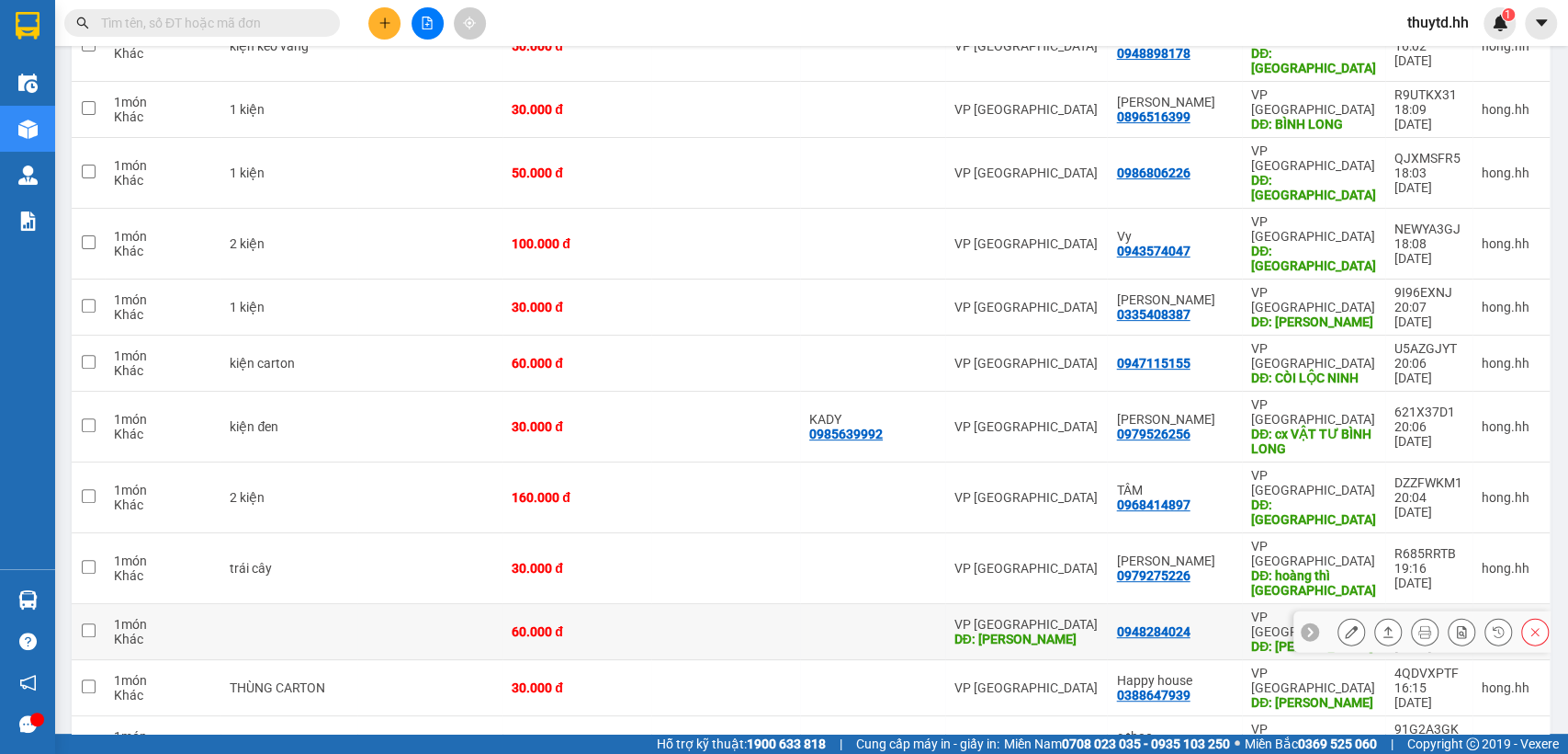
scroll to position [306, 0]
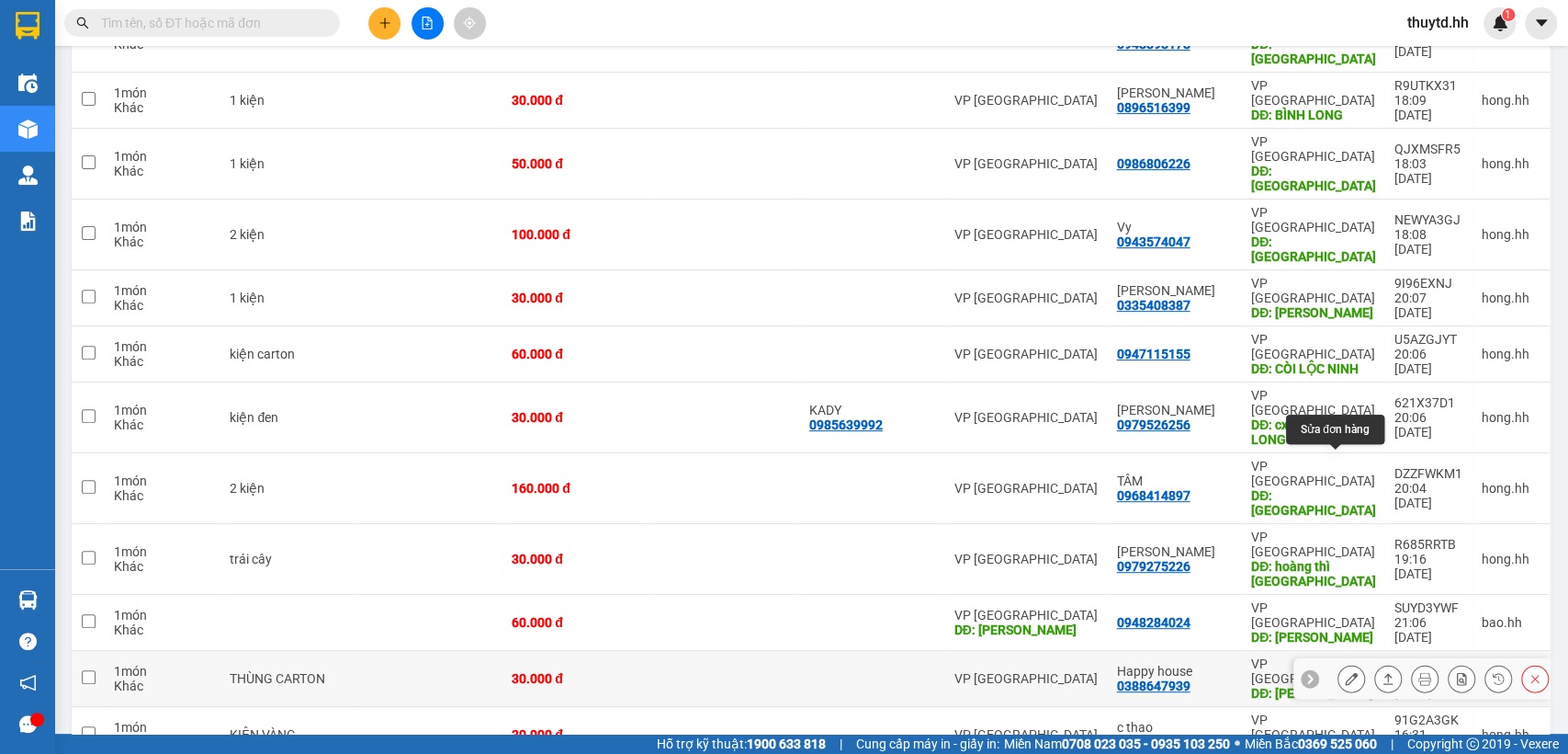
click at [1339, 663] on button at bounding box center [1352, 678] width 26 height 32
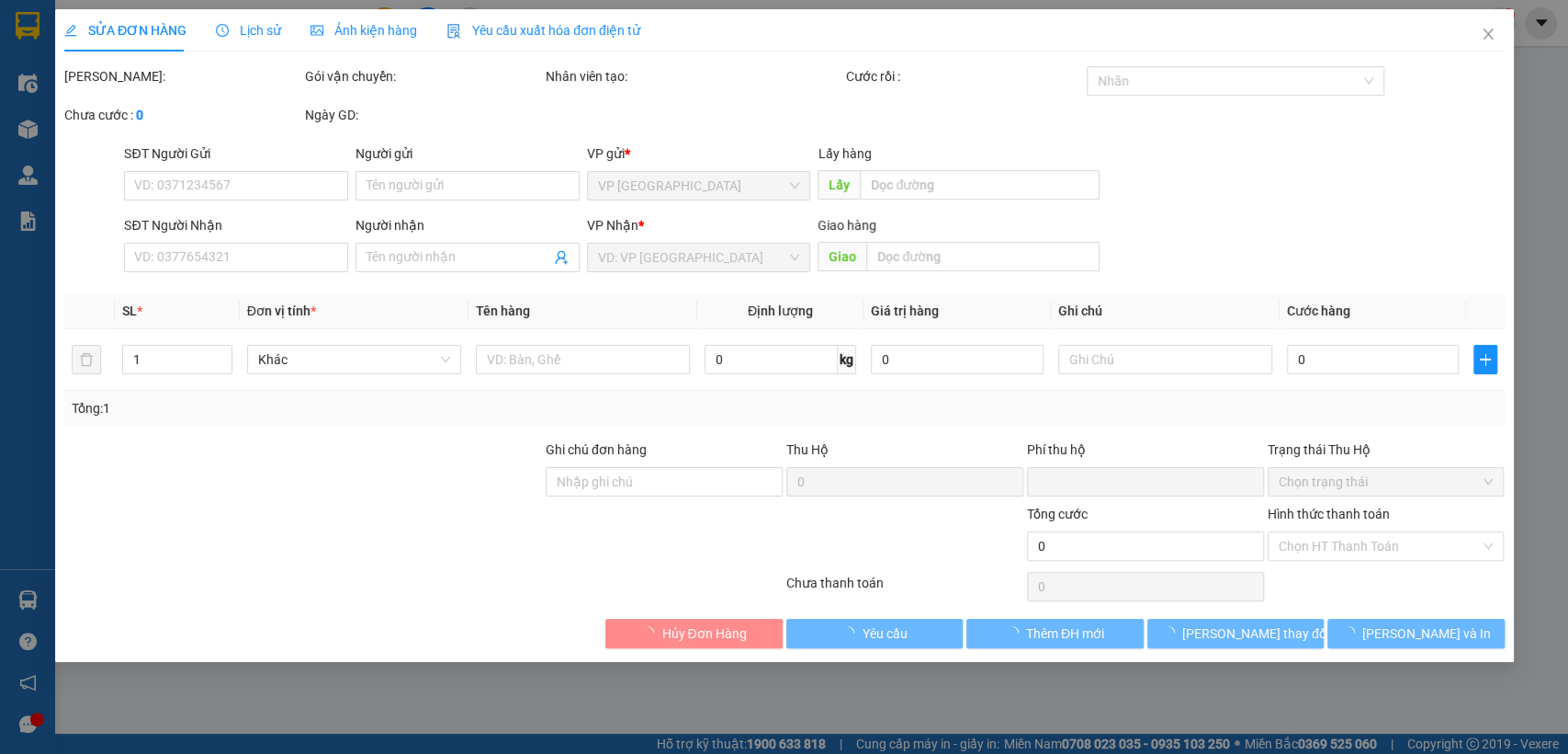
type input "0388647939"
type input "Happy house"
type input "[PERSON_NAME]"
type input "0"
type input "30.000"
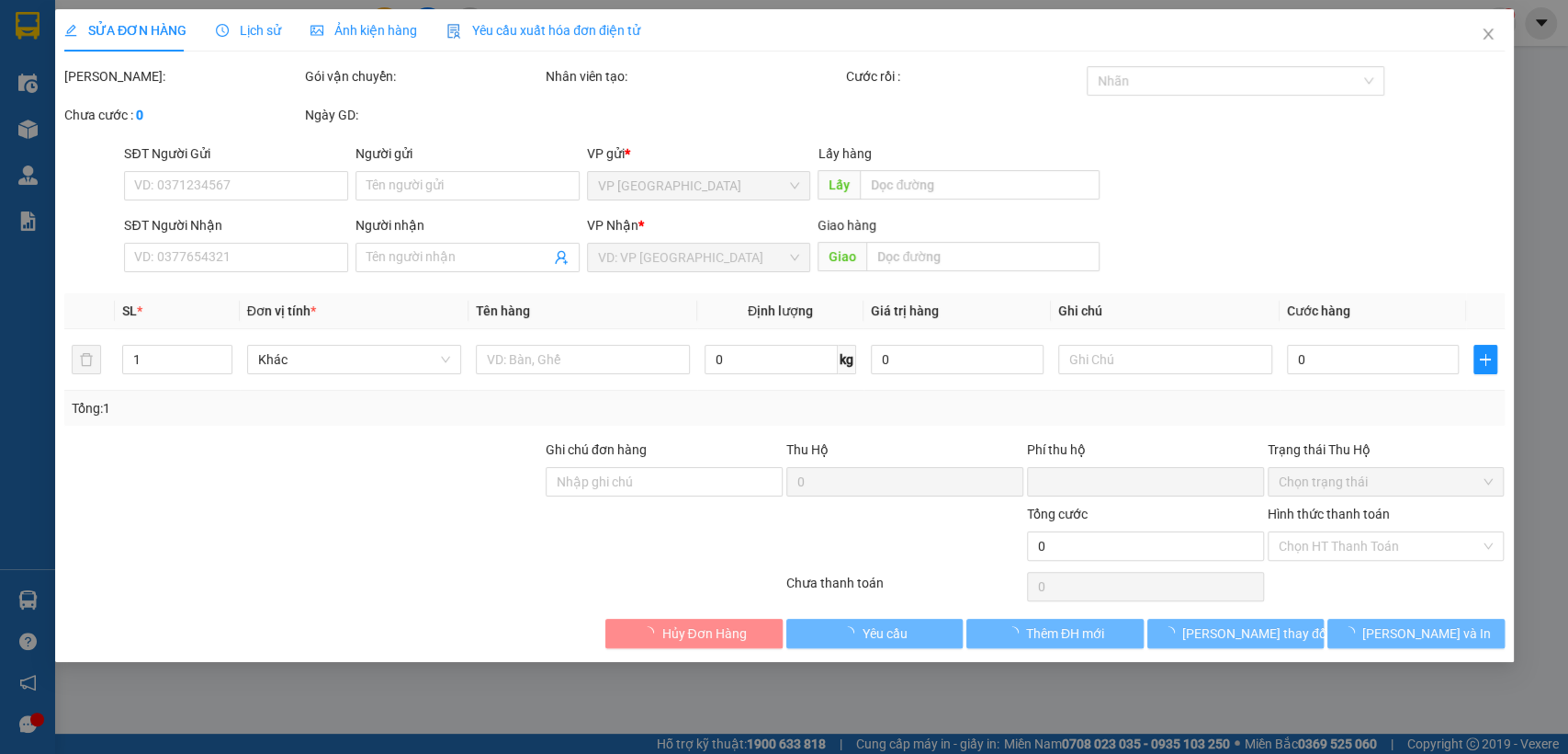
type input "30.000"
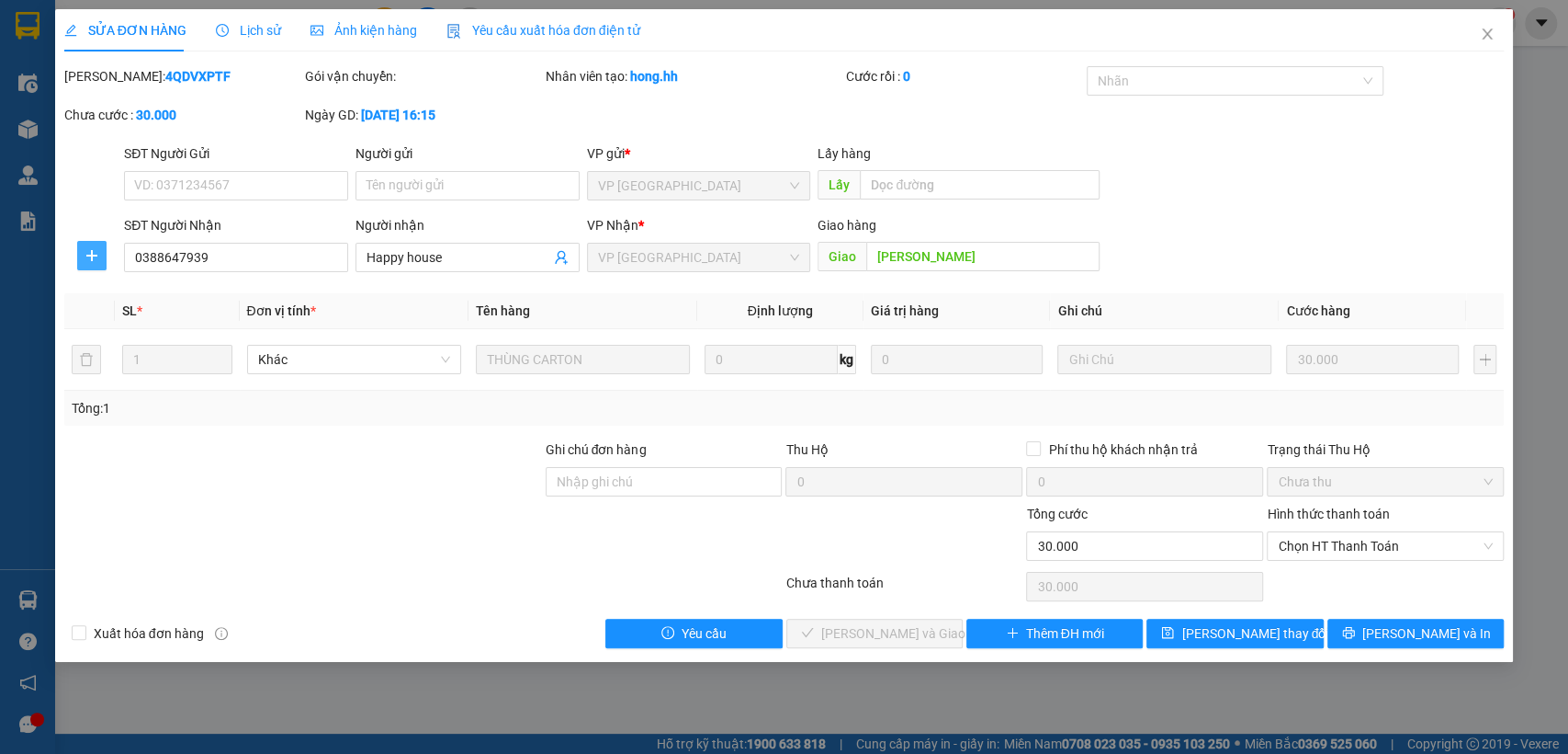
click at [97, 263] on button "button" at bounding box center [92, 255] width 29 height 29
click at [107, 319] on span "Chuyển hoàn" at bounding box center [126, 322] width 76 height 20
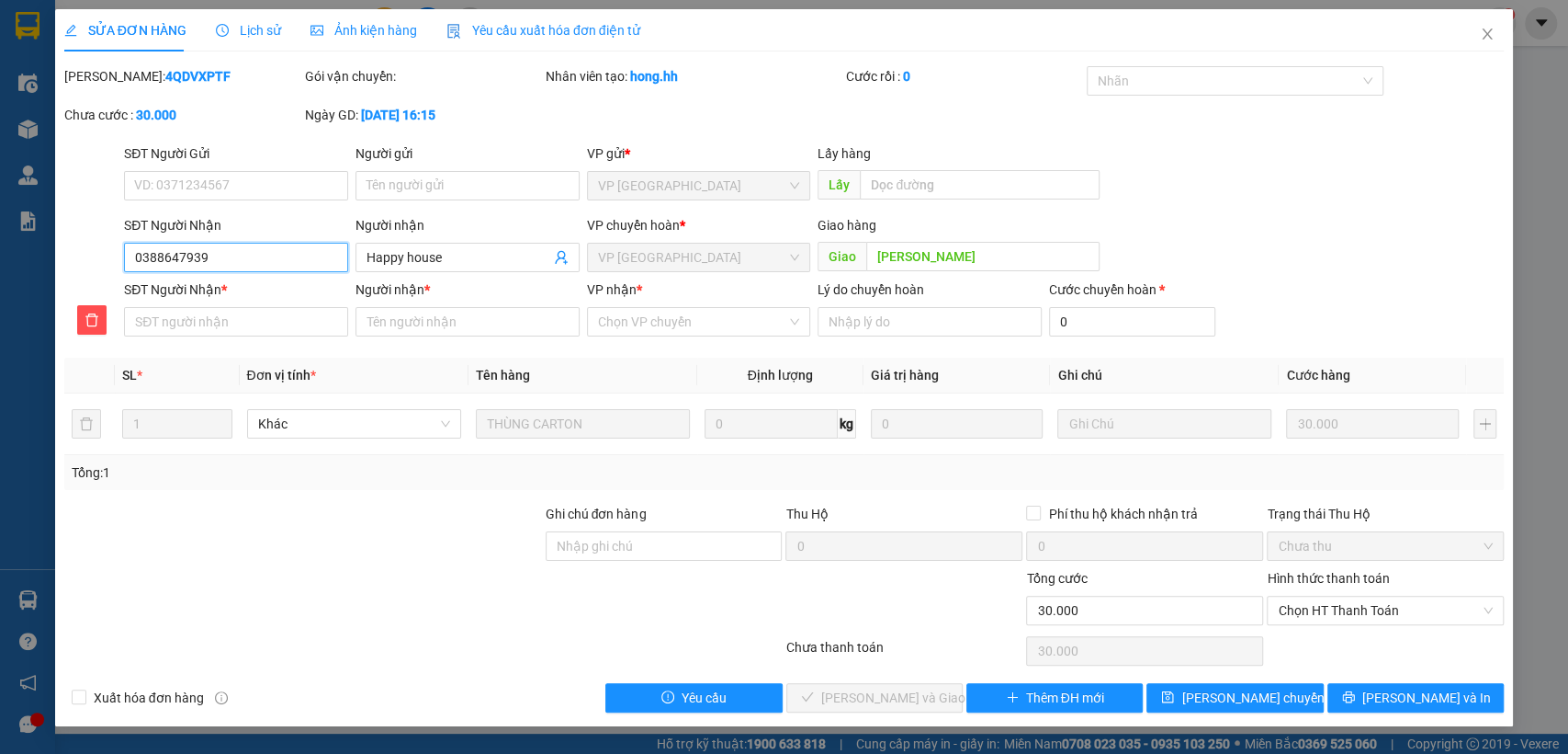
drag, startPoint x: 127, startPoint y: 263, endPoint x: 263, endPoint y: 260, distance: 136.0
click at [263, 260] on input "0388647939" at bounding box center [236, 257] width 224 height 29
paste input "0388647939"
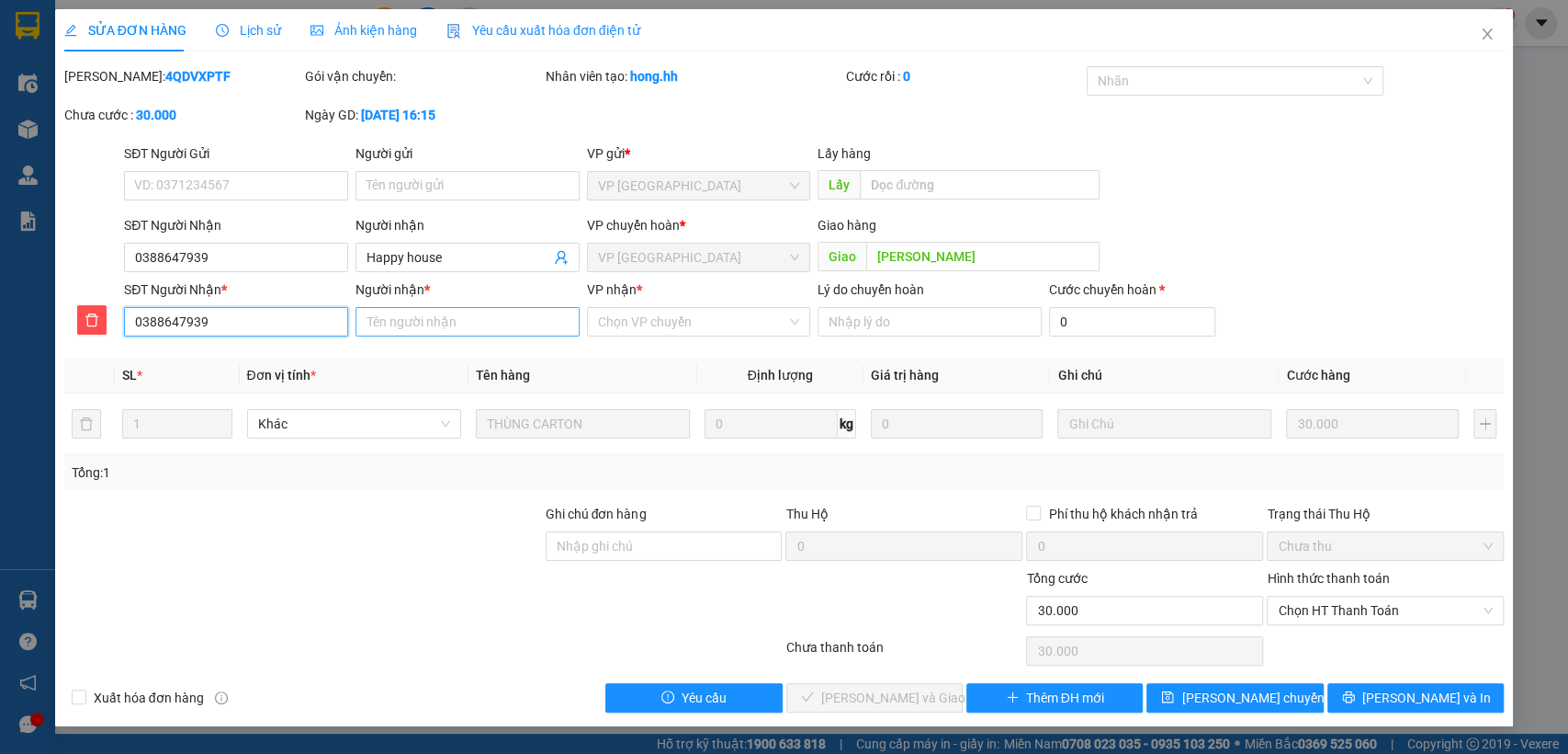
type input "0388647939"
click at [465, 325] on input "Người nhận *" at bounding box center [467, 322] width 224 height 29
type input "happy house"
click at [757, 317] on input "VP nhận *" at bounding box center [692, 322] width 189 height 28
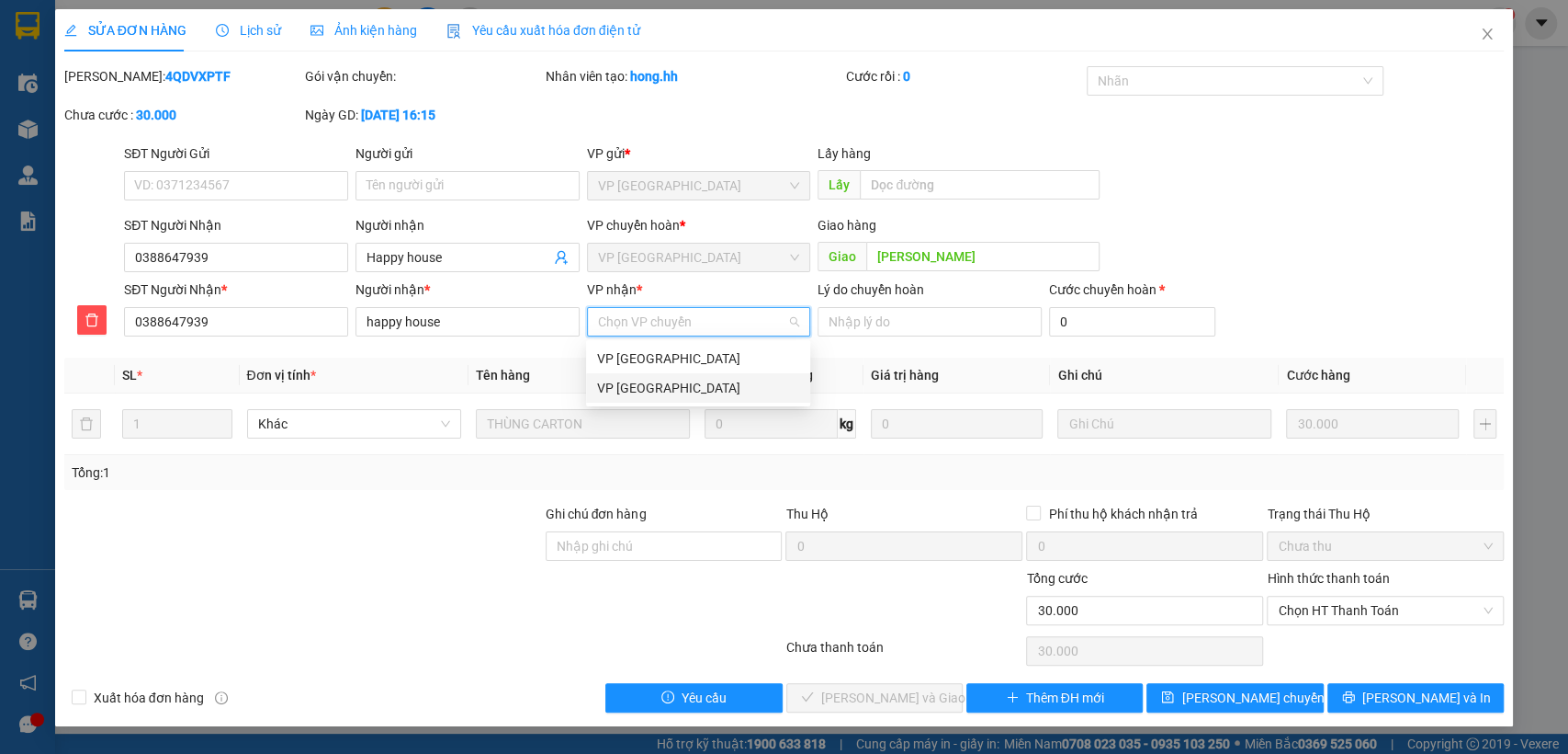
click at [706, 400] on div "VP [GEOGRAPHIC_DATA]" at bounding box center [697, 388] width 224 height 29
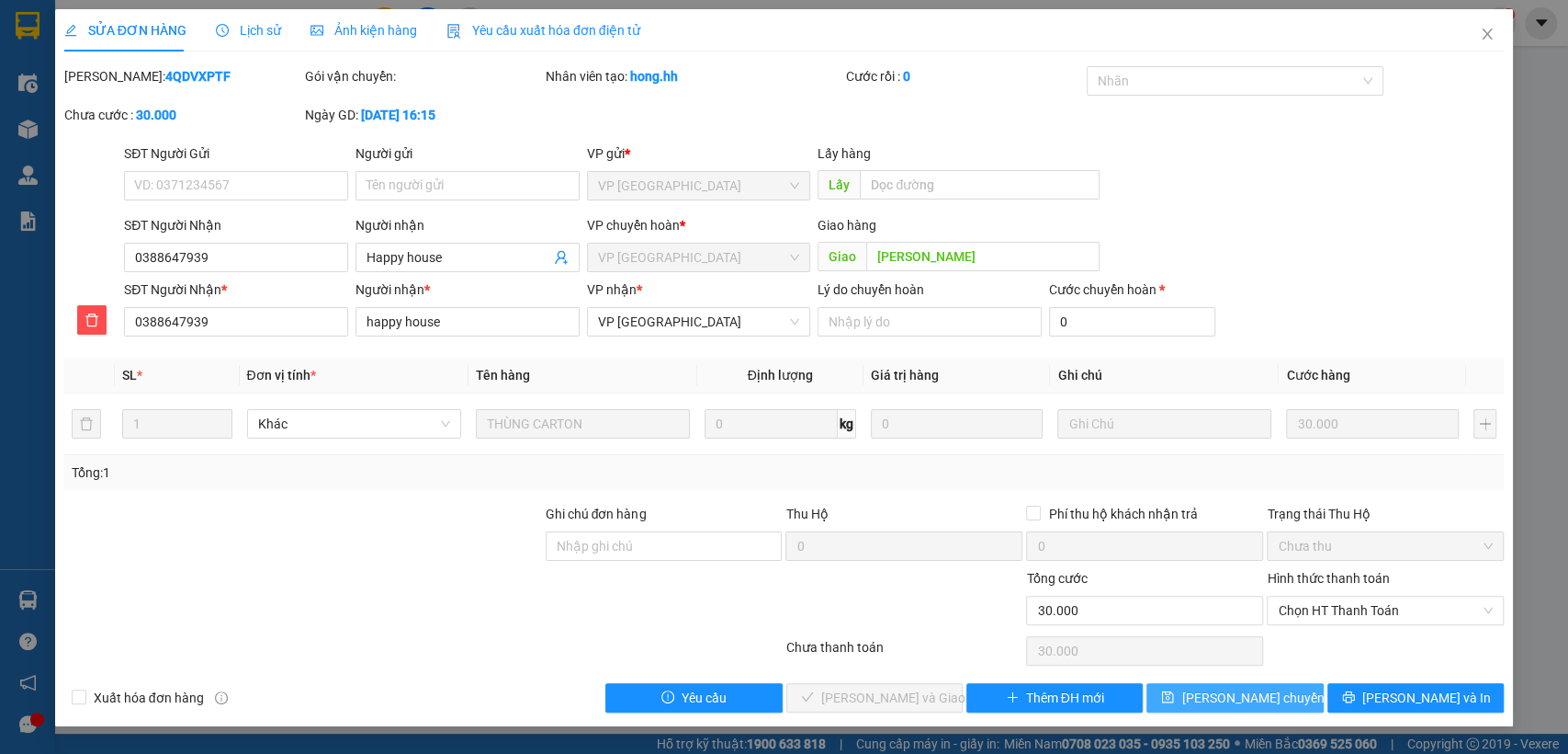
click at [1215, 694] on span "[PERSON_NAME] chuyển hoàn" at bounding box center [1268, 698] width 174 height 20
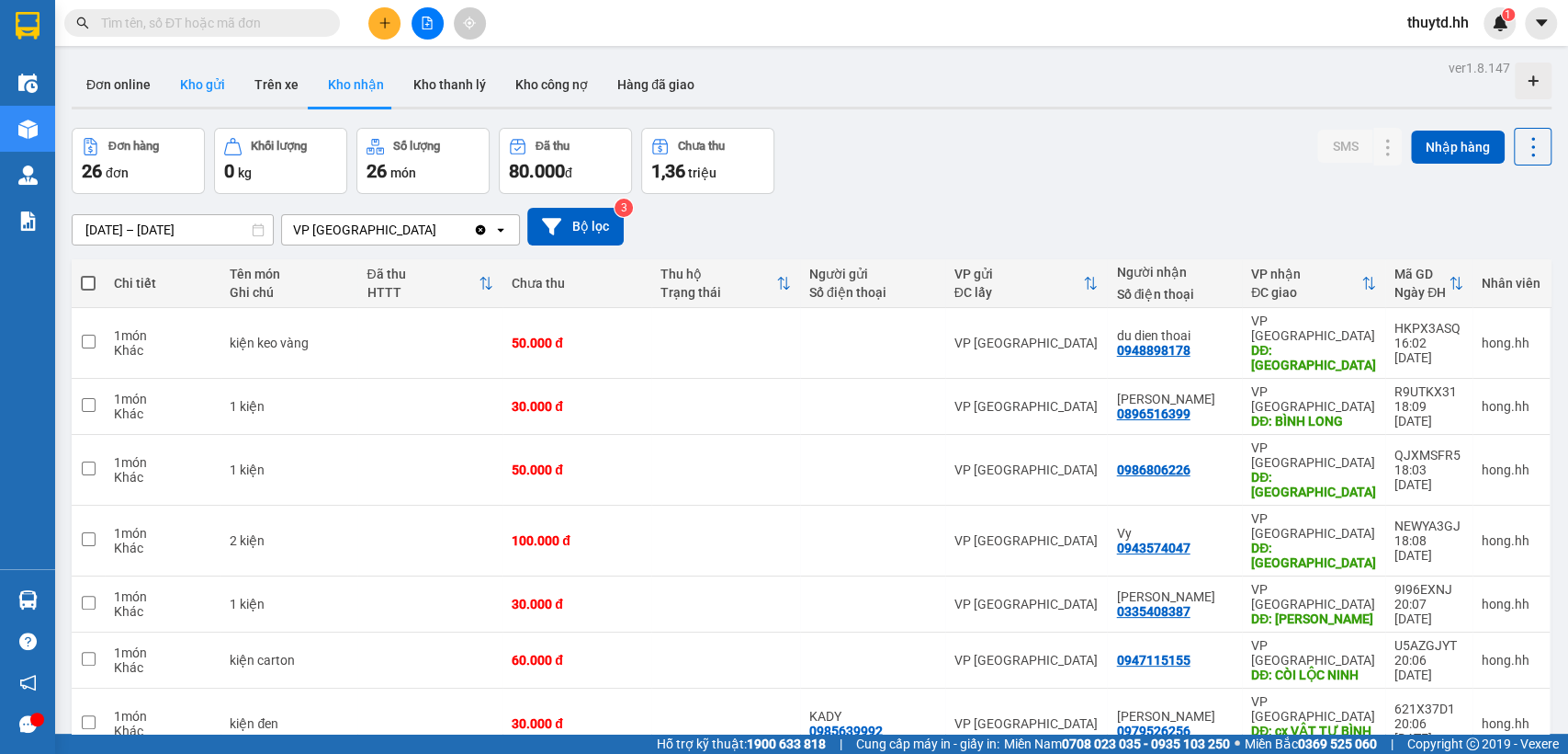
click at [190, 89] on button "Kho gửi" at bounding box center [203, 85] width 75 height 44
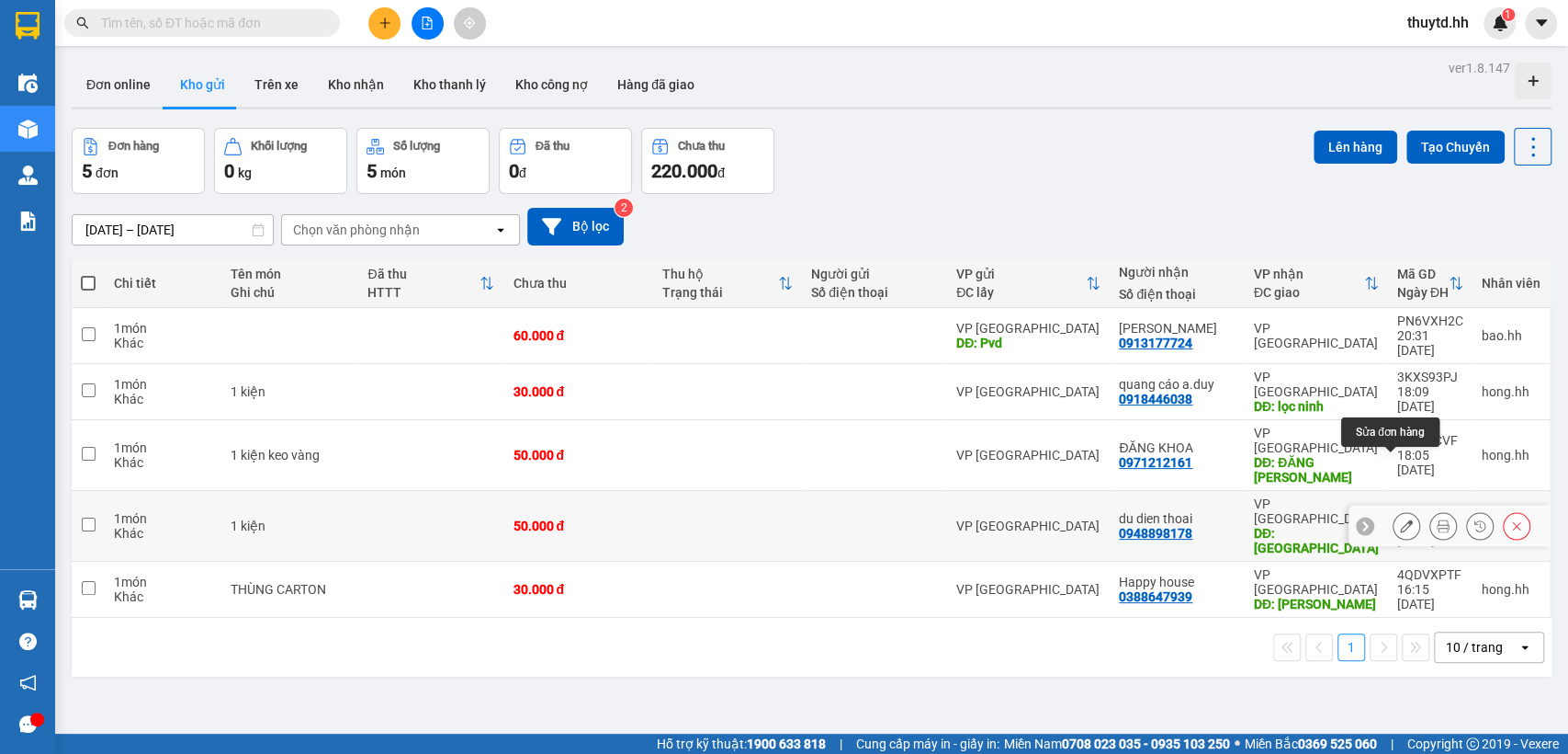
click at [1394, 510] on button at bounding box center [1407, 525] width 26 height 32
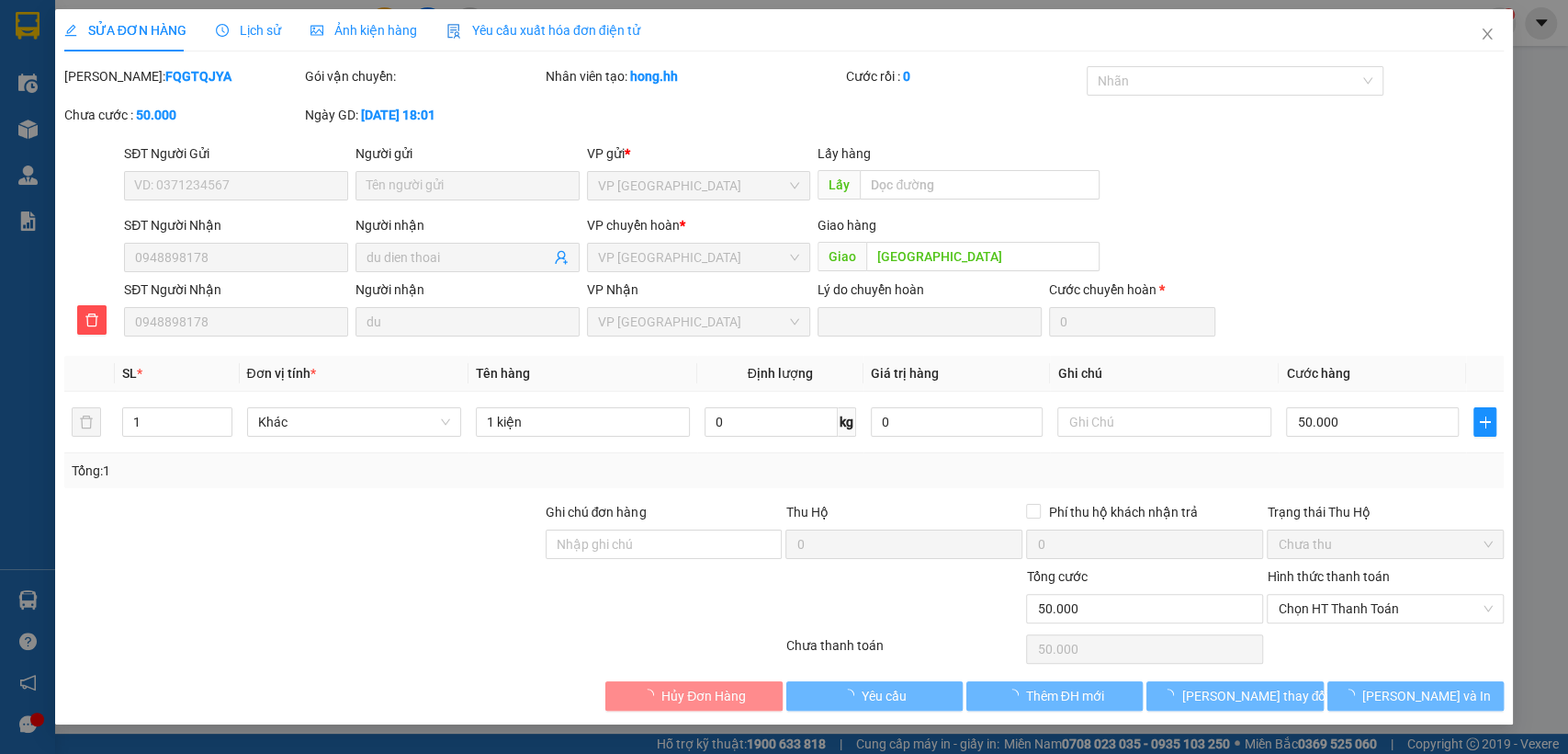
type input "0948898178"
type input "du dien thoai"
type input "[GEOGRAPHIC_DATA]"
type input "0"
type input "50.000"
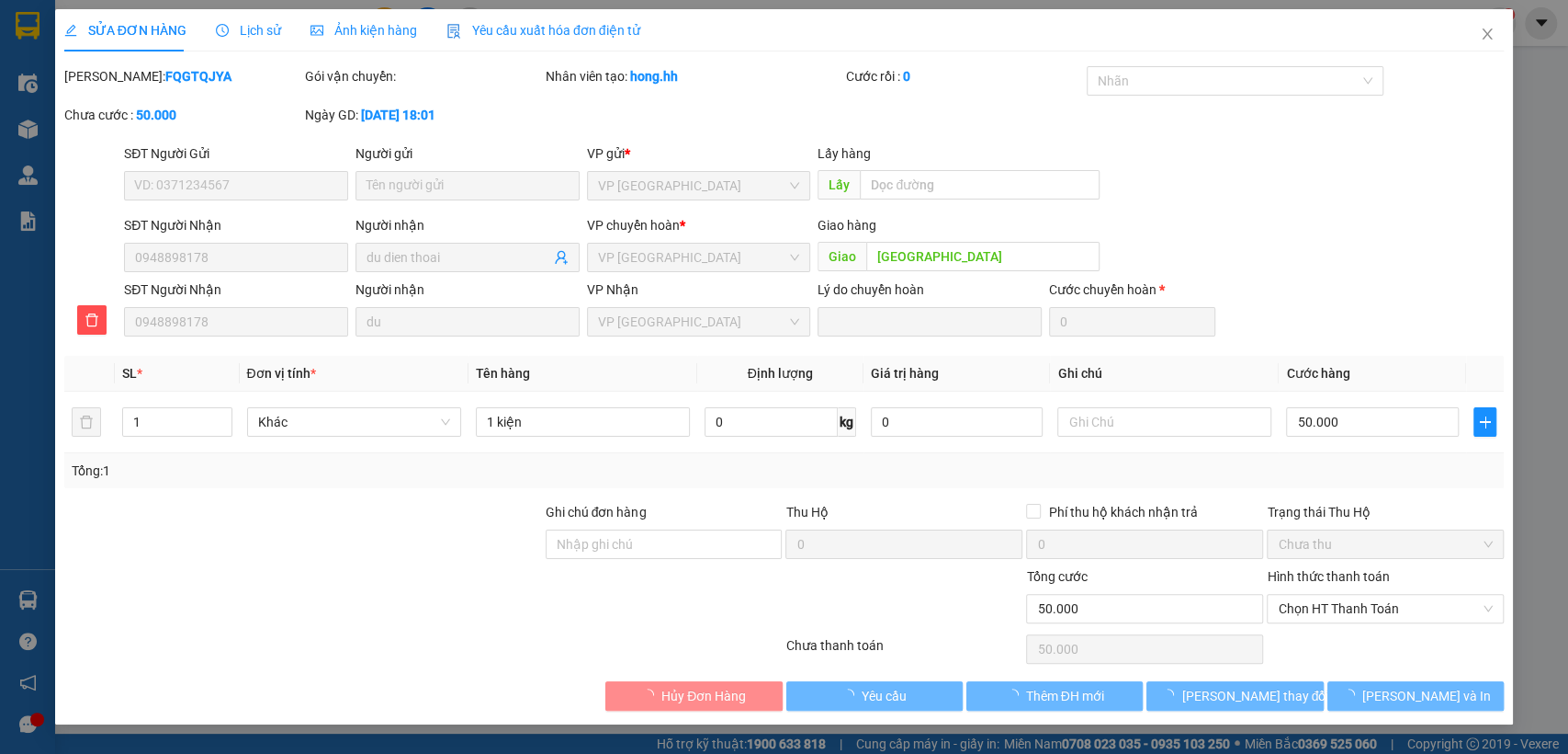
type input "50.000"
click at [1393, 427] on input "50.000" at bounding box center [1372, 422] width 172 height 29
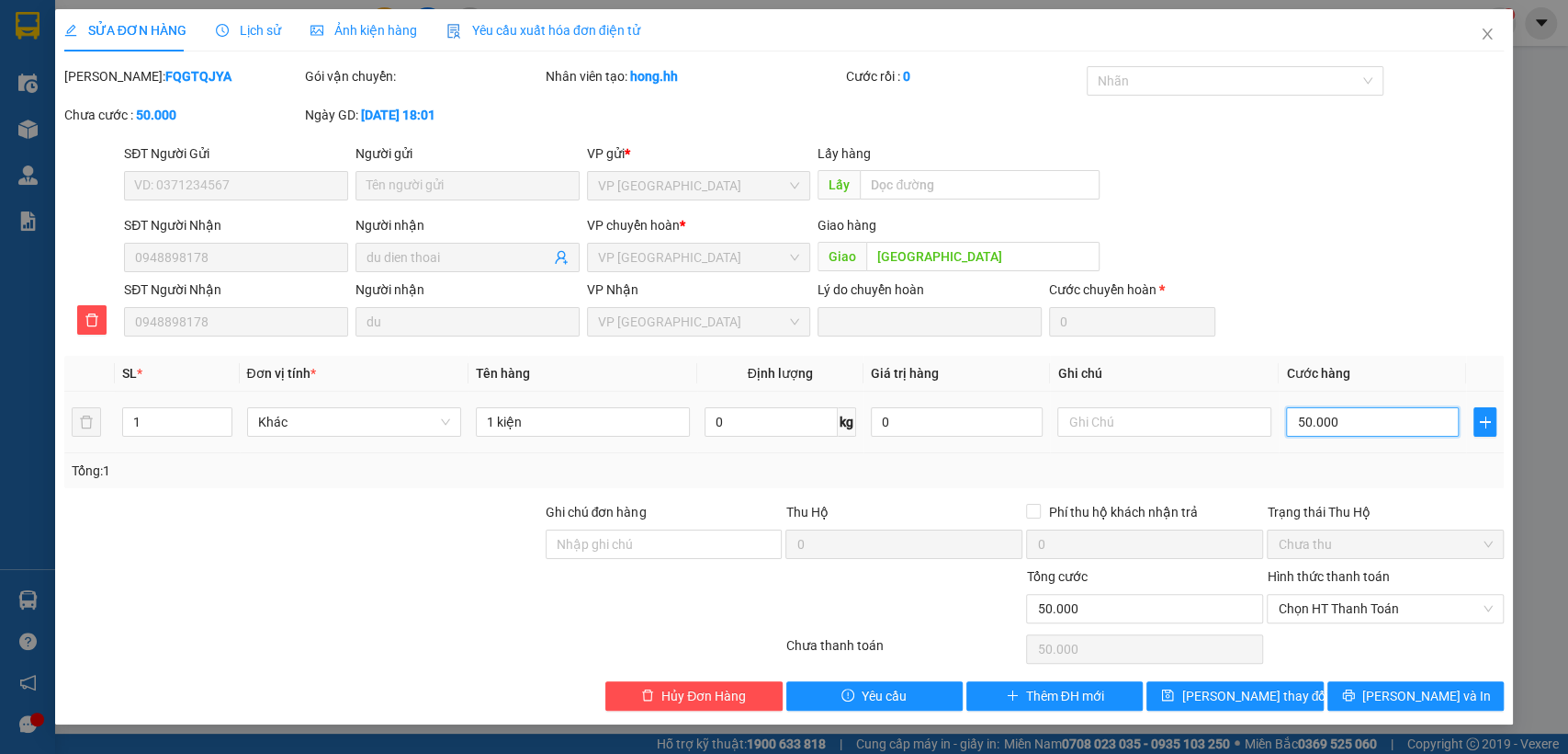
type input "1"
type input "10"
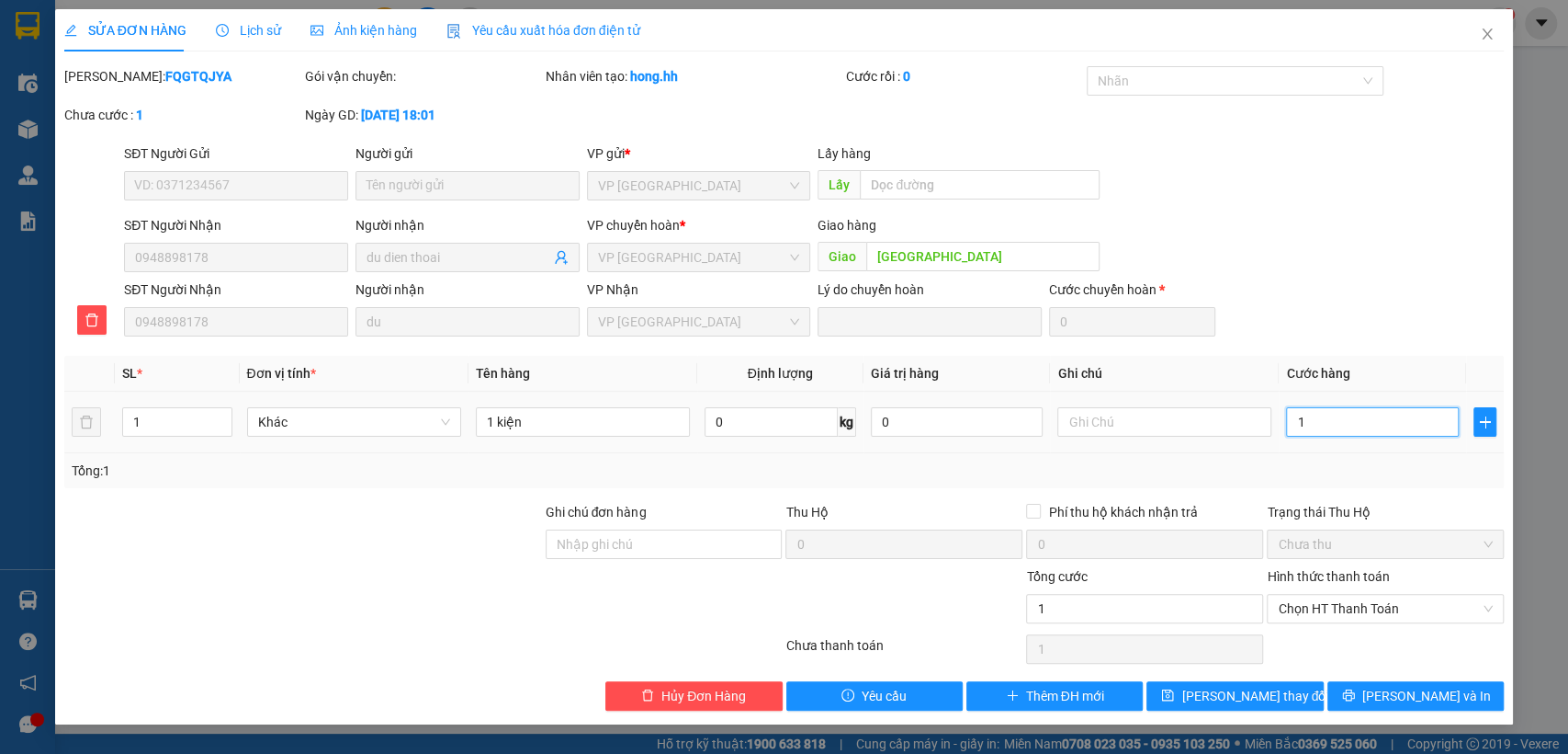
type input "10"
type input "100"
type input "1.000"
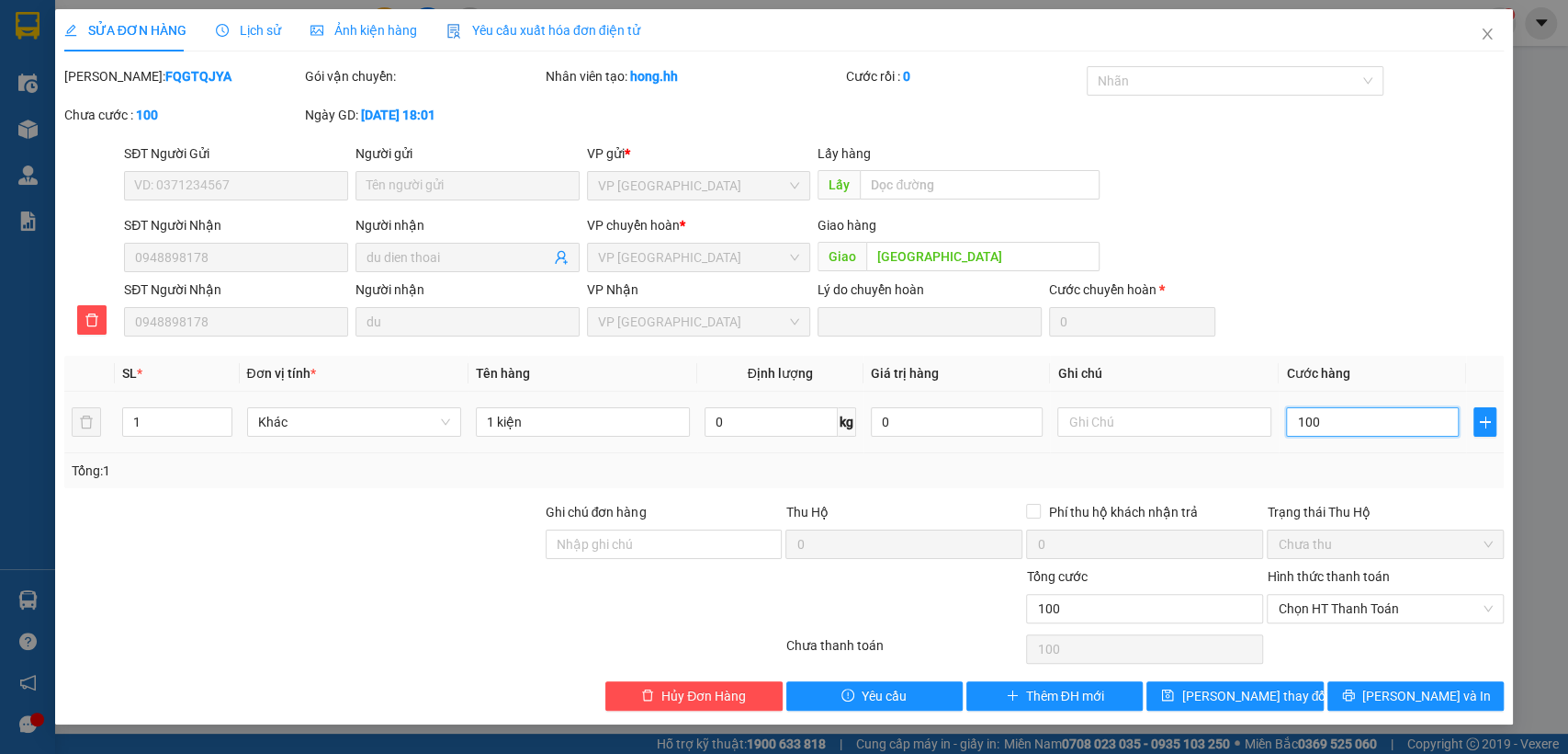
type input "1.000"
type input "10.000"
type input "100.000"
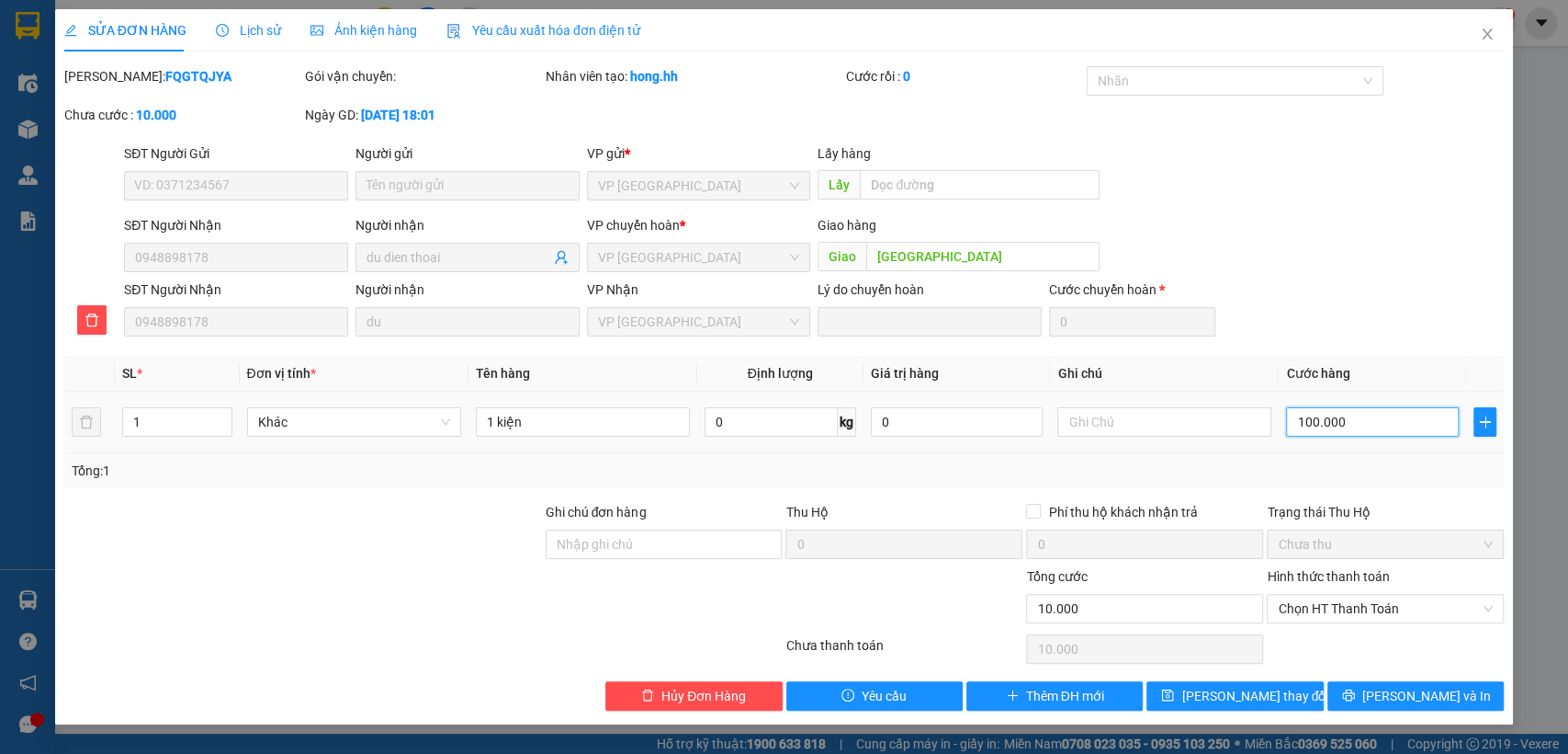
type input "100.000"
click at [1243, 694] on span "[PERSON_NAME] thay đổi" at bounding box center [1255, 696] width 147 height 20
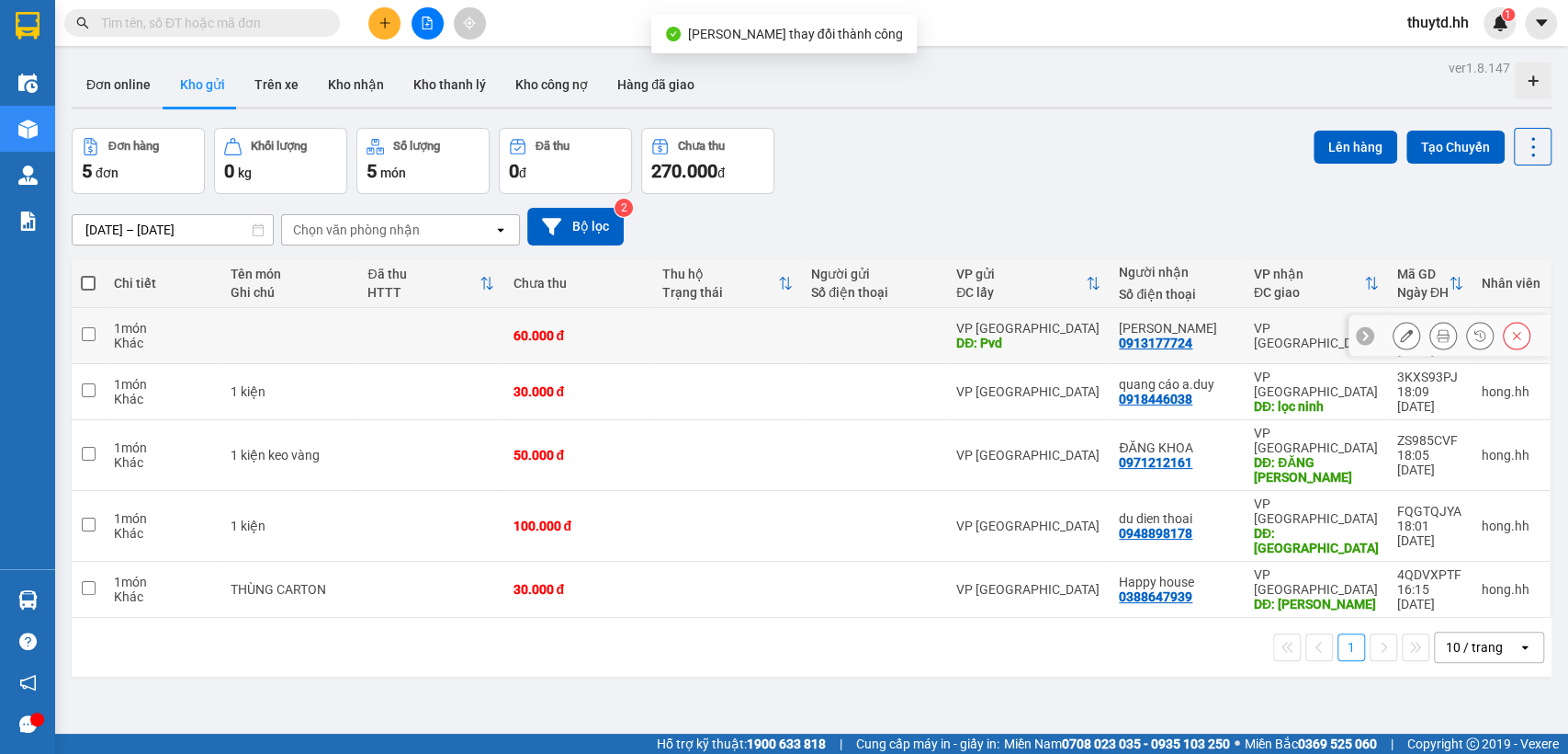
click at [1399, 326] on button at bounding box center [1407, 336] width 26 height 32
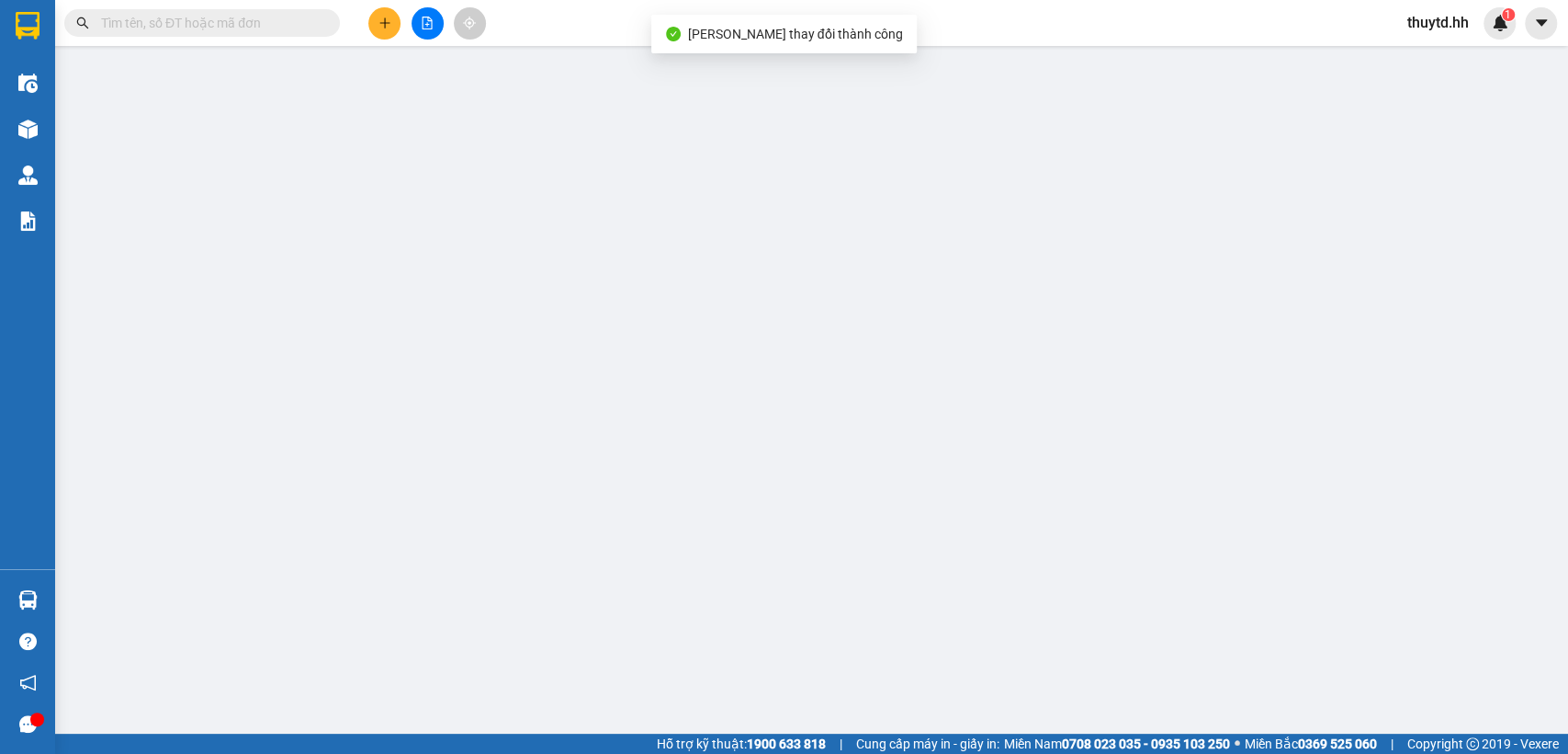
type input "Pvd"
type input "0913177724"
type input "[PERSON_NAME]"
type input "Cước 30k + ứng 30k"
type input "0"
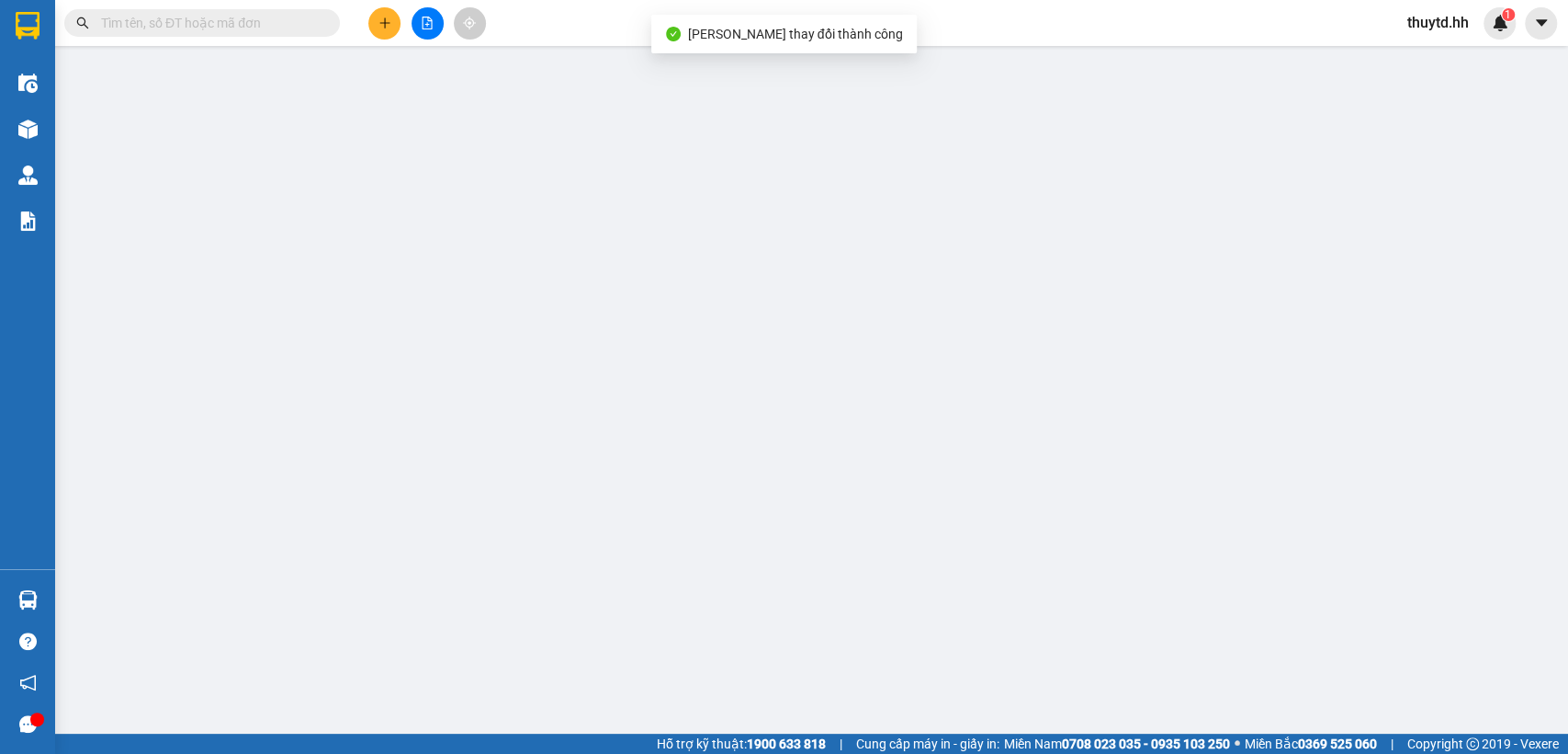
type input "60.000"
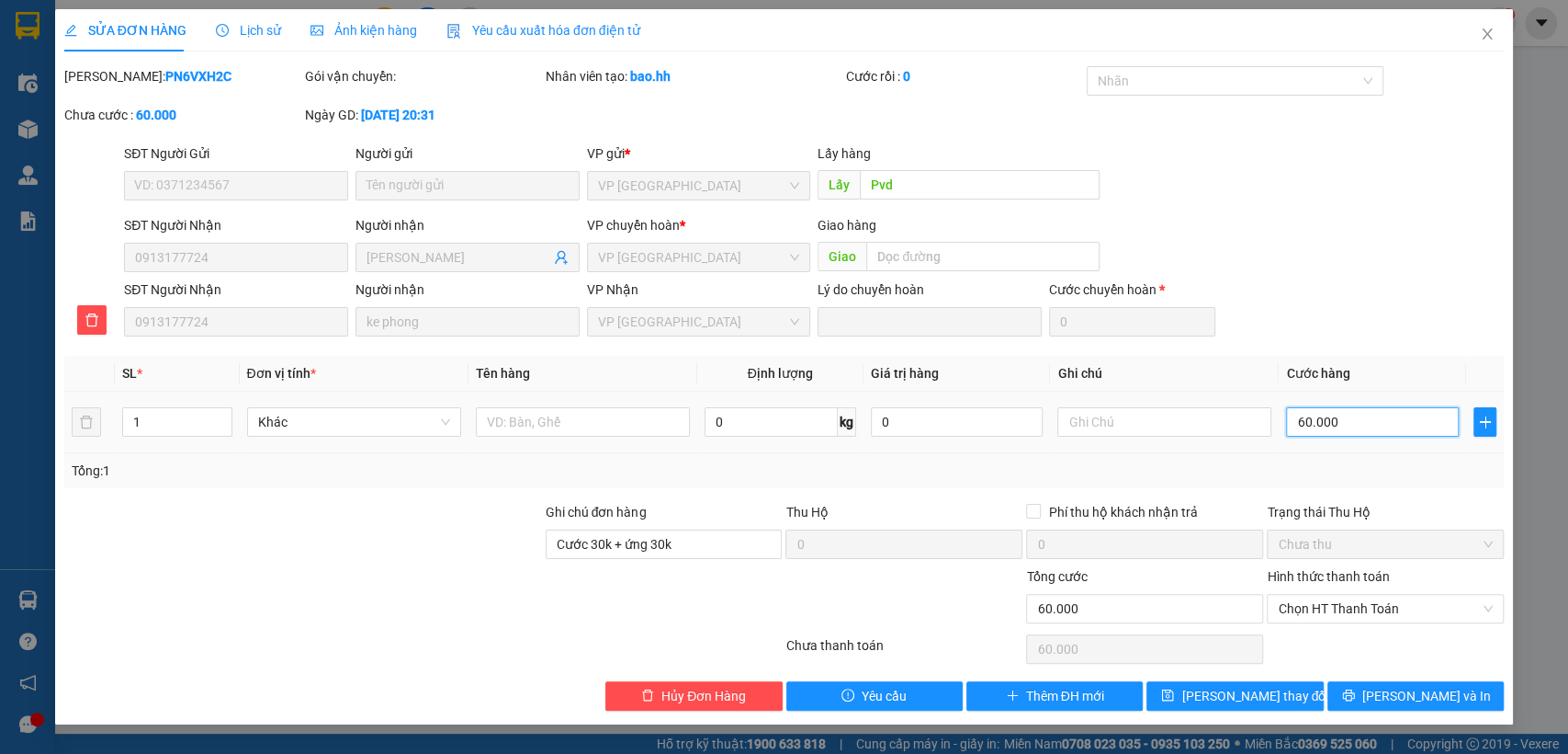
click at [1366, 421] on input "60.000" at bounding box center [1372, 422] width 172 height 29
type input "9"
type input "90"
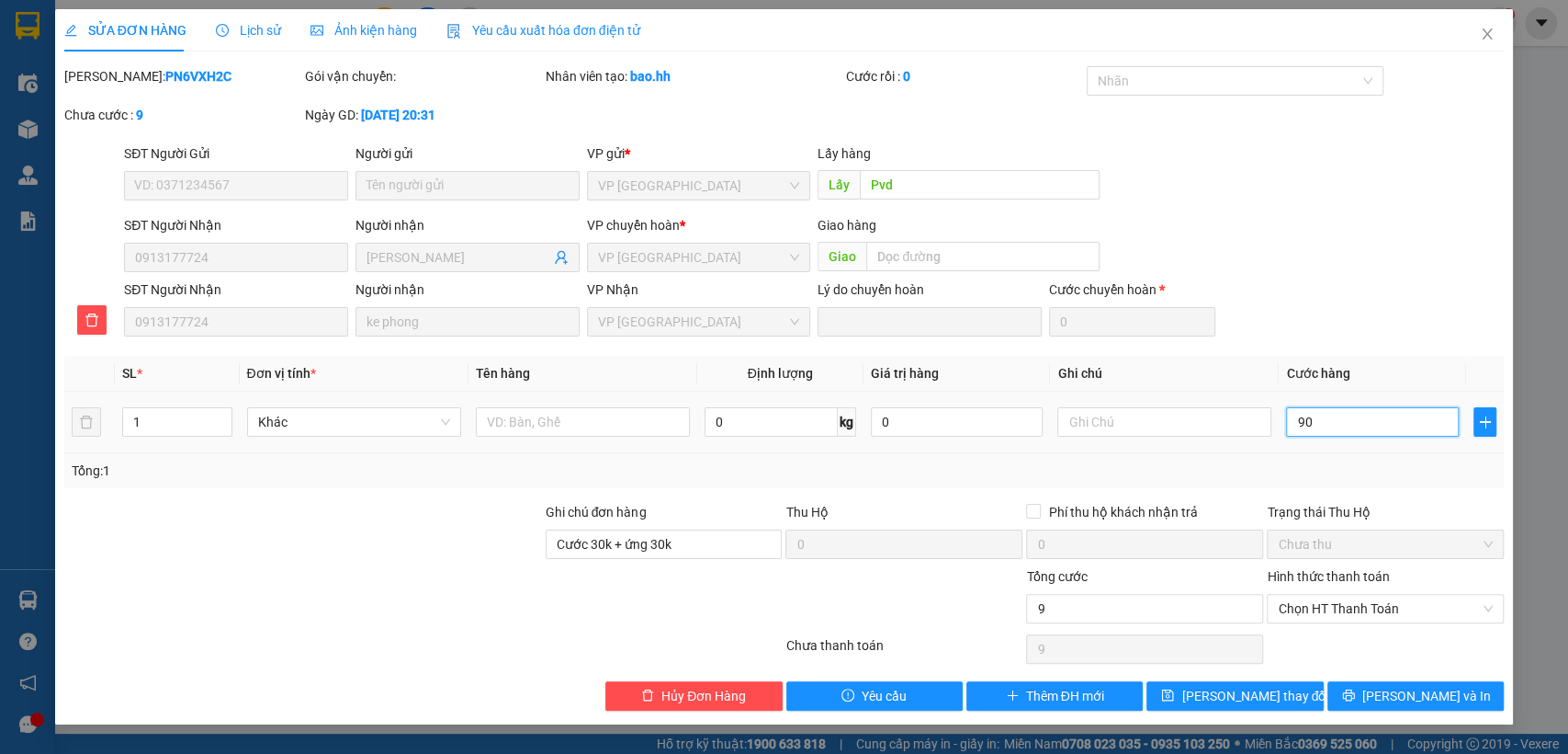
type input "90"
type input "900"
type input "9.000"
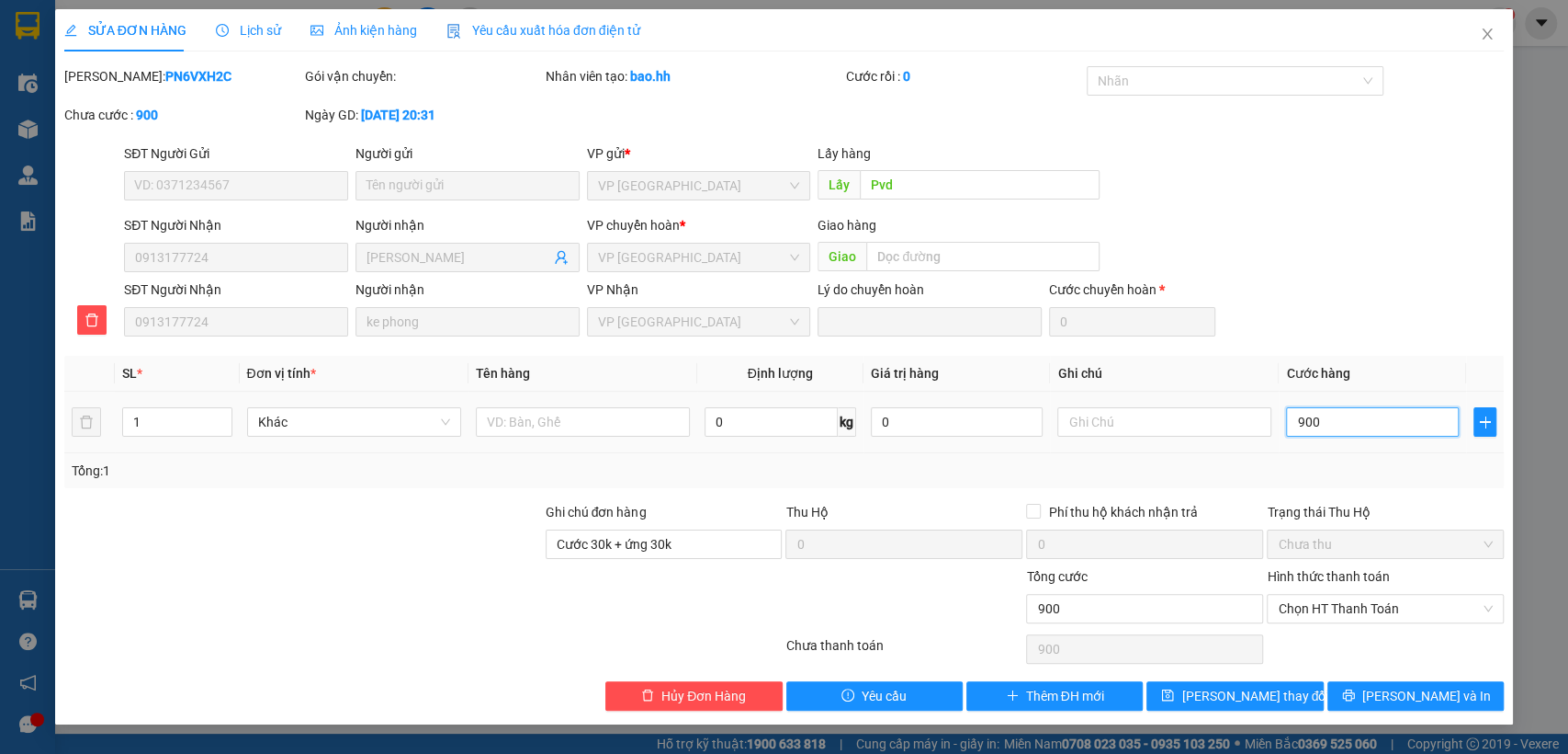
type input "9.000"
type input "90.000"
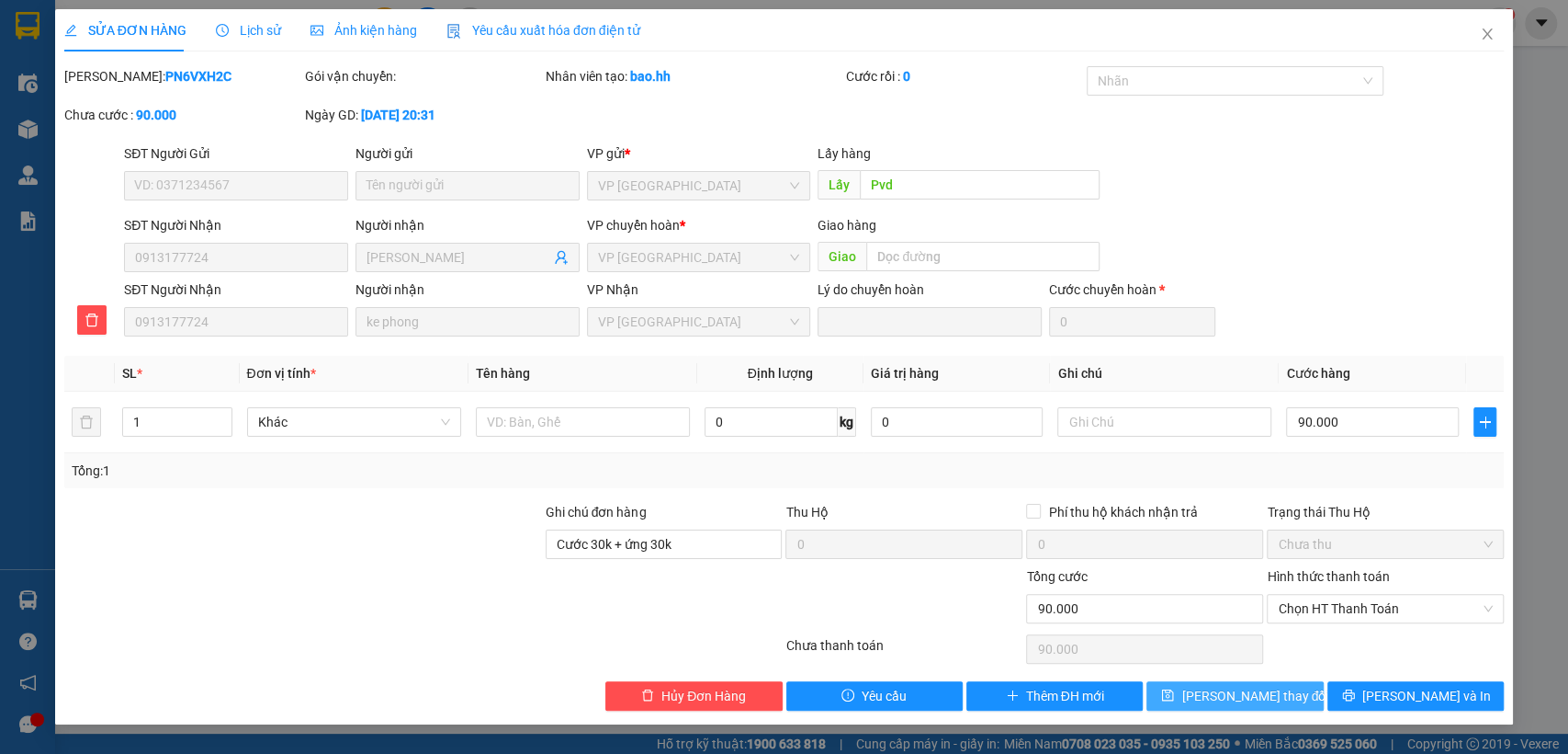
click at [1242, 702] on span "[PERSON_NAME] thay đổi" at bounding box center [1255, 696] width 147 height 20
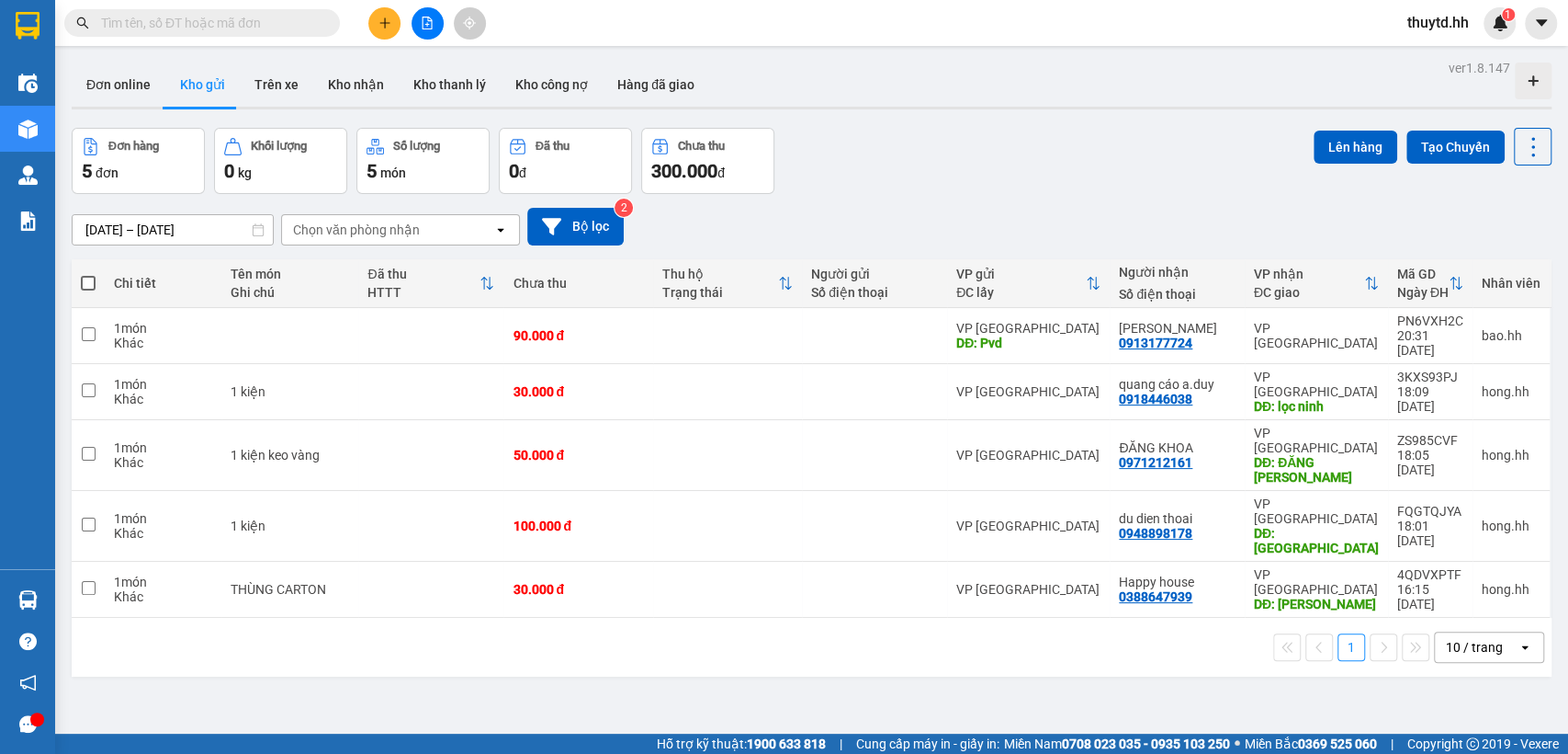
click at [88, 283] on span at bounding box center [88, 283] width 15 height 15
click at [88, 274] on input "checkbox" at bounding box center [88, 274] width 0 height 0
checkbox input "true"
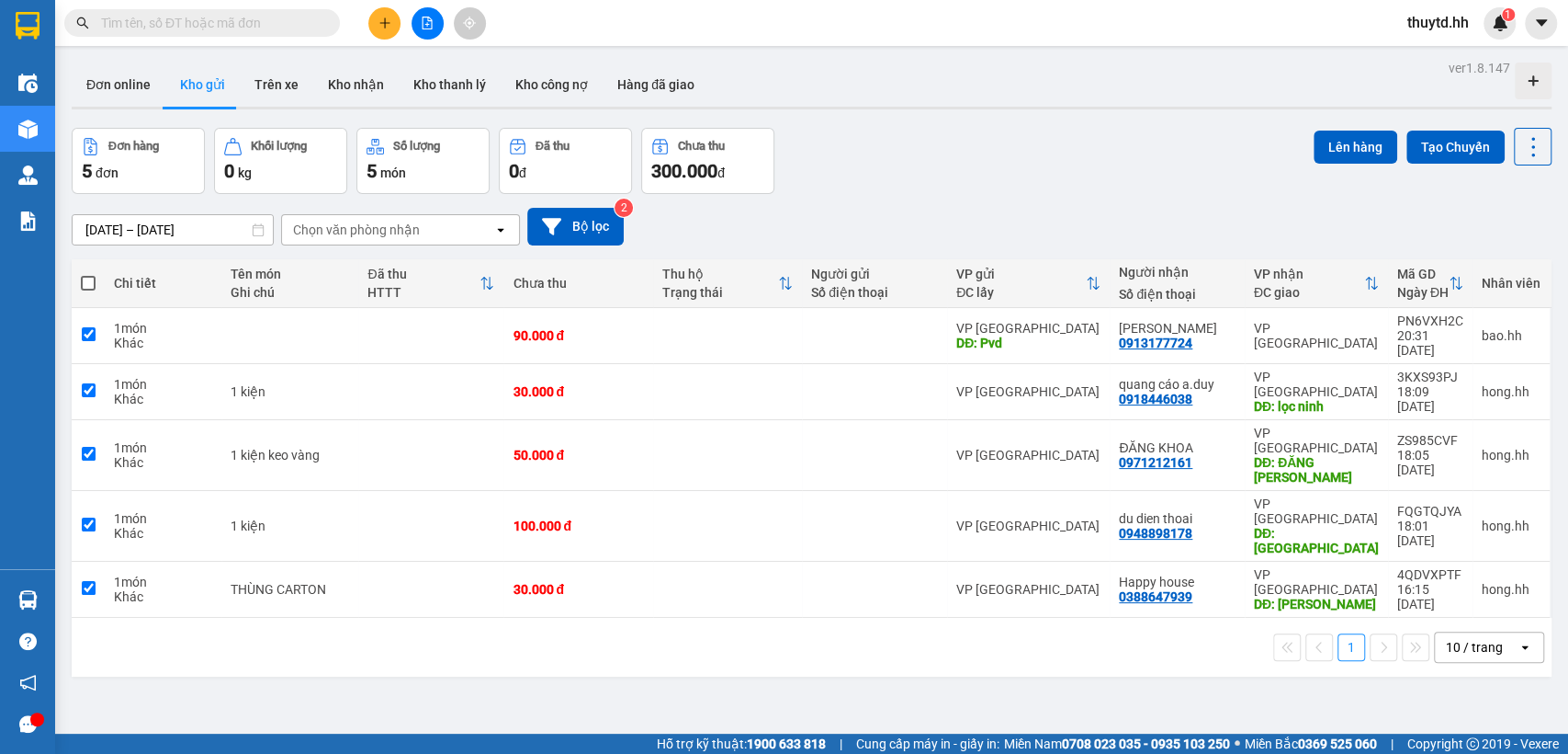
checkbox input "true"
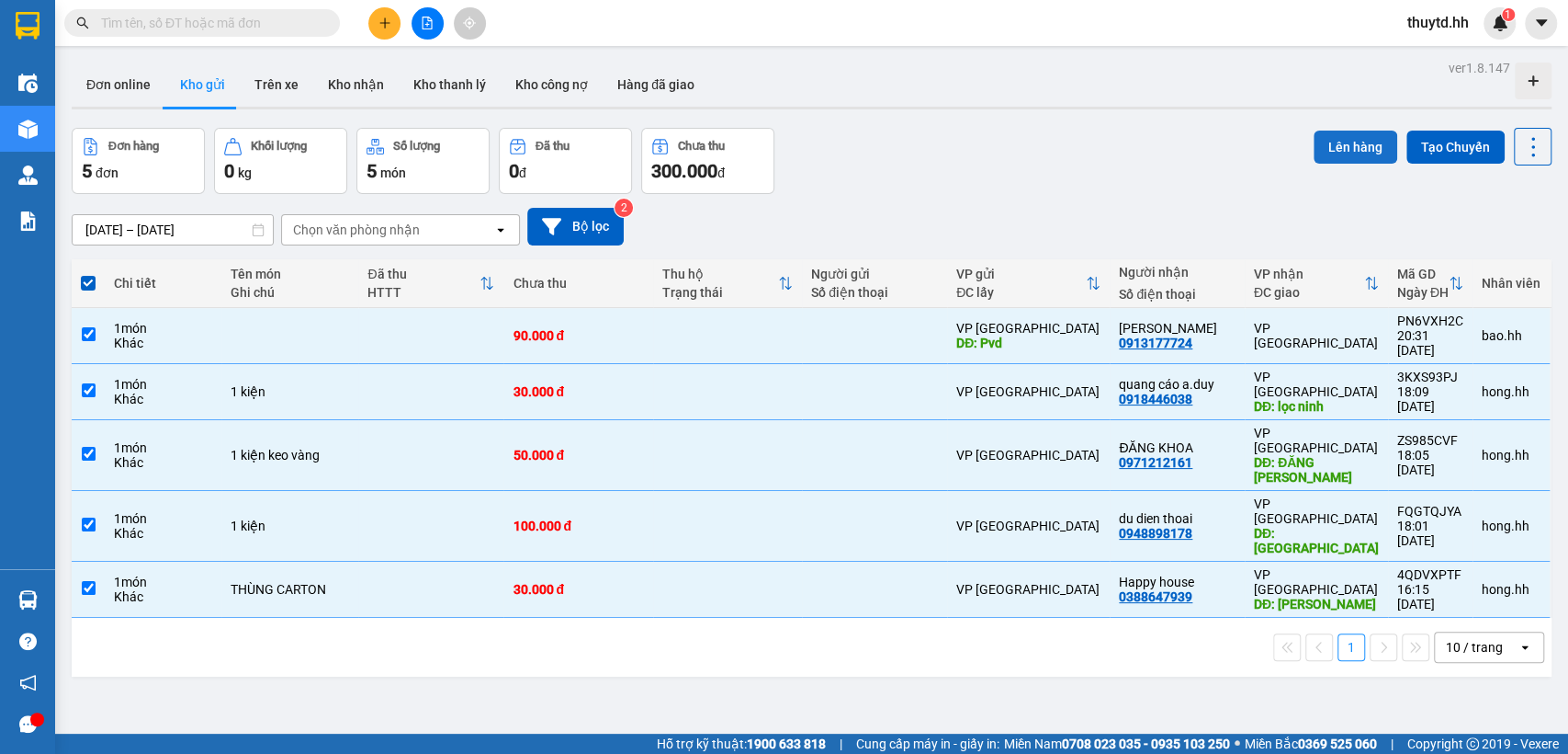
click at [1345, 150] on button "Lên hàng" at bounding box center [1355, 147] width 84 height 33
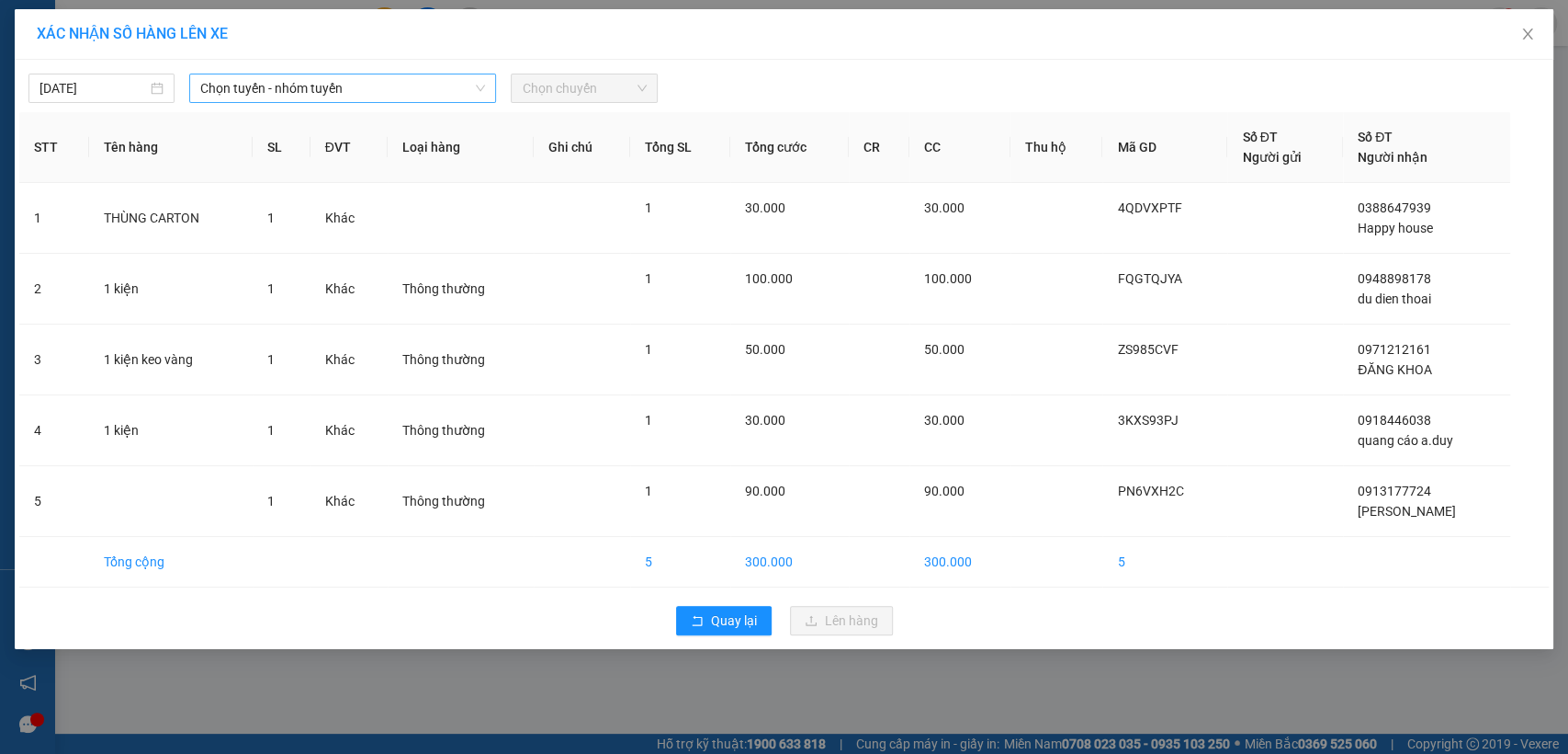
click at [430, 85] on span "Chọn tuyến - nhóm tuyến" at bounding box center [342, 88] width 285 height 28
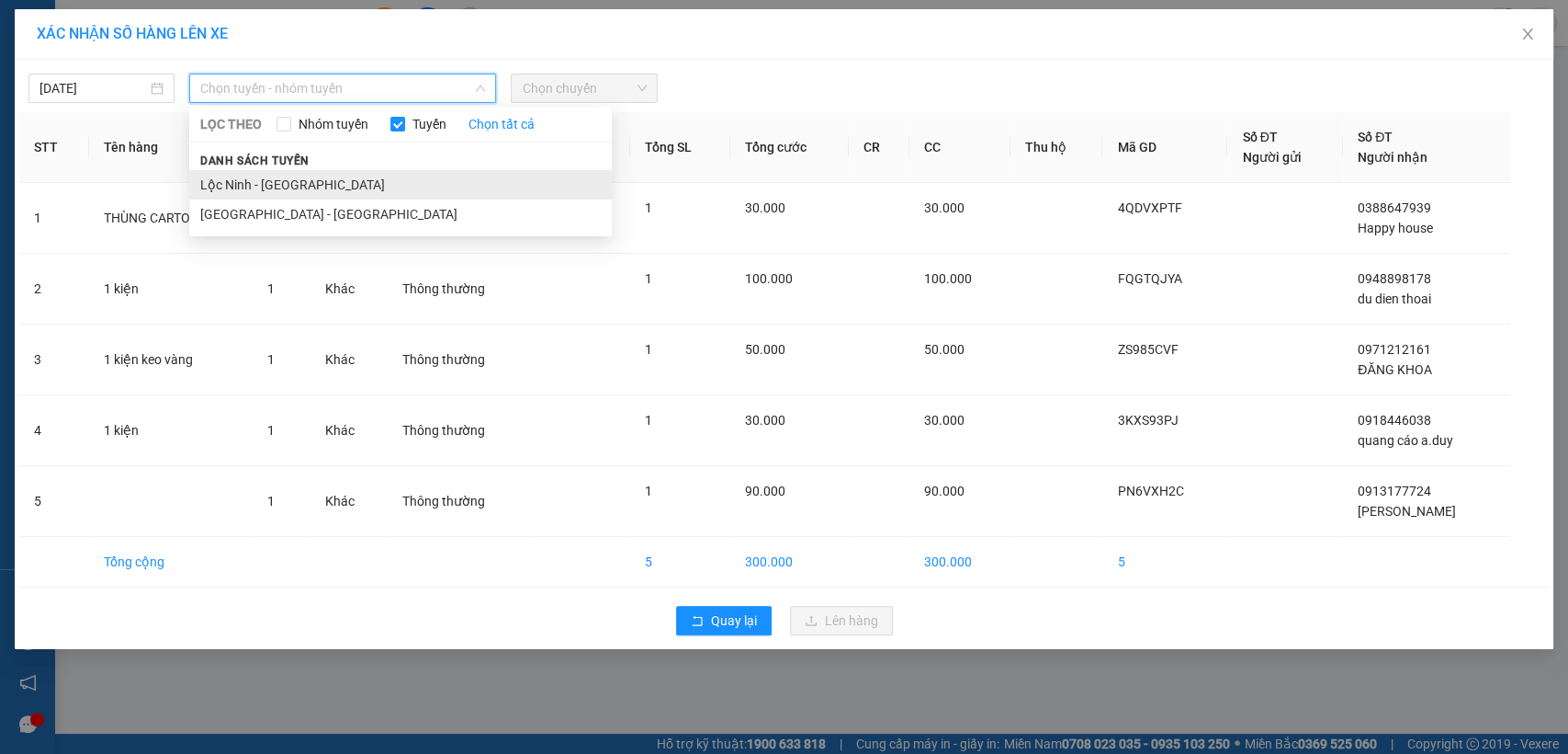
click at [240, 185] on li "Lộc Ninh - [GEOGRAPHIC_DATA]" at bounding box center [400, 184] width 423 height 29
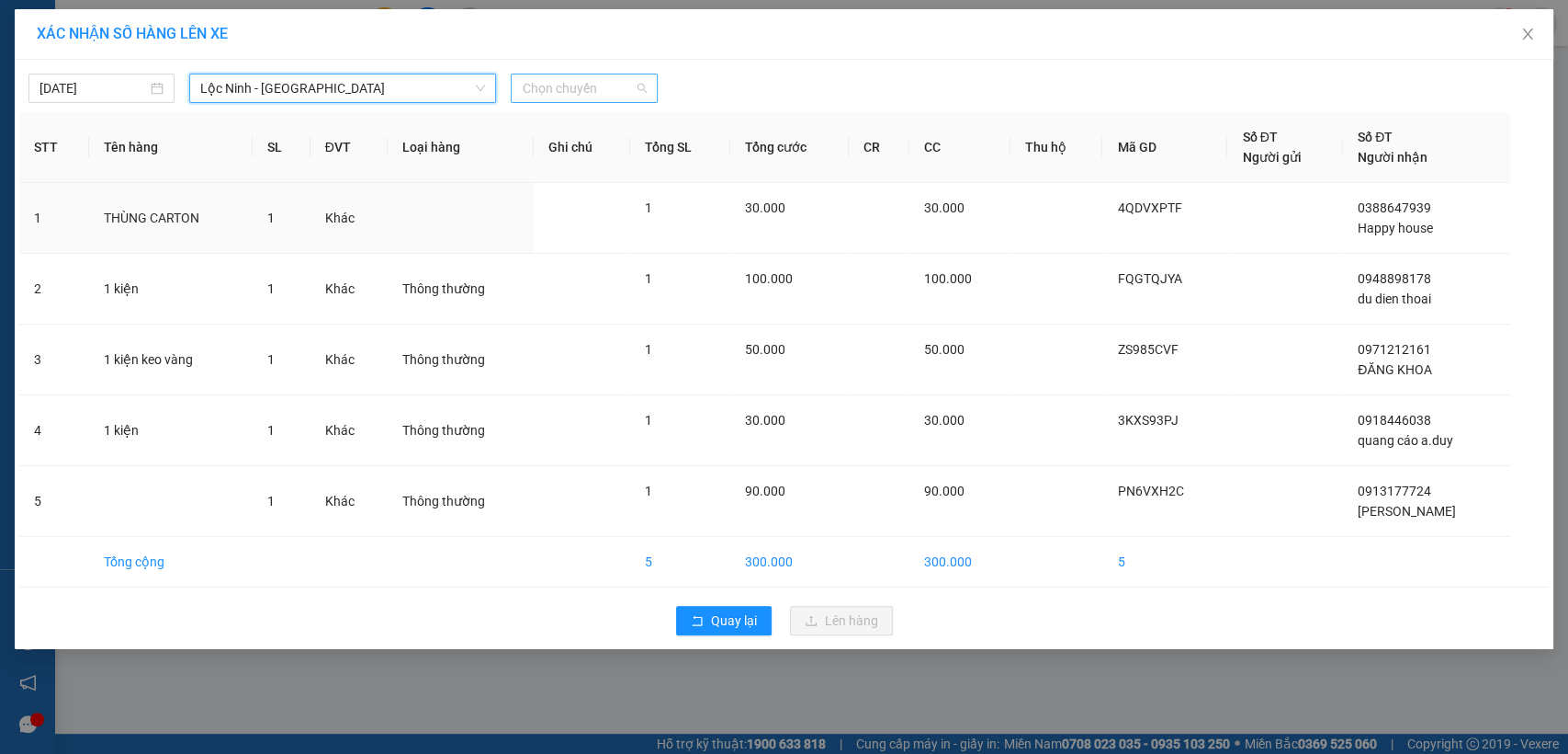
click at [617, 102] on div "Chọn chuyến" at bounding box center [583, 88] width 146 height 29
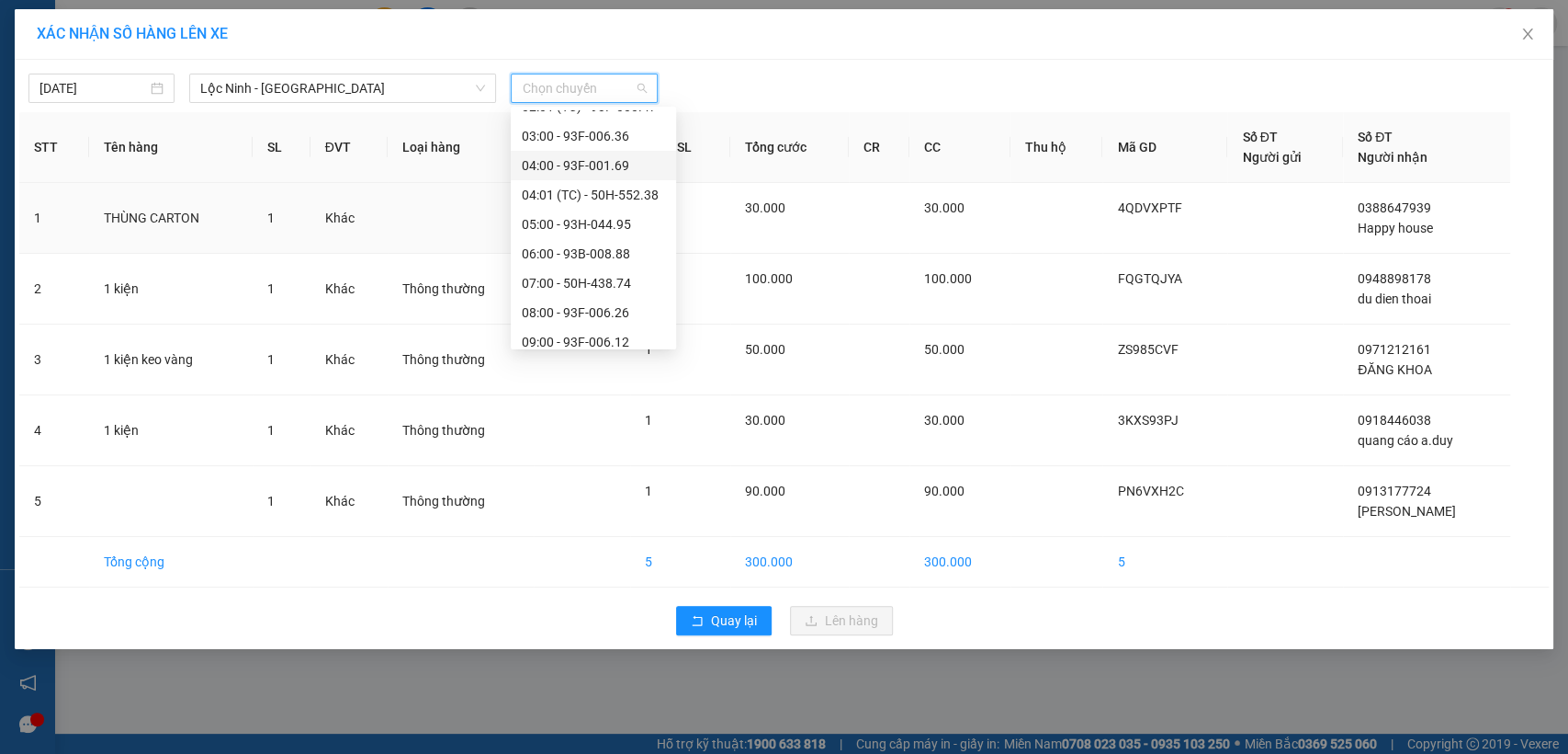
scroll to position [204, 0]
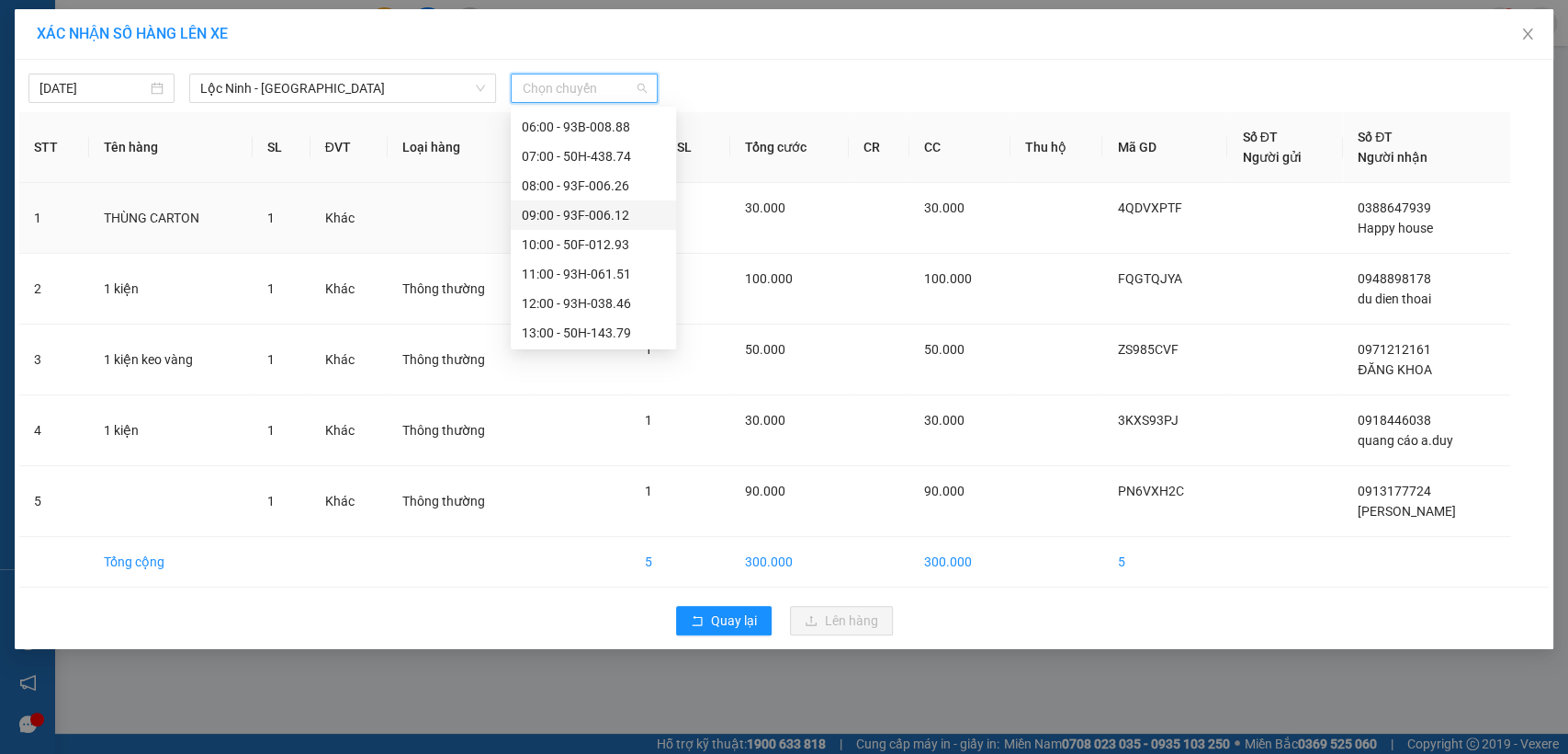
click at [579, 203] on div "09:00 - 93F-006.12" at bounding box center [593, 215] width 166 height 29
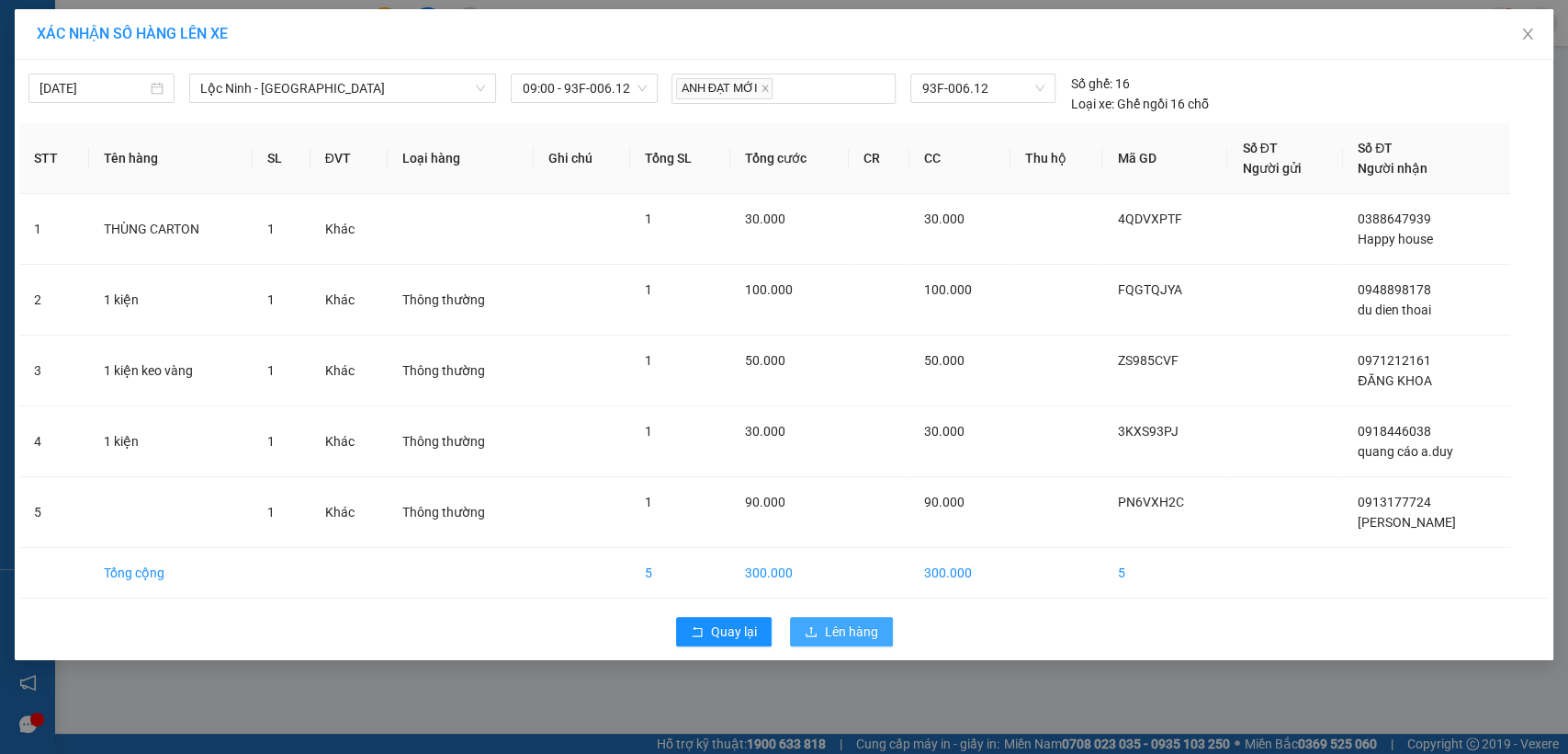
click at [852, 639] on span "Lên hàng" at bounding box center [852, 631] width 53 height 20
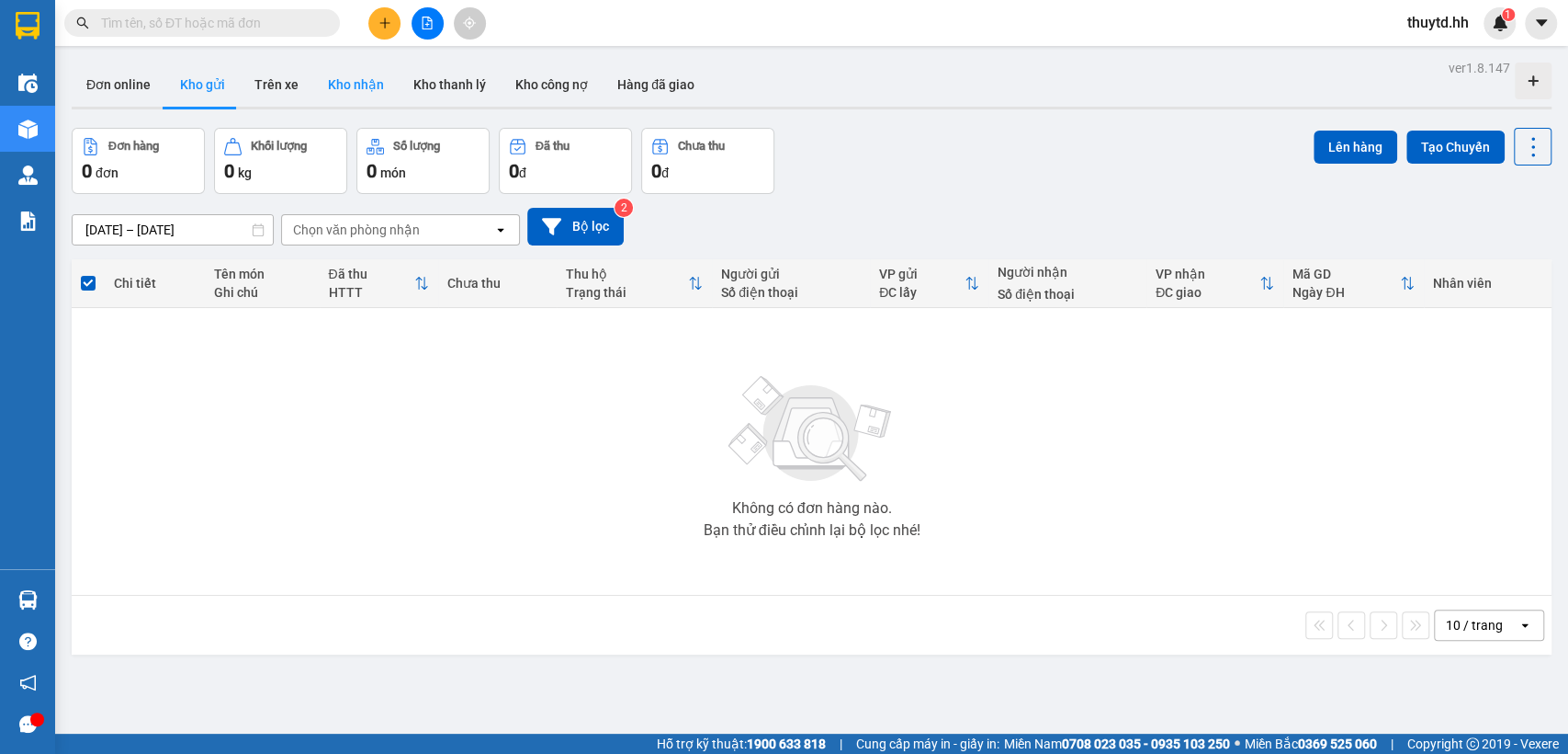
click at [378, 80] on button "Kho nhận" at bounding box center [356, 85] width 86 height 44
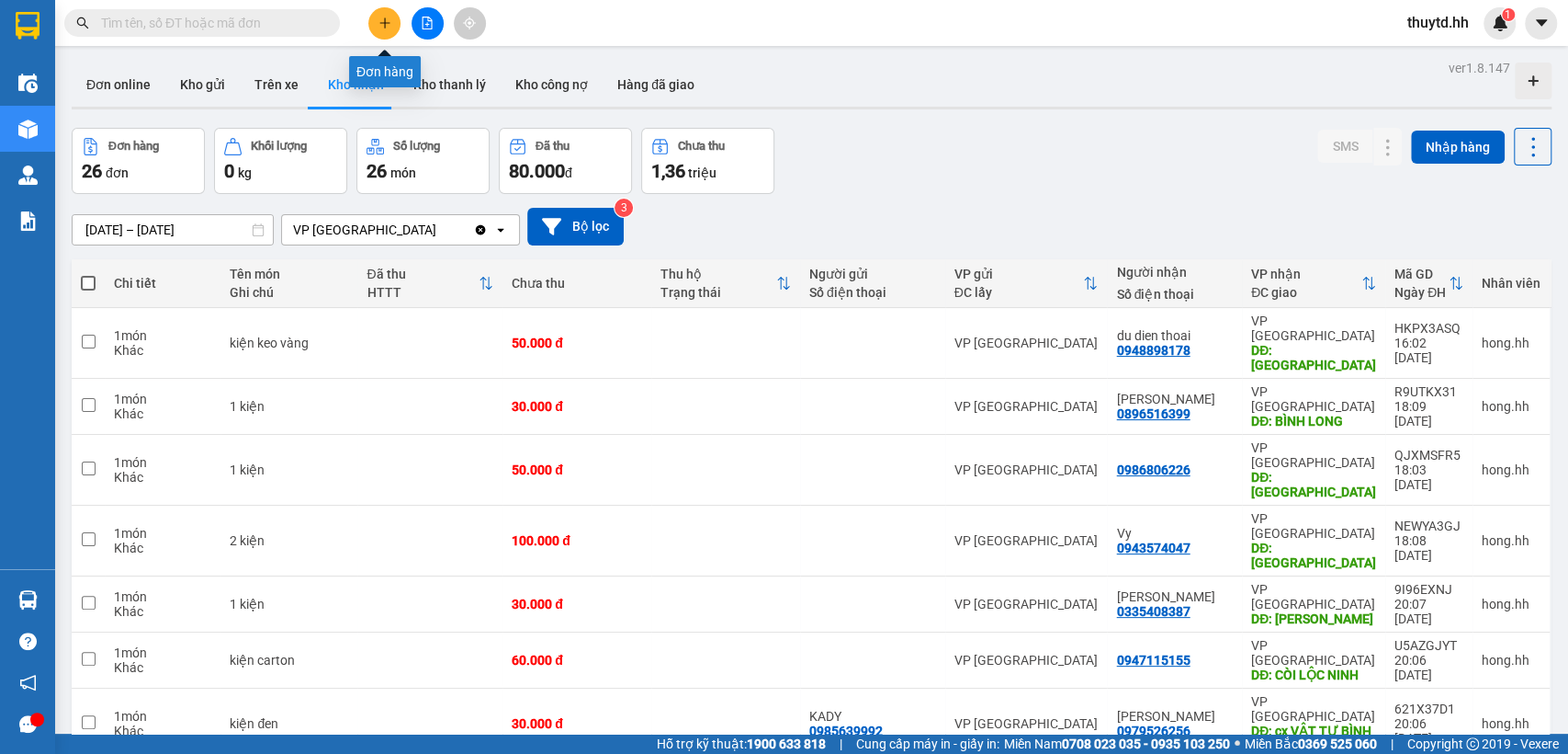
click at [375, 24] on button at bounding box center [384, 23] width 32 height 32
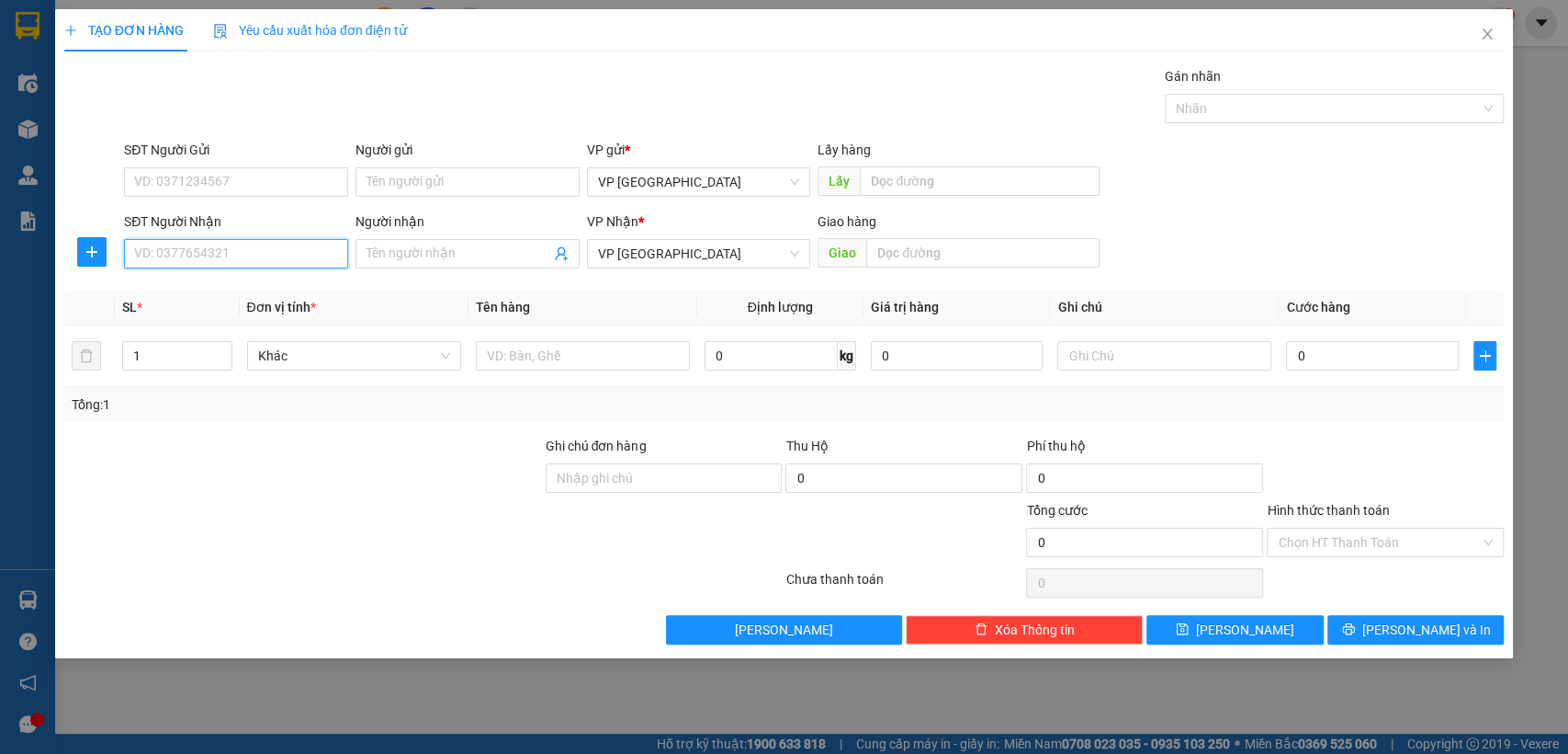
click at [292, 259] on input "SĐT Người Nhận" at bounding box center [236, 253] width 224 height 29
click at [314, 250] on input "SĐT Người Nhận" at bounding box center [236, 253] width 224 height 29
click at [294, 290] on div "0913429529 - ánh" at bounding box center [236, 290] width 202 height 20
type input "0913429529"
type input "ánh"
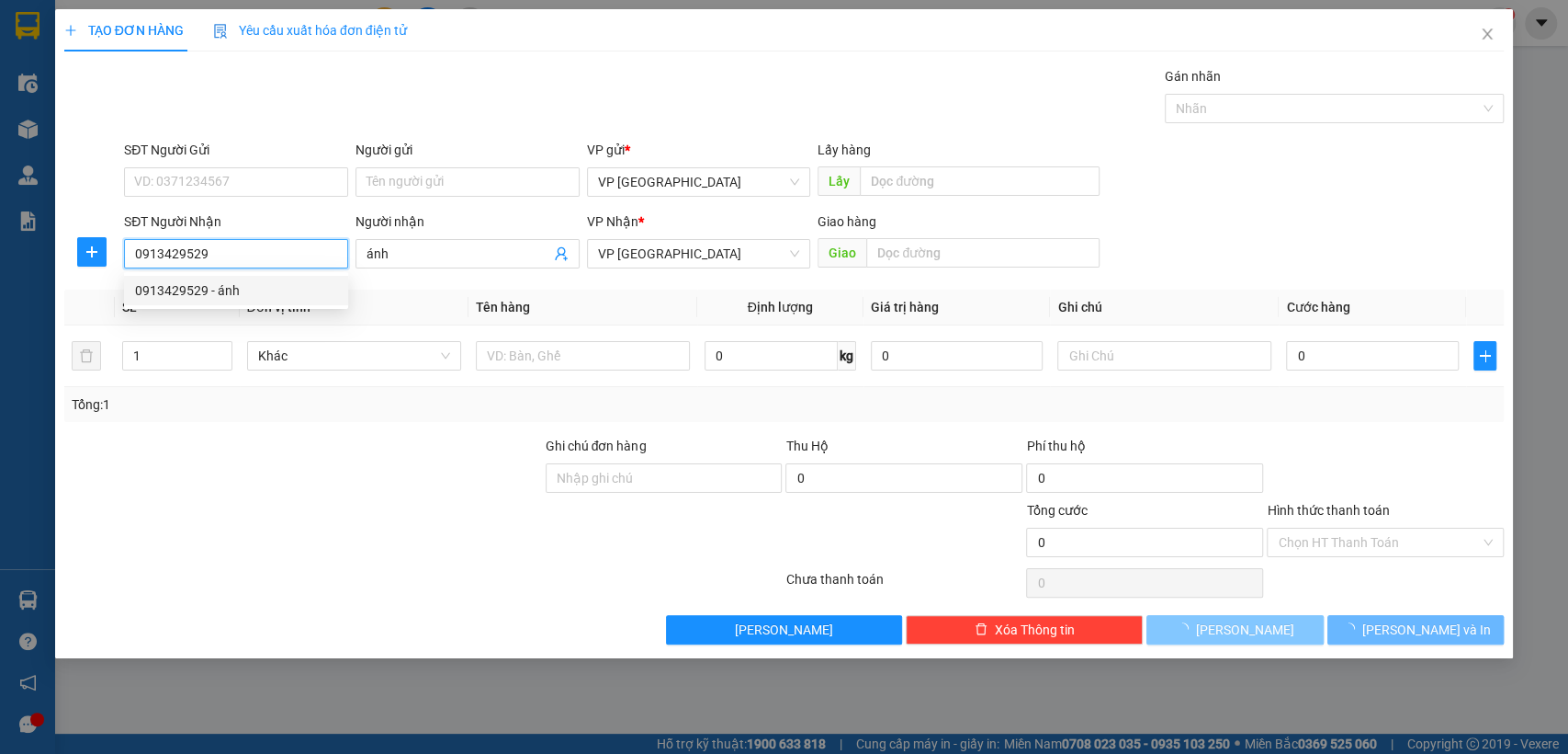
type input "40.000"
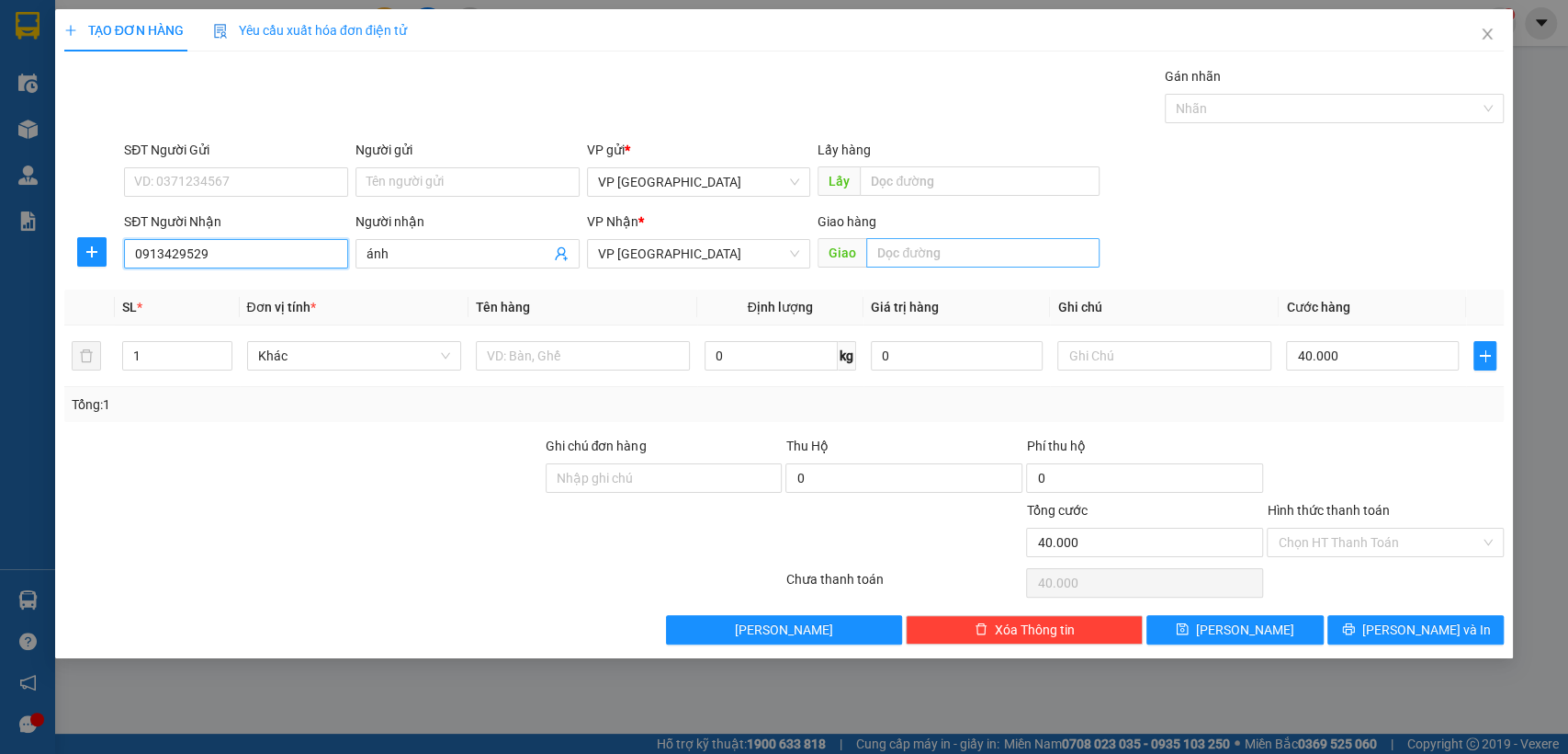
type input "0913429529"
click at [954, 257] on input "text" at bounding box center [982, 253] width 233 height 29
type input "bai xe"
click at [1348, 350] on input "40.000" at bounding box center [1372, 356] width 172 height 29
type input "3"
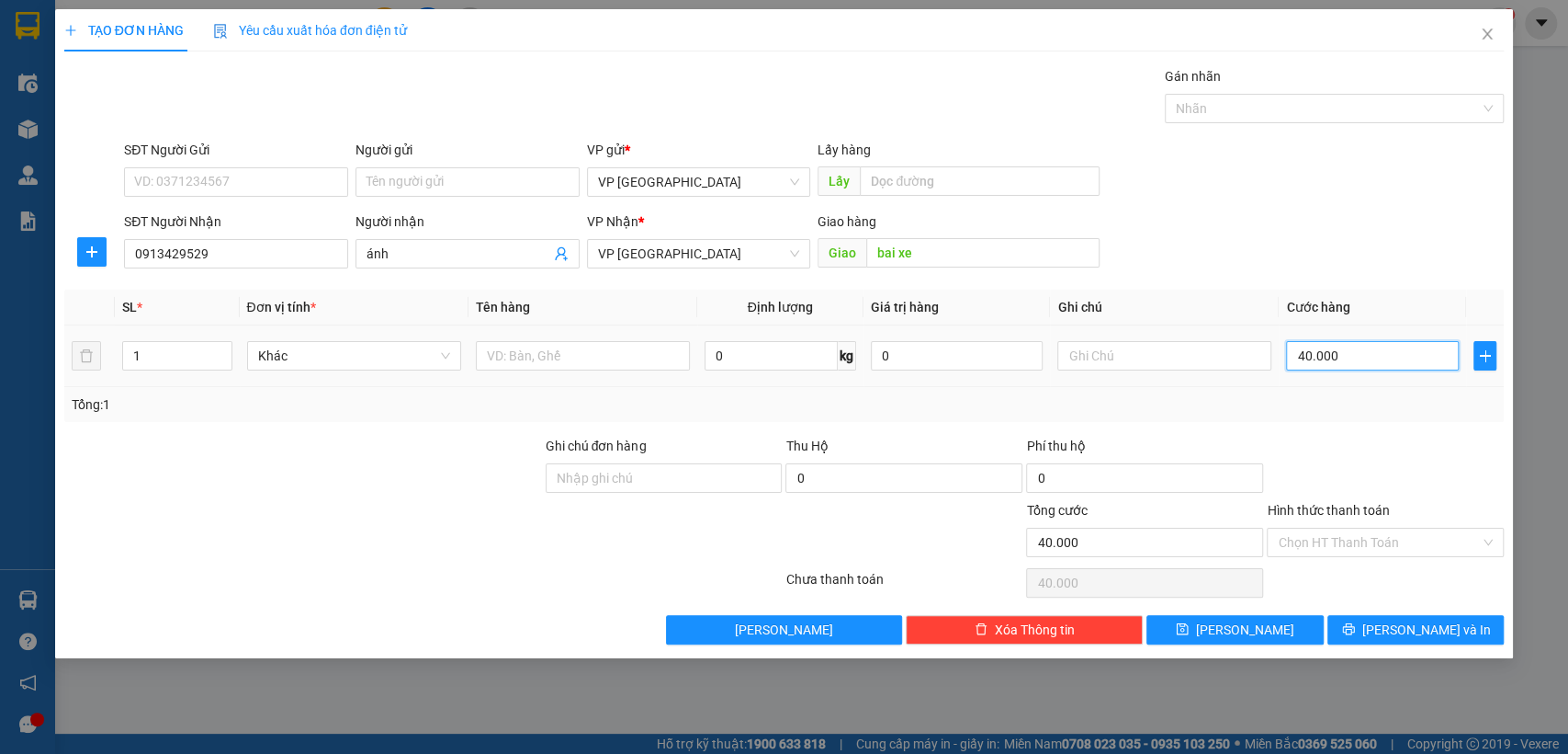
type input "3"
type input "30"
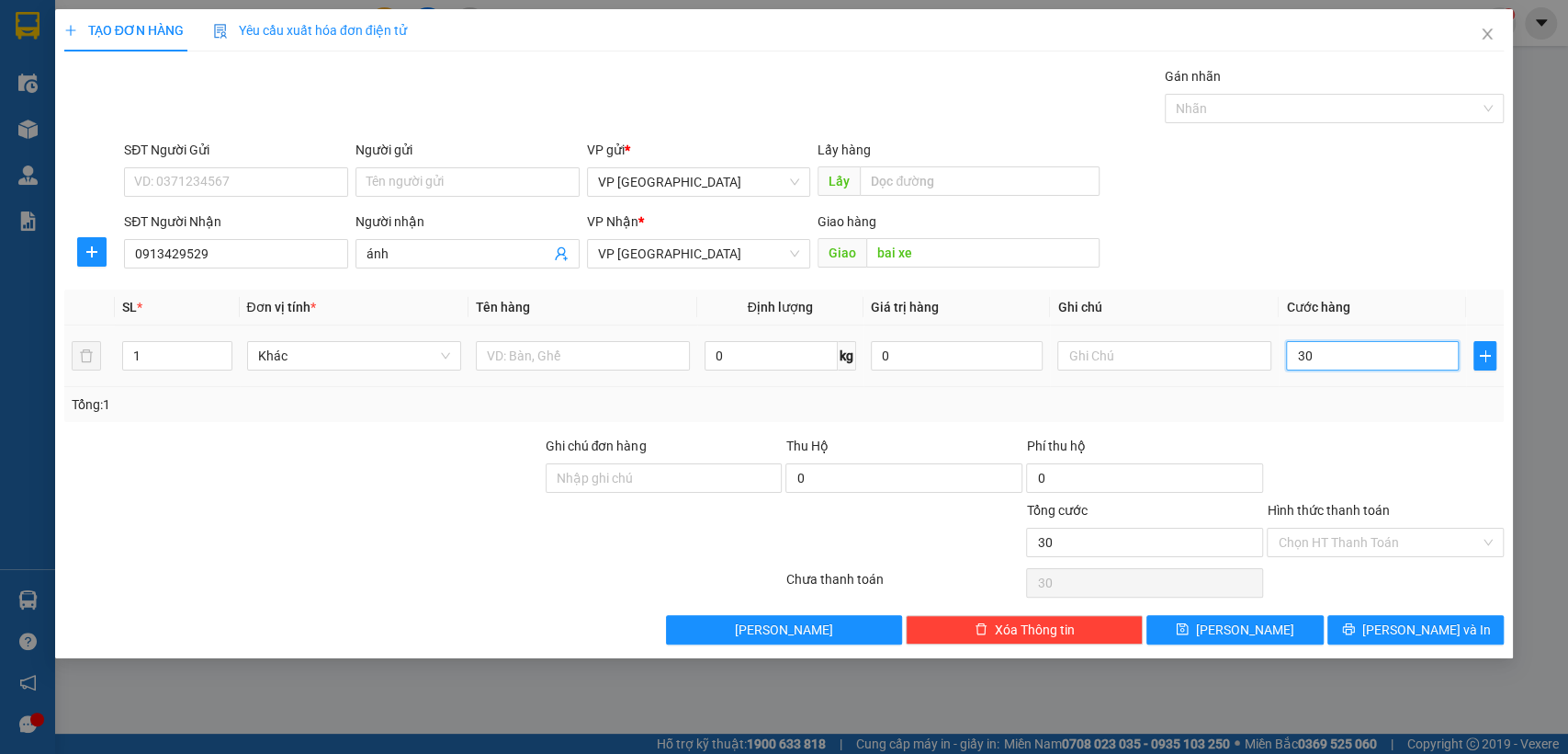
type input "300"
type input "3.000"
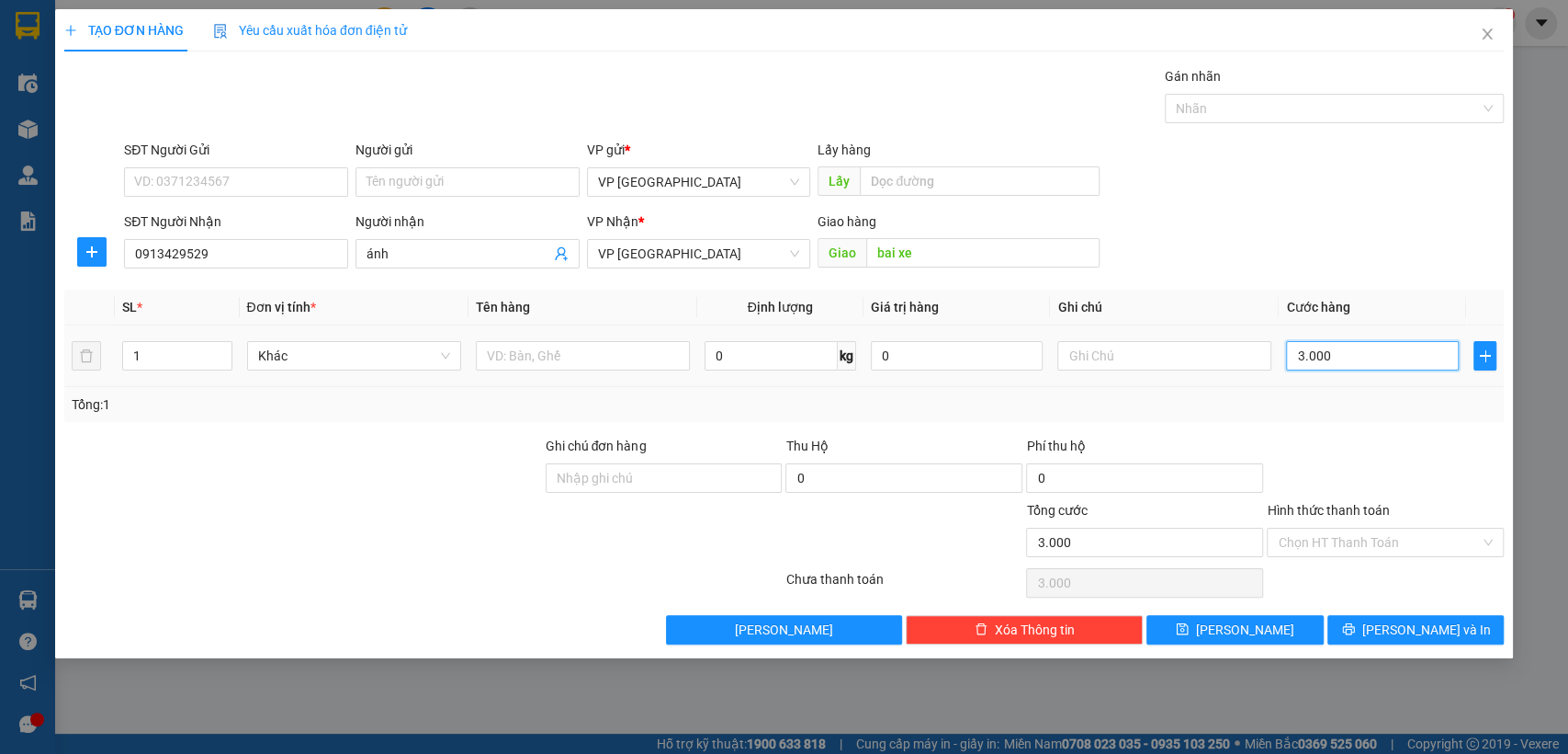
type input "30.000"
click at [1443, 539] on input "Hình thức thanh toán" at bounding box center [1378, 542] width 202 height 28
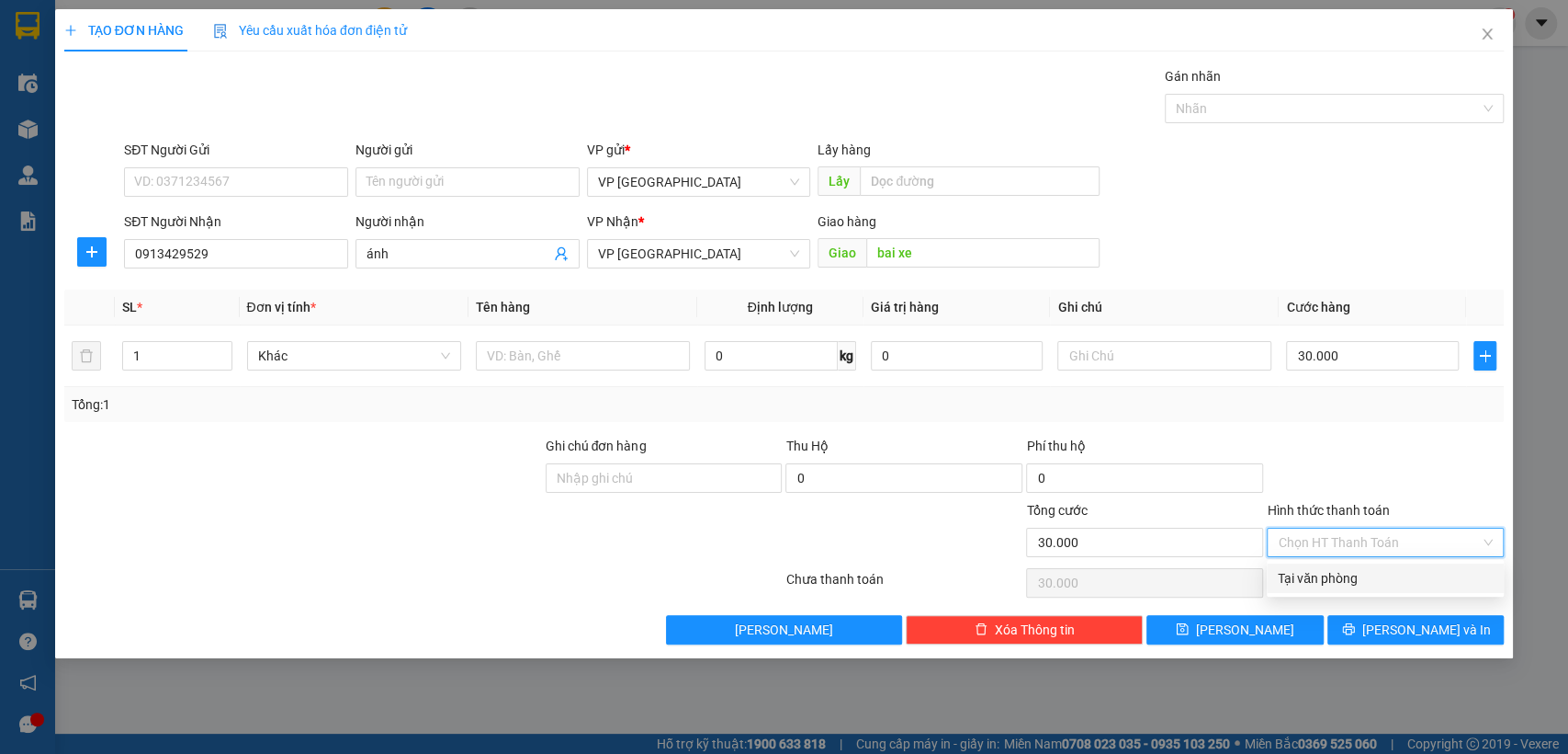
click at [1390, 578] on div "Tại văn phòng" at bounding box center [1385, 578] width 215 height 20
type input "0"
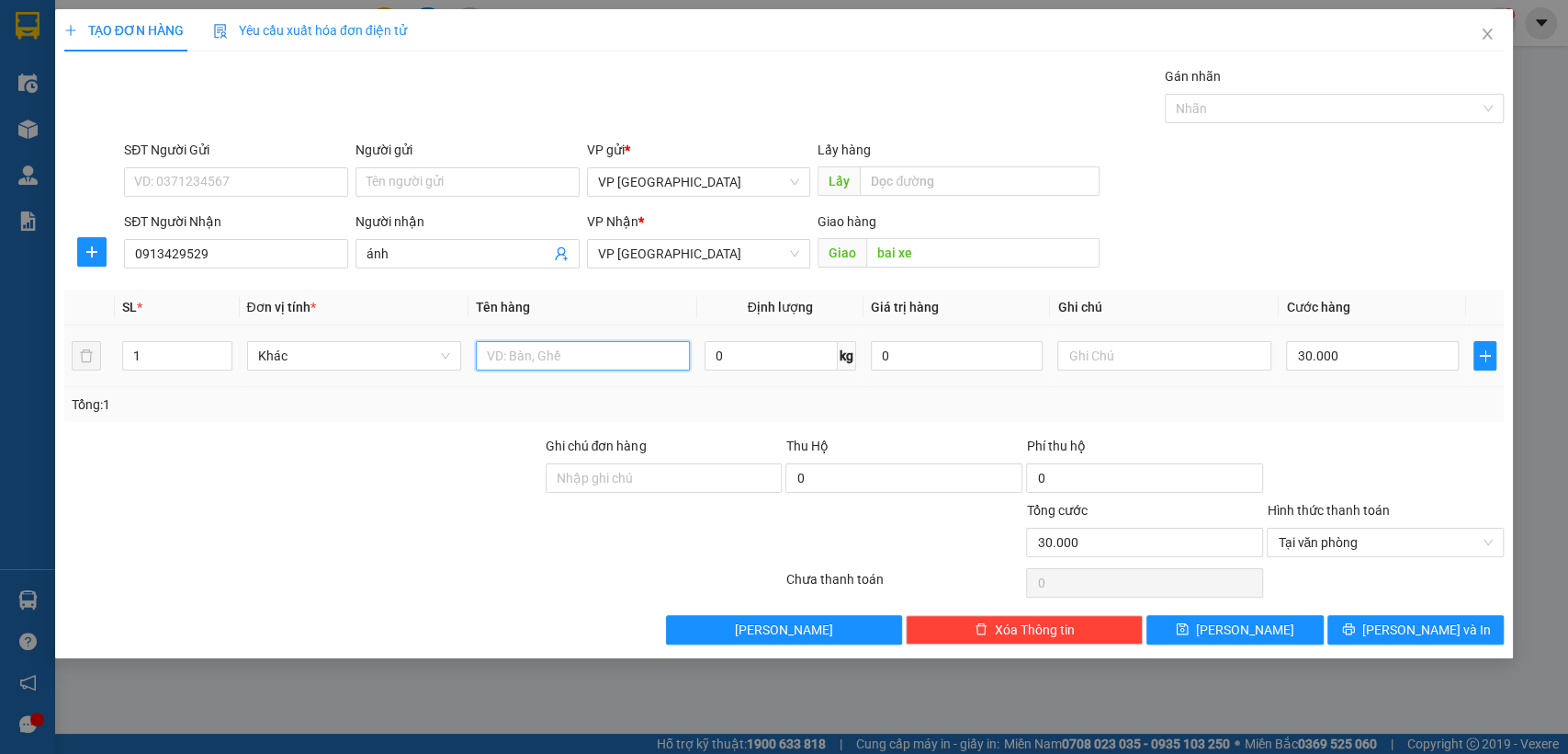
click at [568, 355] on input "text" at bounding box center [583, 356] width 214 height 29
type input "bịch vàng"
click at [1359, 626] on button "[PERSON_NAME] và In" at bounding box center [1415, 630] width 176 height 29
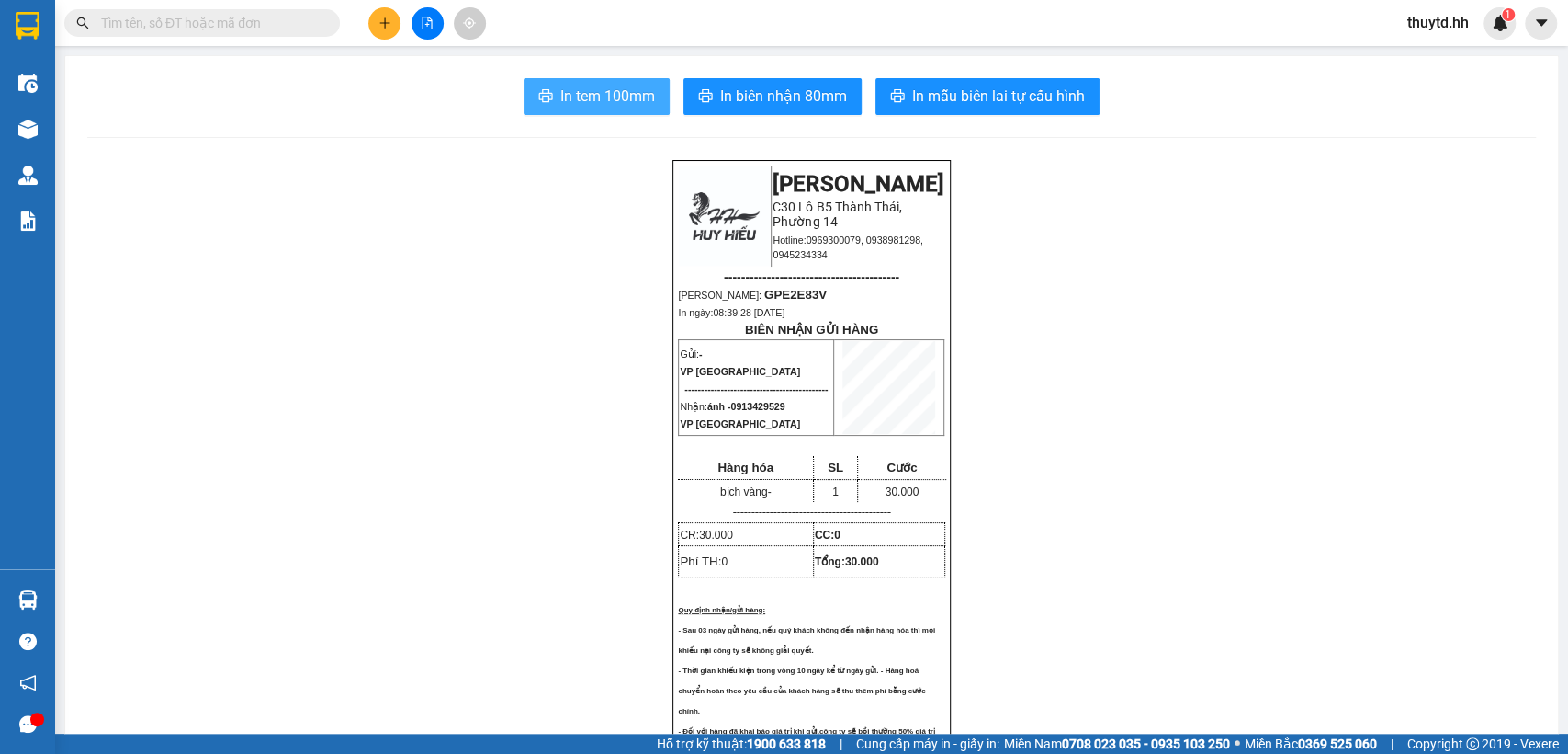
click at [560, 97] on span "In tem 100mm" at bounding box center [607, 96] width 95 height 23
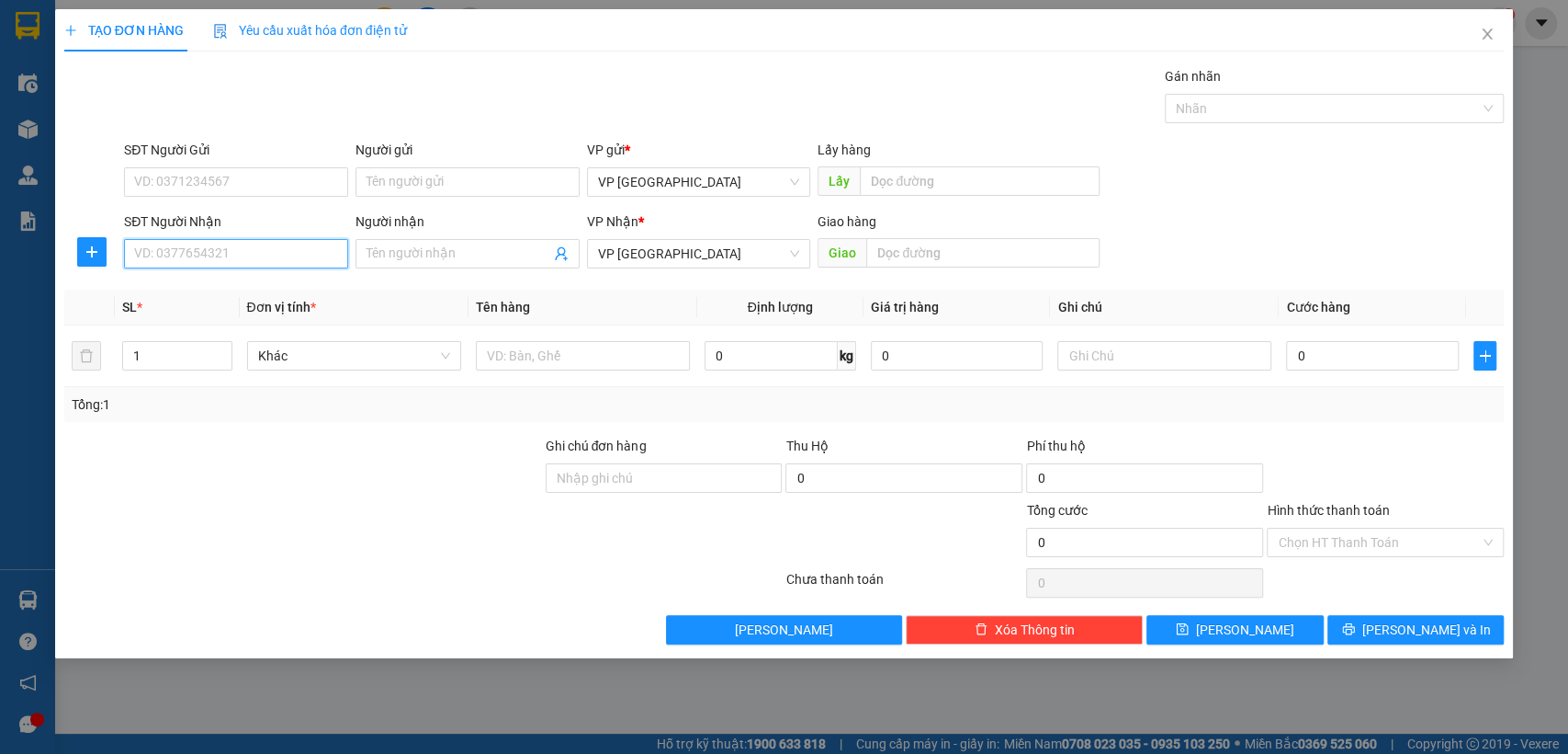
click at [261, 257] on input "SĐT Người Nhận" at bounding box center [236, 253] width 224 height 29
type input "0986706470"
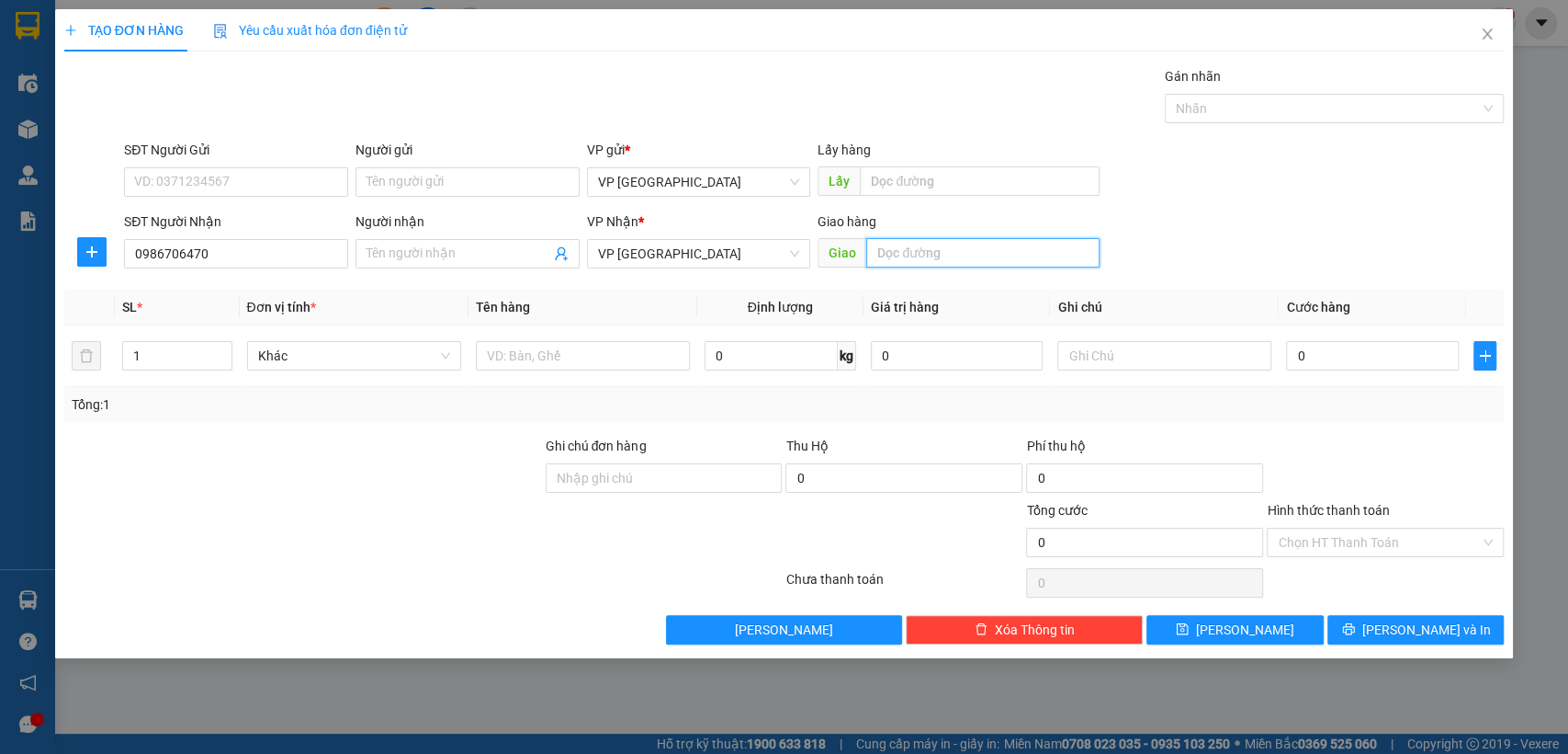
click at [980, 241] on input "text" at bounding box center [982, 253] width 233 height 29
click at [1020, 249] on input "text" at bounding box center [982, 253] width 233 height 29
type input "sieu thi eon"
click at [1315, 359] on input "0" at bounding box center [1372, 356] width 172 height 29
type input "3"
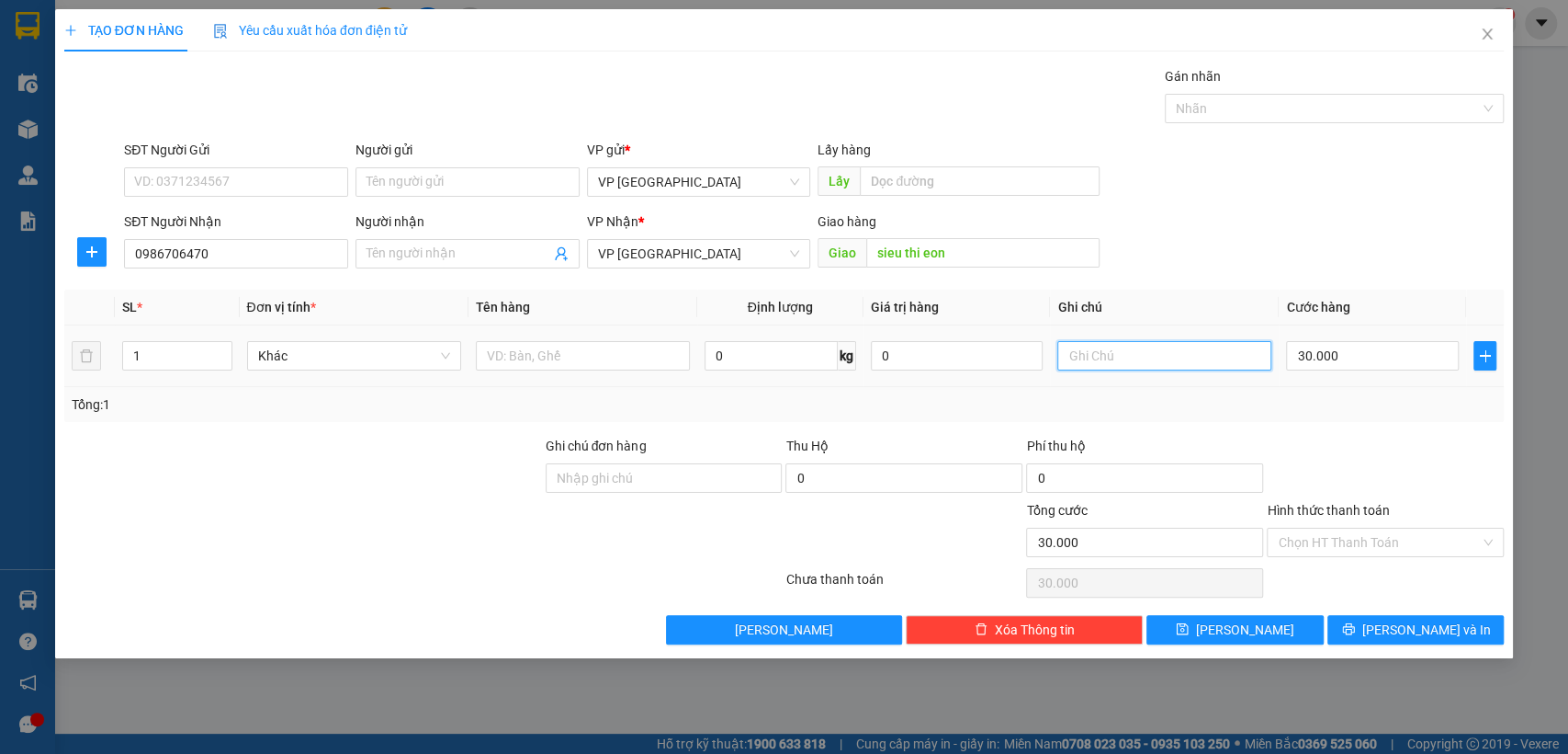
click at [1249, 361] on input "text" at bounding box center [1164, 356] width 214 height 29
click at [591, 353] on input "text" at bounding box center [583, 356] width 214 height 29
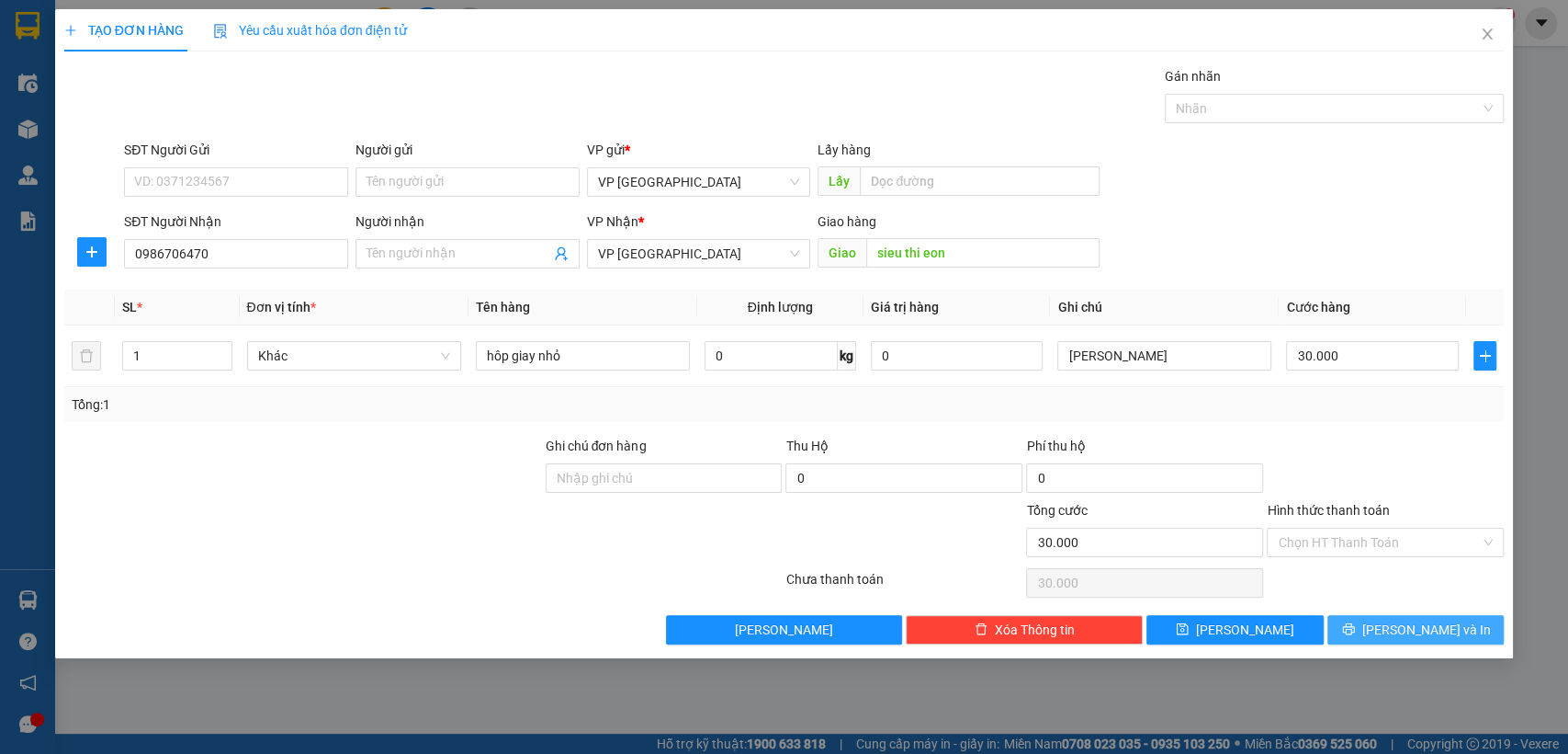
click at [1398, 619] on button "[PERSON_NAME] và In" at bounding box center [1415, 630] width 176 height 29
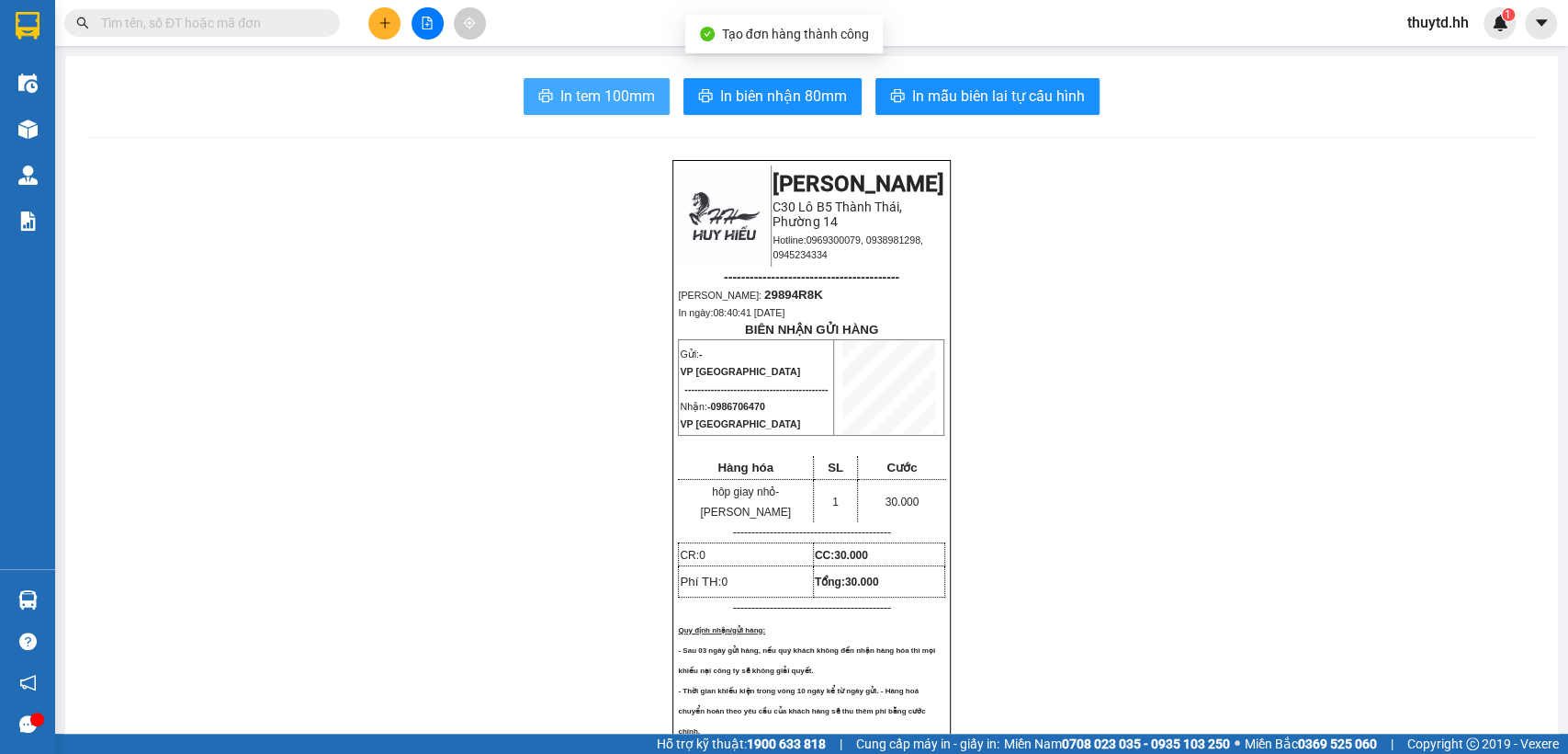
click at [584, 103] on span "In tem 100mm" at bounding box center [607, 96] width 95 height 23
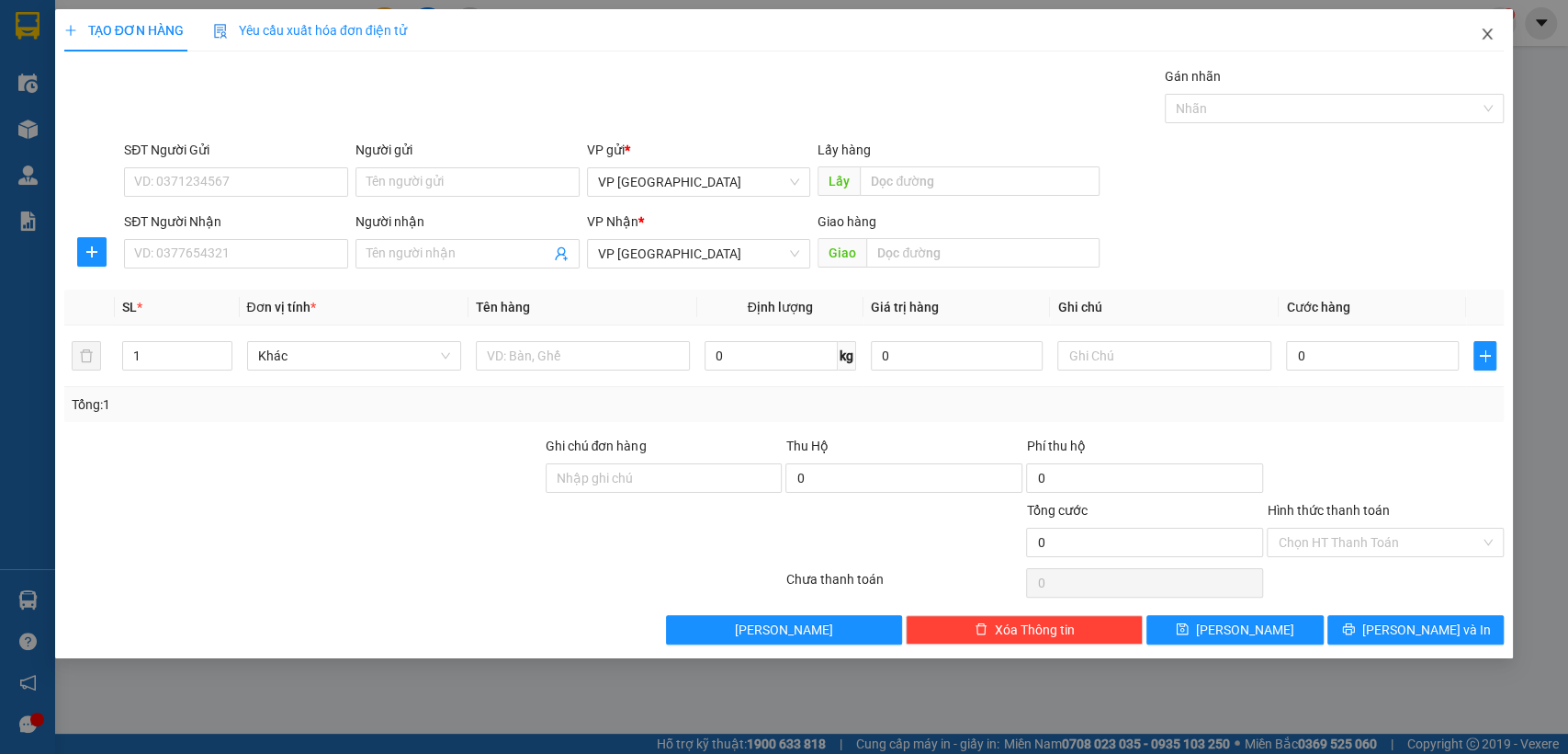
click at [1487, 28] on icon "close" at bounding box center [1488, 34] width 15 height 15
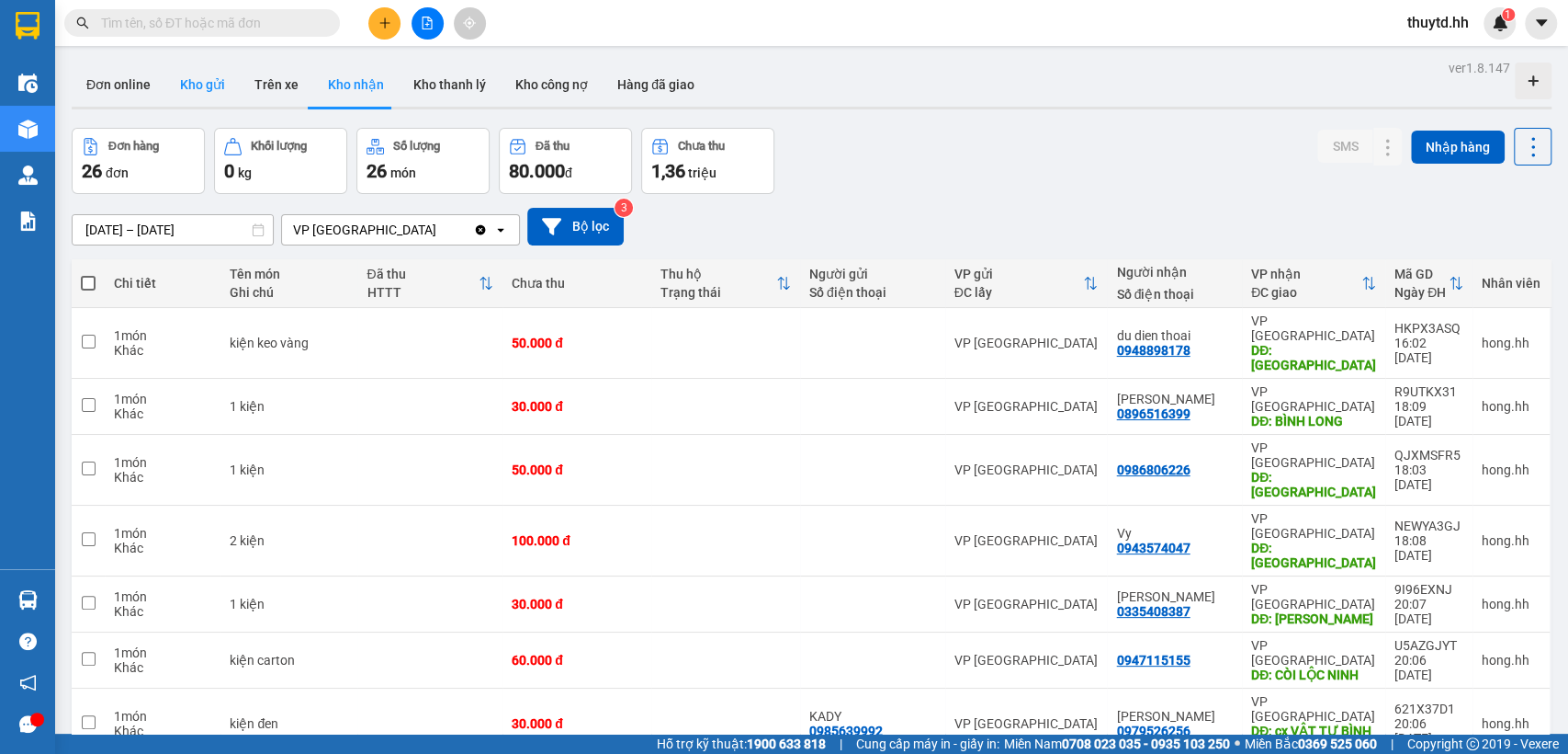
click at [211, 88] on button "Kho gửi" at bounding box center [203, 85] width 75 height 44
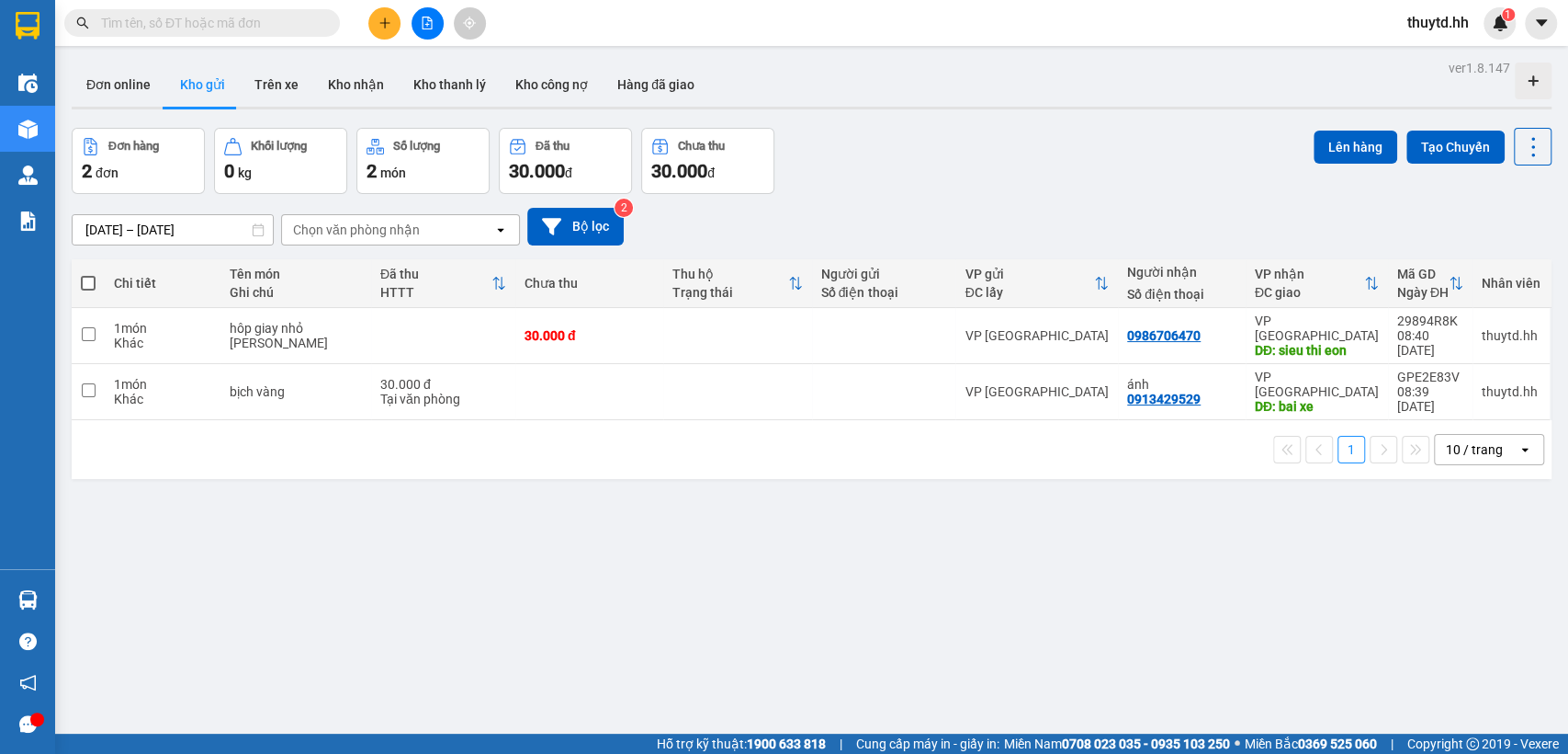
drag, startPoint x: 91, startPoint y: 281, endPoint x: 199, endPoint y: 279, distance: 108.0
click at [100, 279] on th at bounding box center [88, 283] width 33 height 49
click at [1323, 149] on button "Lên hàng" at bounding box center [1355, 147] width 84 height 33
drag, startPoint x: 89, startPoint y: 281, endPoint x: 794, endPoint y: 134, distance: 720.2
click at [91, 281] on span at bounding box center [88, 283] width 15 height 15
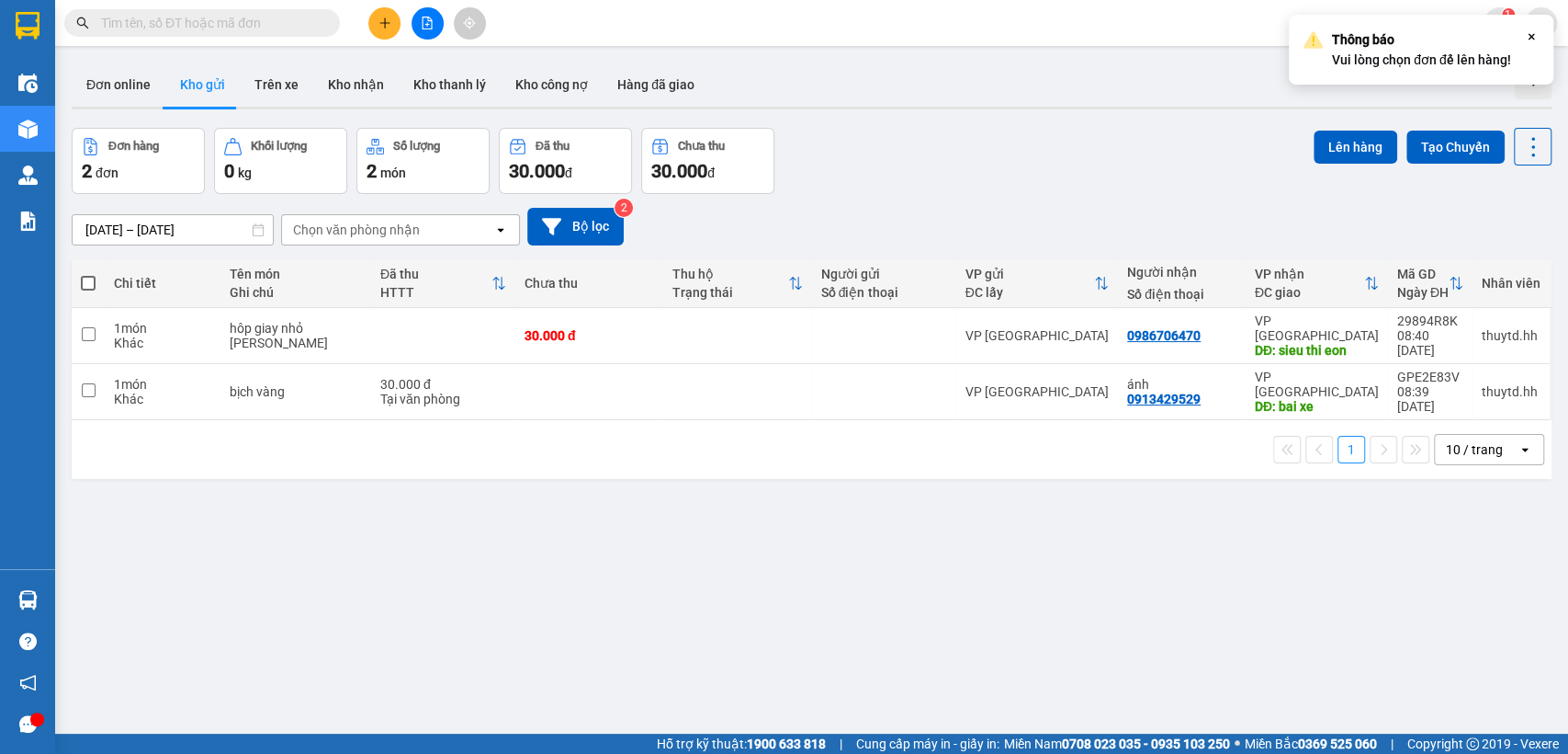
click at [88, 274] on input "checkbox" at bounding box center [88, 274] width 0 height 0
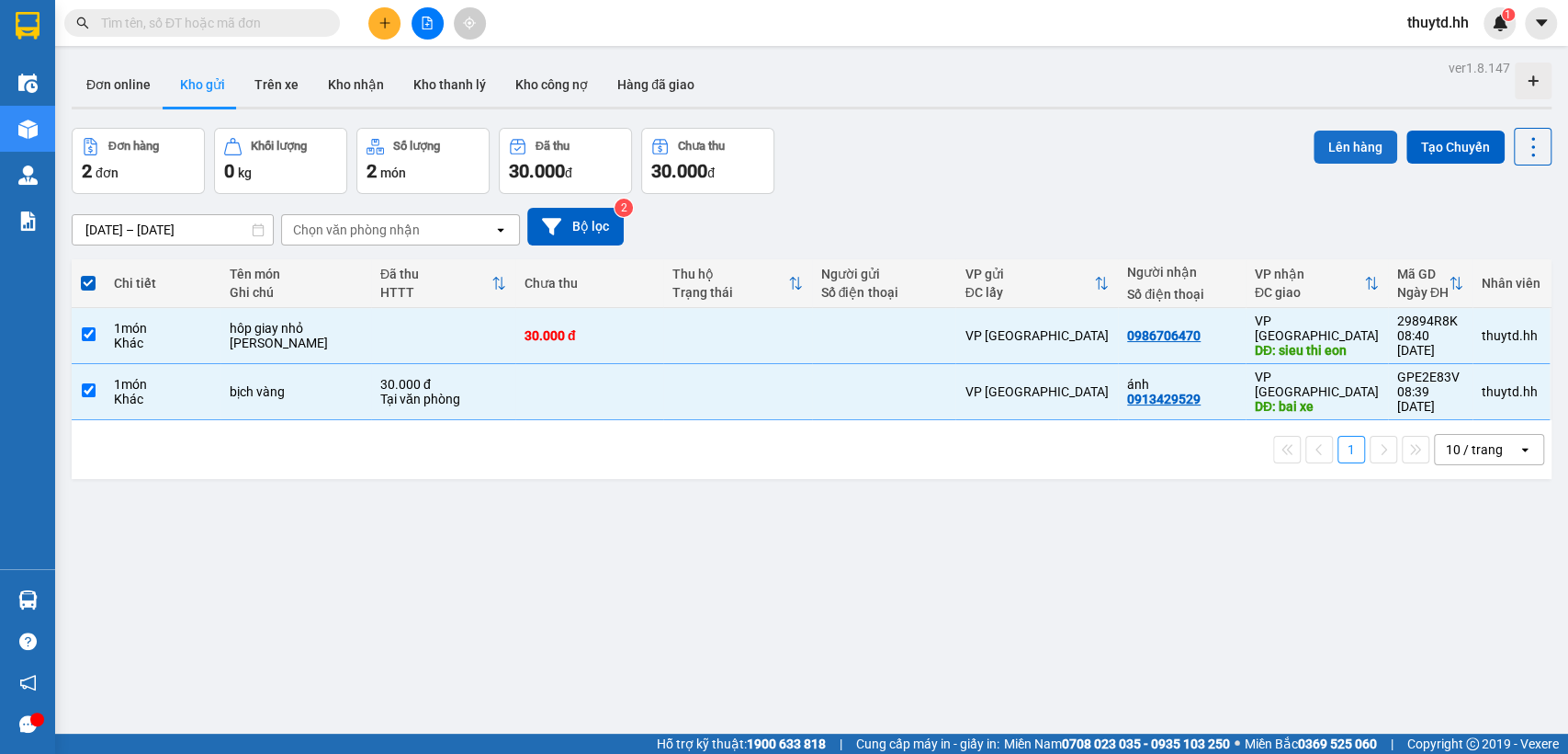
click at [1353, 139] on button "Lên hàng" at bounding box center [1355, 147] width 84 height 33
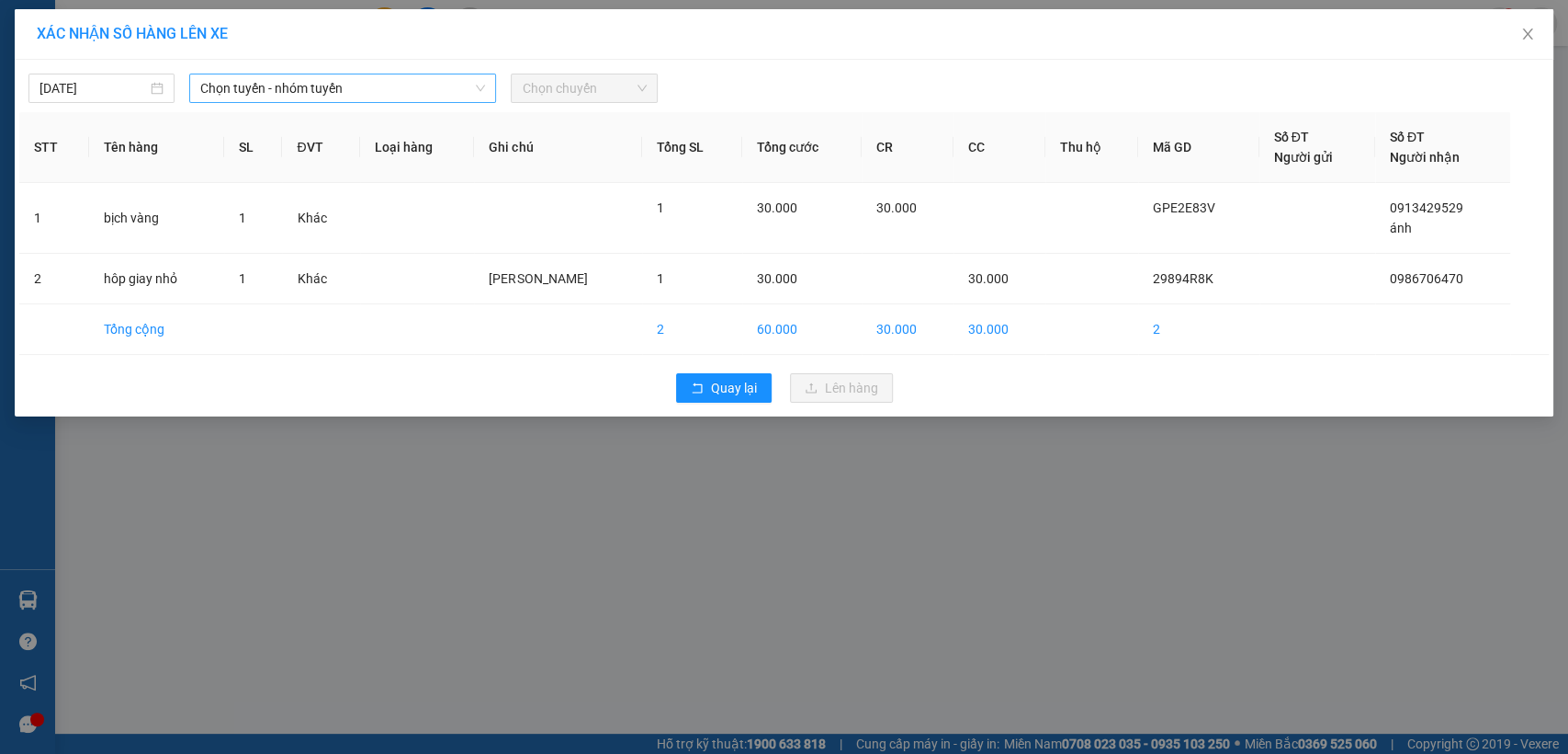
click at [370, 90] on span "Chọn tuyến - nhóm tuyến" at bounding box center [342, 88] width 285 height 28
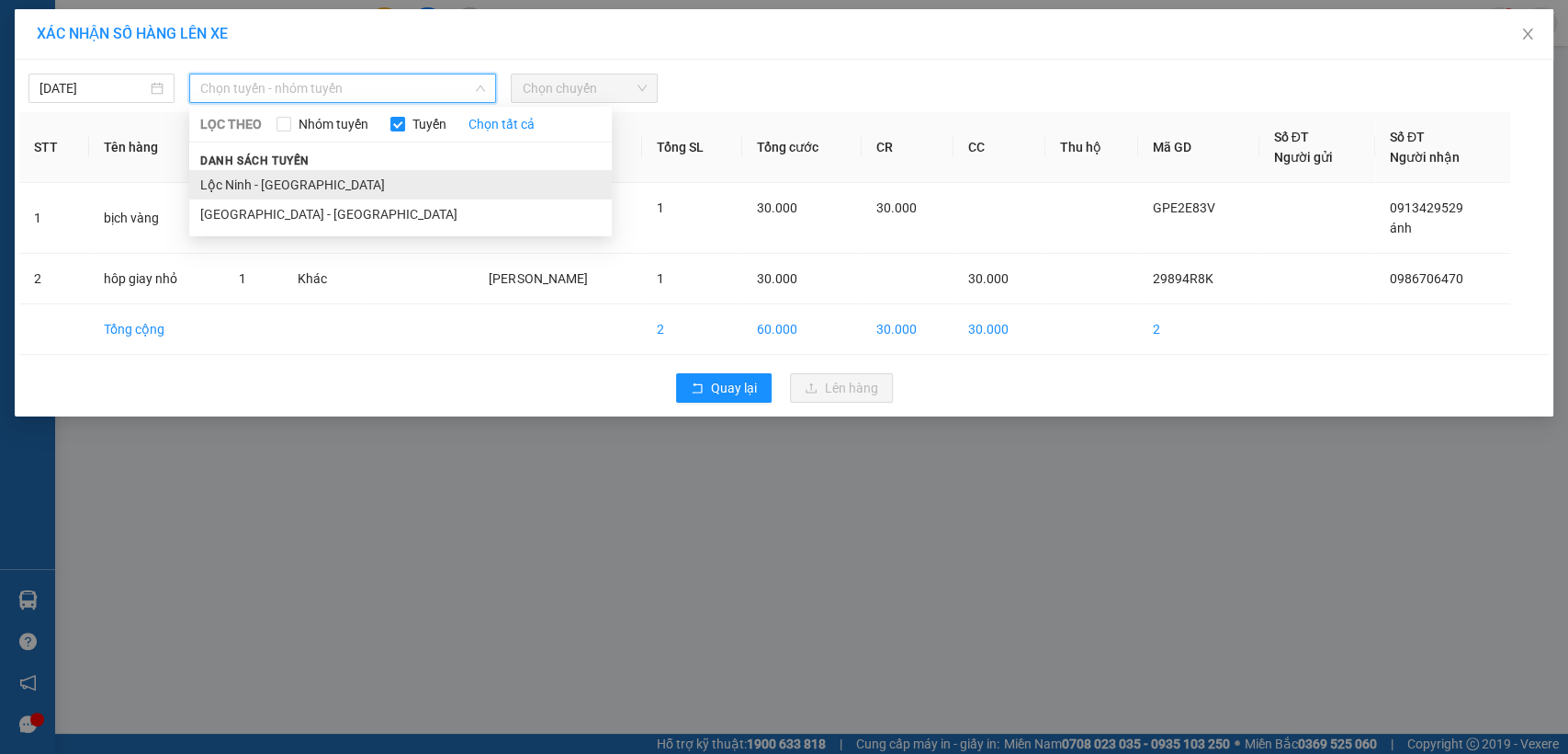
drag, startPoint x: 309, startPoint y: 190, endPoint x: 548, endPoint y: 112, distance: 251.4
click at [311, 188] on li "Lộc Ninh - [GEOGRAPHIC_DATA]" at bounding box center [400, 184] width 423 height 29
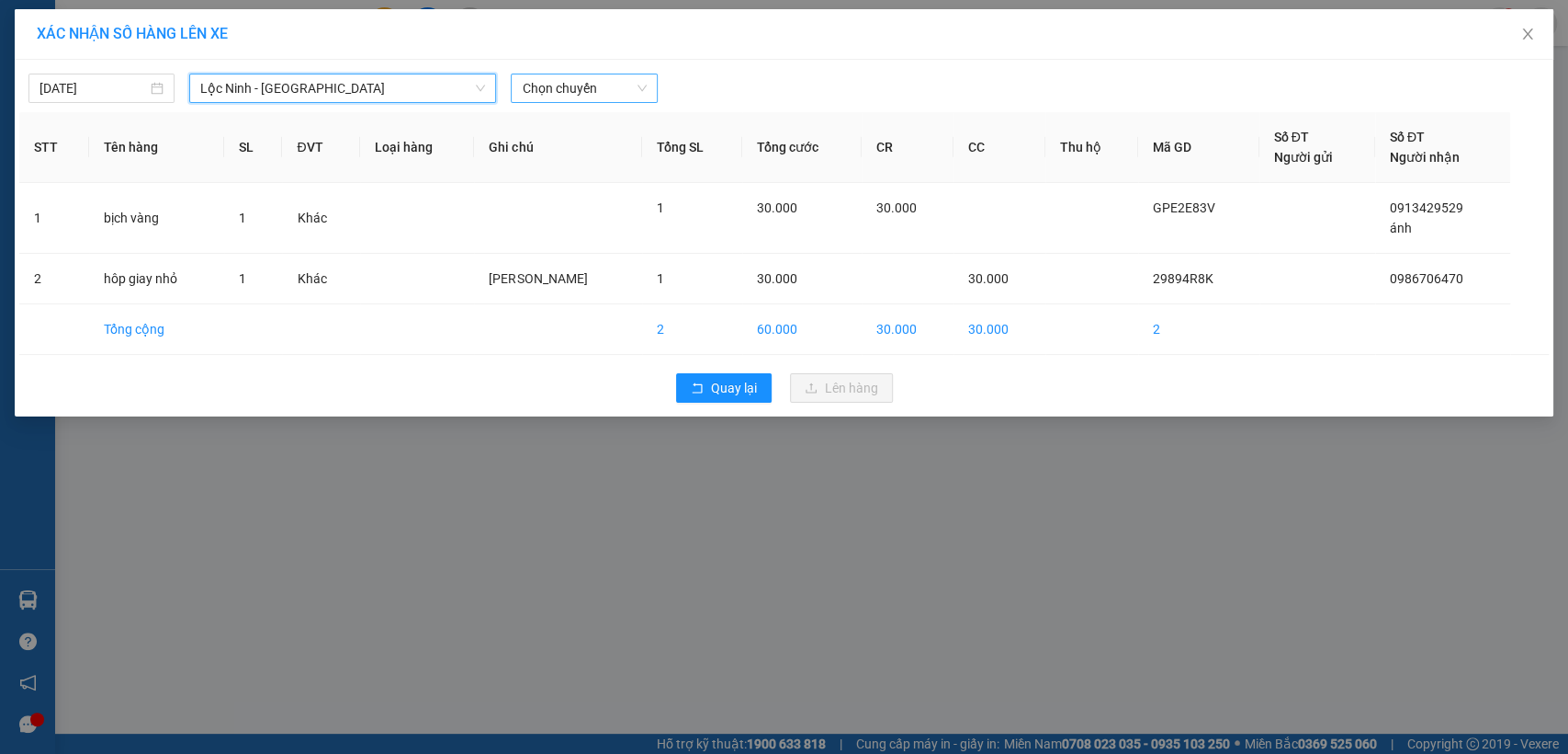
click at [626, 84] on span "Chọn chuyến" at bounding box center [583, 88] width 124 height 28
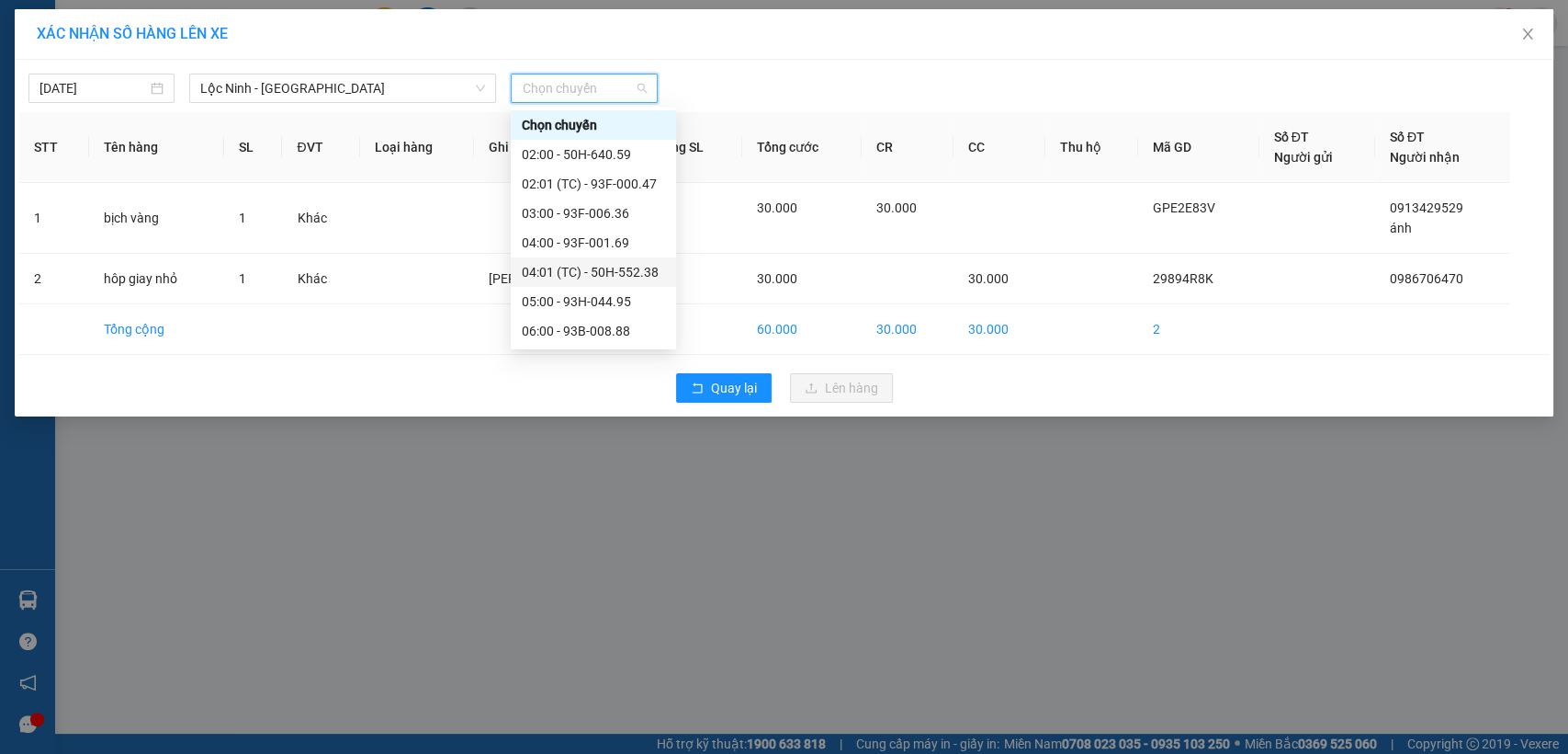
scroll to position [204, 0]
click at [589, 217] on div "09:00 - 93F-006.12" at bounding box center [593, 215] width 144 height 20
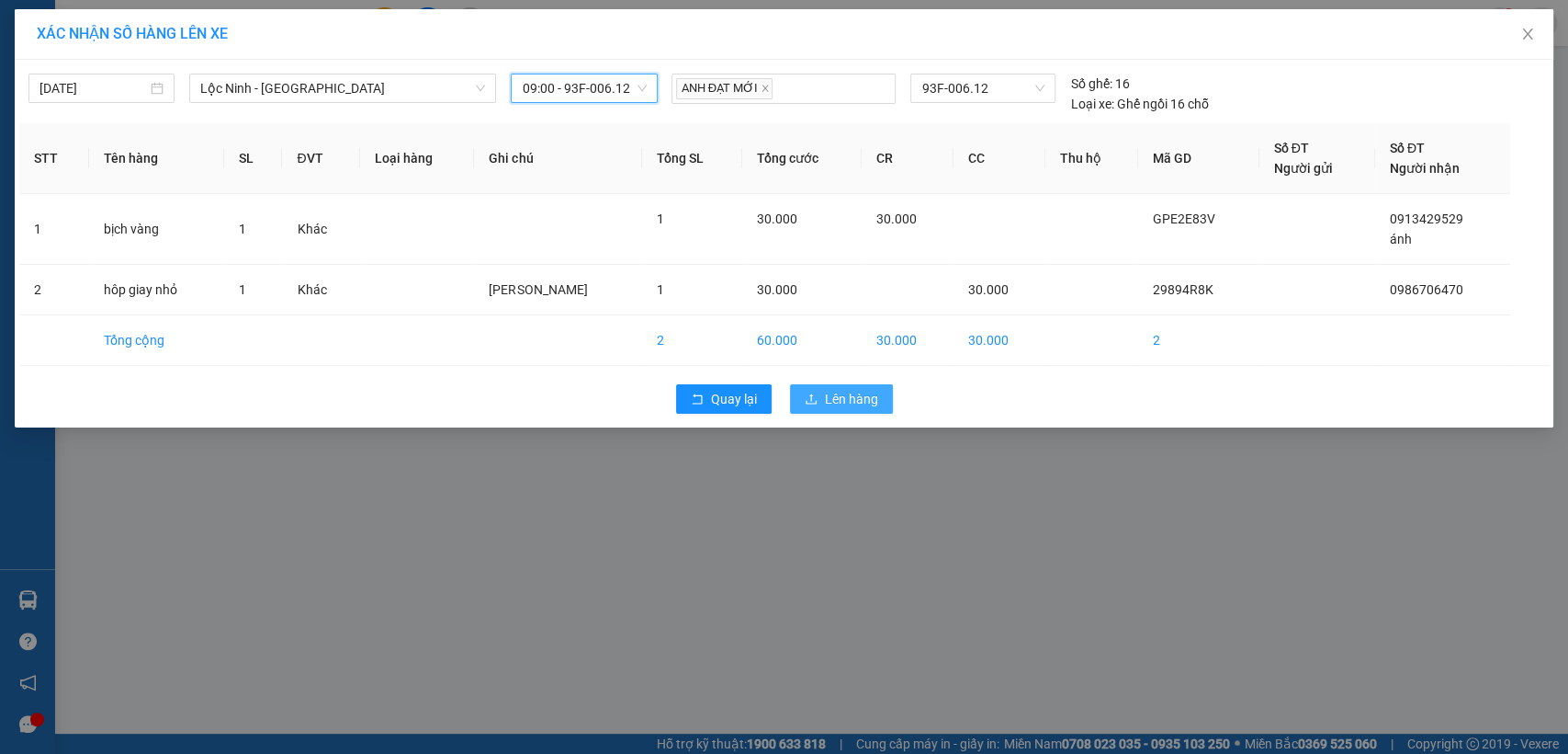
click at [825, 402] on span "Lên hàng" at bounding box center [852, 399] width 53 height 20
